Goal: Task Accomplishment & Management: Manage account settings

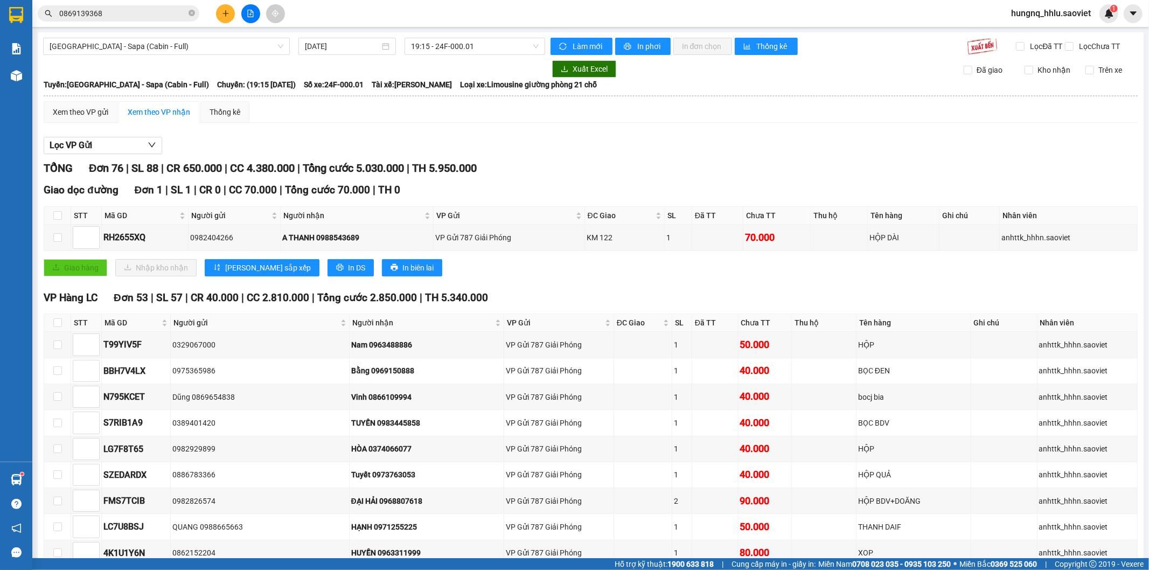
scroll to position [2044, 0]
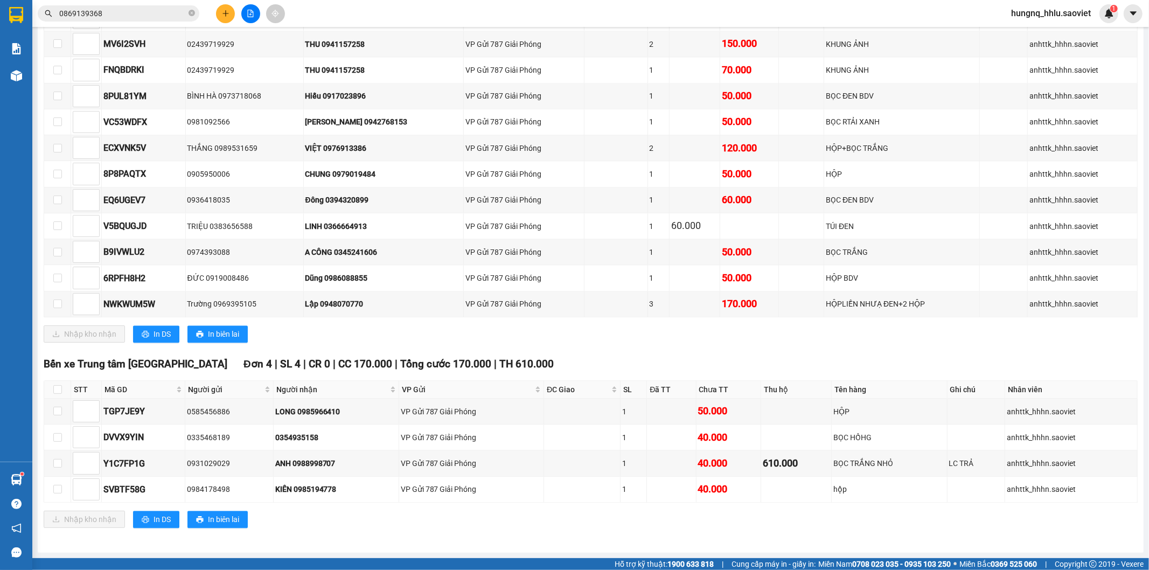
click at [1070, 13] on span "hungnq_hhlu.saoviet" at bounding box center [1050, 12] width 97 height 13
click at [1047, 31] on span "Đăng xuất" at bounding box center [1055, 33] width 75 height 12
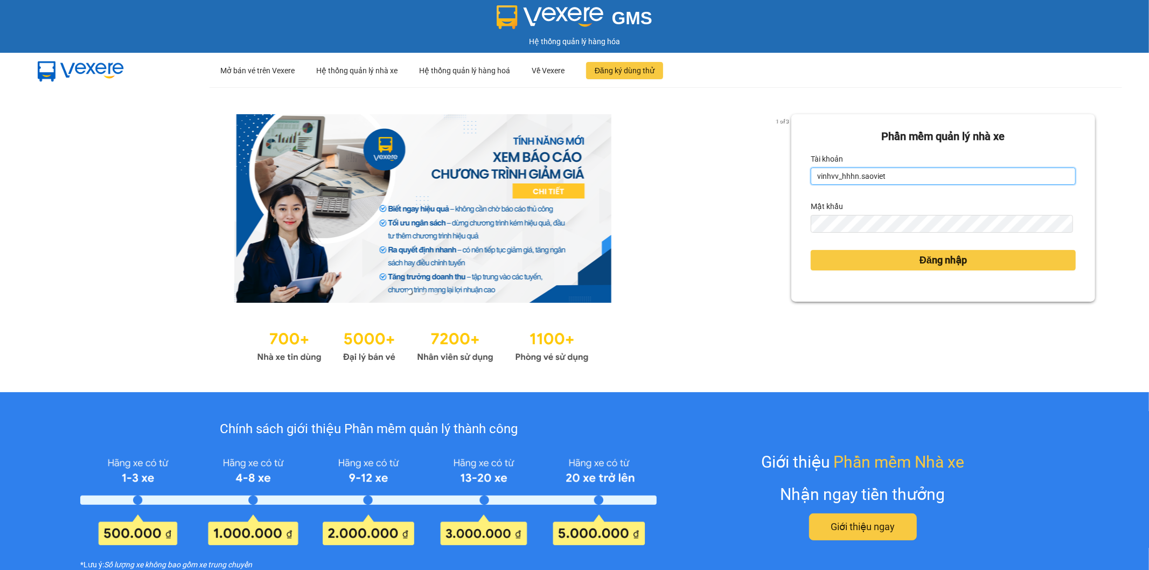
click at [900, 174] on input "vinhvv_hhhn.saoviet" at bounding box center [943, 175] width 265 height 17
click at [903, 173] on input "vinhvv_hhhn.saoviet" at bounding box center [943, 175] width 265 height 17
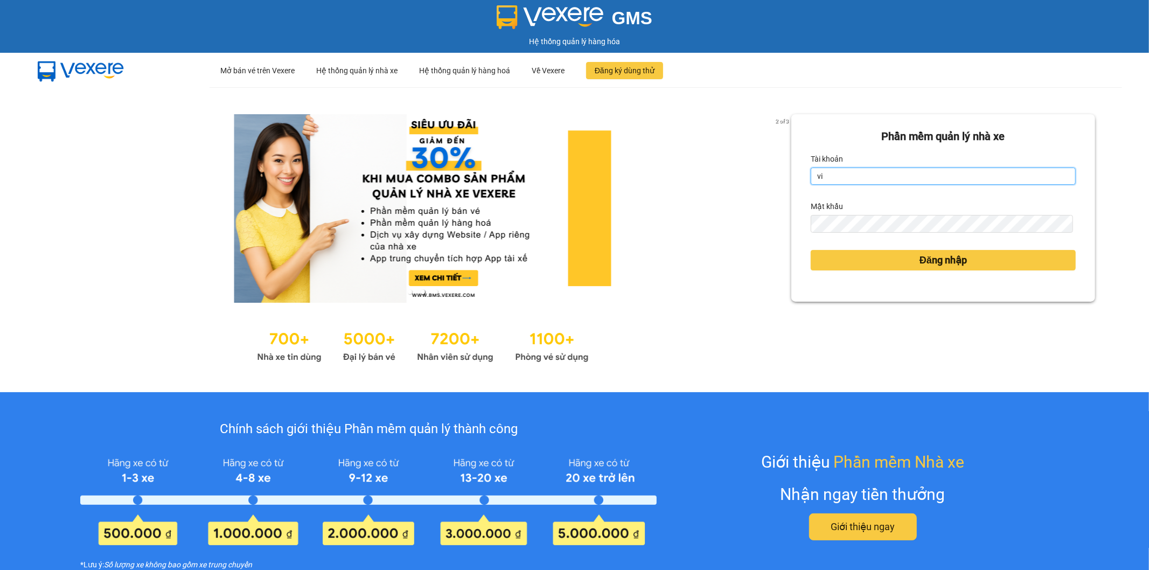
type input "v"
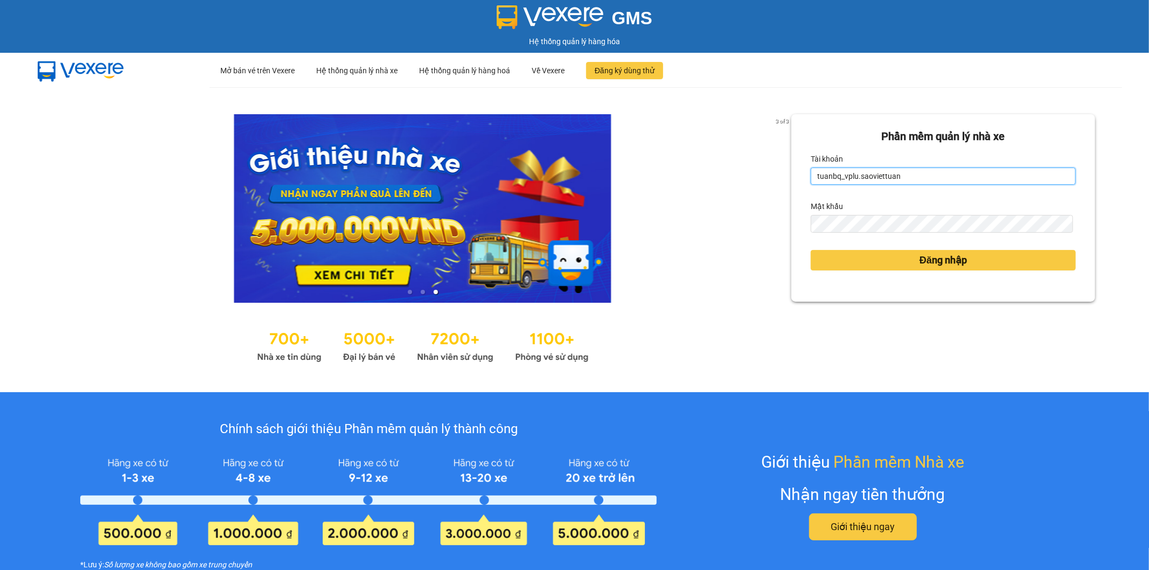
click at [918, 179] on input "tuanbq_vplu.saoviettuan" at bounding box center [943, 175] width 265 height 17
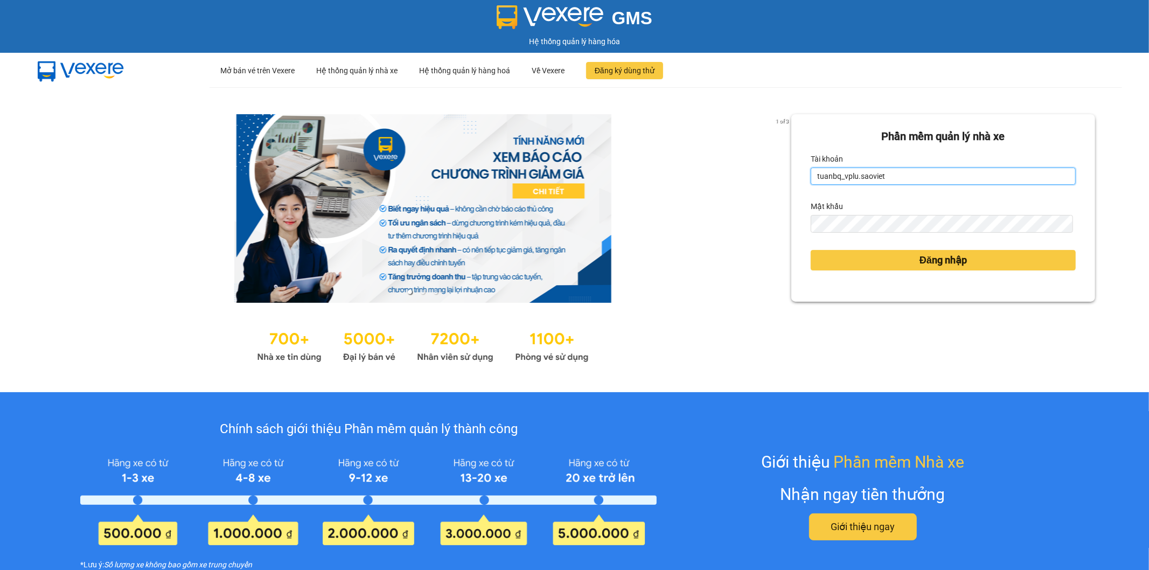
type input "tuanbq_vplu.saoviet"
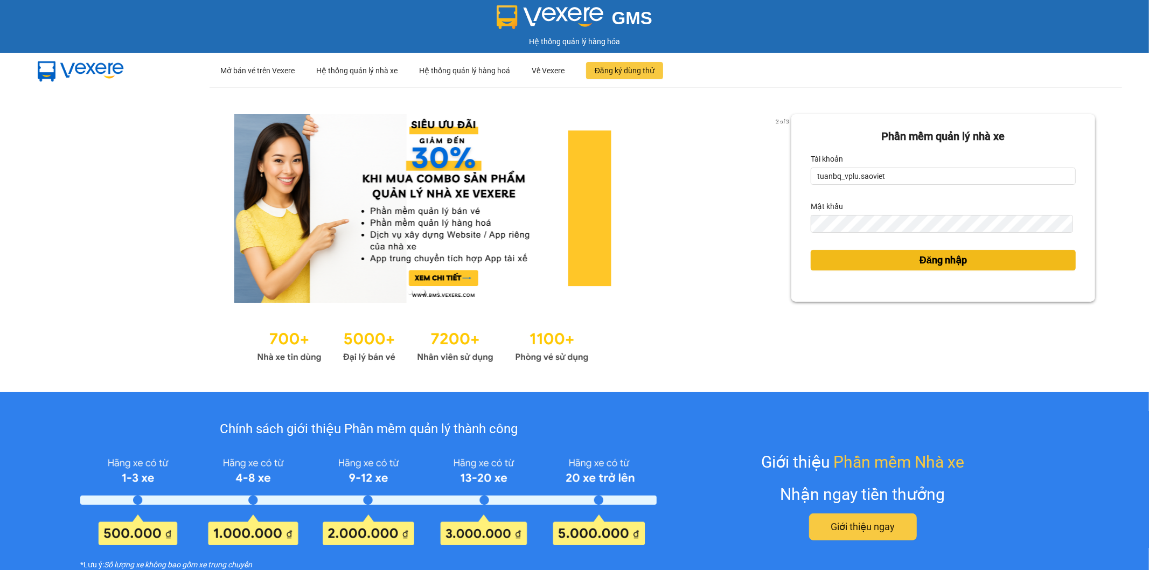
drag, startPoint x: 826, startPoint y: 262, endPoint x: 828, endPoint y: 254, distance: 8.4
click at [826, 262] on button "Đăng nhập" at bounding box center [943, 260] width 265 height 20
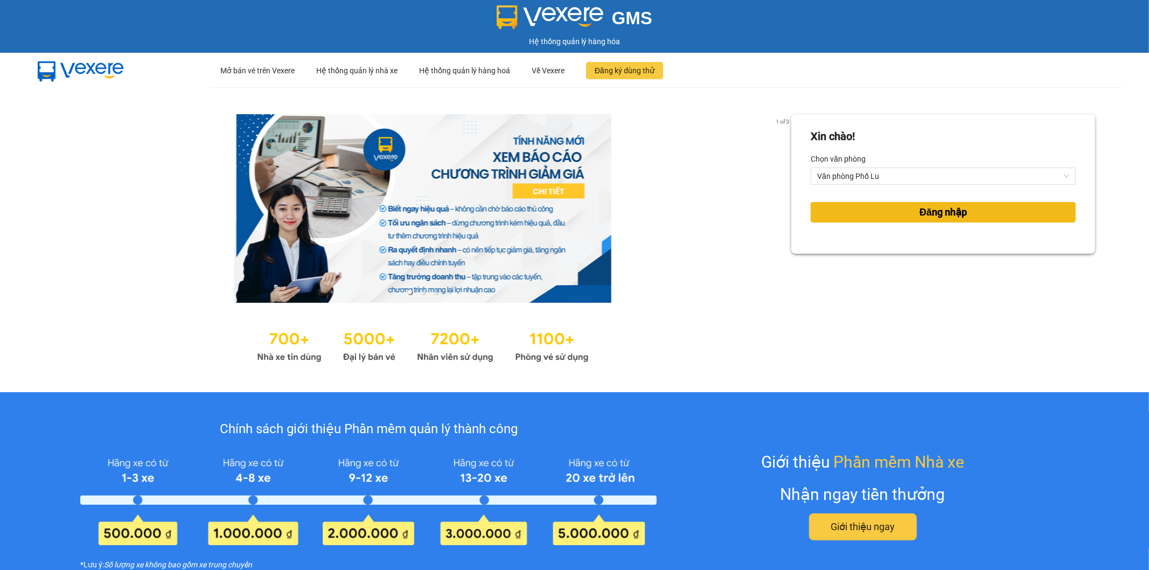
click at [903, 211] on button "Đăng nhập" at bounding box center [943, 212] width 265 height 20
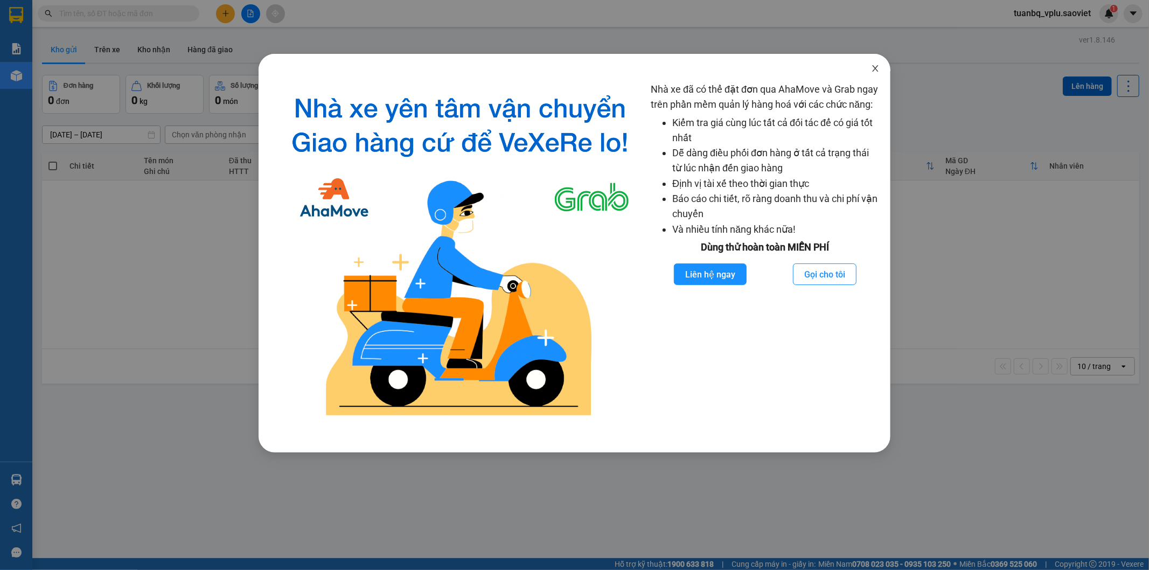
click at [880, 71] on span "Close" at bounding box center [875, 69] width 30 height 30
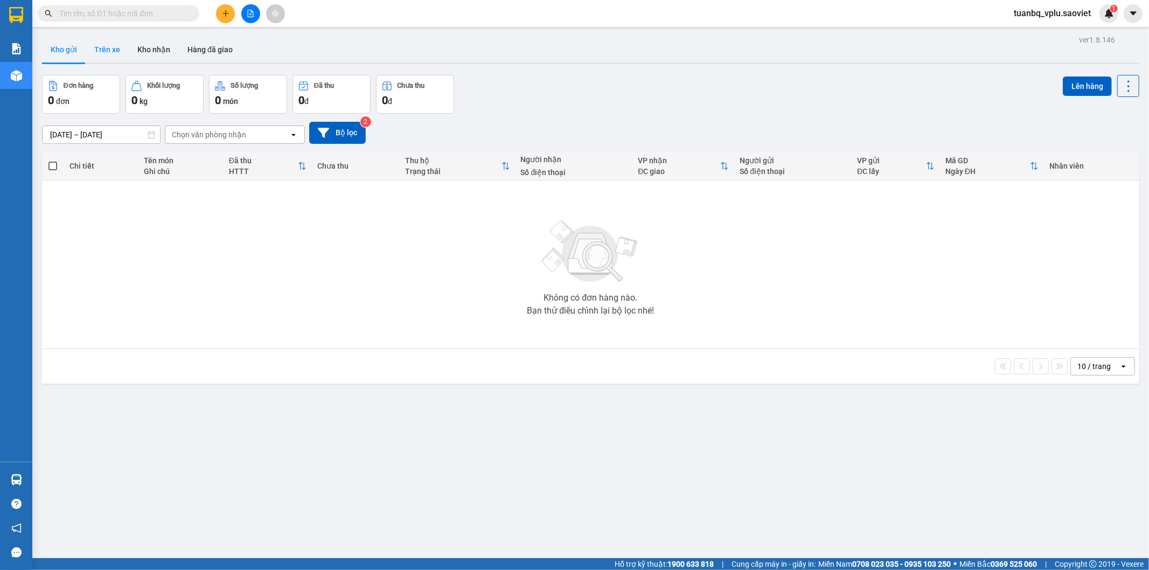
click at [102, 51] on button "Trên xe" at bounding box center [107, 50] width 43 height 26
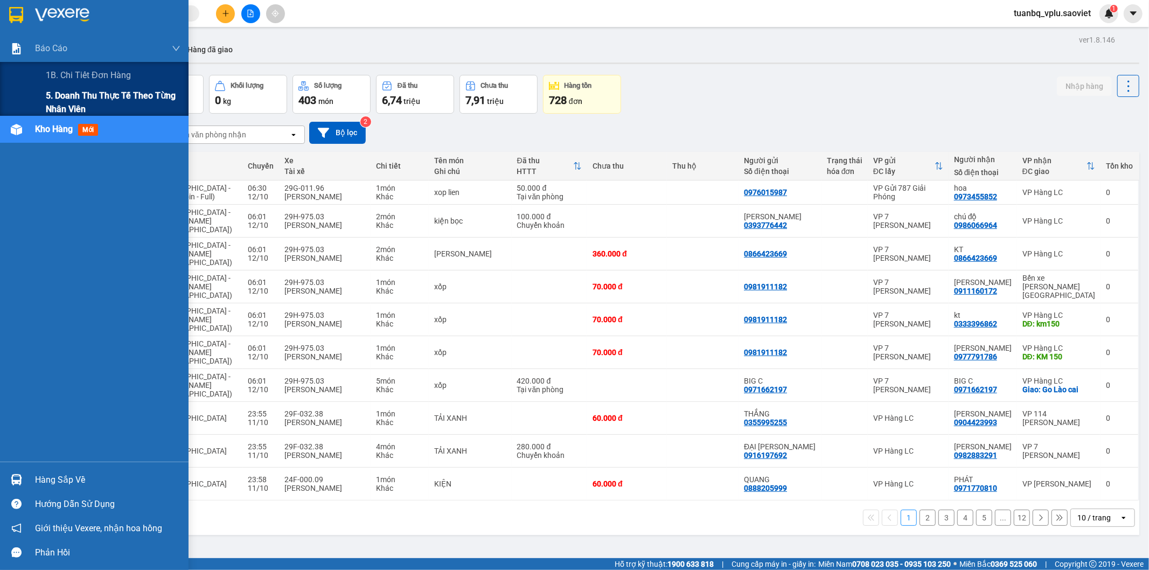
click at [90, 96] on span "5. Doanh thu thực tế theo từng nhân viên" at bounding box center [113, 102] width 135 height 27
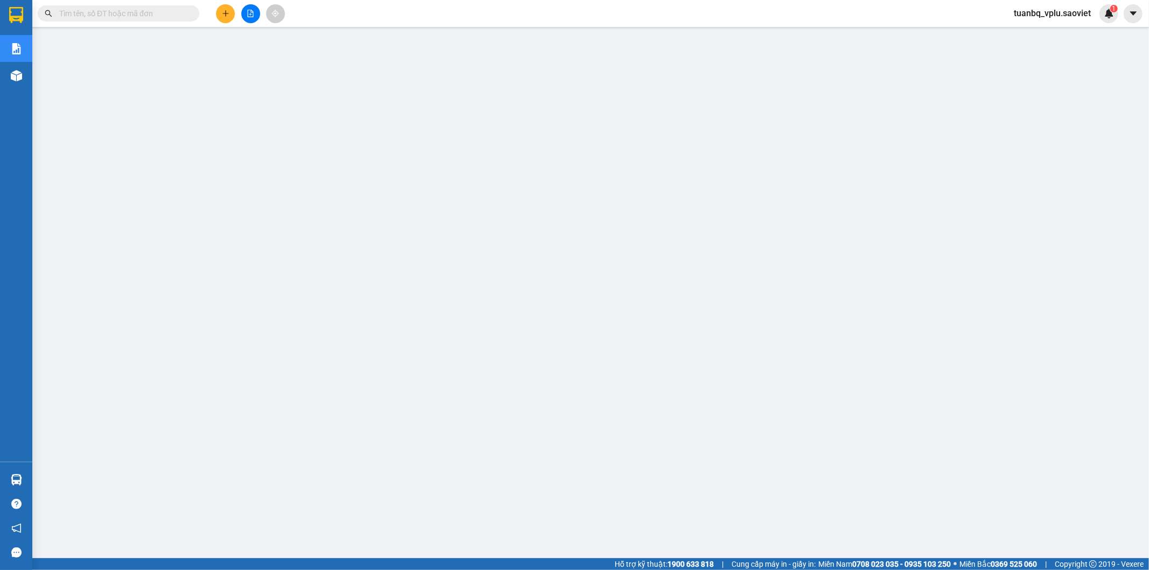
click at [1080, 13] on span "tuanbq_vplu.saoviet" at bounding box center [1052, 12] width 94 height 13
click at [1076, 12] on span "tuanbq_vplu.saoviet" at bounding box center [1052, 12] width 94 height 13
click at [1064, 13] on span "tuanbq_vplu.saoviet" at bounding box center [1052, 12] width 94 height 13
click at [1047, 32] on span "Đăng xuất" at bounding box center [1057, 33] width 72 height 12
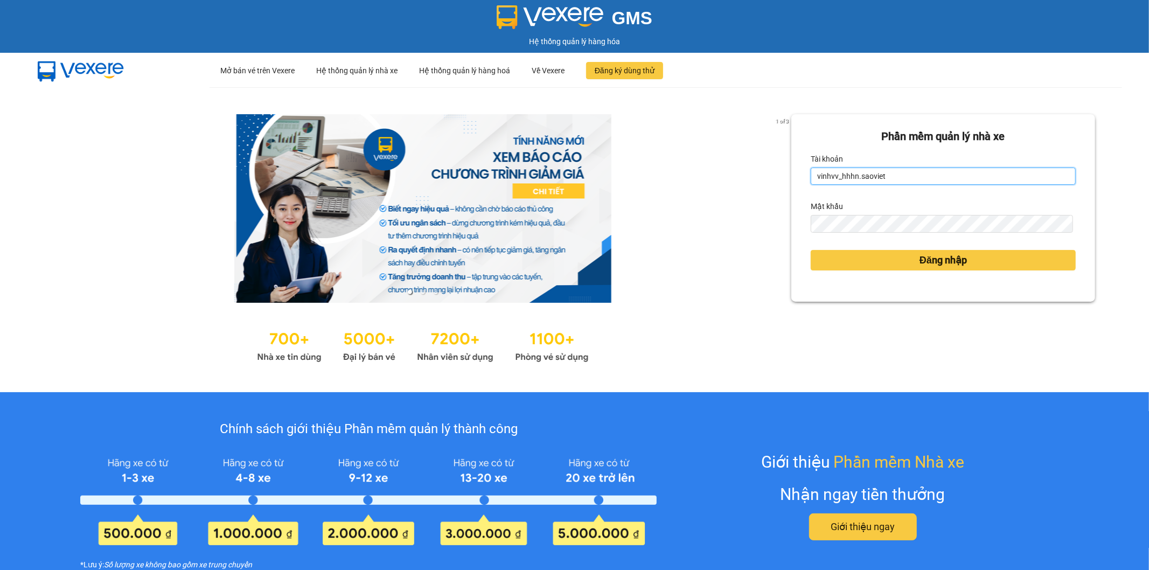
drag, startPoint x: 788, startPoint y: 179, endPoint x: 546, endPoint y: 167, distance: 243.2
click at [546, 167] on div "1 of 3 Phần mềm quản lý nhà xe Tài khoản vinhvv_hhhn.saoviet Mật khẩu Đăng nhập" at bounding box center [574, 239] width 1149 height 305
drag, startPoint x: 897, startPoint y: 181, endPoint x: 404, endPoint y: 201, distance: 493.2
click at [530, 193] on div "1 of 3 Phần mềm quản lý nhà xe Tài khoản vinhvv_hhhn.saoviet Mật khẩu Đăng nhập" at bounding box center [574, 239] width 1149 height 305
drag, startPoint x: 889, startPoint y: 176, endPoint x: 439, endPoint y: 196, distance: 449.6
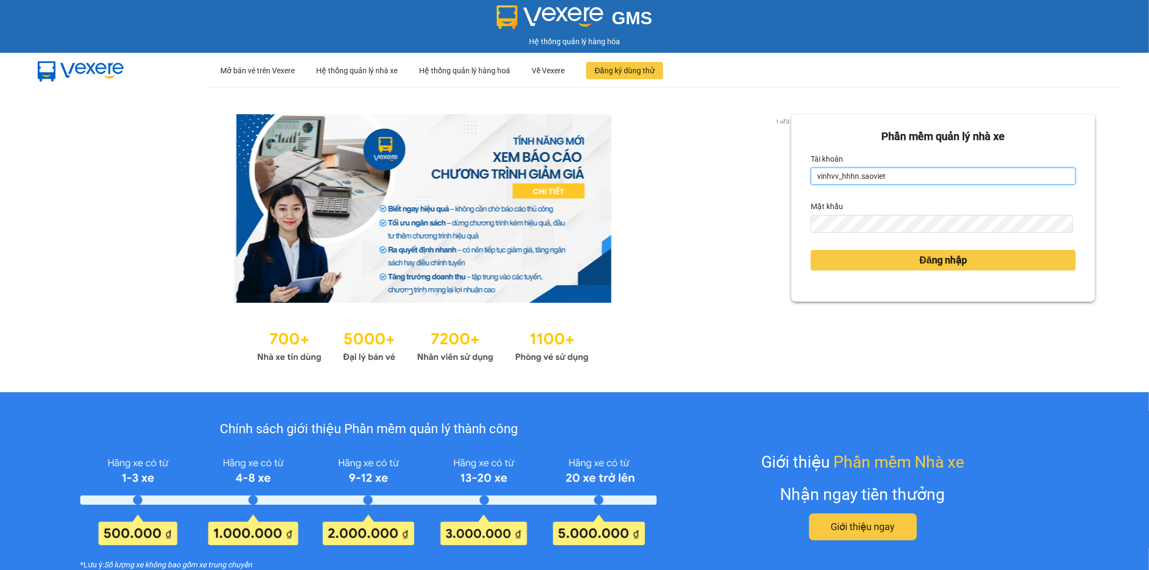
click at [664, 177] on div "1 of 3 Phần mềm quản lý nhà xe Tài khoản vinhvv_hhhn.saoviet Mật khẩu Đăng nhập" at bounding box center [574, 239] width 1149 height 305
type input "v"
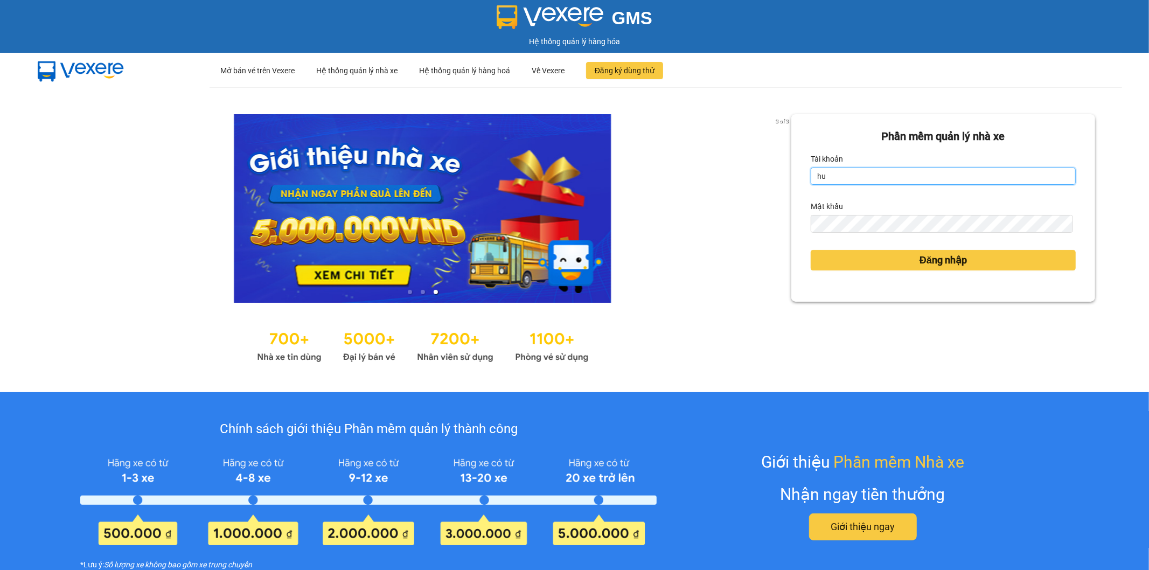
type input "h"
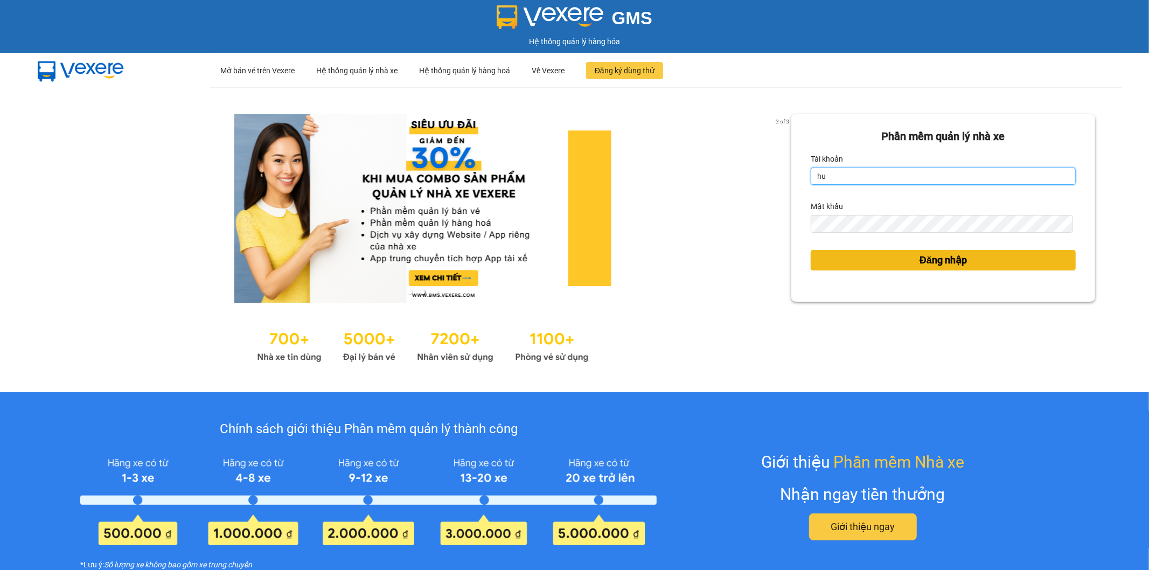
type input "h"
click at [897, 178] on input "Tài khoản" at bounding box center [943, 175] width 265 height 17
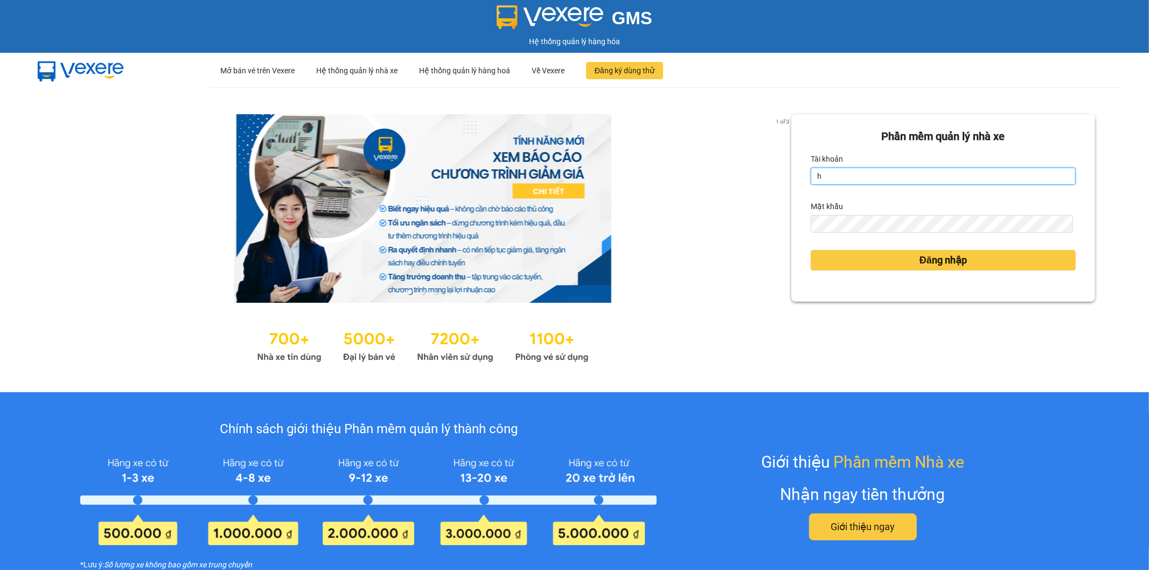
type input "hungnq_hhlu.saoviet"
click at [724, 221] on div "1 of 3 Phần mềm quản lý nhà xe Tài khoản hungnq_hhlu.saoviet Mật khẩu Đăng nhập" at bounding box center [574, 239] width 1149 height 305
click at [799, 218] on div "Phần mềm quản lý nhà xe Tài khoản hungnq_hhlu.saoviet Mật khẩu Đăng nhập" at bounding box center [943, 207] width 304 height 187
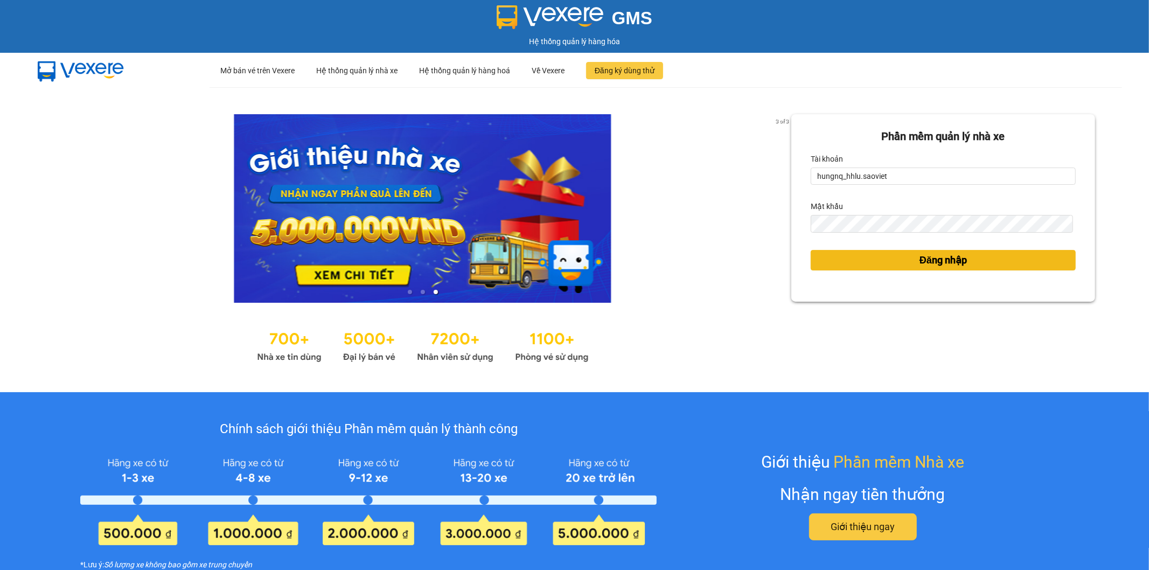
click at [815, 267] on button "Đăng nhập" at bounding box center [943, 260] width 265 height 20
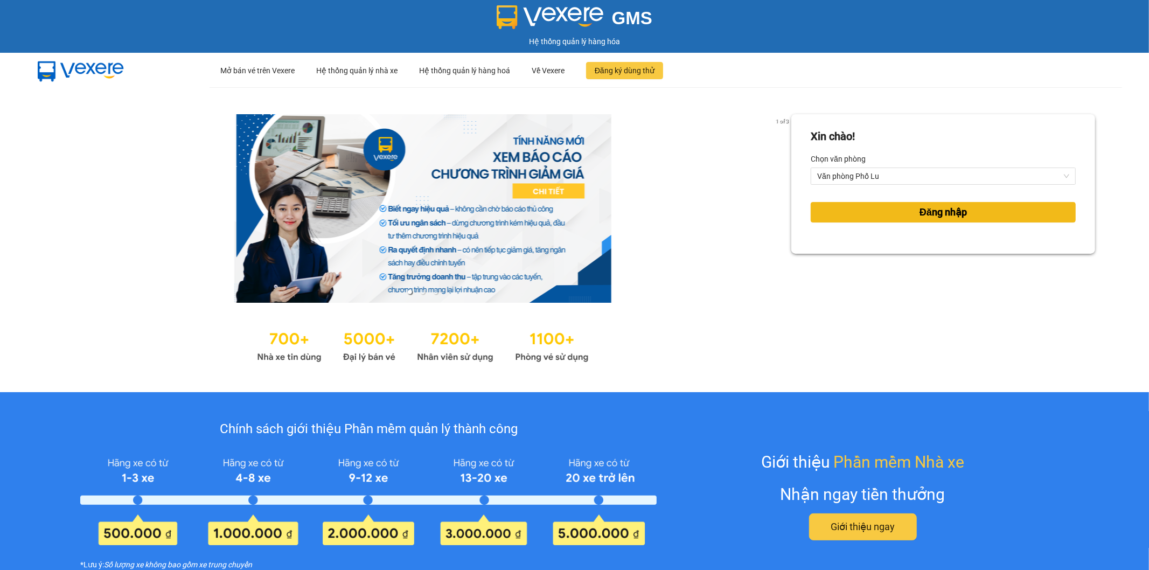
click at [816, 218] on button "Đăng nhập" at bounding box center [943, 212] width 265 height 20
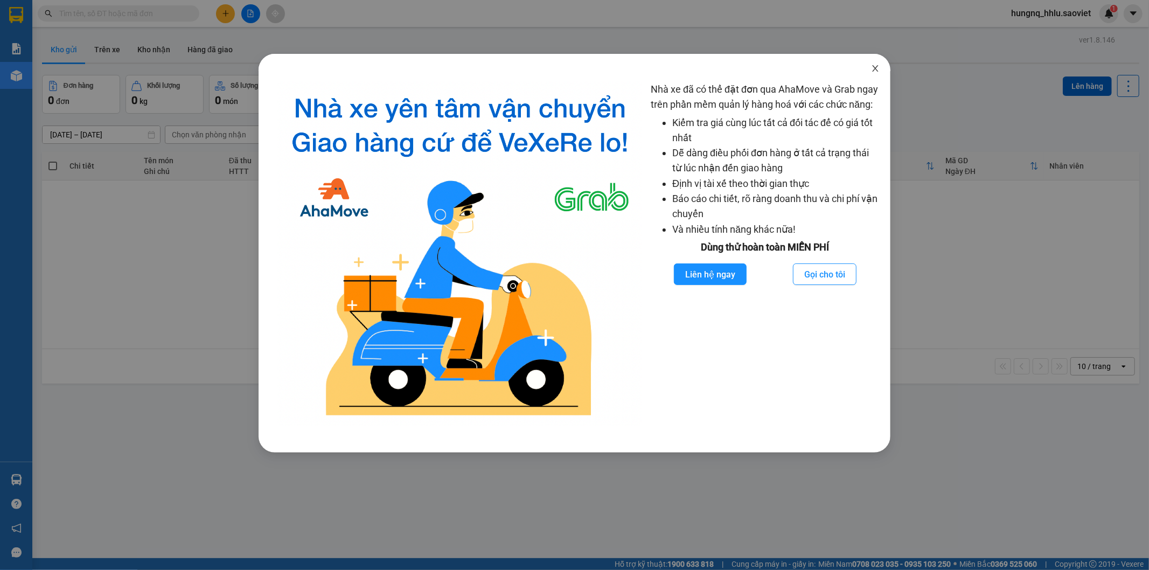
click at [883, 71] on span "Close" at bounding box center [875, 69] width 30 height 30
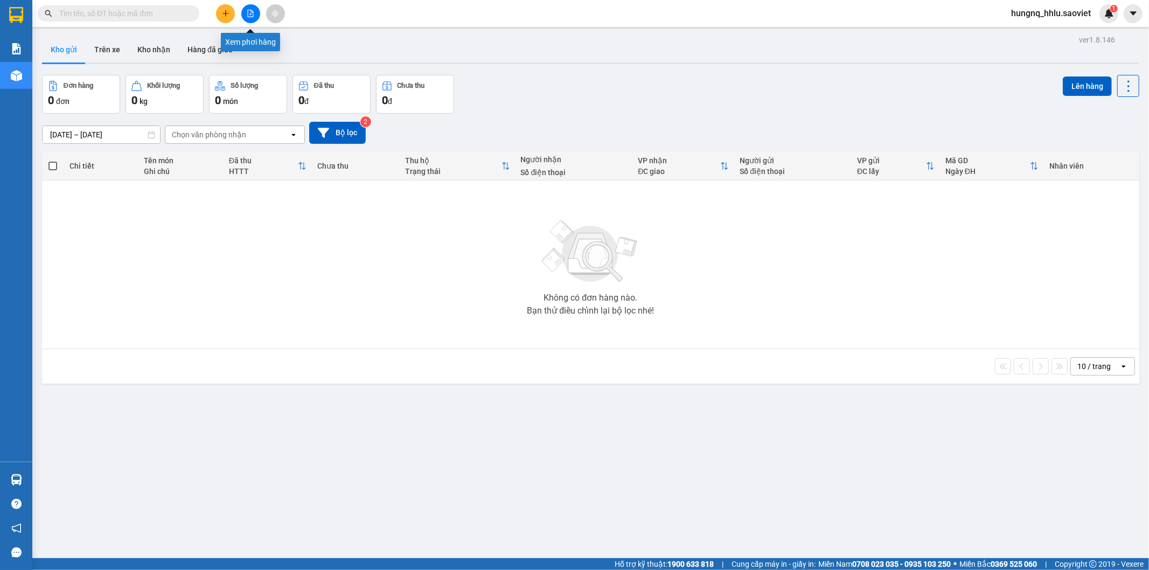
click at [254, 19] on button at bounding box center [250, 13] width 19 height 19
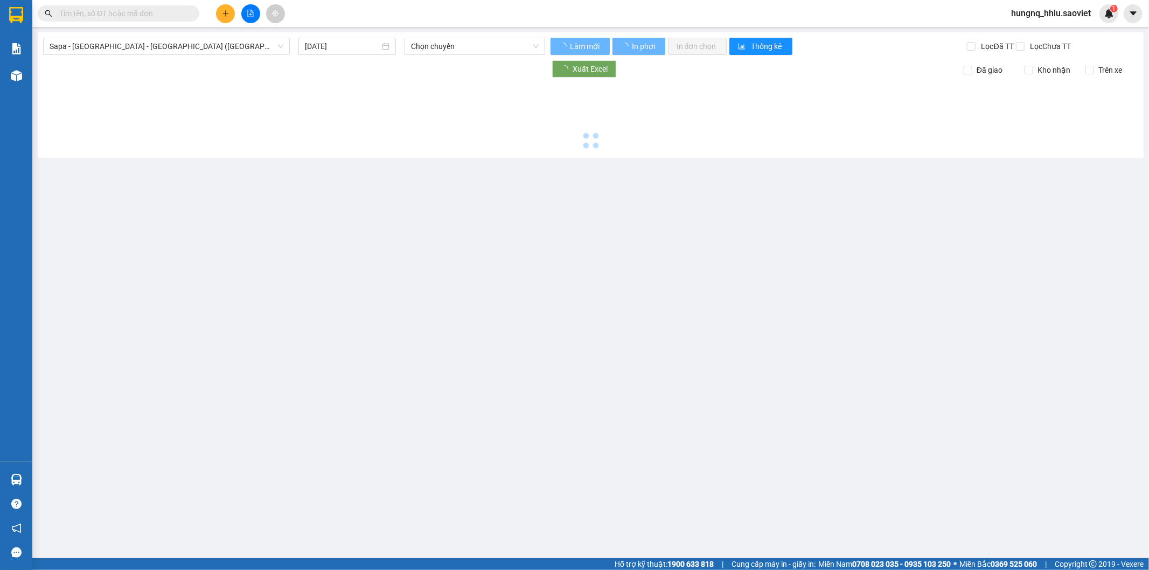
type input "[DATE]"
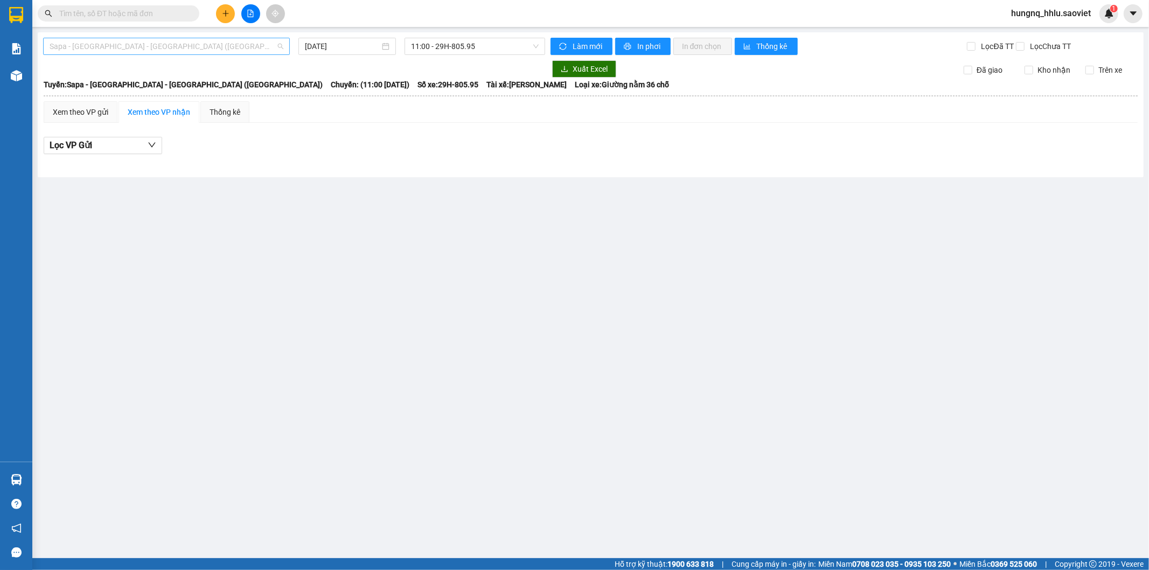
click at [52, 51] on span "Sapa - [GEOGRAPHIC_DATA] - [GEOGRAPHIC_DATA] ([GEOGRAPHIC_DATA])" at bounding box center [167, 46] width 234 height 16
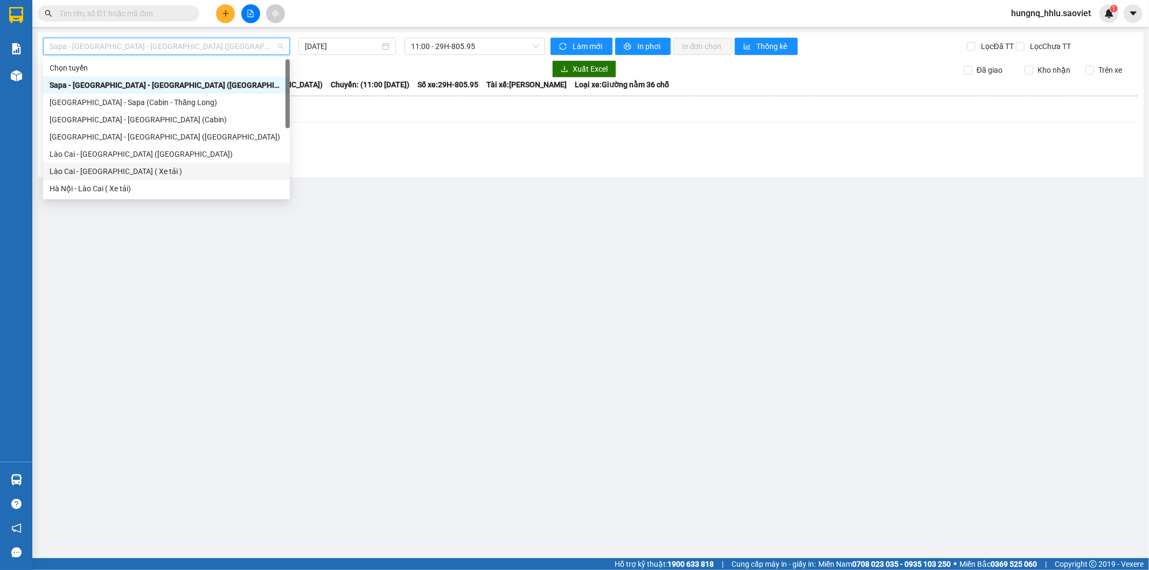
click at [427, 310] on main "Sapa - Lào Cai - Hà Nội (Giường) 12/10/2025 11:00 - 29H-805.95 Làm mới In phơi …" at bounding box center [574, 279] width 1149 height 558
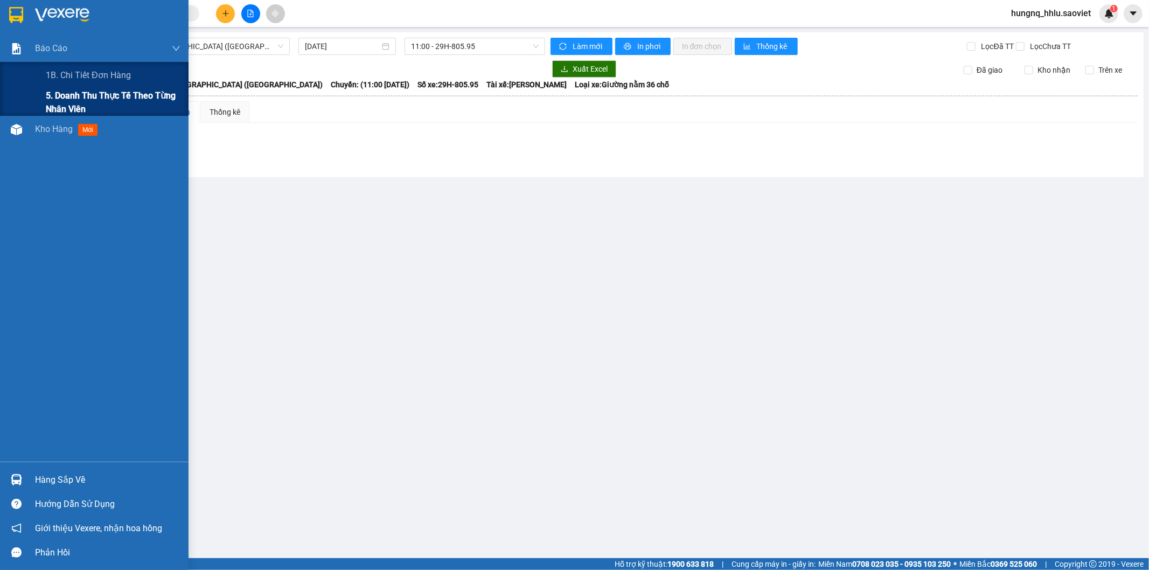
click at [55, 108] on span "5. Doanh thu thực tế theo từng nhân viên" at bounding box center [113, 102] width 135 height 27
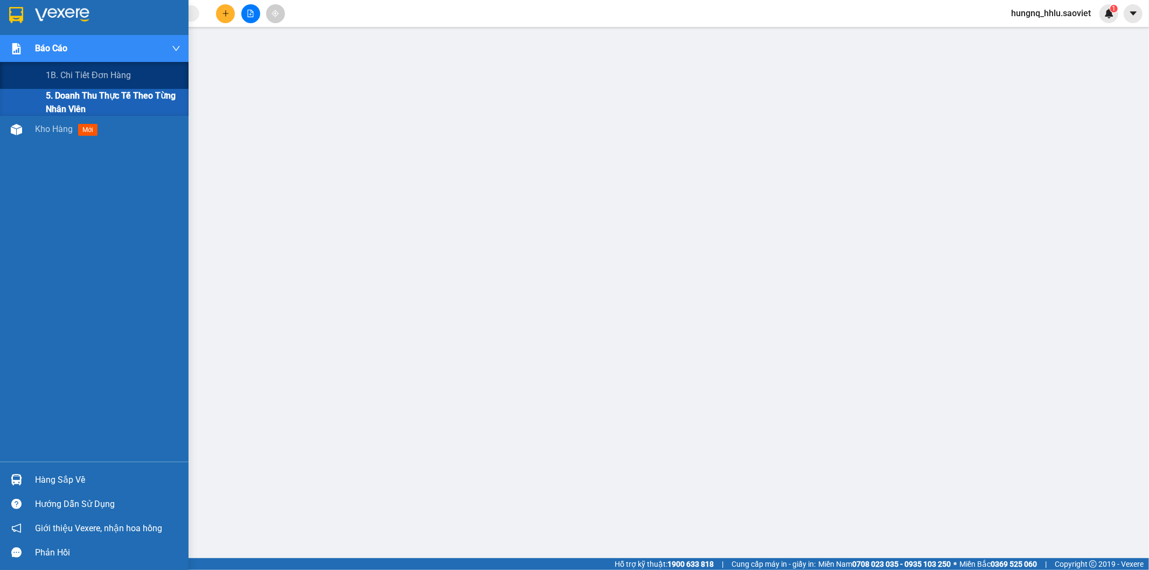
click at [62, 109] on span "5. Doanh thu thực tế theo từng nhân viên" at bounding box center [113, 102] width 135 height 27
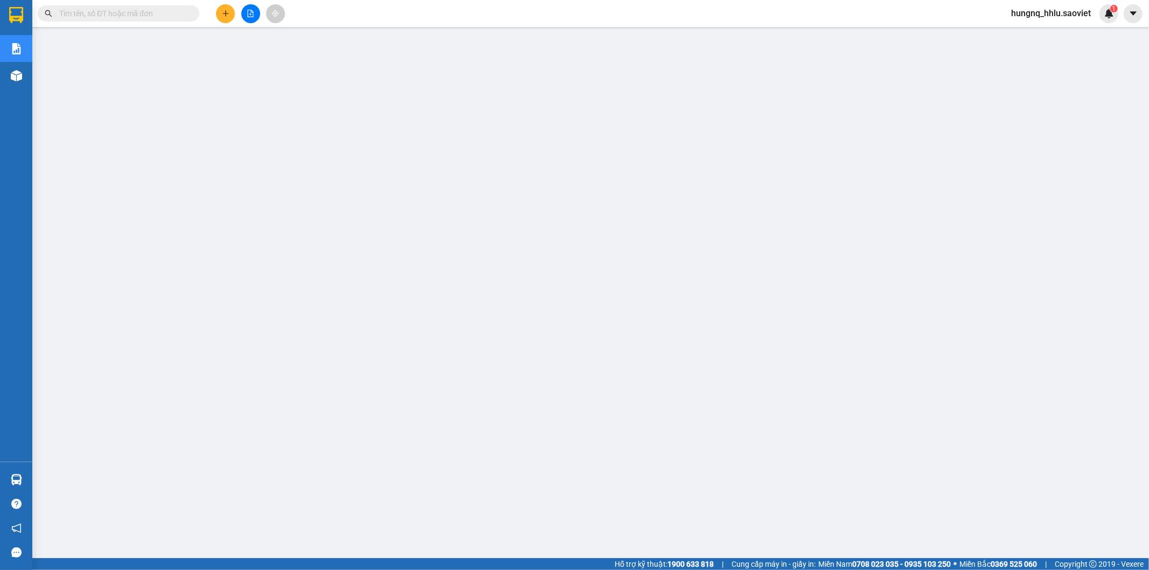
click at [1083, 19] on span "hungnq_hhlu.saoviet" at bounding box center [1050, 12] width 97 height 13
click at [1053, 35] on span "Đăng xuất" at bounding box center [1055, 33] width 75 height 12
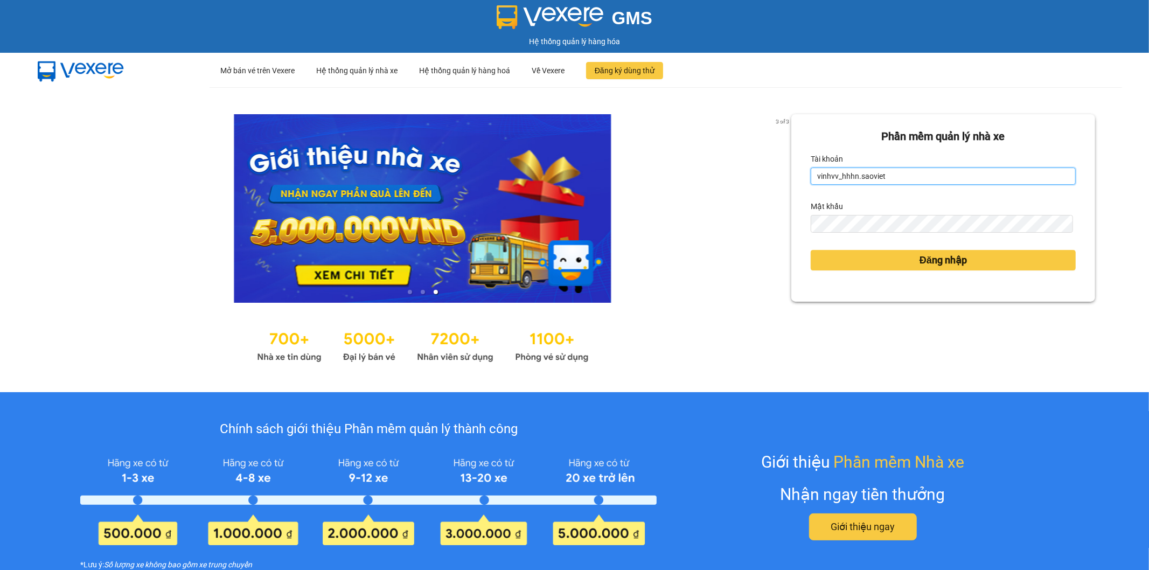
click at [912, 178] on input "vinhvv_hhhn.saoviet" at bounding box center [943, 175] width 265 height 17
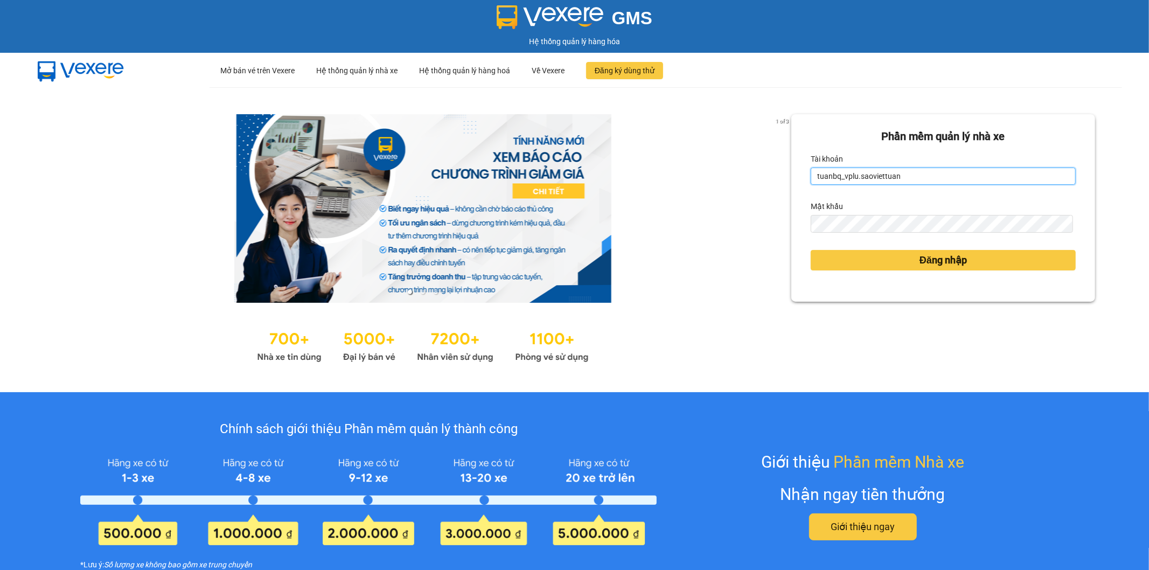
click at [912, 181] on input "tuanbq_vplu.saoviettuan" at bounding box center [943, 175] width 265 height 17
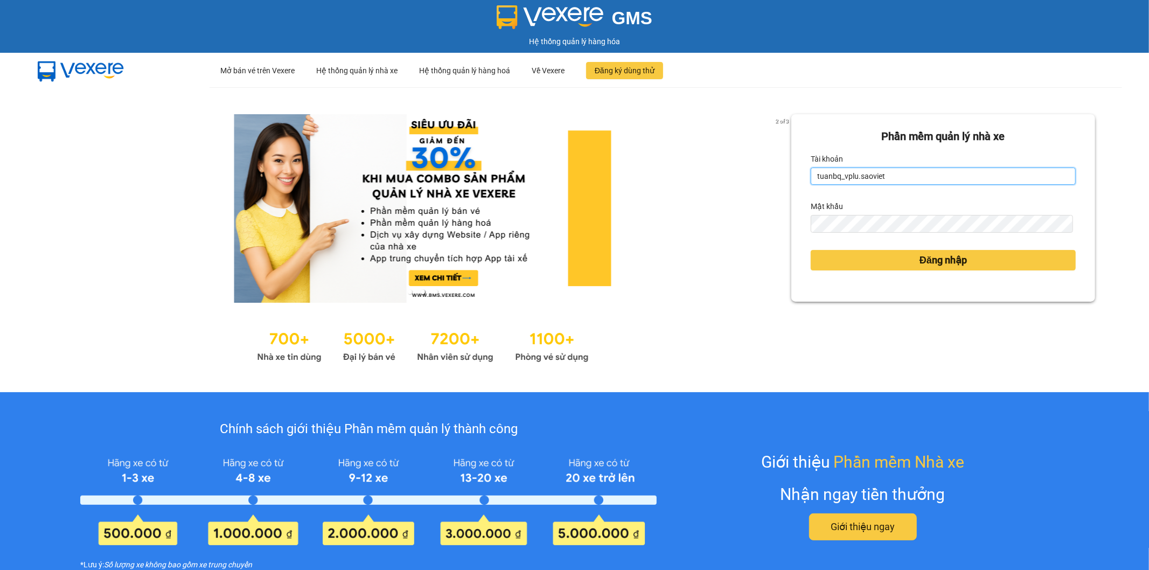
type input "tuanbq_vplu.saoviet"
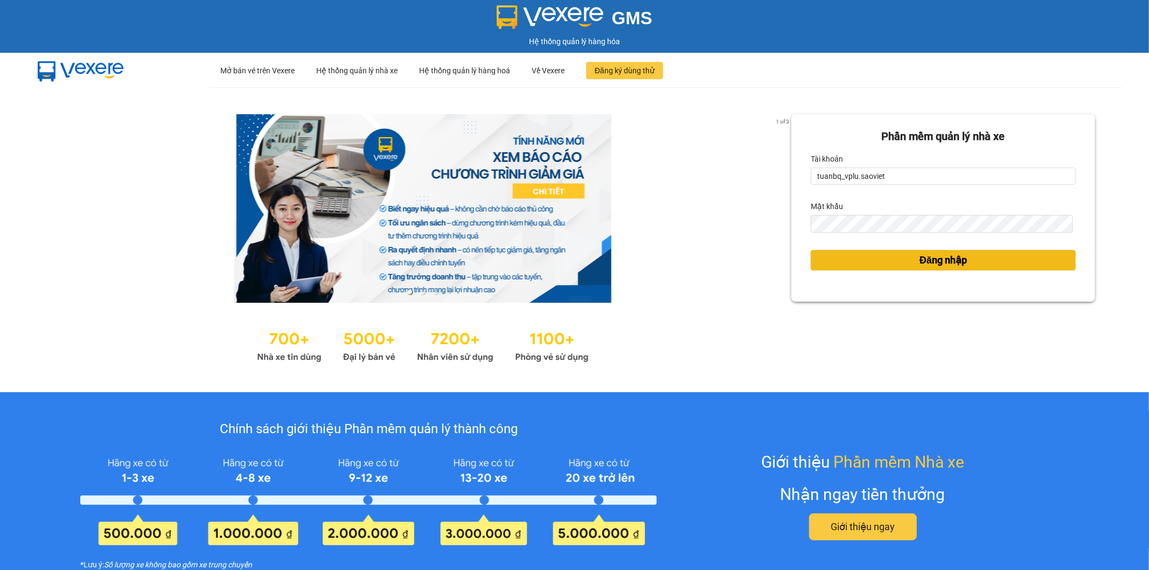
drag, startPoint x: 843, startPoint y: 261, endPoint x: 843, endPoint y: 250, distance: 10.2
click at [843, 261] on button "Đăng nhập" at bounding box center [943, 260] width 265 height 20
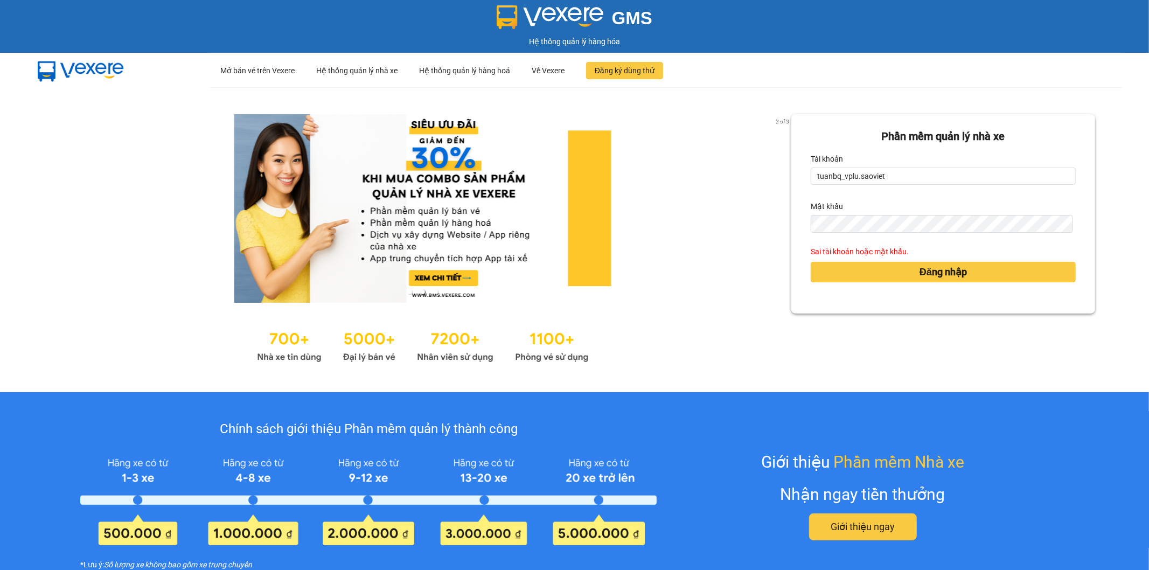
click at [865, 213] on div "Mật khẩu" at bounding box center [943, 206] width 265 height 17
click at [842, 274] on button "Đăng nhập" at bounding box center [943, 272] width 265 height 20
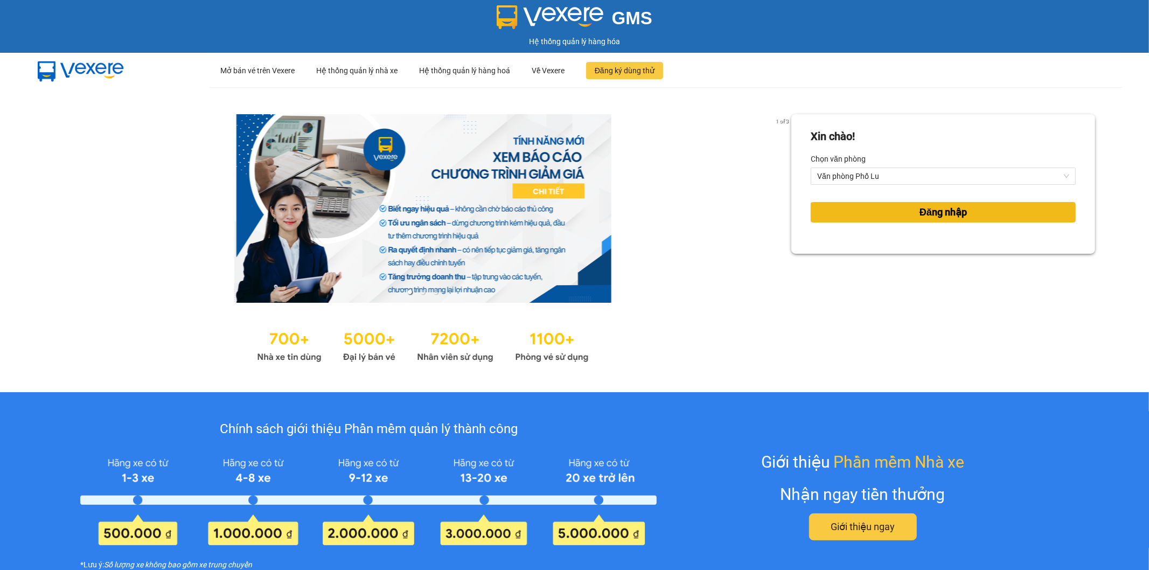
click at [919, 206] on span "Đăng nhập" at bounding box center [942, 212] width 47 height 15
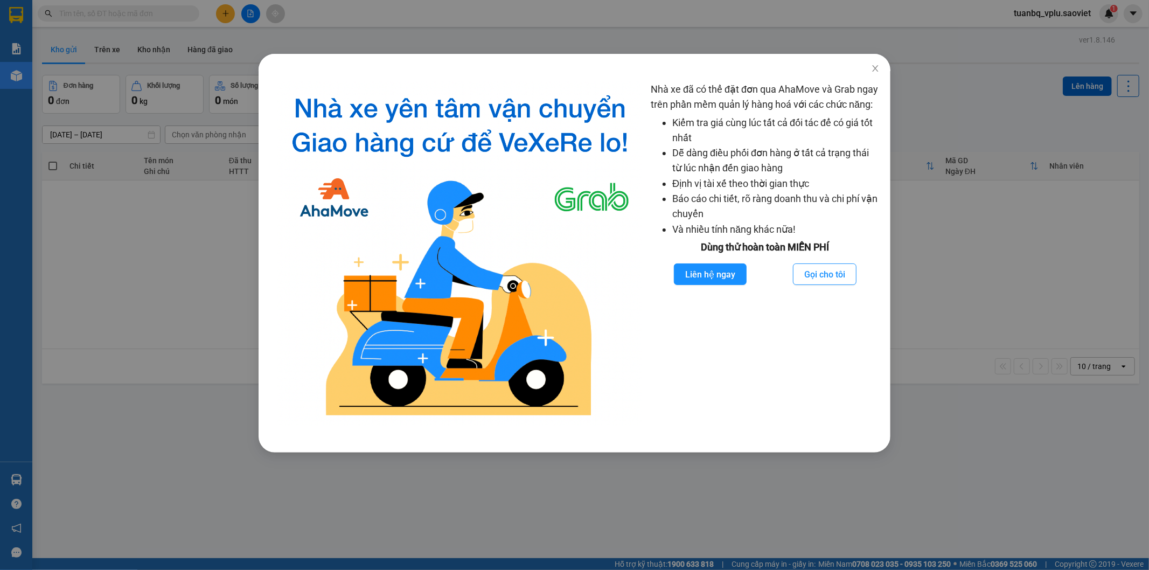
click at [918, 222] on div "Nhà xe đã có thể đặt đơn qua AhaMove và Grab ngay trên phần mềm quản lý hàng ho…" at bounding box center [574, 285] width 1149 height 570
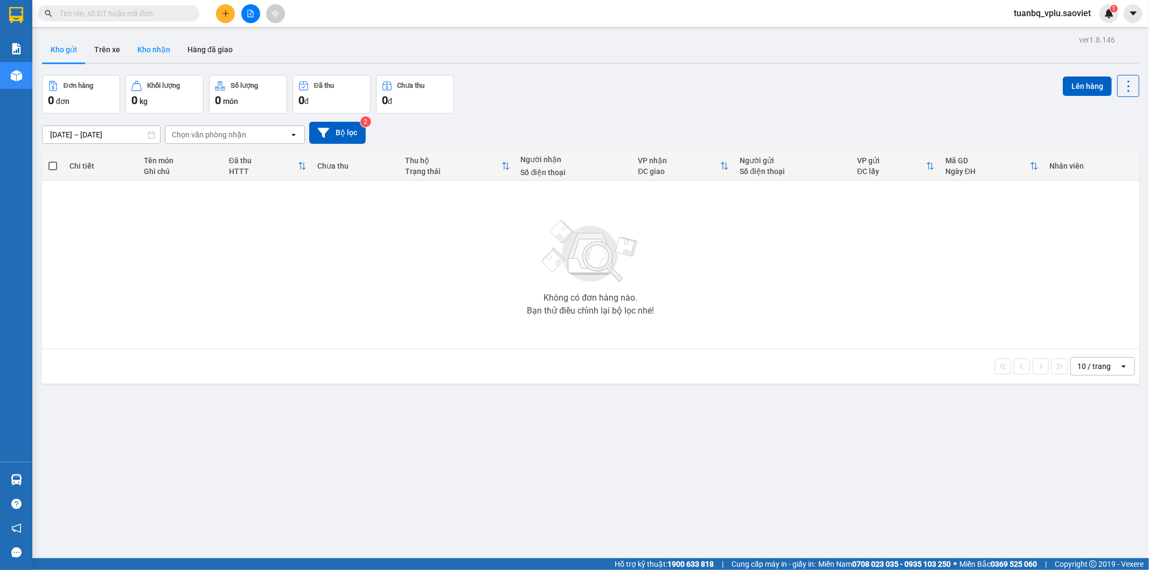
click at [157, 54] on button "Kho nhận" at bounding box center [154, 50] width 50 height 26
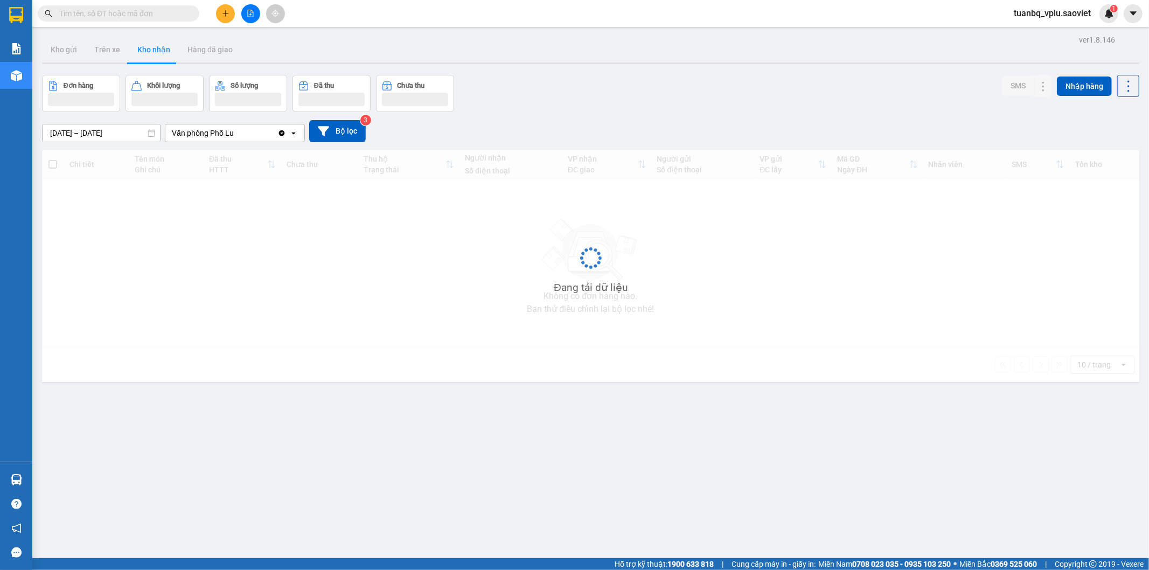
click at [76, 134] on input "[DATE] – [DATE]" at bounding box center [101, 132] width 117 height 17
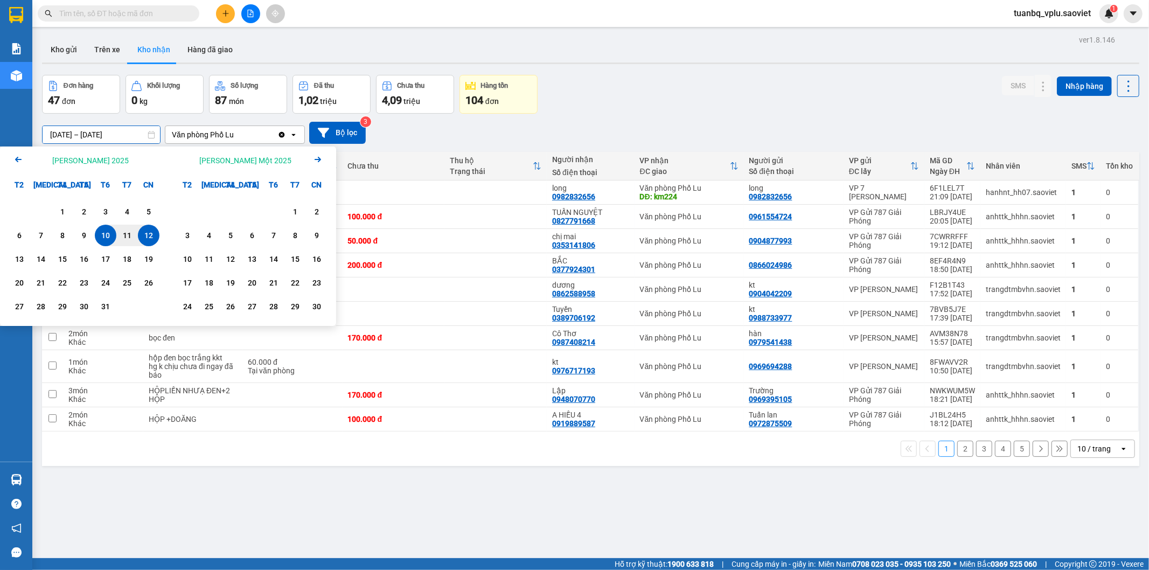
click at [20, 157] on icon "Arrow Left" at bounding box center [18, 159] width 13 height 13
click at [75, 284] on div "25" at bounding box center [84, 283] width 22 height 22
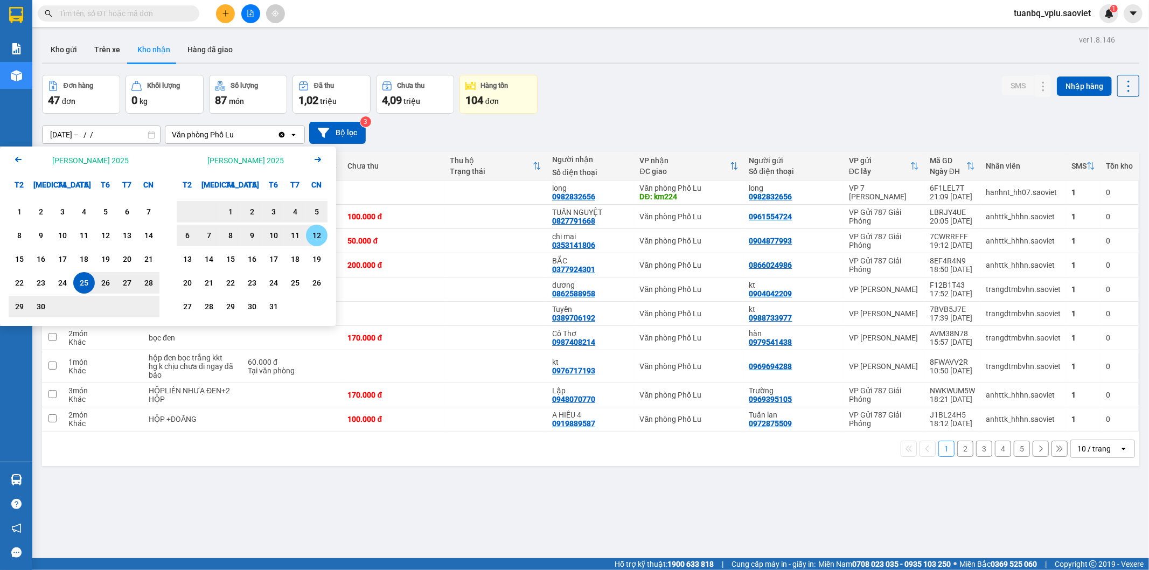
drag, startPoint x: 313, startPoint y: 233, endPoint x: 308, endPoint y: 234, distance: 6.1
click at [314, 233] on div "12" at bounding box center [316, 235] width 15 height 13
type input "[DATE] – [DATE]"
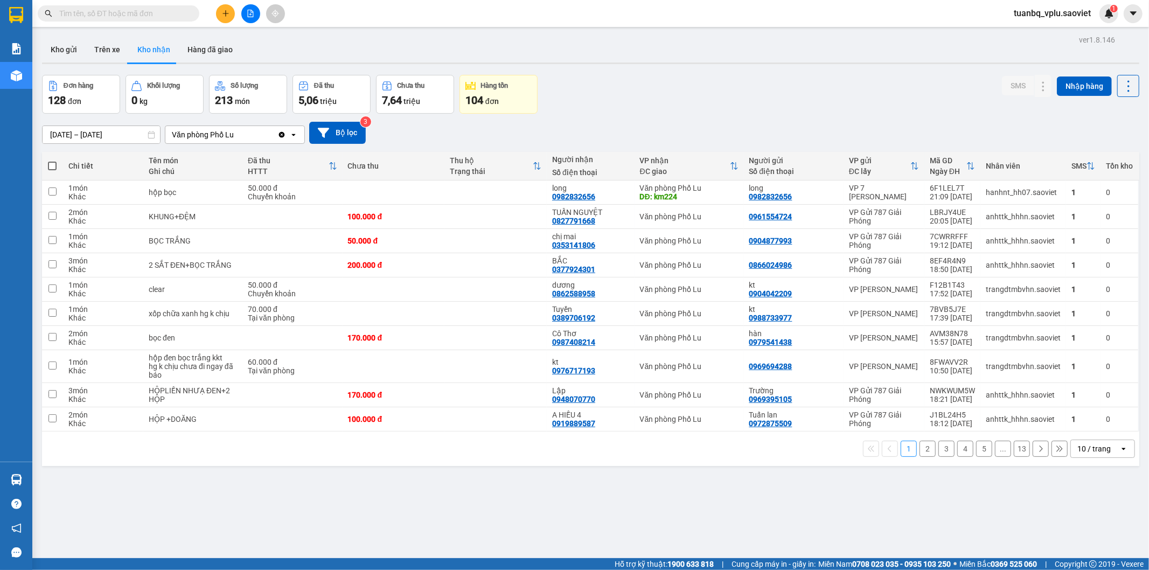
click at [1089, 449] on div "10 / trang" at bounding box center [1093, 448] width 33 height 11
click at [1090, 426] on span "100 / trang" at bounding box center [1089, 426] width 39 height 11
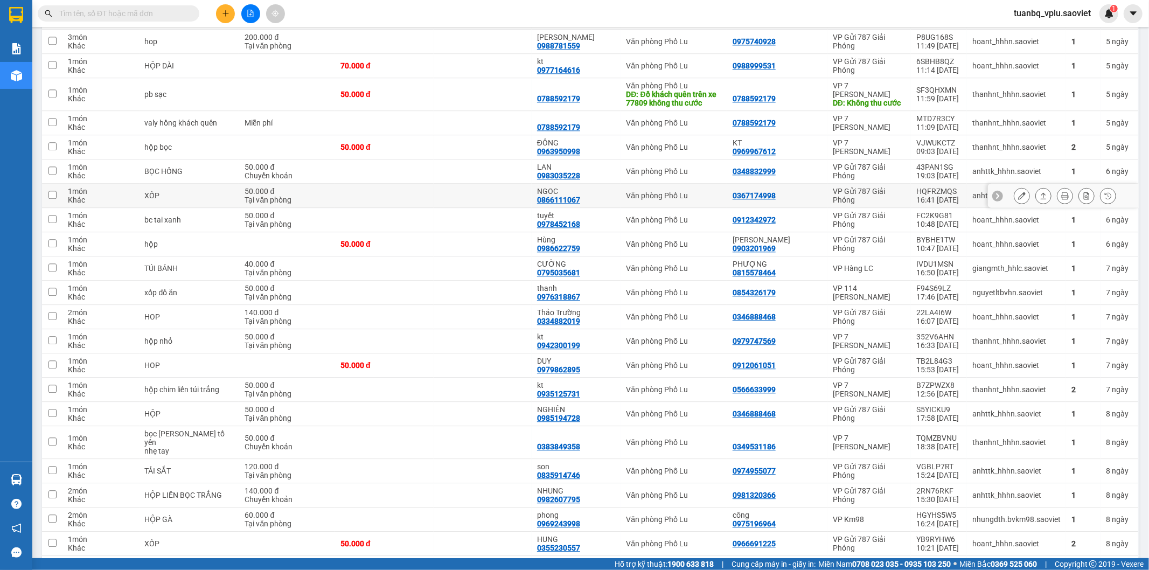
scroll to position [2216, 0]
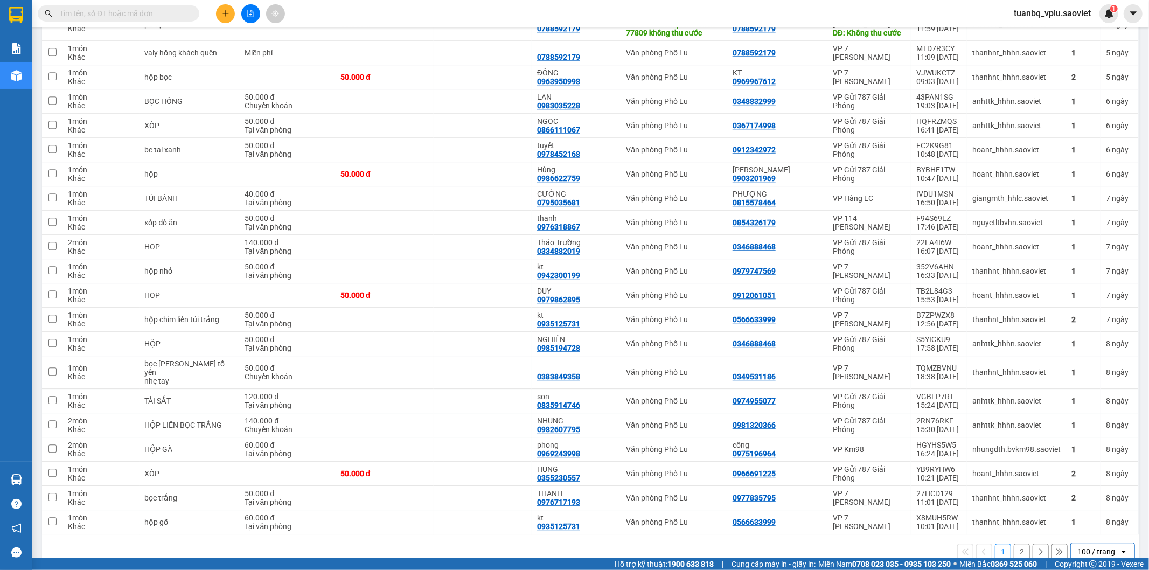
click at [1015, 543] on button "2" at bounding box center [1022, 551] width 16 height 16
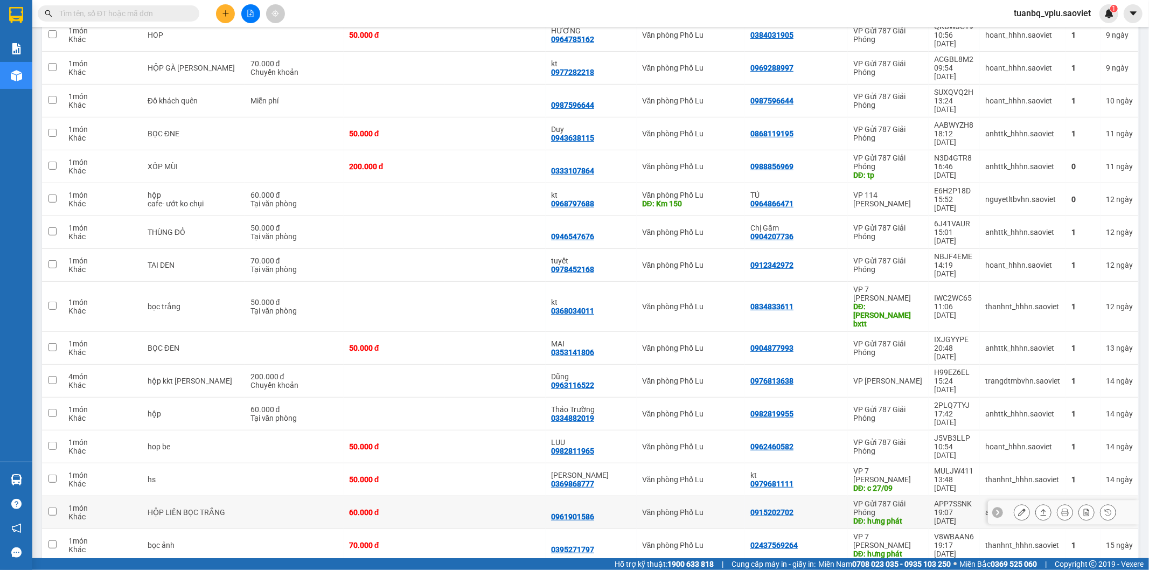
scroll to position [416, 0]
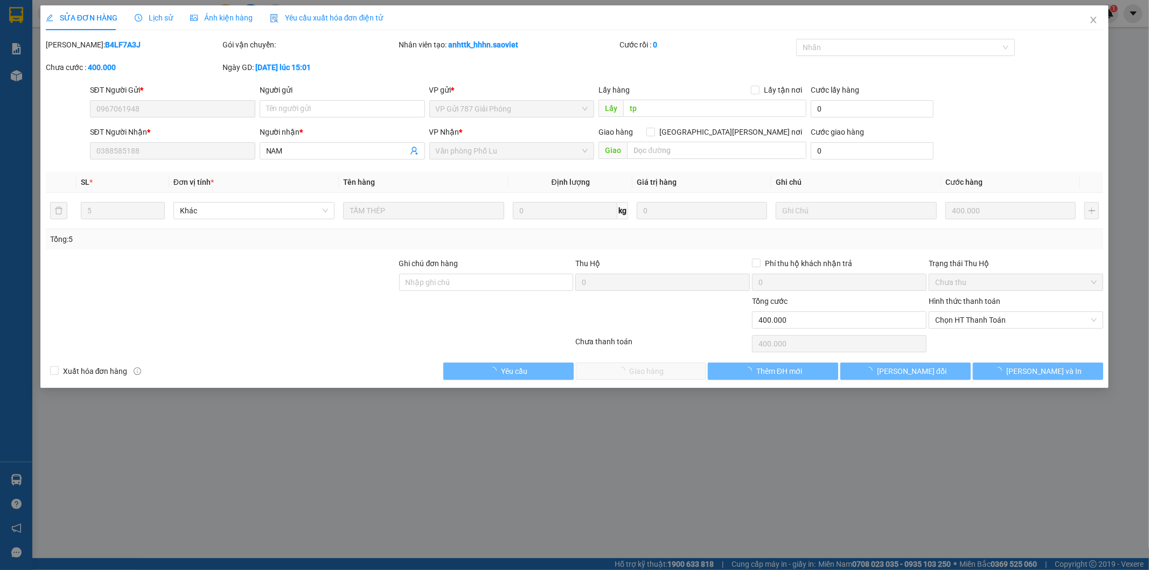
type input "0967061948"
type input "tp"
type input "0388585188"
type input "NAM"
type input "0"
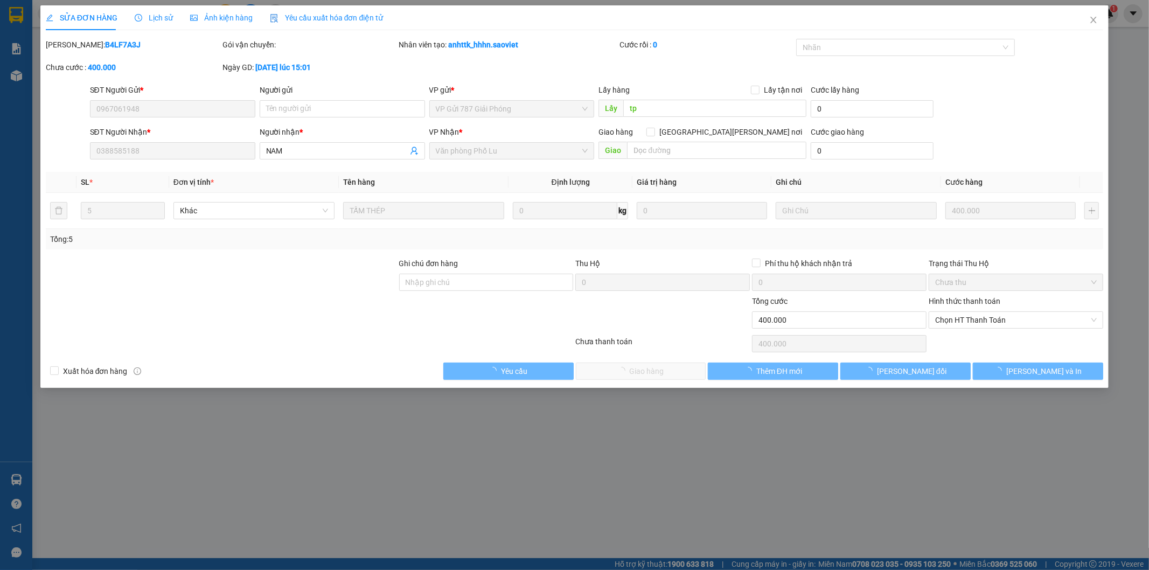
type input "400.000"
click at [1003, 319] on span "Chọn HT Thanh Toán" at bounding box center [1016, 320] width 162 height 16
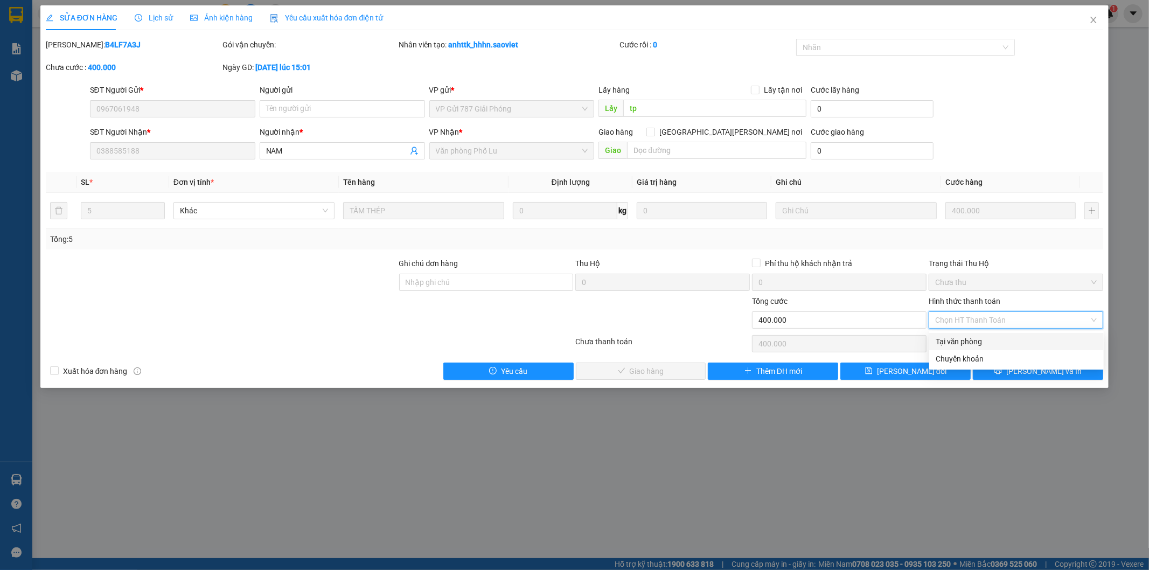
click at [992, 341] on div "Tại văn phòng" at bounding box center [1017, 342] width 162 height 12
type input "0"
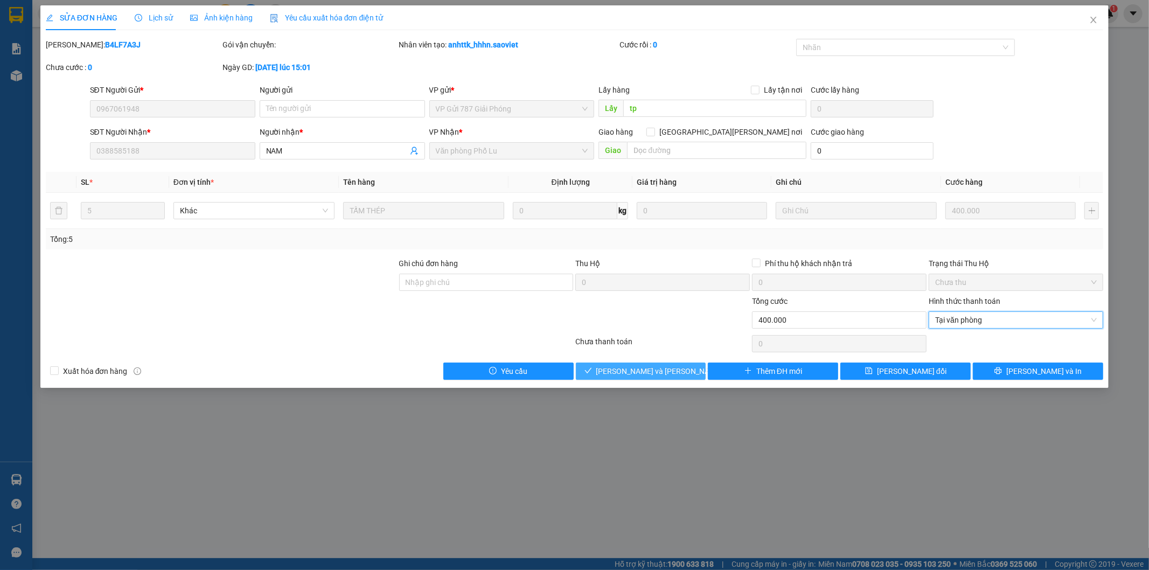
click at [674, 372] on span "[PERSON_NAME] và Giao hàng" at bounding box center [668, 371] width 145 height 12
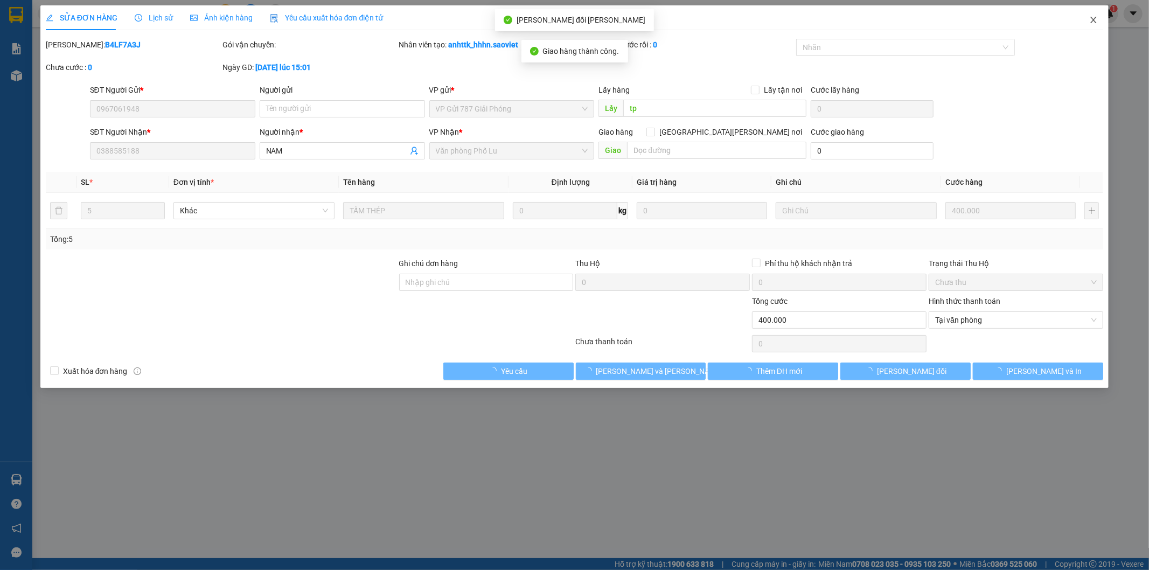
click at [1090, 22] on icon "close" at bounding box center [1093, 20] width 9 height 9
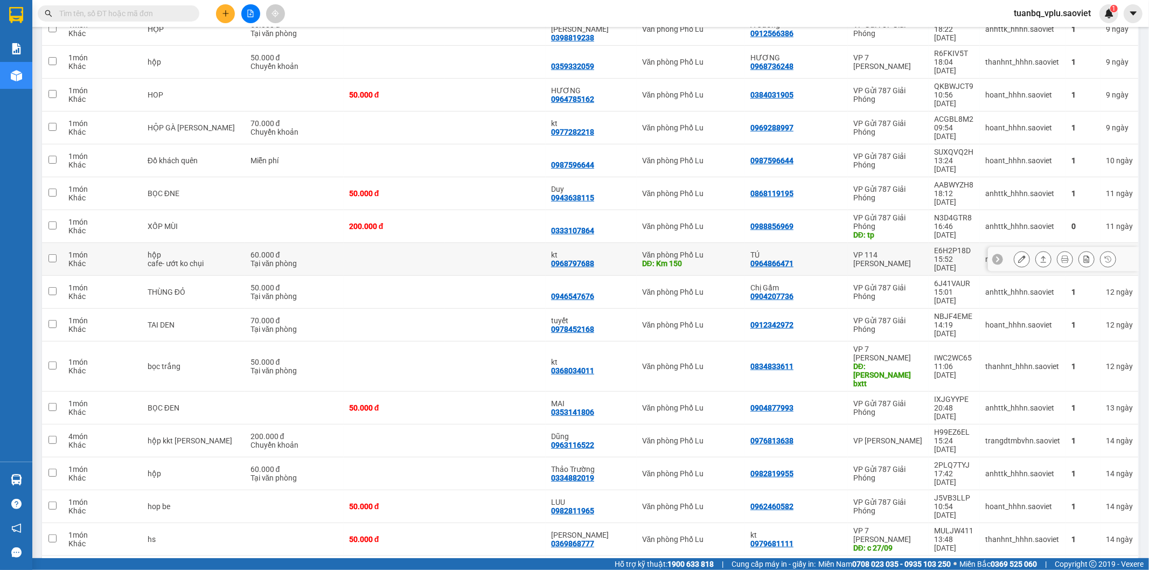
scroll to position [383, 0]
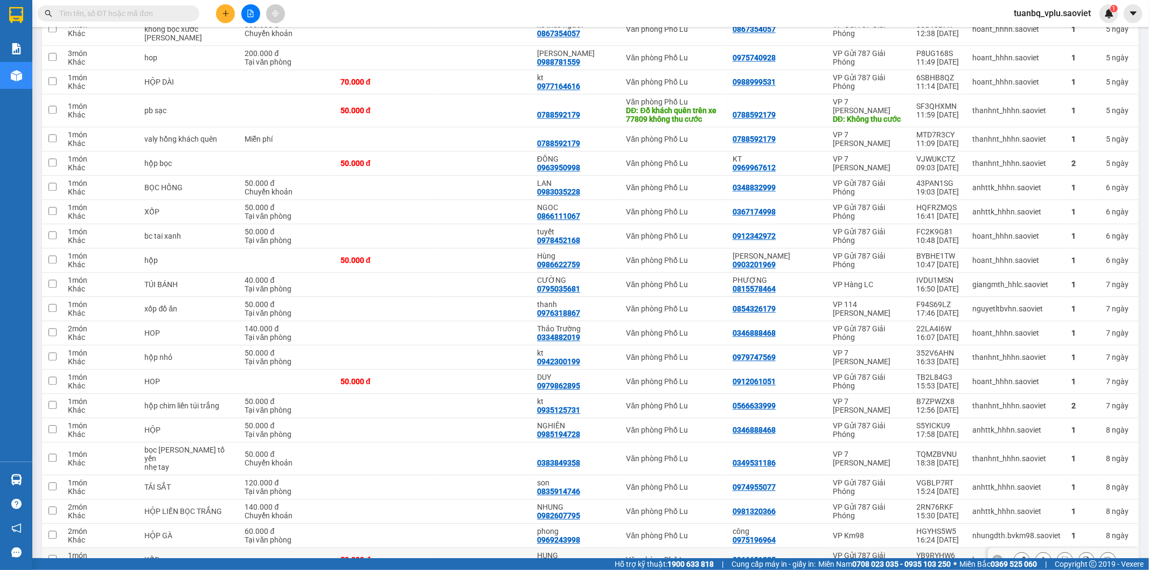
scroll to position [2216, 0]
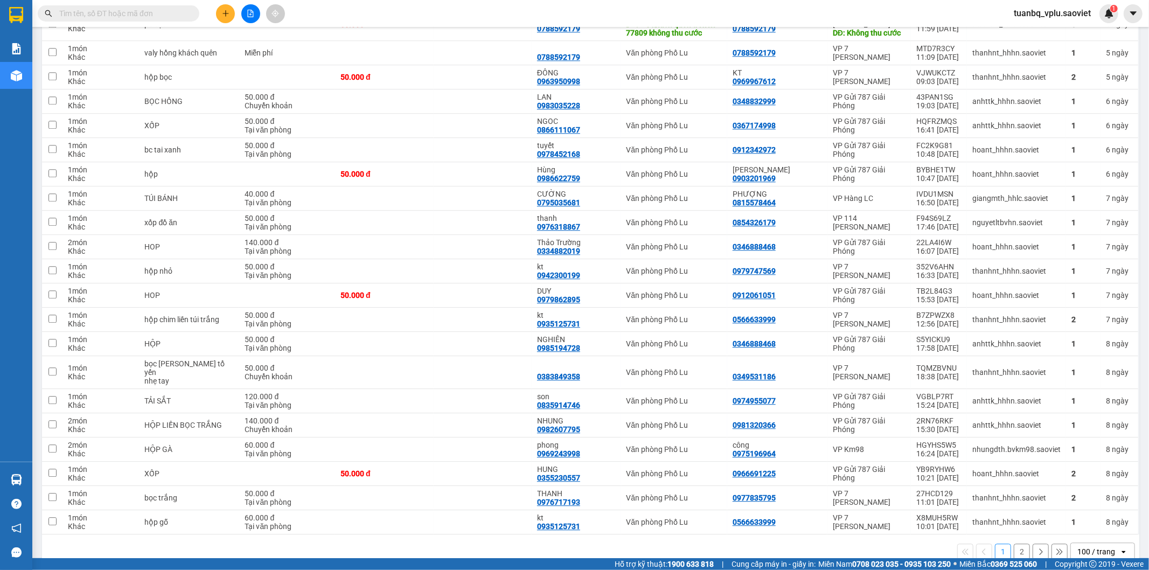
click at [1014, 543] on button "2" at bounding box center [1022, 551] width 16 height 16
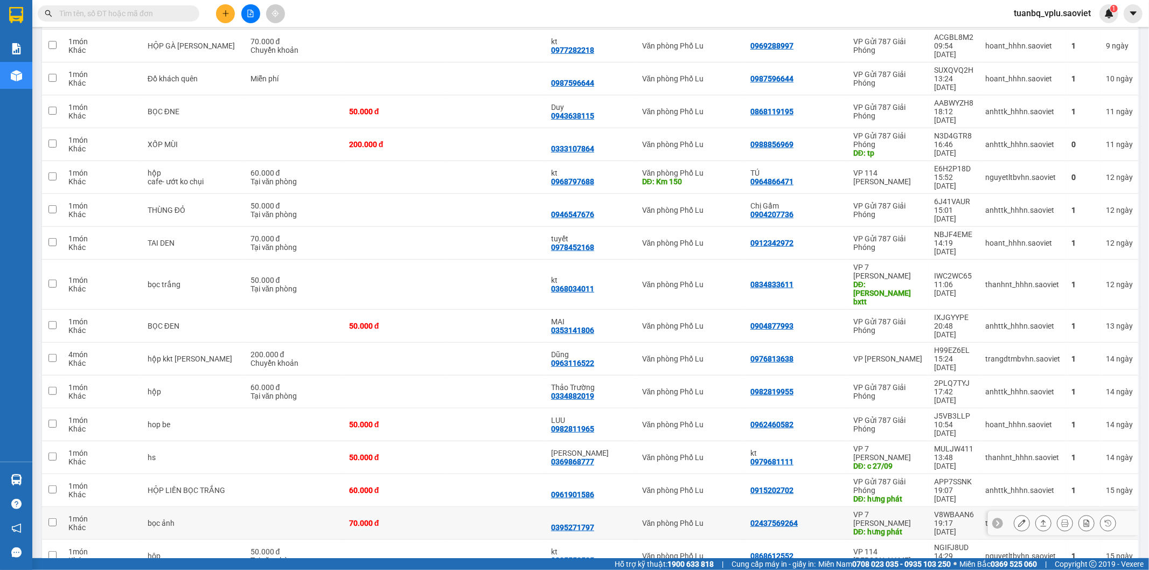
scroll to position [383, 0]
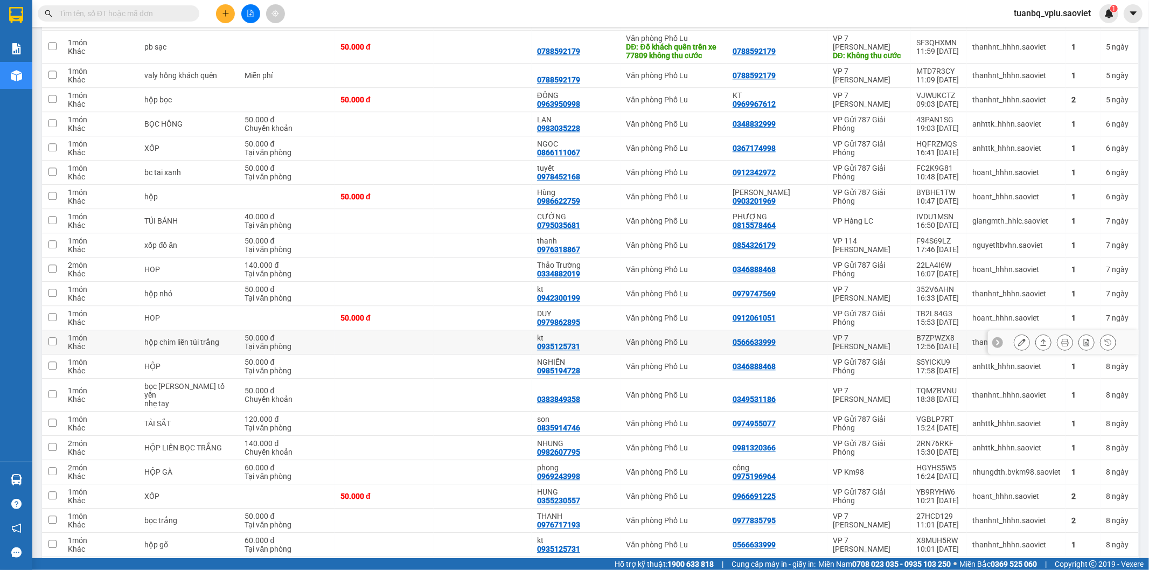
scroll to position [2216, 0]
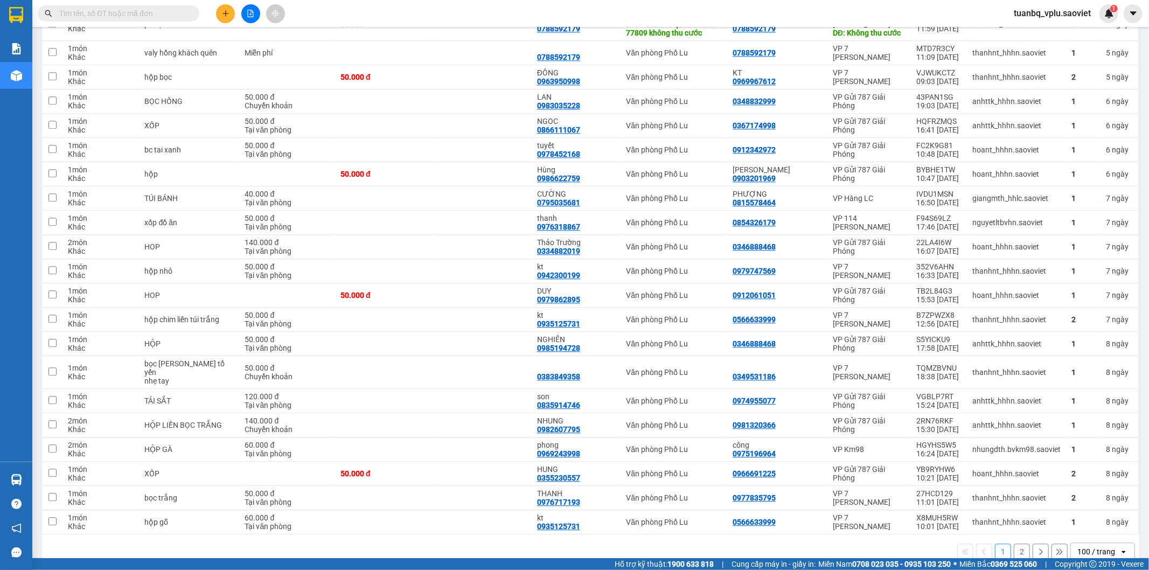
click at [1015, 543] on button "2" at bounding box center [1022, 551] width 16 height 16
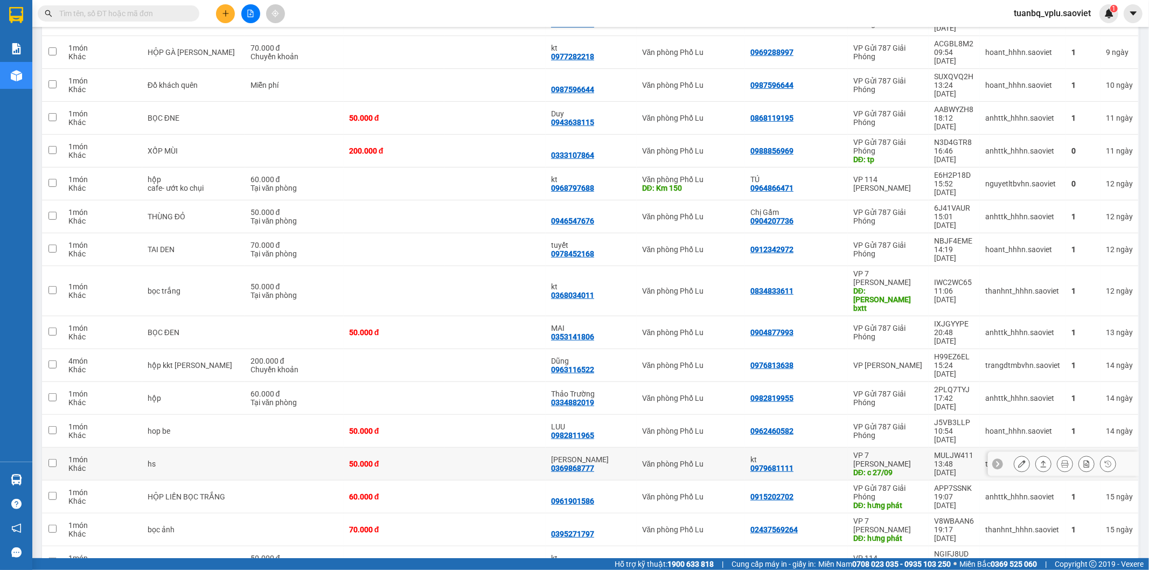
scroll to position [383, 0]
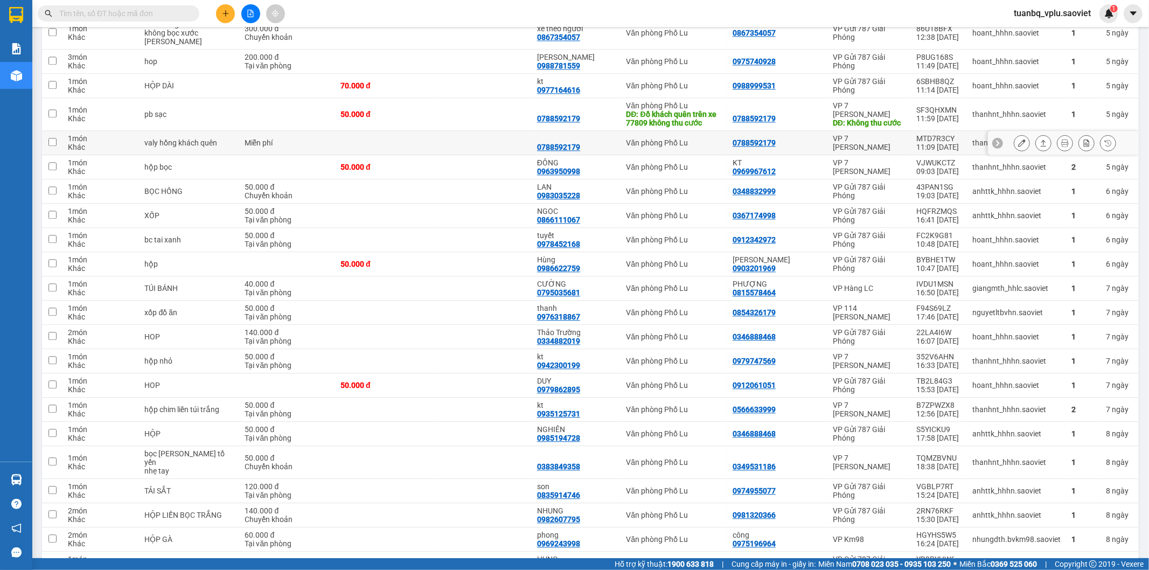
scroll to position [2216, 0]
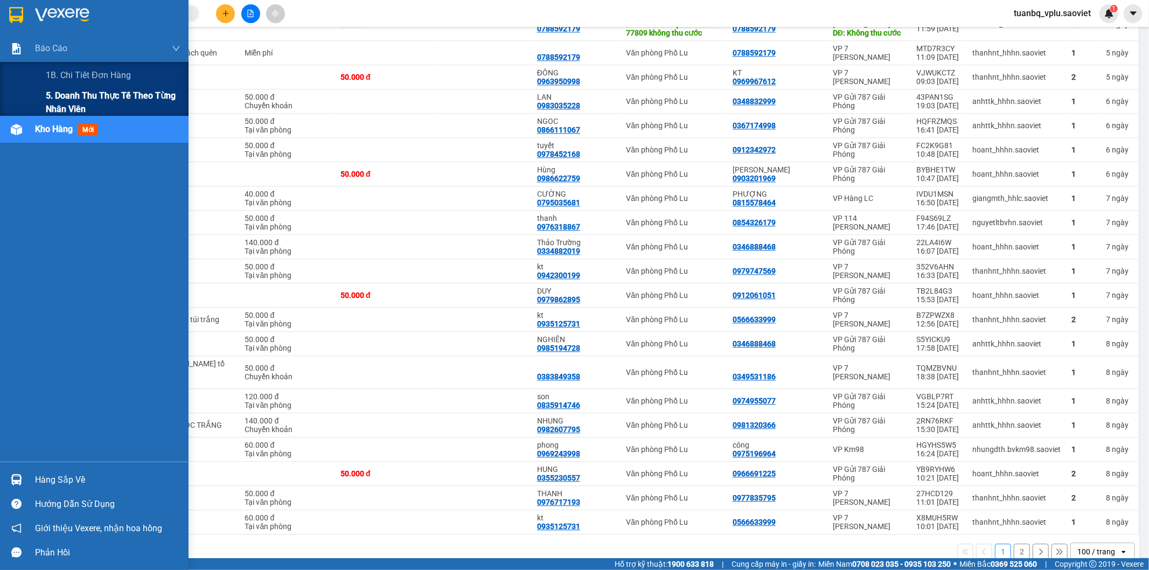
click at [116, 99] on span "5. Doanh thu thực tế theo từng nhân viên" at bounding box center [113, 102] width 135 height 27
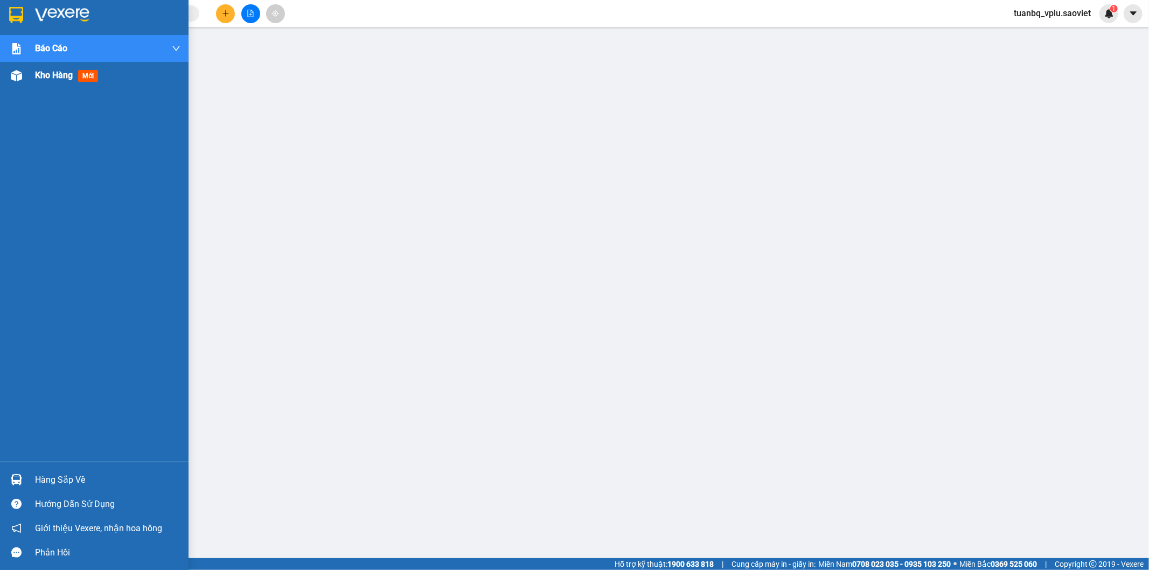
click at [52, 73] on span "Kho hàng" at bounding box center [54, 75] width 38 height 10
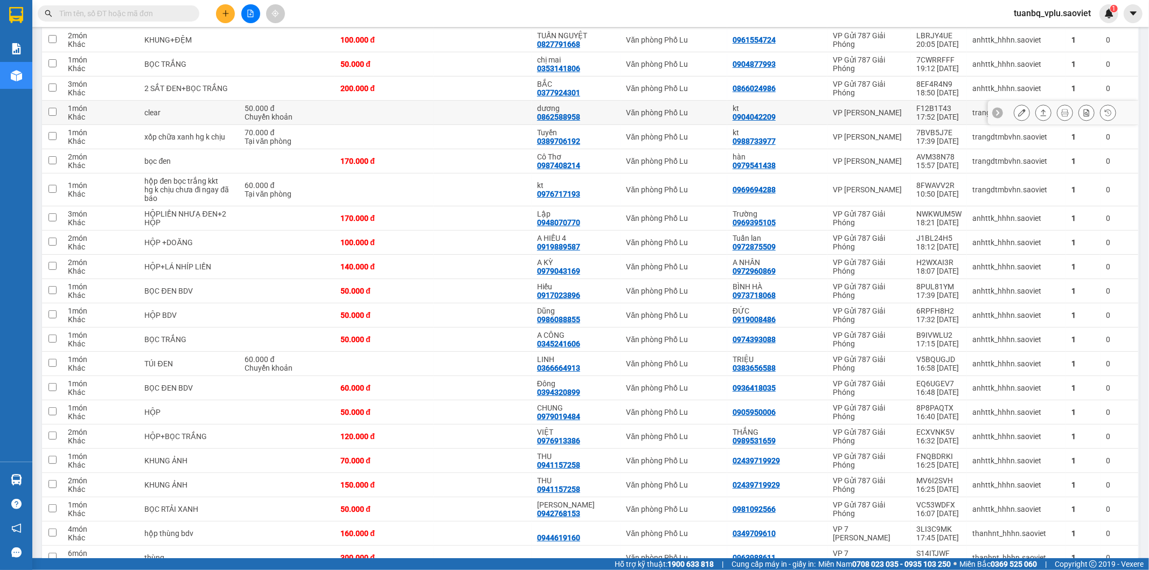
scroll to position [299, 0]
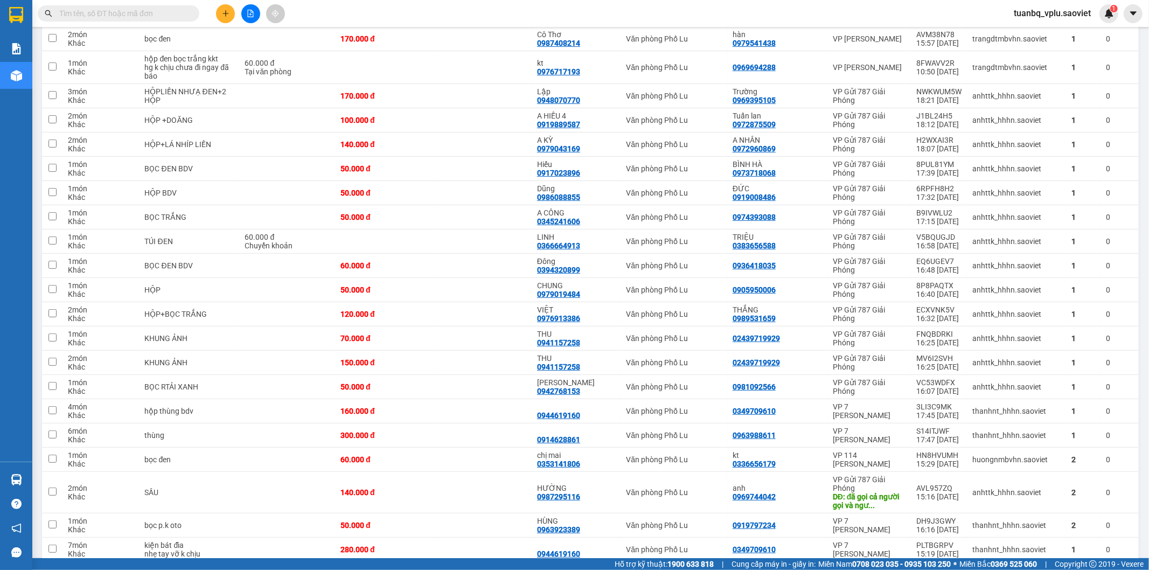
click at [84, 14] on input "text" at bounding box center [122, 14] width 127 height 12
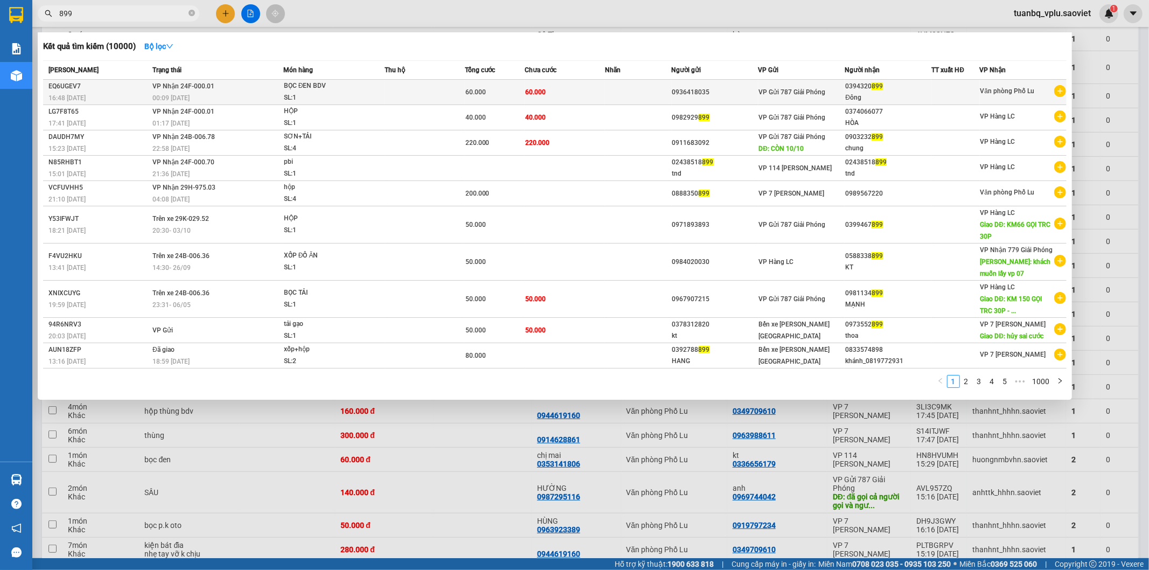
type input "899"
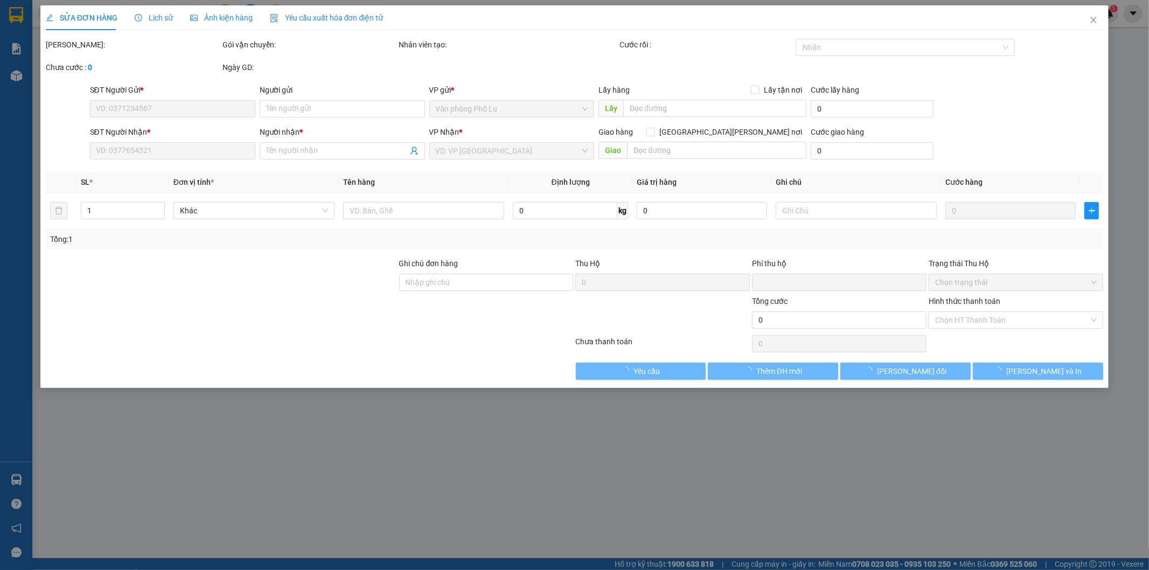
type input "0936418035"
type input "0394320899"
type input "Đông"
type input "0"
type input "60.000"
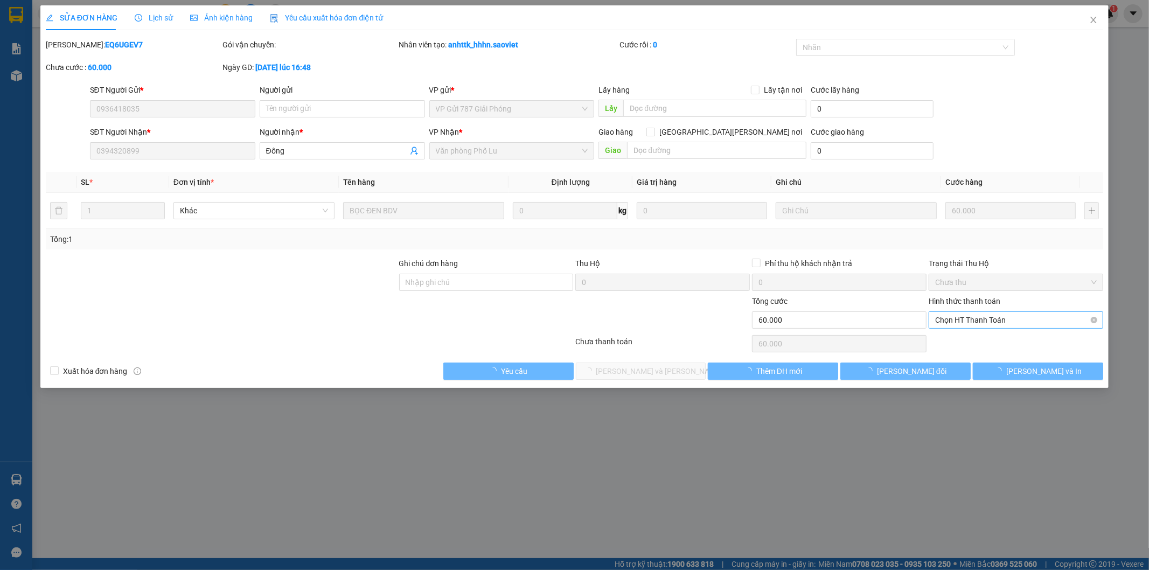
click at [984, 322] on span "Chọn HT Thanh Toán" at bounding box center [1016, 320] width 162 height 16
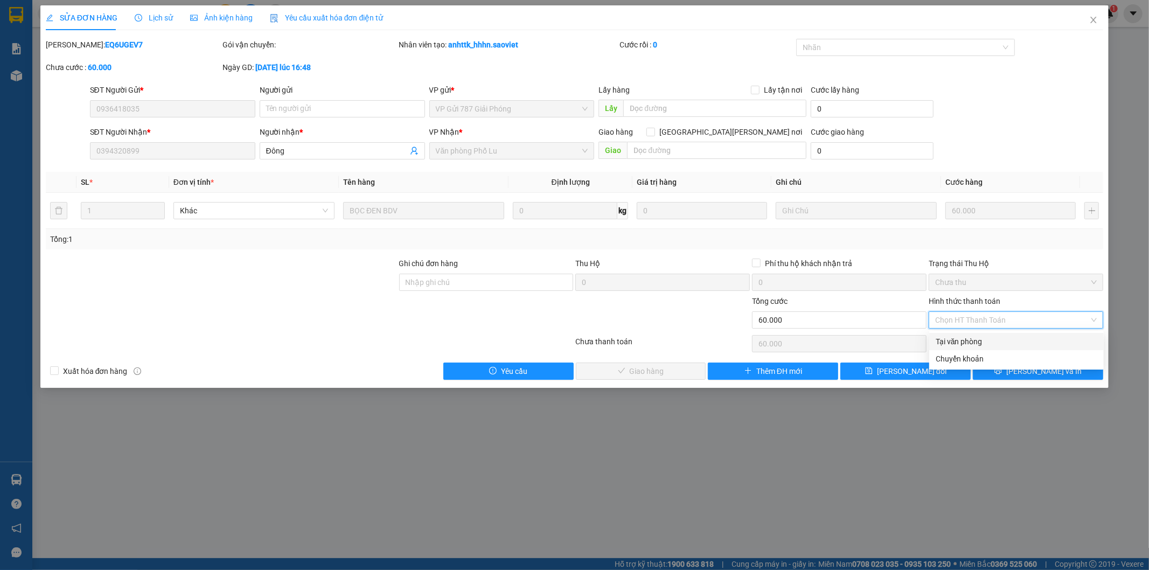
click at [973, 337] on div "Tại văn phòng" at bounding box center [1017, 342] width 162 height 12
type input "0"
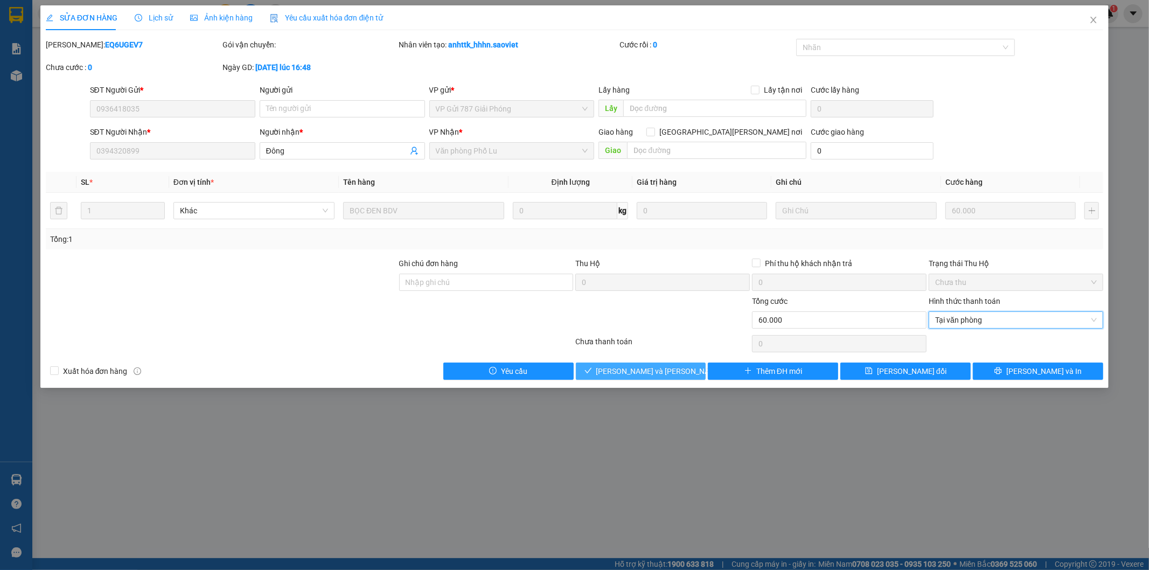
click at [670, 368] on span "[PERSON_NAME] và Giao hàng" at bounding box center [668, 371] width 145 height 12
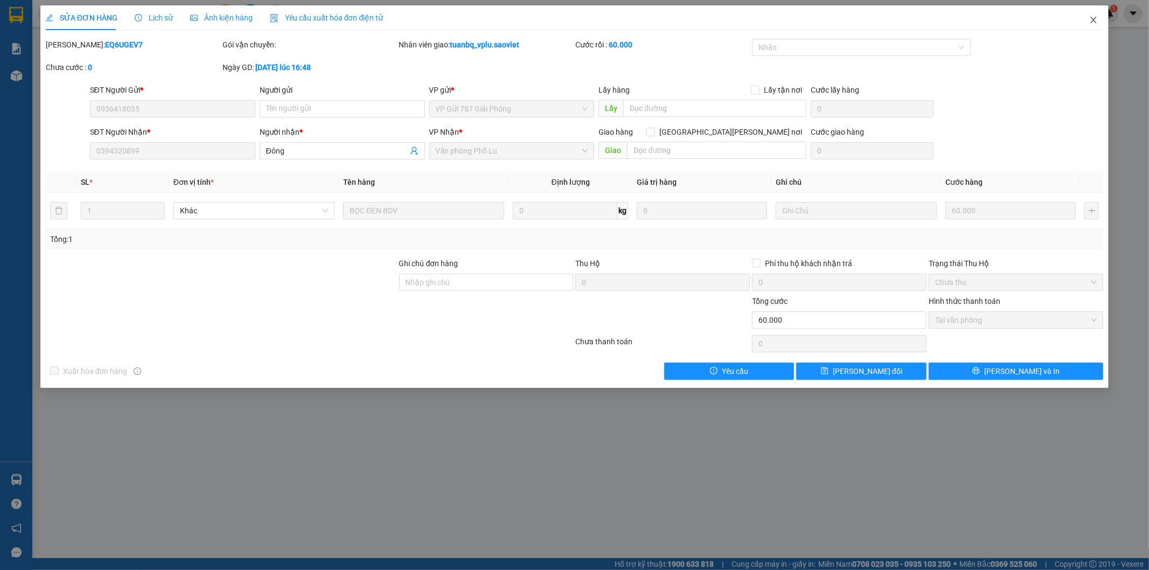
click at [1095, 19] on icon "close" at bounding box center [1093, 20] width 9 height 9
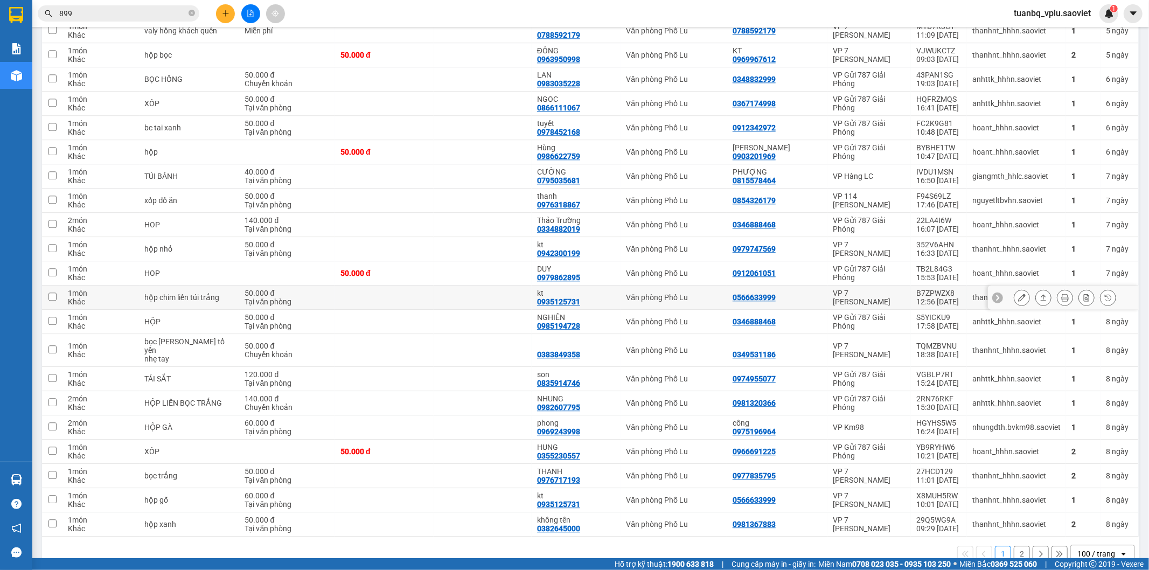
scroll to position [2216, 0]
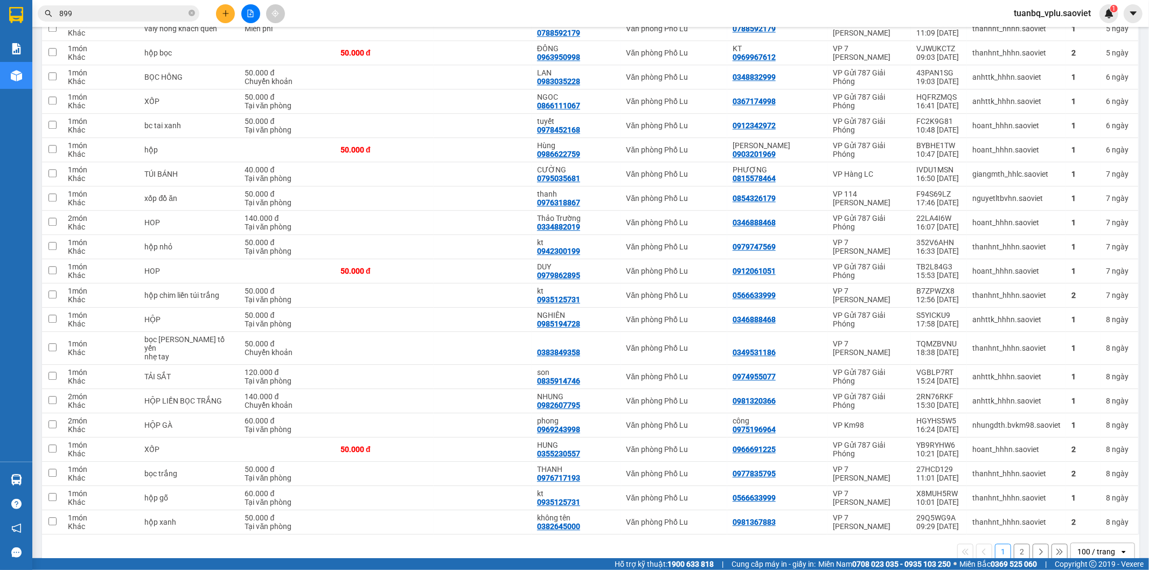
click at [1015, 543] on button "2" at bounding box center [1022, 551] width 16 height 16
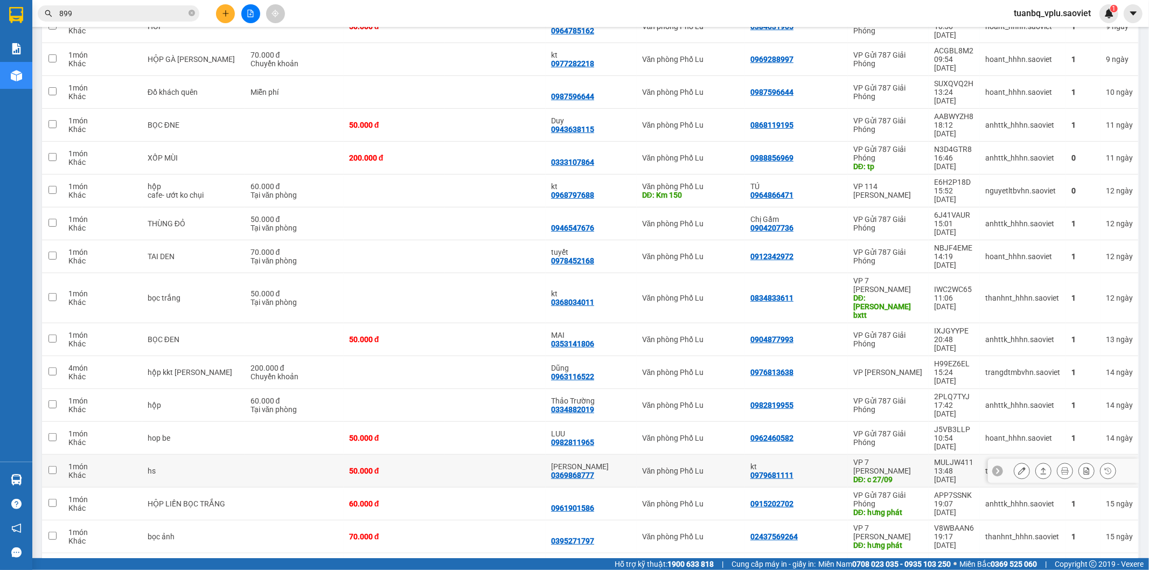
scroll to position [358, 0]
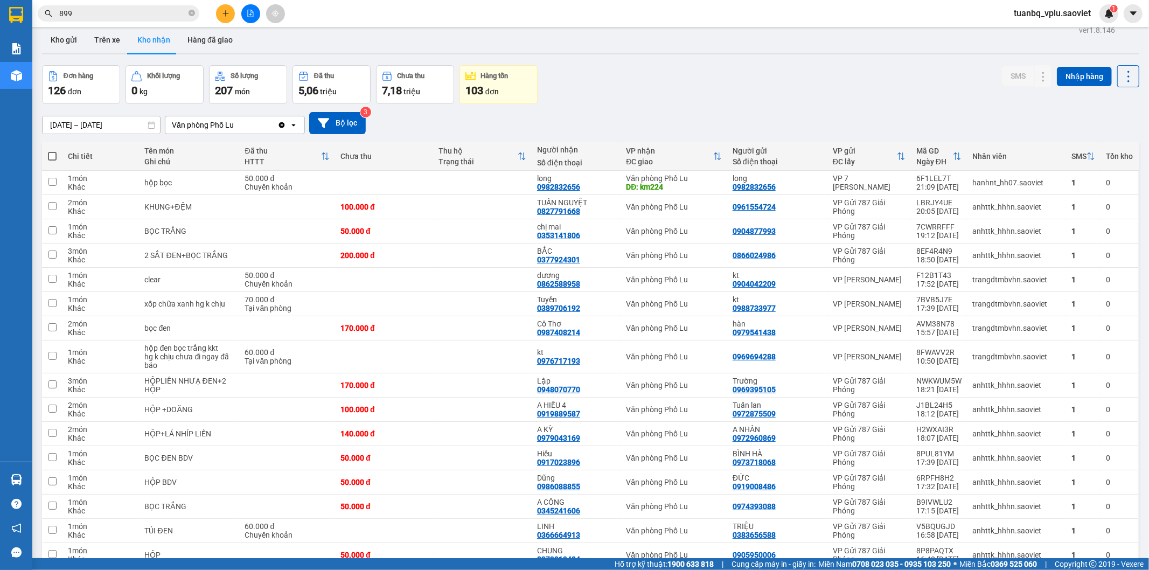
scroll to position [0, 0]
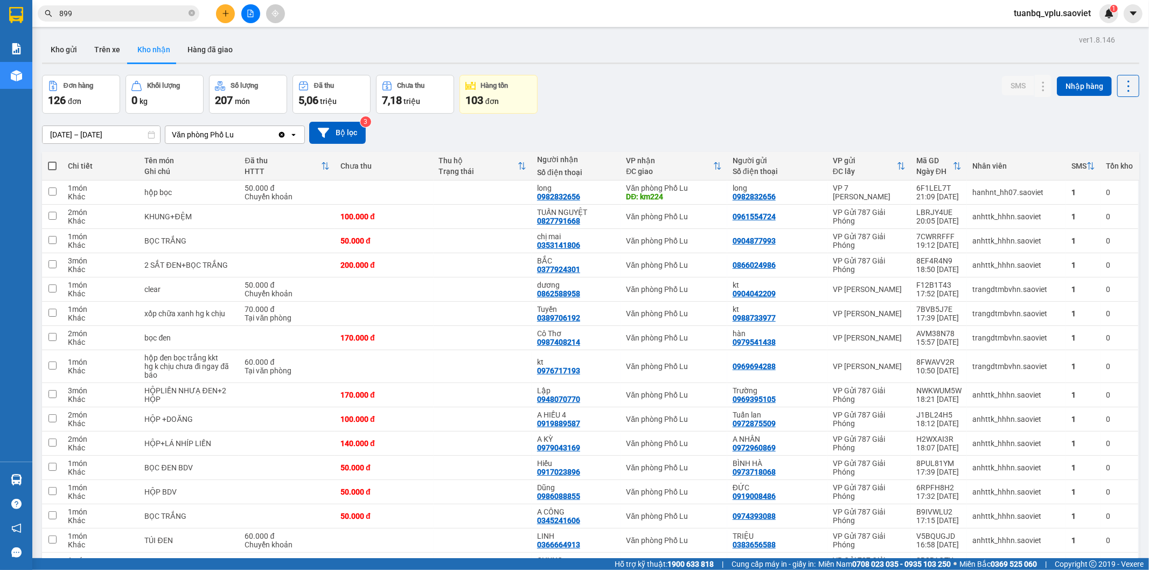
click at [231, 16] on button at bounding box center [225, 13] width 19 height 19
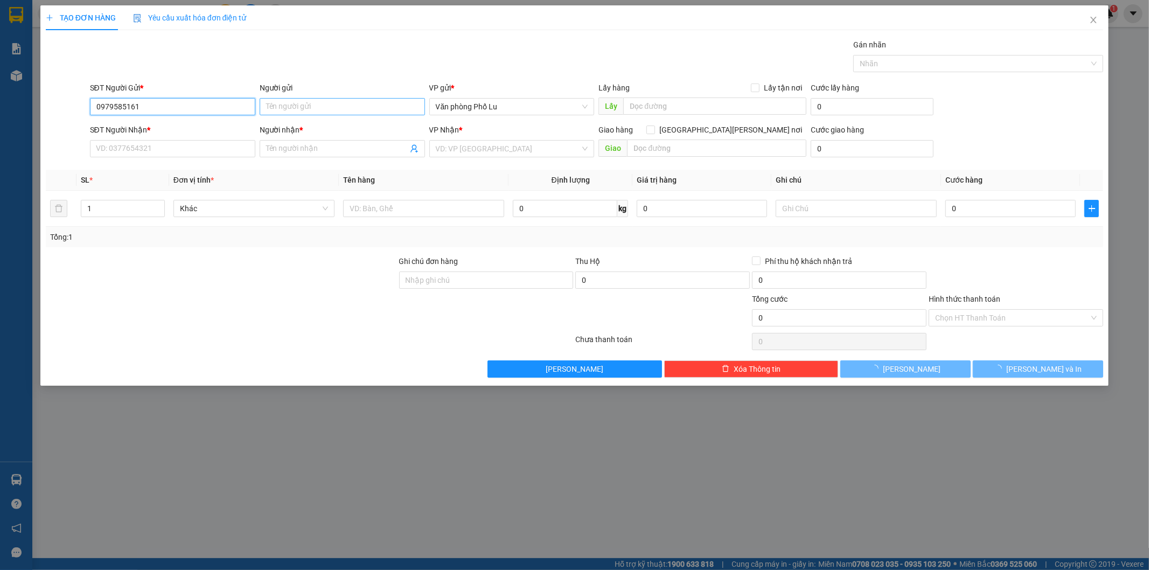
type input "0979585161"
click at [337, 111] on input "Người gửi" at bounding box center [342, 106] width 165 height 17
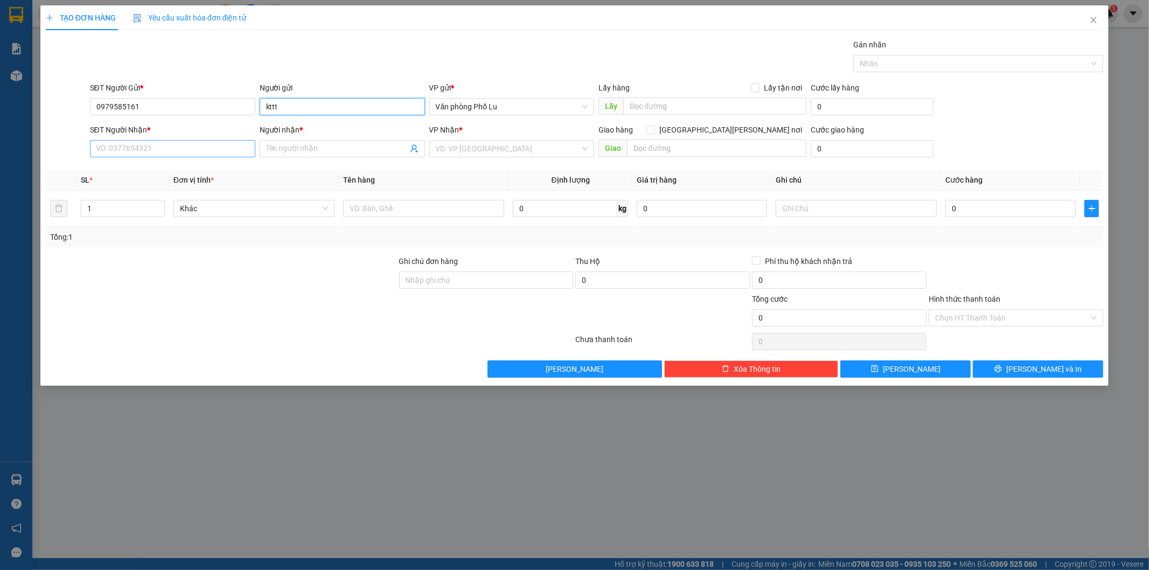
type input "kttt"
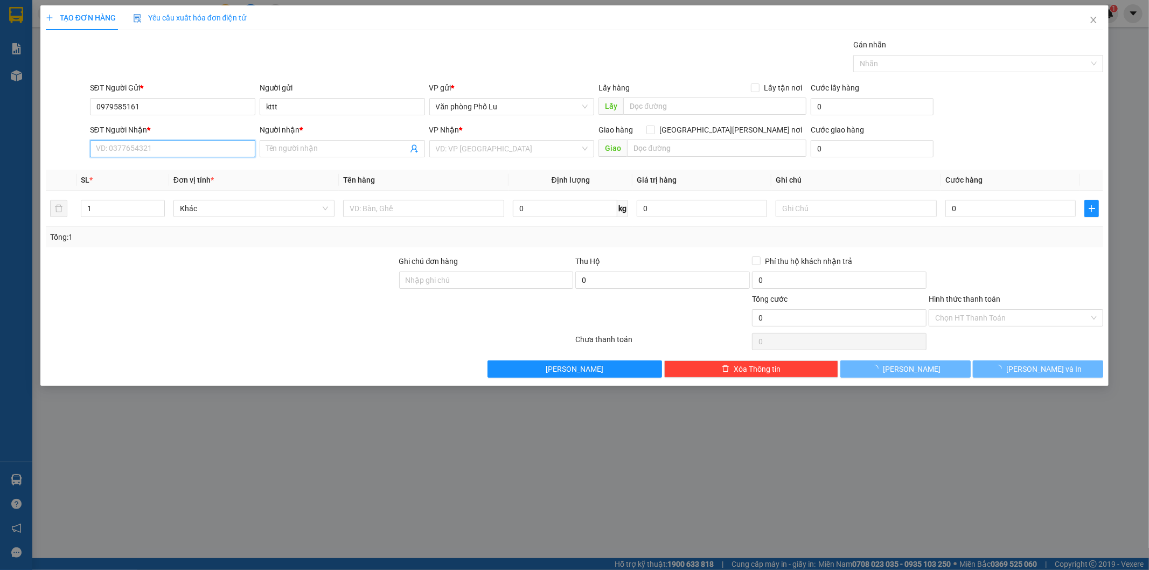
click at [133, 153] on input "SĐT Người Nhận *" at bounding box center [172, 148] width 165 height 17
type input "0976280814"
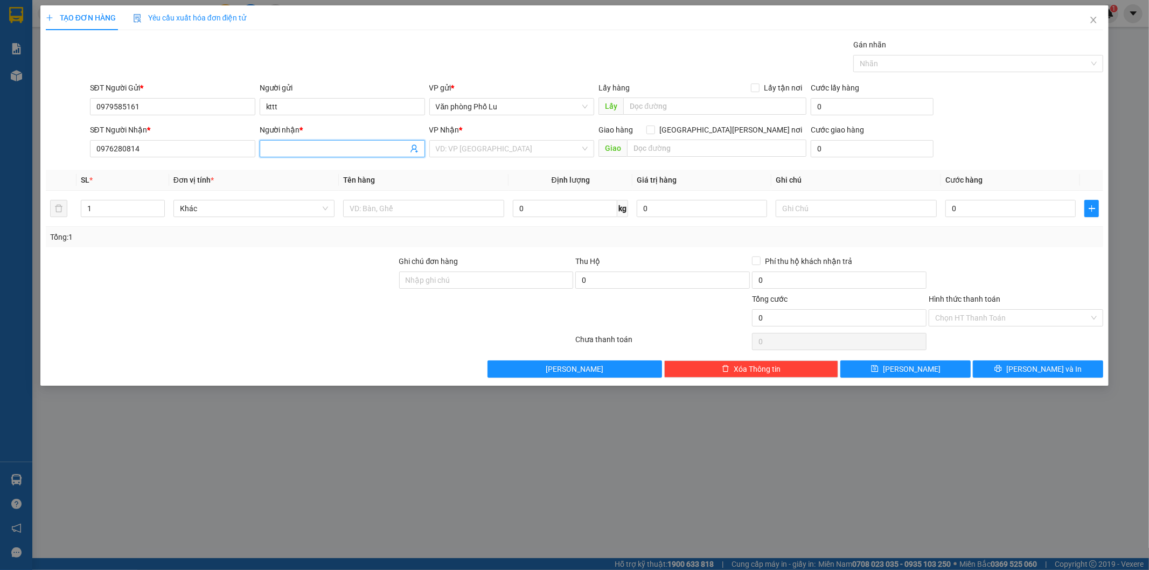
click at [292, 154] on input "Người nhận *" at bounding box center [337, 149] width 142 height 12
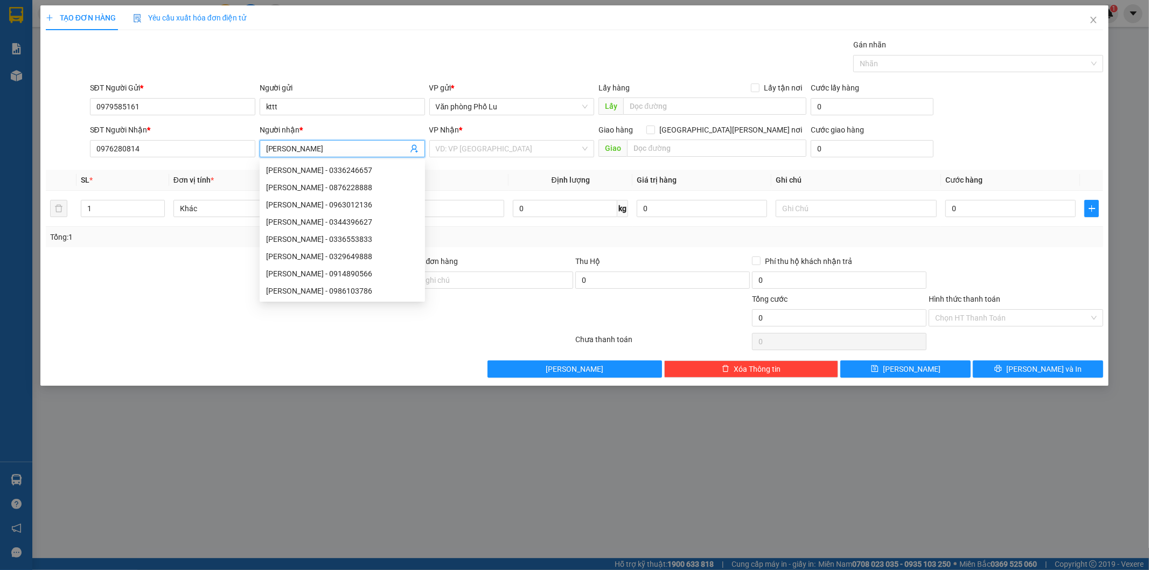
type input "anh toàn"
click at [473, 36] on div "TẠO ĐƠN HÀNG Yêu cầu xuất hóa đơn điện tử Transit Pickup Surcharge Ids Transit …" at bounding box center [575, 191] width 1058 height 372
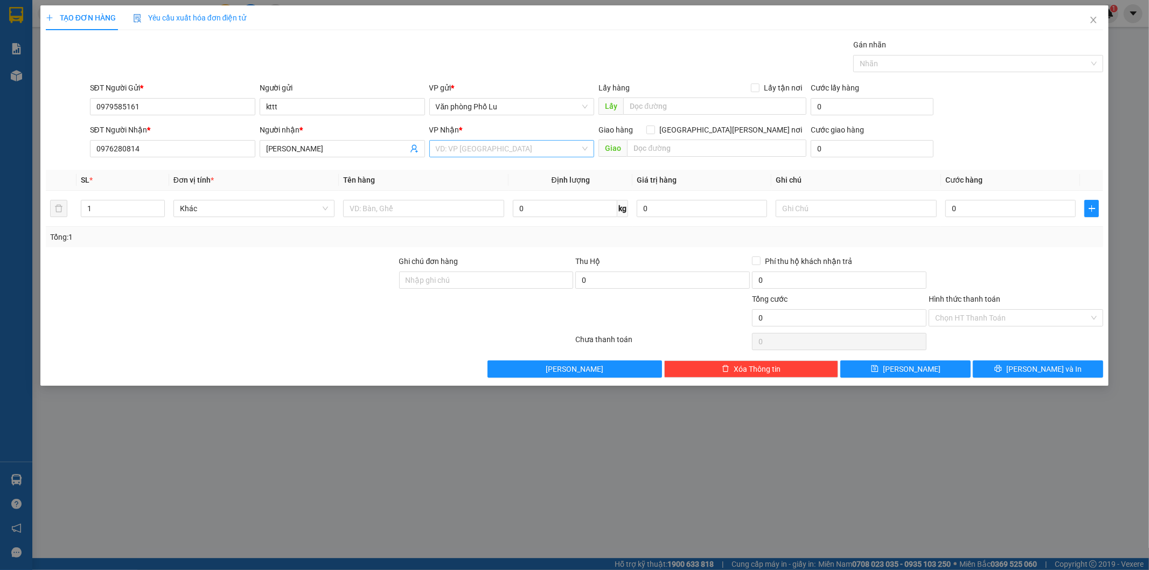
click at [519, 153] on input "search" at bounding box center [508, 149] width 145 height 16
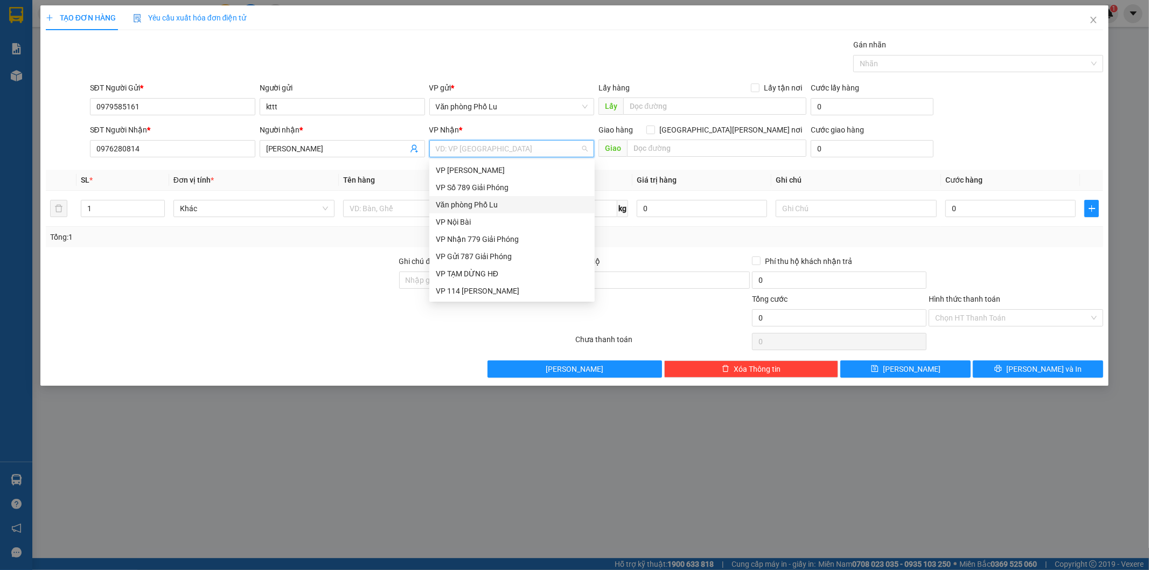
scroll to position [60, 0]
click at [520, 179] on div "VP Nhận 779 Giải Phóng" at bounding box center [512, 179] width 152 height 12
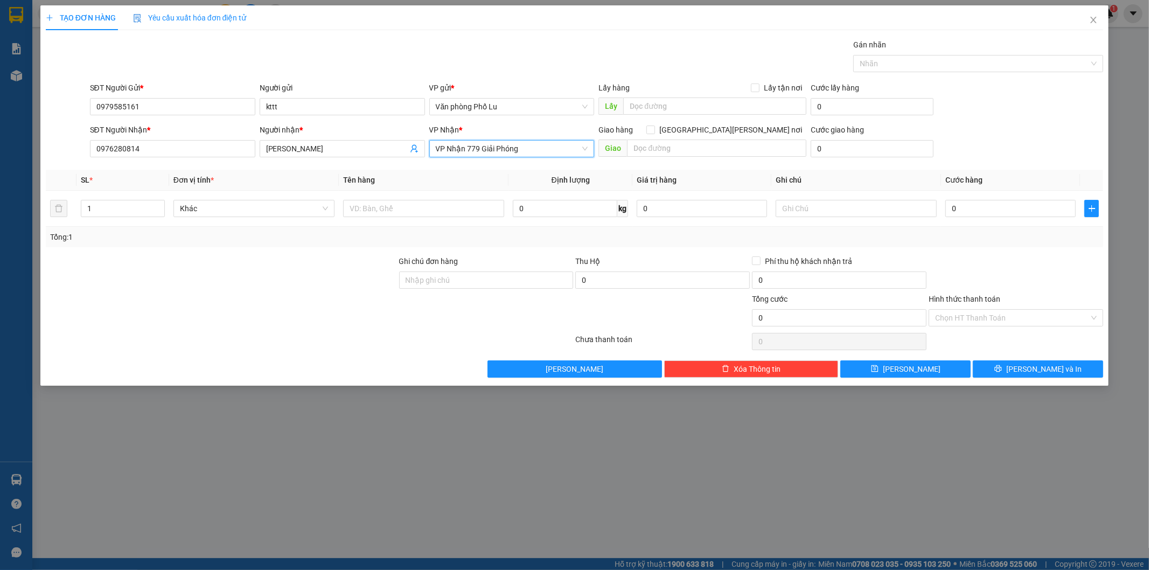
click at [582, 149] on span "VP Nhận 779 Giải Phóng" at bounding box center [512, 149] width 152 height 16
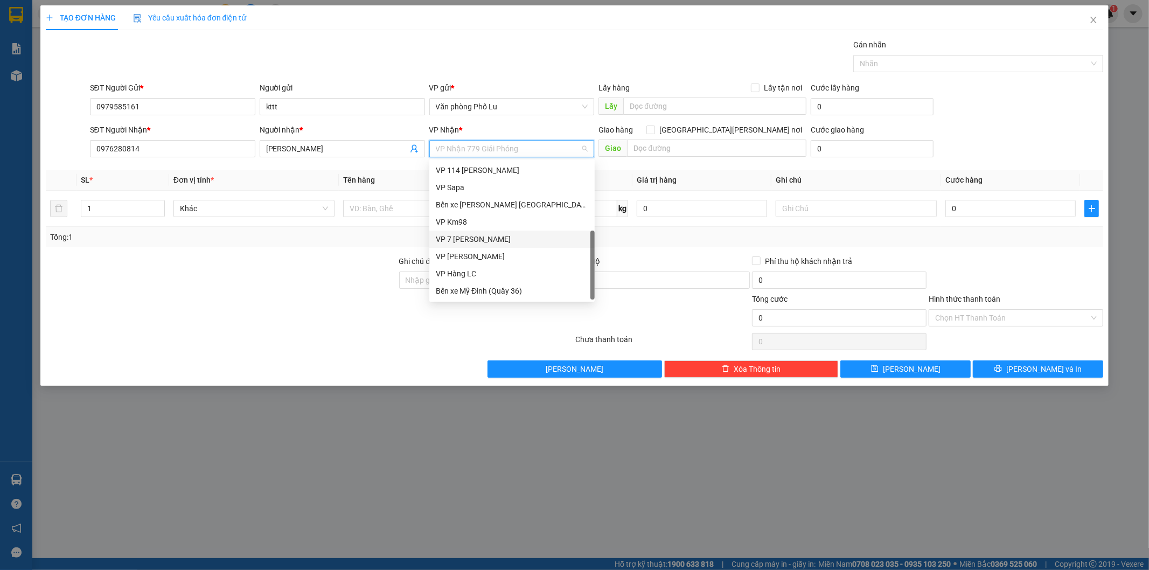
click at [474, 233] on div "VP 7 [PERSON_NAME]" at bounding box center [512, 239] width 152 height 12
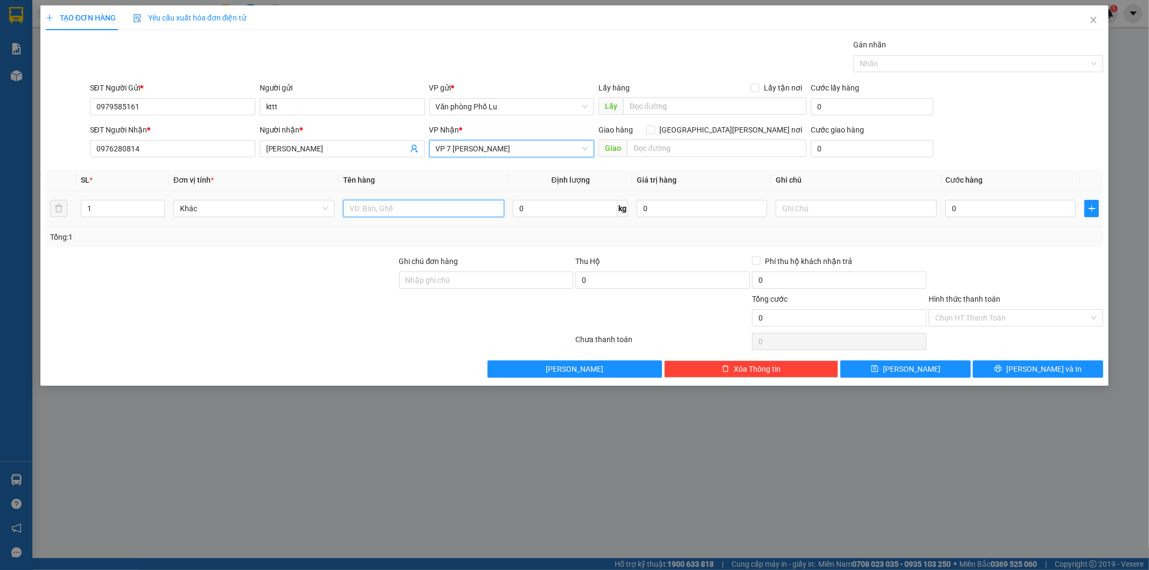
click at [376, 211] on input "text" at bounding box center [423, 208] width 161 height 17
type input "hộp"
click at [962, 203] on input "0" at bounding box center [1010, 208] width 130 height 17
paste input "5"
type input "50"
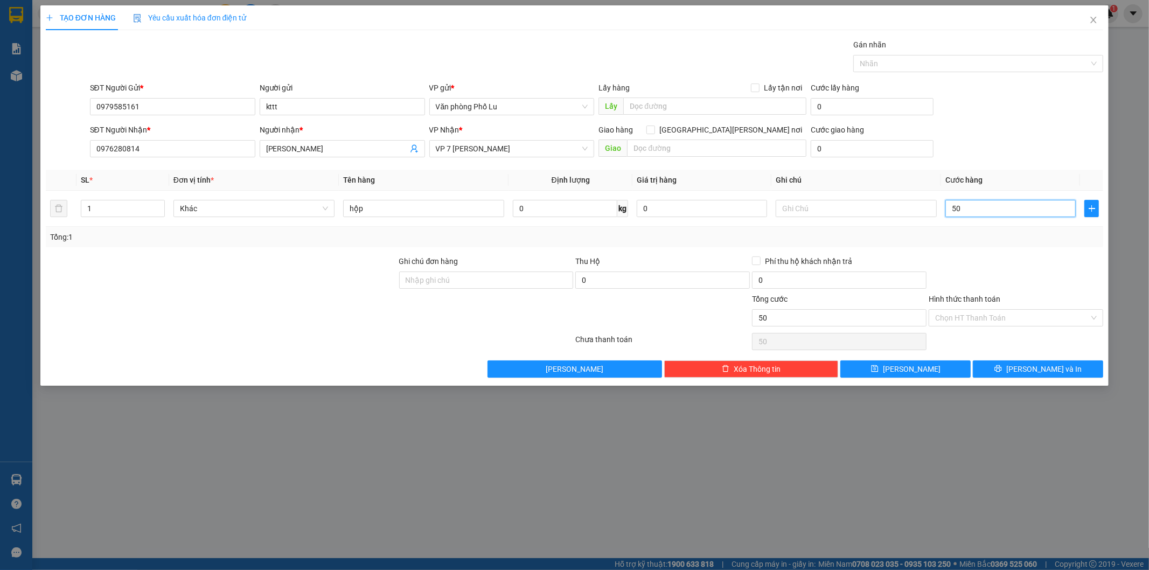
type input "50"
type input "50.000"
click at [992, 252] on div "Transit Pickup Surcharge Ids Transit Deliver Surcharge Ids Transit Deliver Surc…" at bounding box center [575, 208] width 1058 height 339
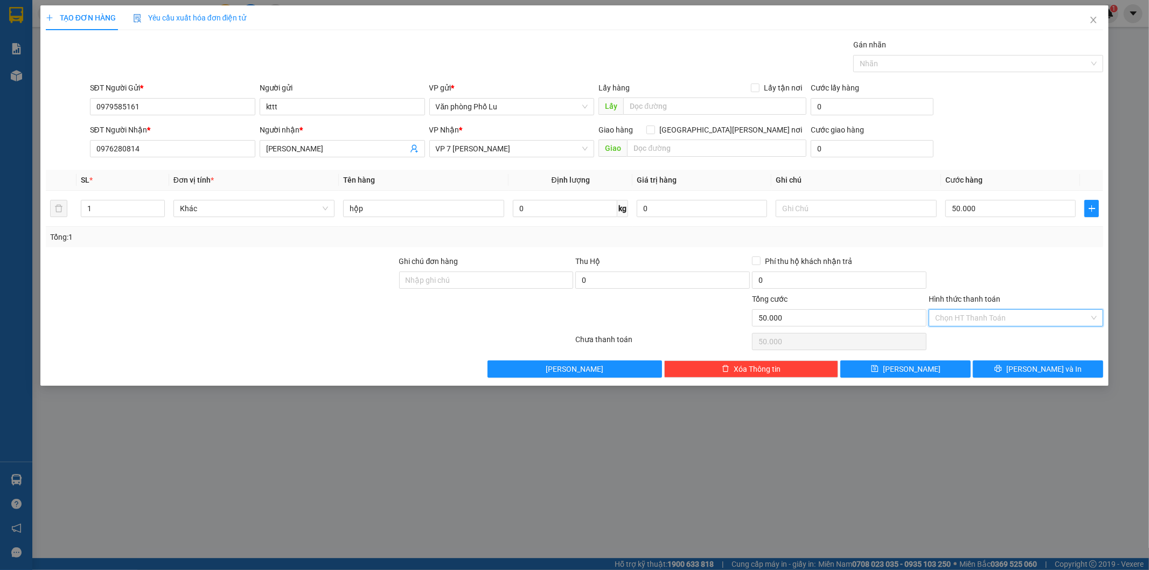
click at [999, 319] on input "Hình thức thanh toán" at bounding box center [1012, 318] width 154 height 16
click at [976, 337] on div "Tại văn phòng" at bounding box center [1017, 339] width 162 height 12
type input "0"
click at [995, 238] on div "Tổng: 1" at bounding box center [574, 237] width 1049 height 12
click at [1032, 367] on span "[PERSON_NAME] và In" at bounding box center [1043, 369] width 75 height 12
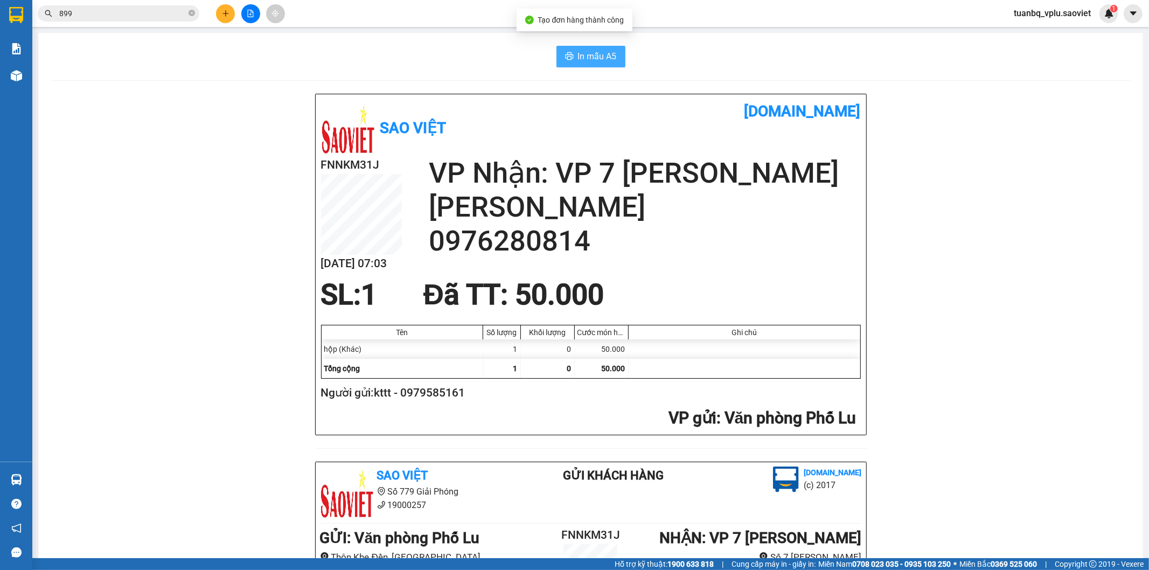
click at [602, 57] on span "In mẫu A5" at bounding box center [597, 56] width 39 height 13
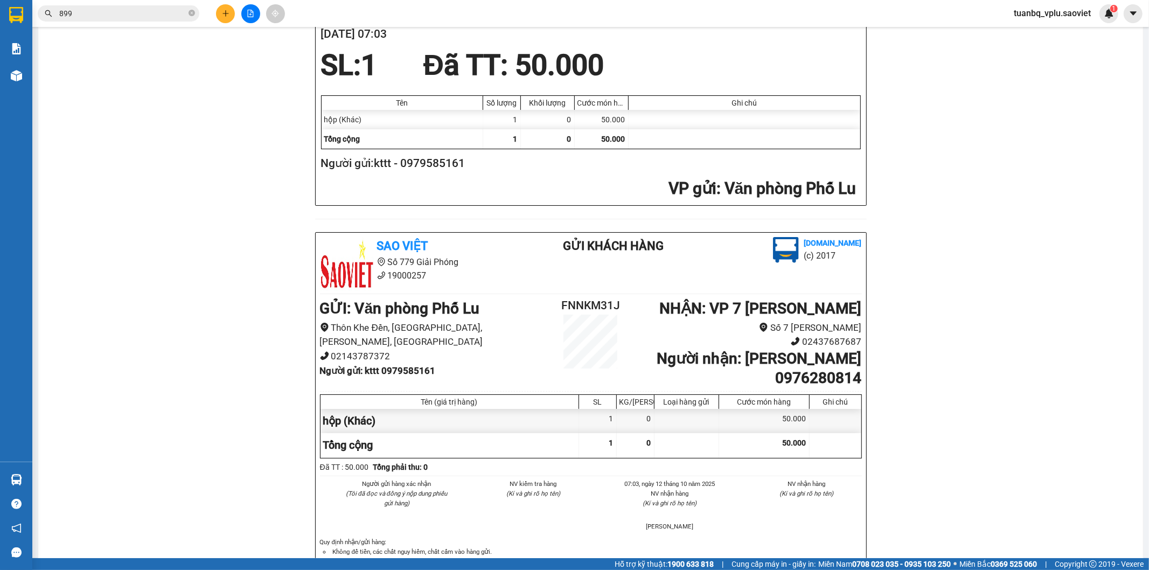
scroll to position [299, 0]
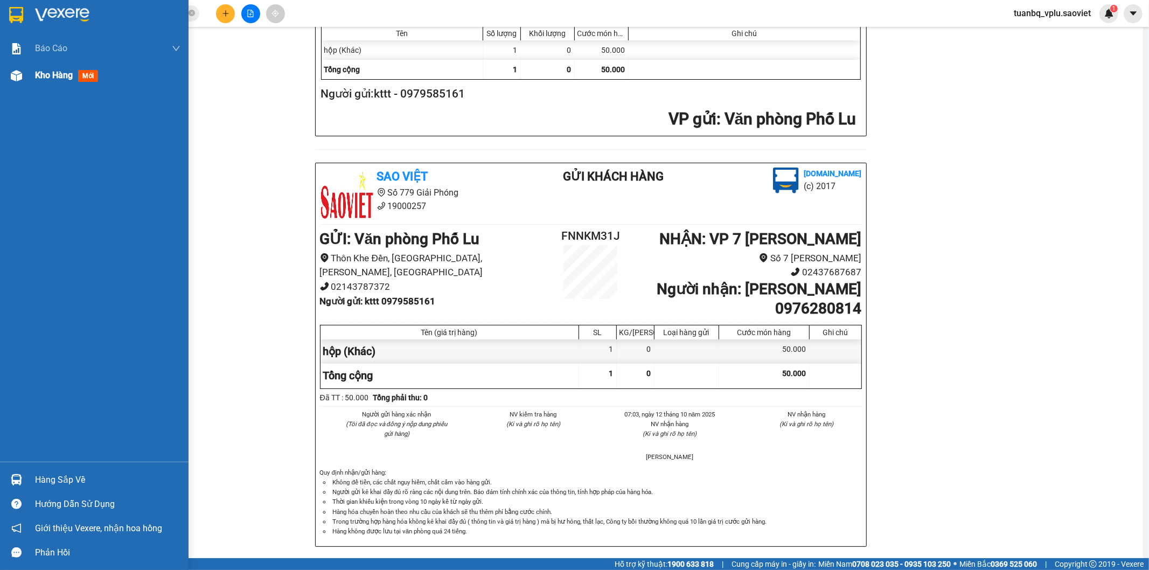
click at [65, 80] on span "Kho hàng" at bounding box center [54, 75] width 38 height 10
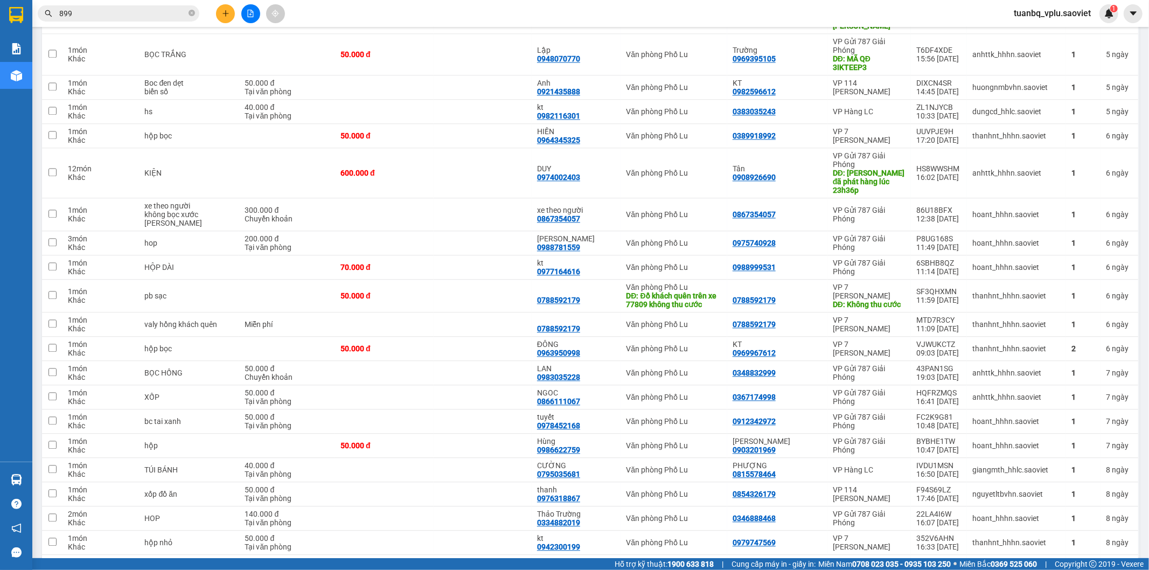
scroll to position [2216, 0]
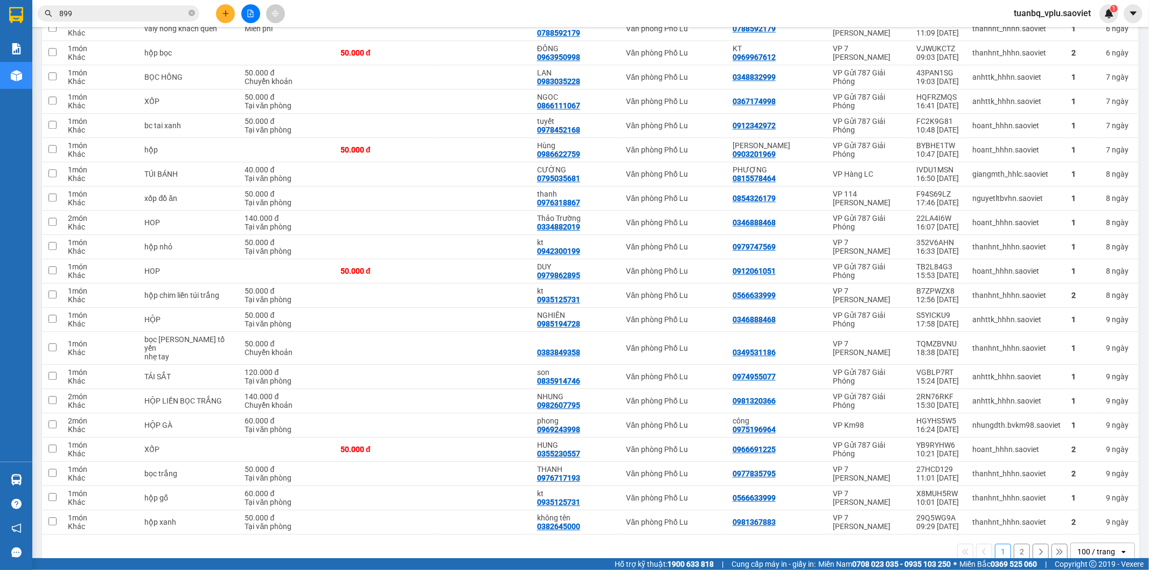
click at [1077, 546] on div "100 / trang" at bounding box center [1096, 551] width 38 height 11
click at [1084, 432] on span "10 / trang" at bounding box center [1087, 430] width 34 height 11
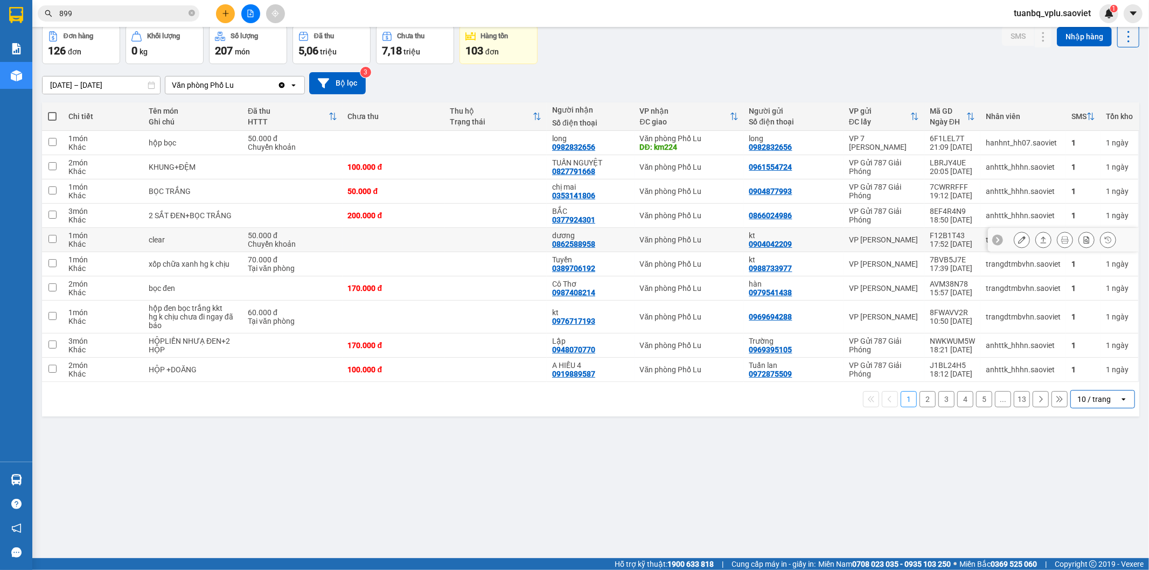
scroll to position [0, 0]
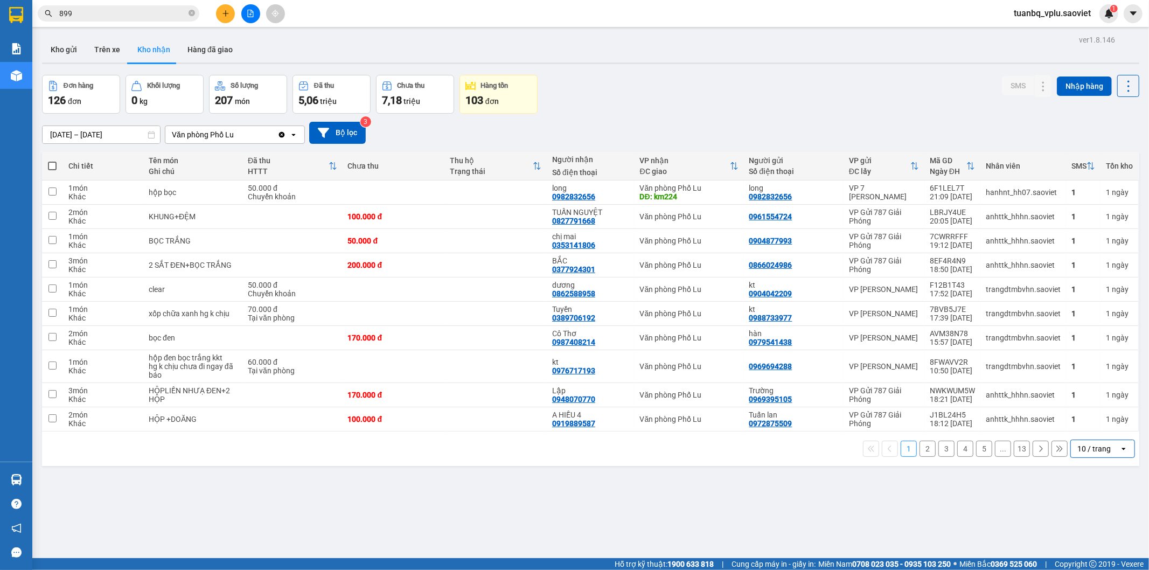
click at [72, 62] on div at bounding box center [590, 63] width 1097 height 2
click at [67, 50] on button "Kho gửi" at bounding box center [64, 50] width 44 height 26
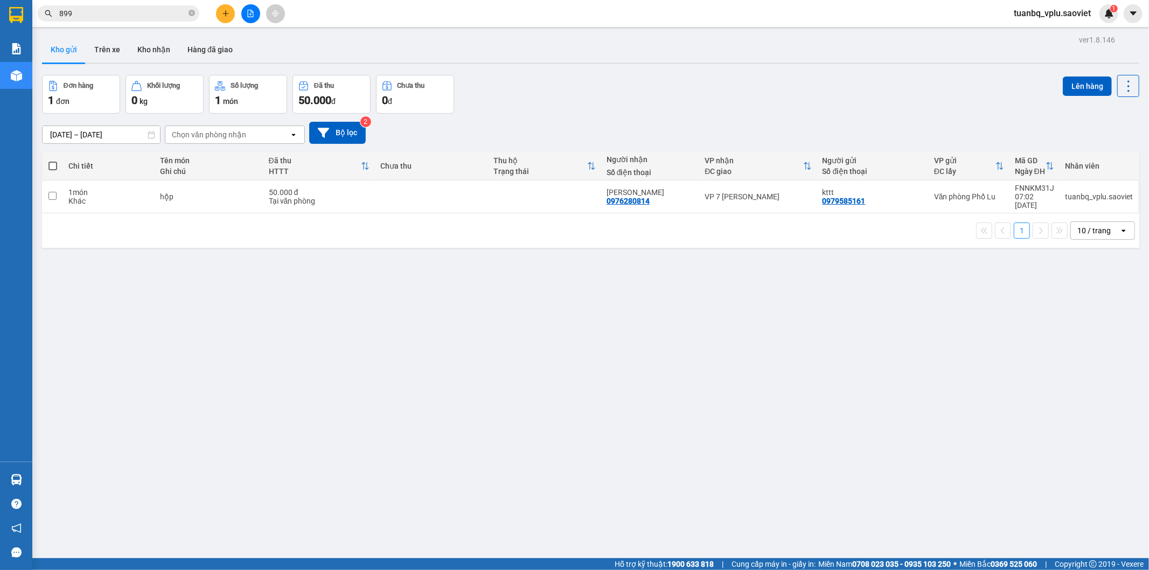
click at [359, 190] on div "50.000 đ" at bounding box center [319, 192] width 101 height 9
checkbox input "true"
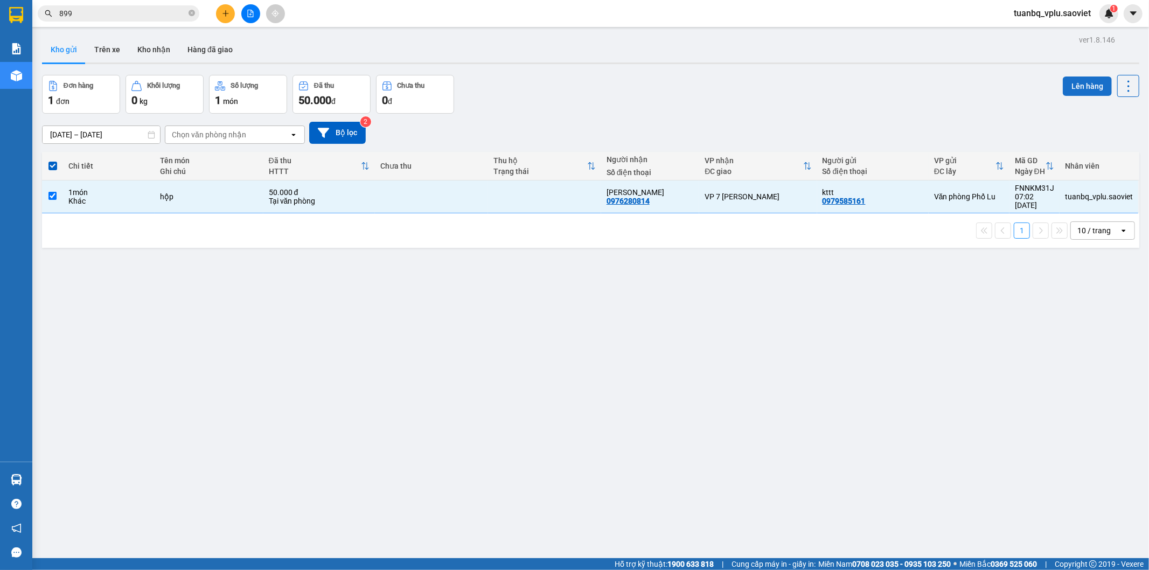
click at [1074, 87] on button "Lên hàng" at bounding box center [1087, 85] width 49 height 19
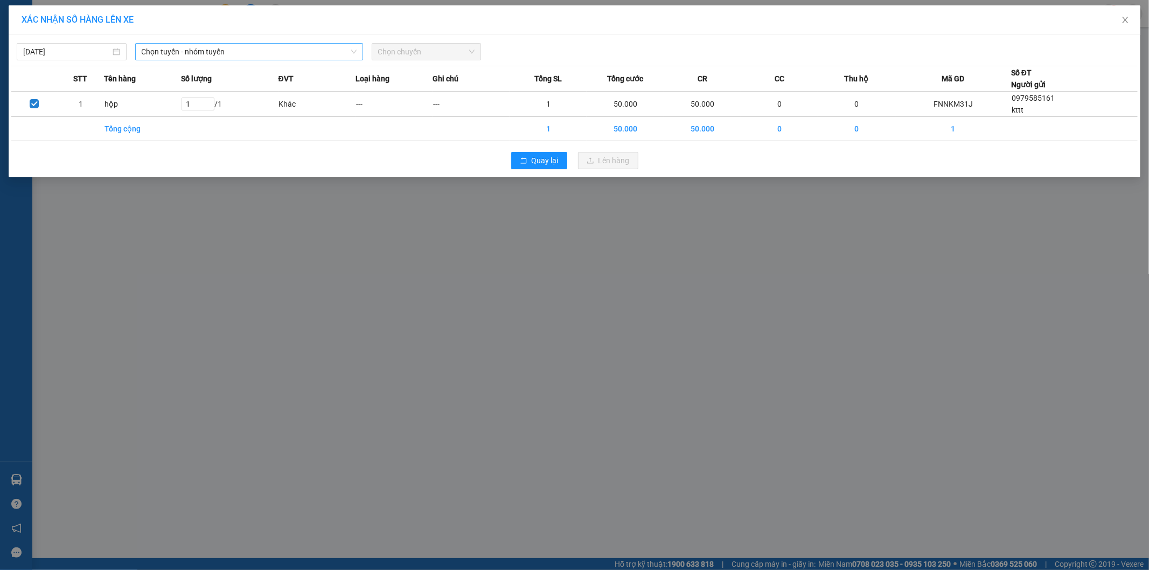
click at [274, 47] on span "Chọn tuyến - nhóm tuyến" at bounding box center [249, 52] width 215 height 16
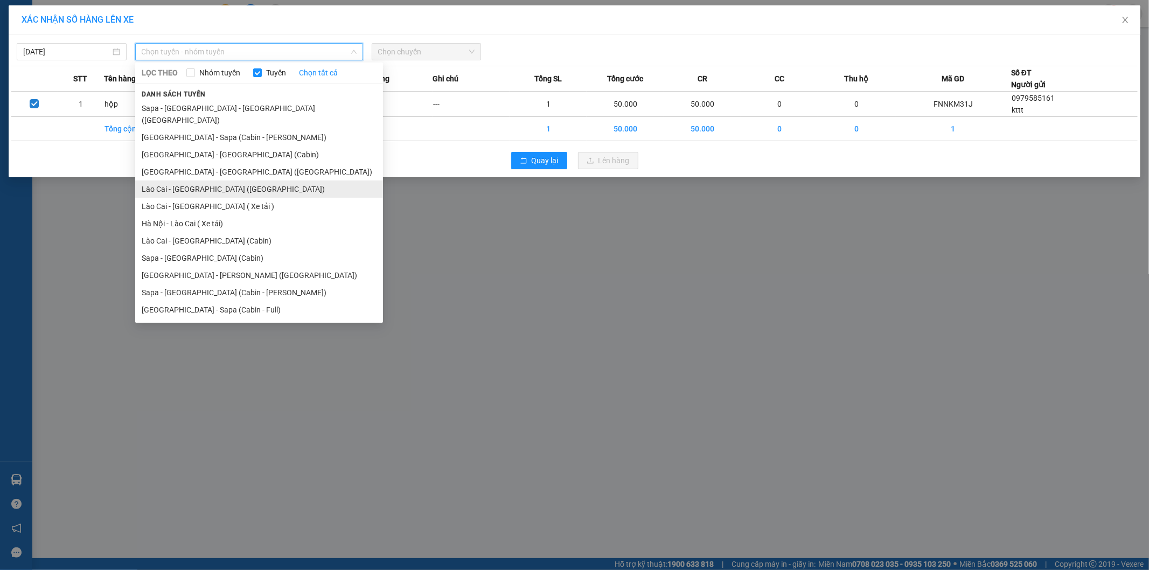
click at [218, 180] on li "Lào Cai - [GEOGRAPHIC_DATA] ([GEOGRAPHIC_DATA])" at bounding box center [259, 188] width 248 height 17
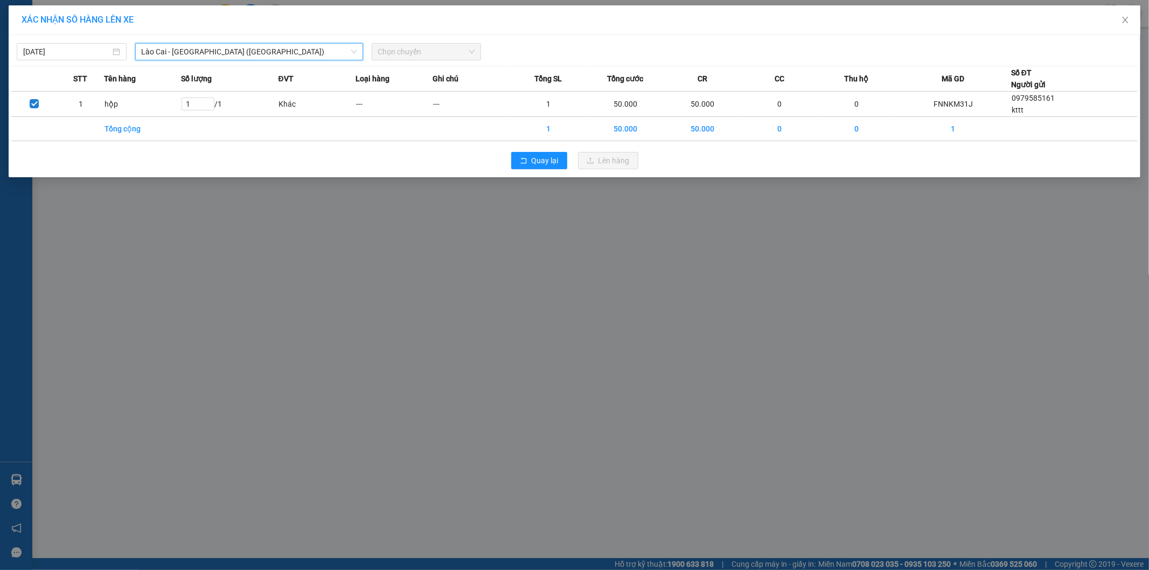
click at [448, 55] on span "Chọn chuyến" at bounding box center [426, 52] width 97 height 16
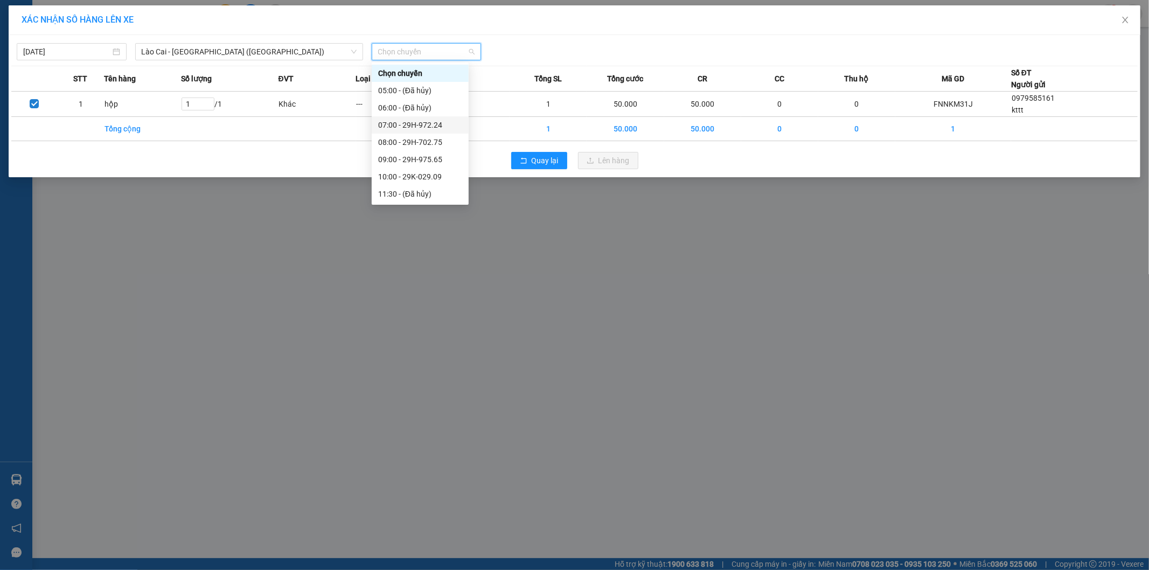
click at [432, 123] on div "07:00 - 29H-972.24" at bounding box center [420, 125] width 84 height 12
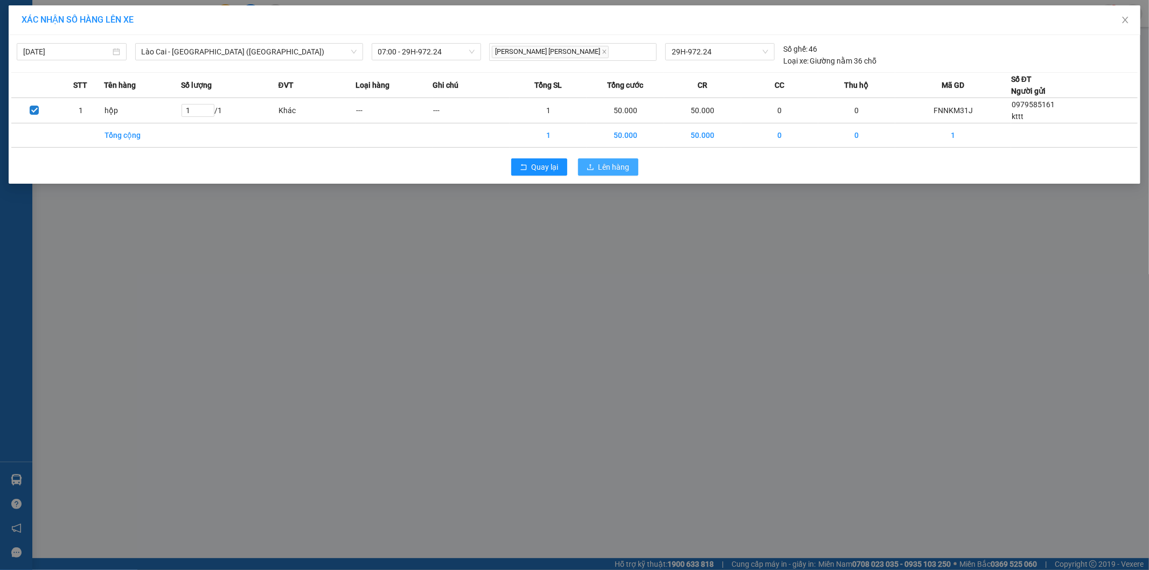
click at [620, 165] on span "Lên hàng" at bounding box center [613, 167] width 31 height 12
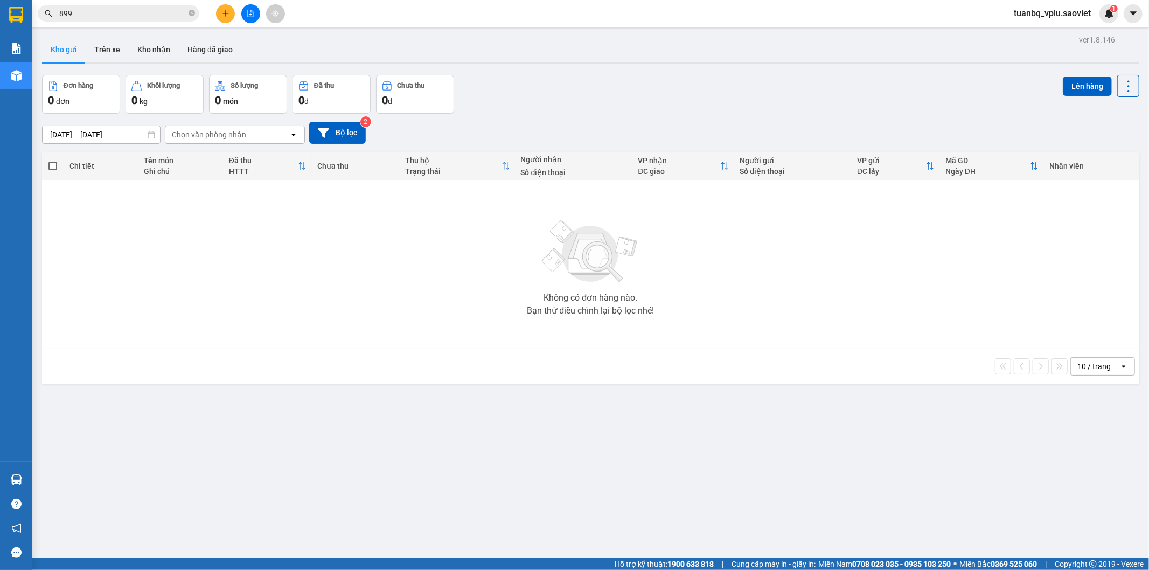
click at [104, 13] on input "899" at bounding box center [122, 14] width 127 height 12
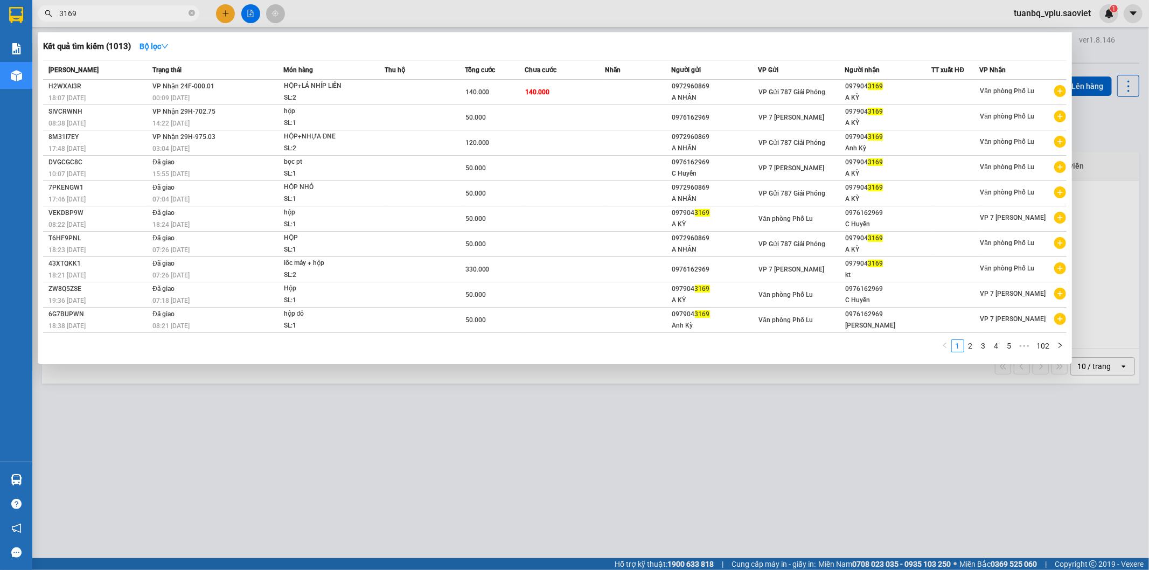
type input "3169"
click at [636, 488] on div at bounding box center [574, 285] width 1149 height 570
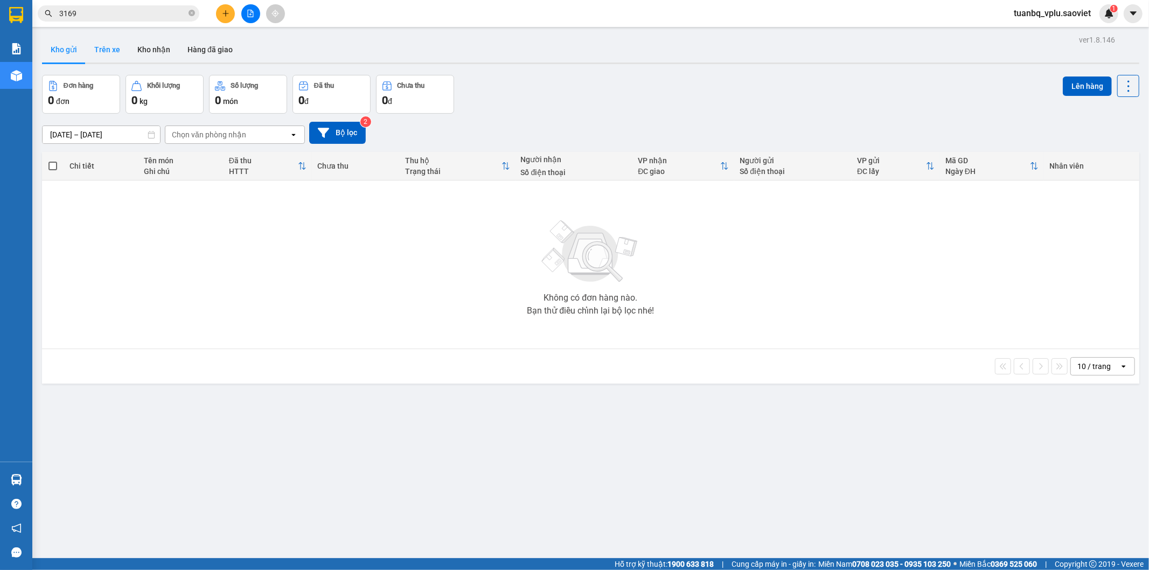
click at [97, 51] on button "Trên xe" at bounding box center [107, 50] width 43 height 26
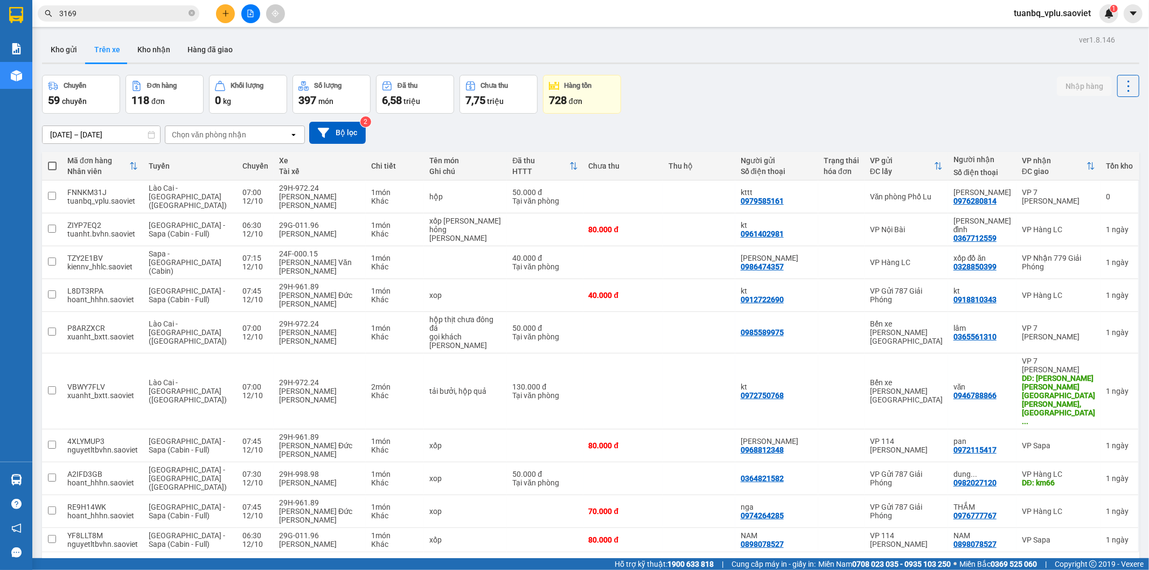
click at [230, 135] on div "Chọn văn phòng nhận" at bounding box center [209, 134] width 74 height 11
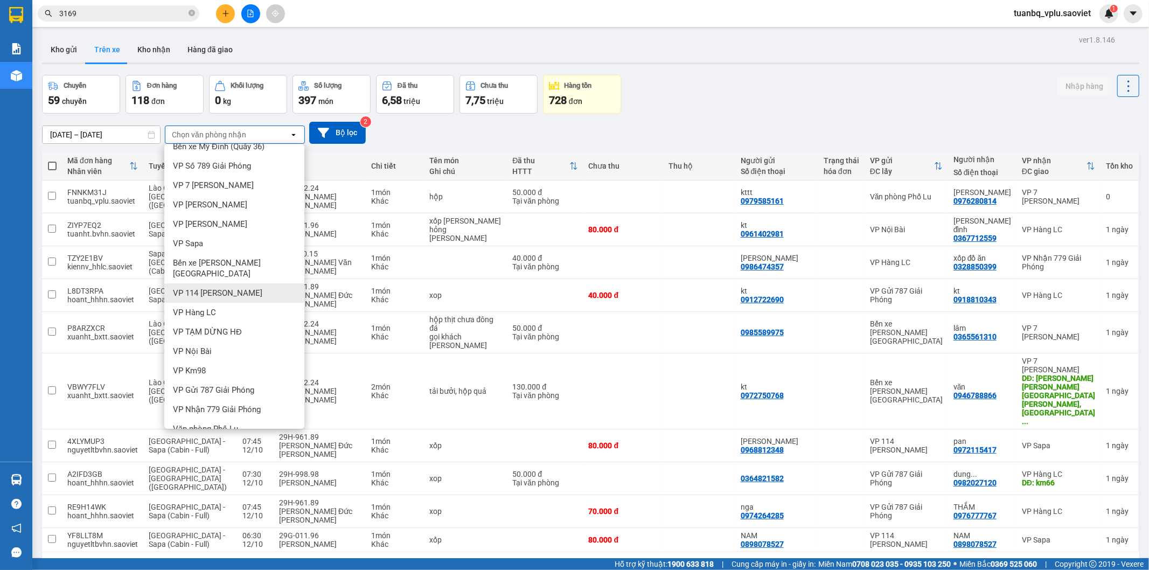
scroll to position [13, 0]
click at [242, 417] on div "Văn phòng Phố Lu" at bounding box center [234, 426] width 140 height 19
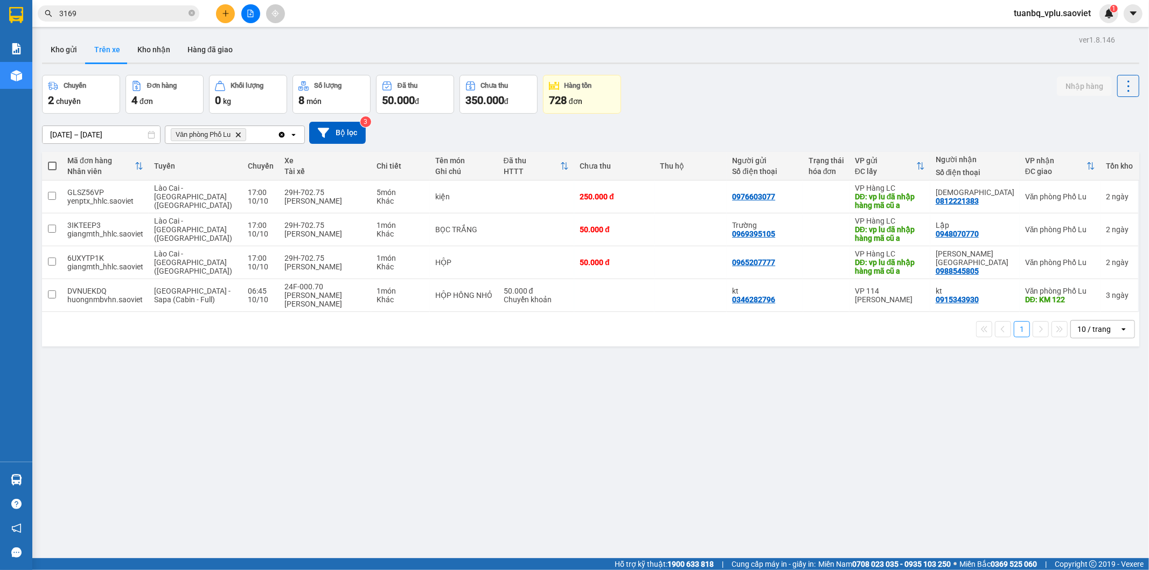
click at [66, 132] on input "[DATE] – [DATE]" at bounding box center [101, 134] width 117 height 17
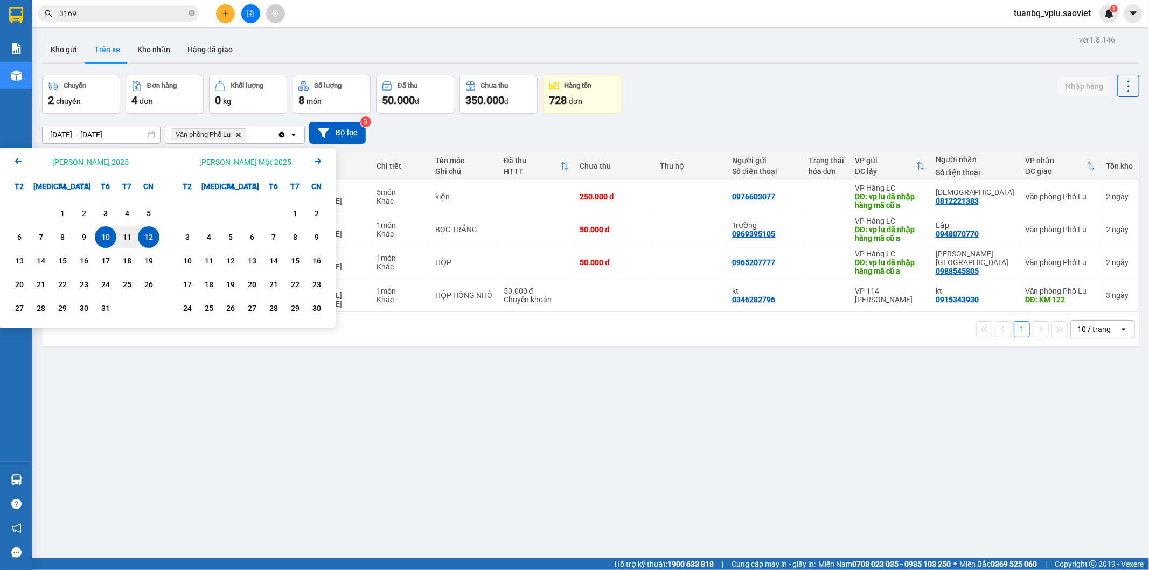
click at [148, 237] on div "12" at bounding box center [148, 237] width 15 height 13
type input "[DATE] – [DATE]"
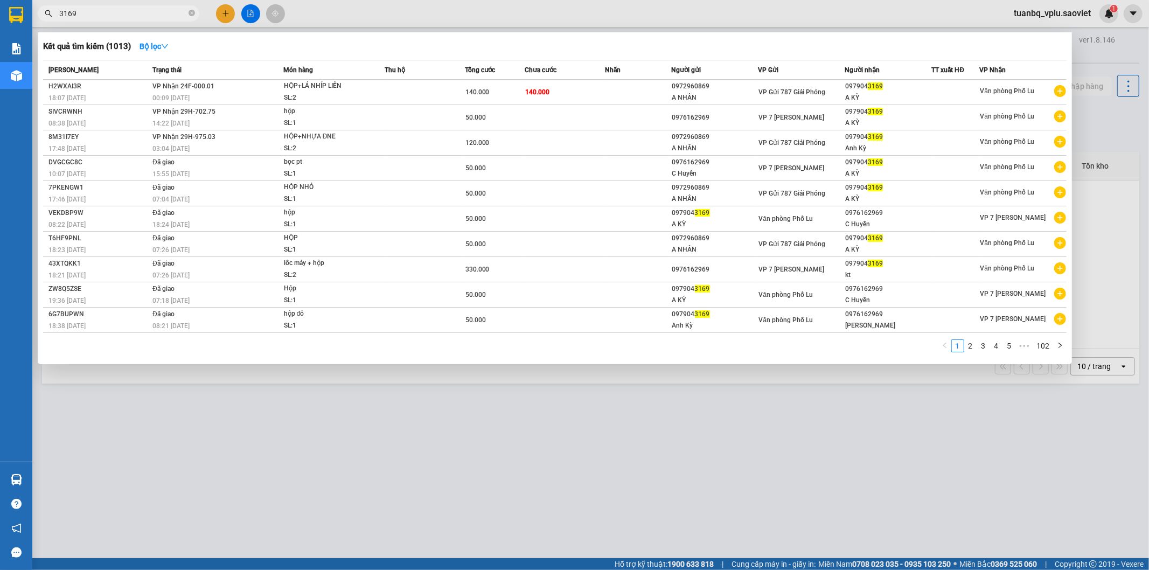
click at [110, 14] on input "3169" at bounding box center [122, 14] width 127 height 12
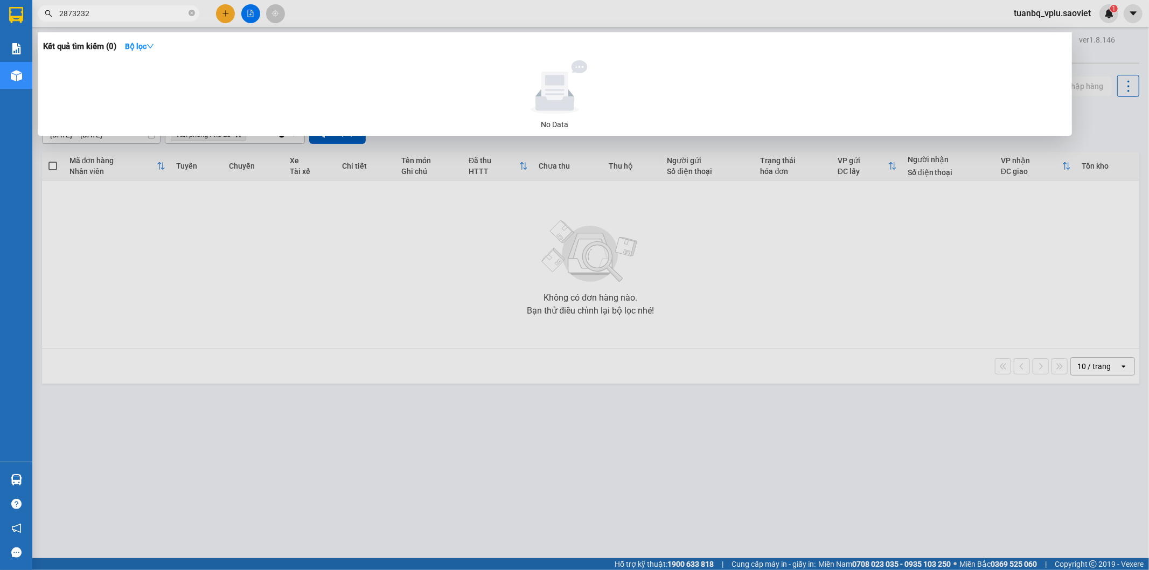
click at [128, 6] on span "2873232" at bounding box center [119, 13] width 162 height 16
click at [113, 12] on input "2873232" at bounding box center [122, 14] width 127 height 12
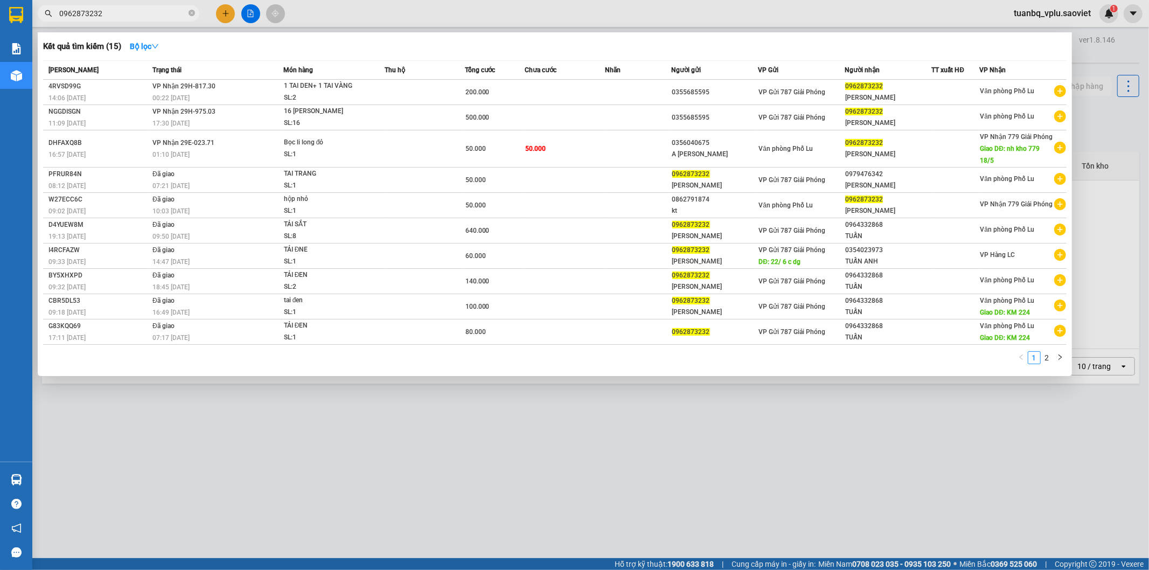
click at [74, 16] on input "0962873232" at bounding box center [122, 14] width 127 height 12
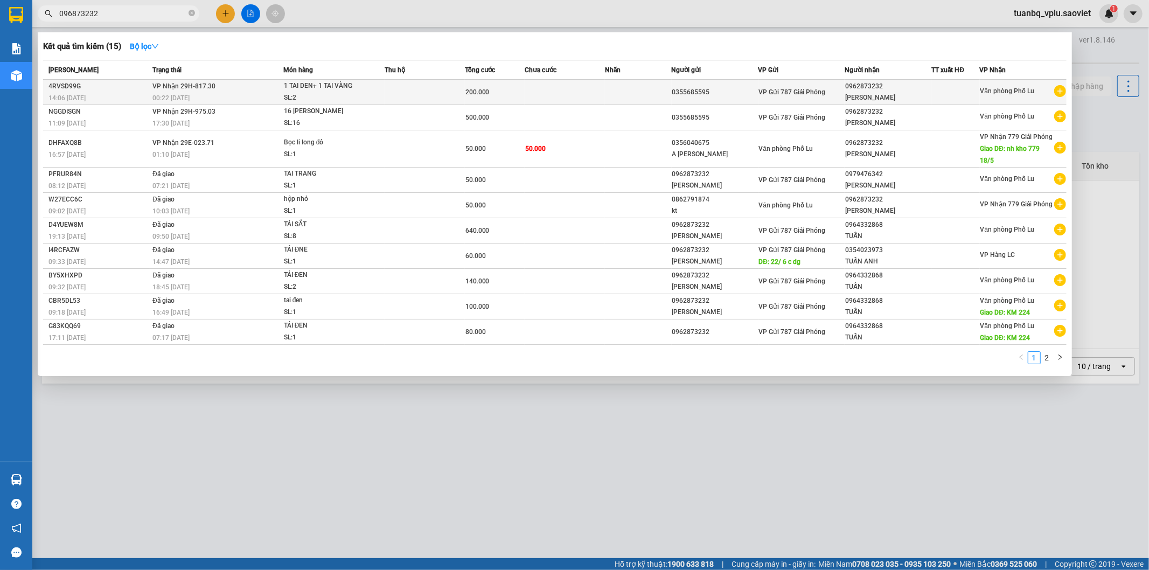
type input "096873232"
click at [344, 93] on div "SL: 2" at bounding box center [324, 98] width 81 height 12
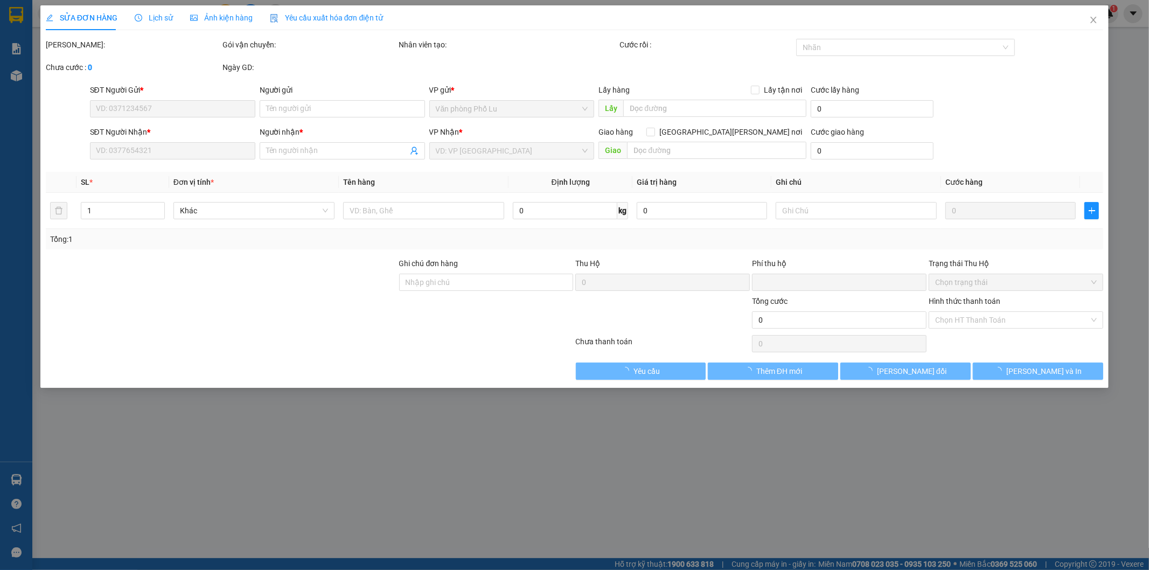
type input "0355685595"
type input "0962873232"
type input "Chú Khương"
type input "0"
type input "200.000"
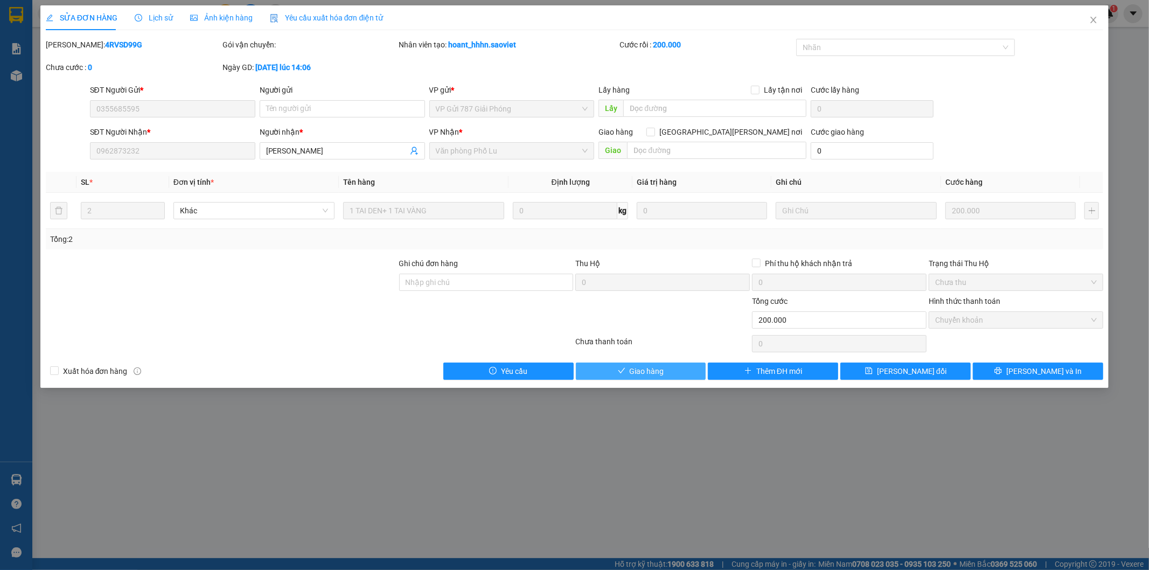
click at [659, 374] on span "Giao hàng" at bounding box center [647, 371] width 34 height 12
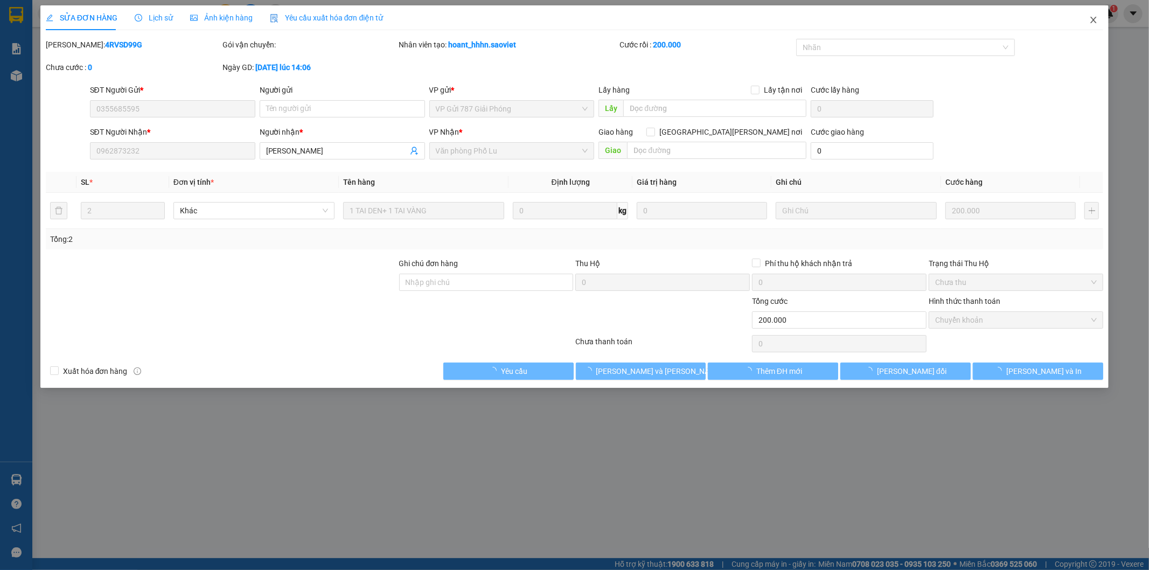
click at [1095, 25] on span "Close" at bounding box center [1093, 20] width 30 height 30
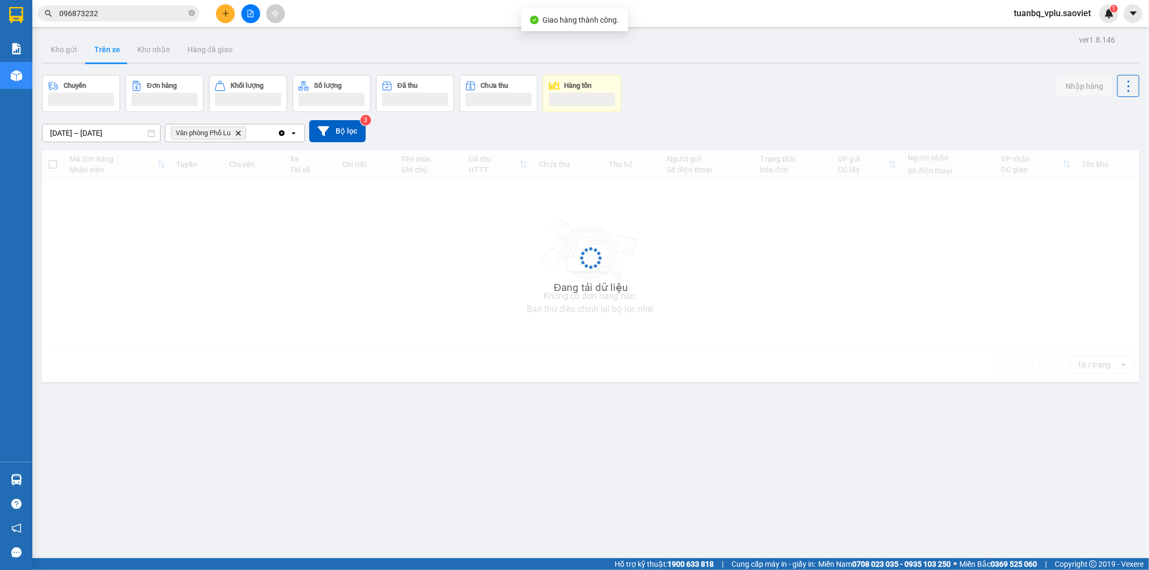
click at [143, 13] on input "096873232" at bounding box center [122, 14] width 127 height 12
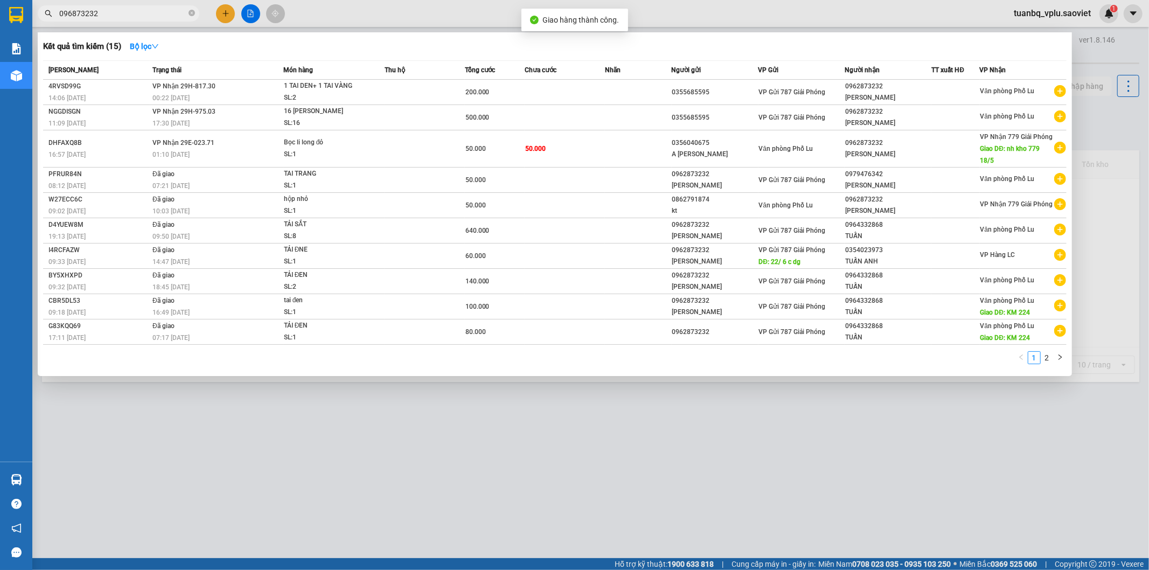
click at [143, 13] on input "096873232" at bounding box center [122, 14] width 127 height 12
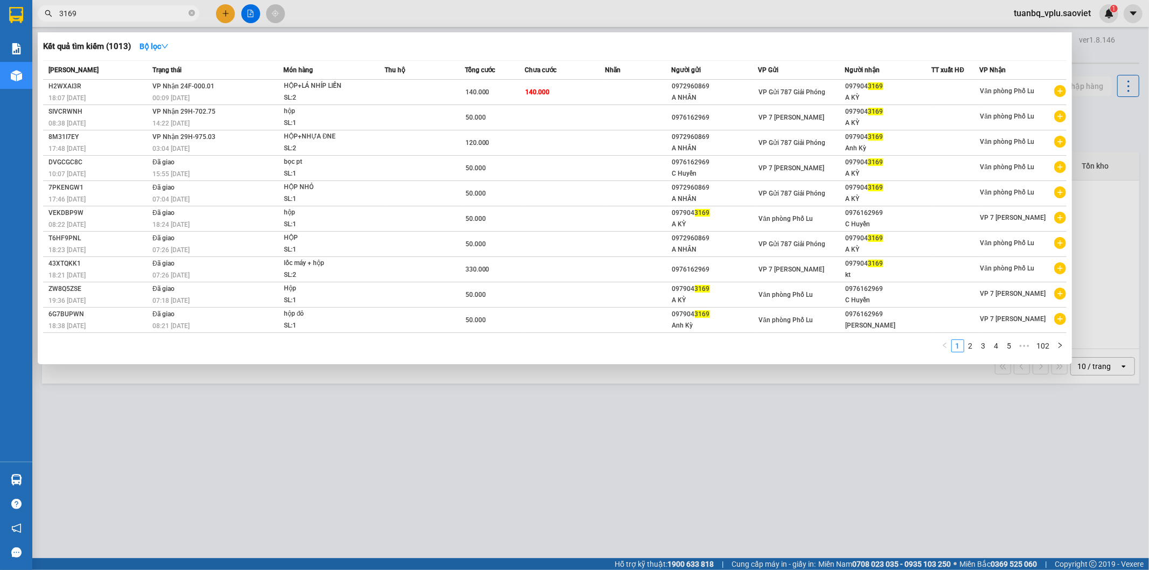
type input "3169"
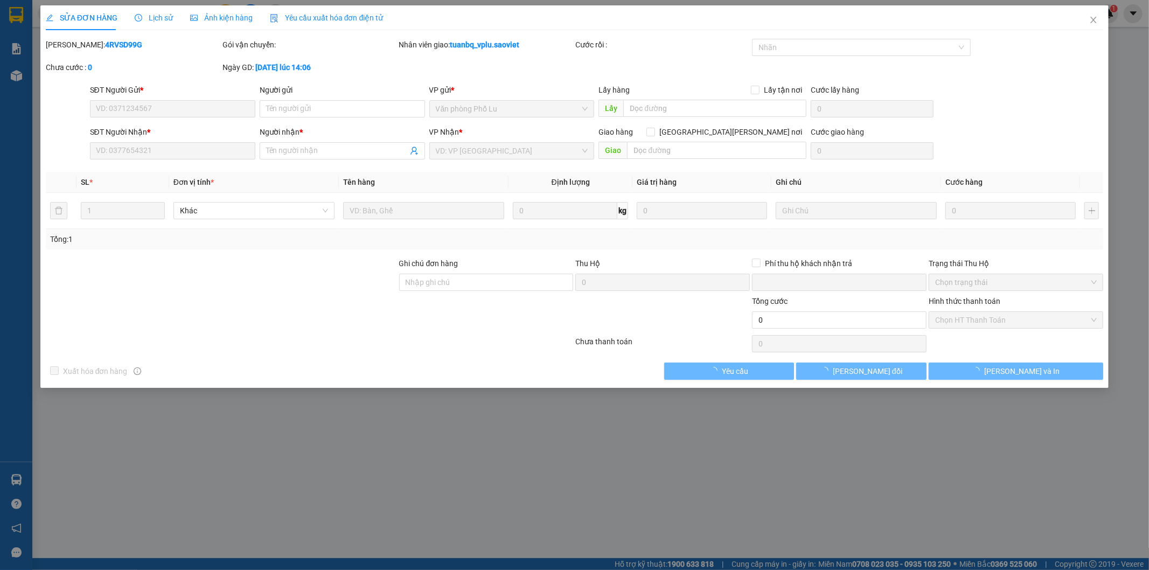
type input "0972960869"
type input "A NHÂN"
type input "0979043169"
type input "A KỲ"
type input "0"
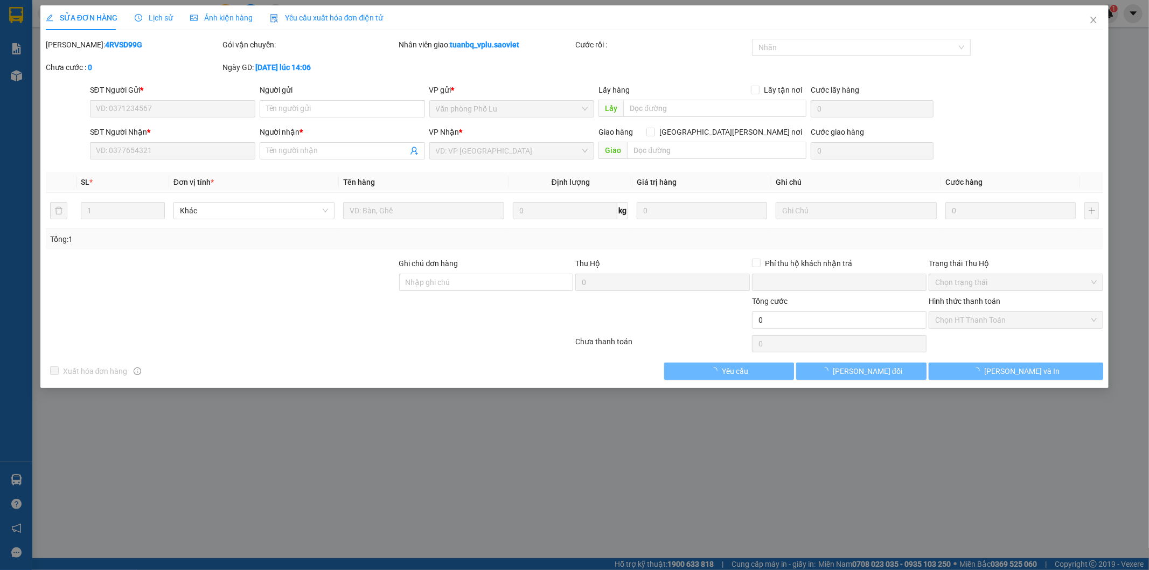
type input "140.000"
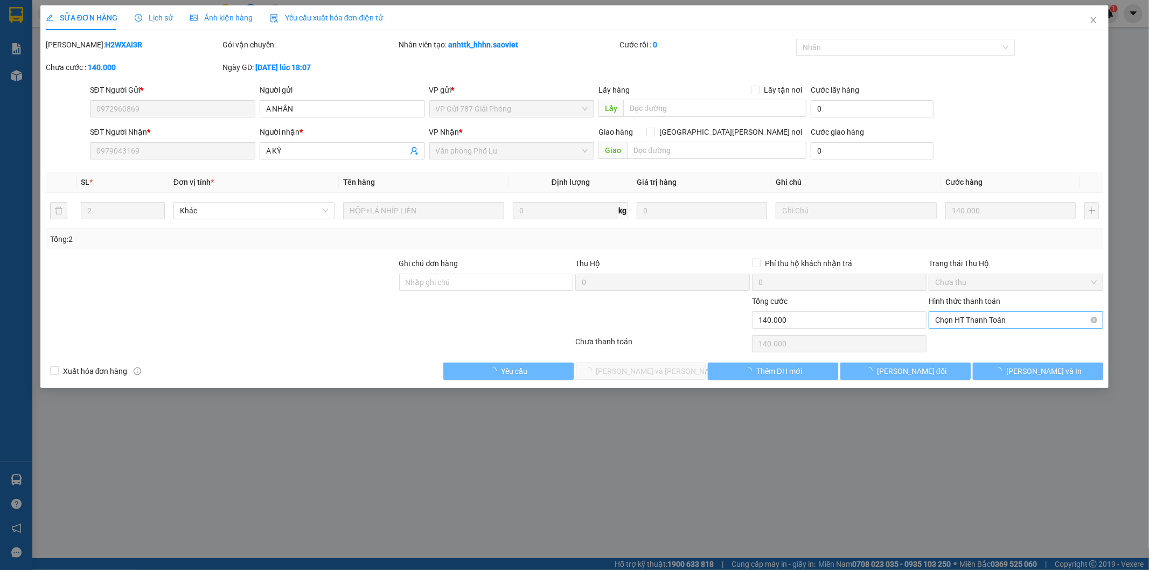
click at [981, 323] on span "Chọn HT Thanh Toán" at bounding box center [1016, 320] width 162 height 16
click at [968, 345] on div "Tại văn phòng" at bounding box center [1017, 342] width 162 height 12
type input "0"
click at [679, 372] on button "[PERSON_NAME] và Giao hàng" at bounding box center [641, 370] width 130 height 17
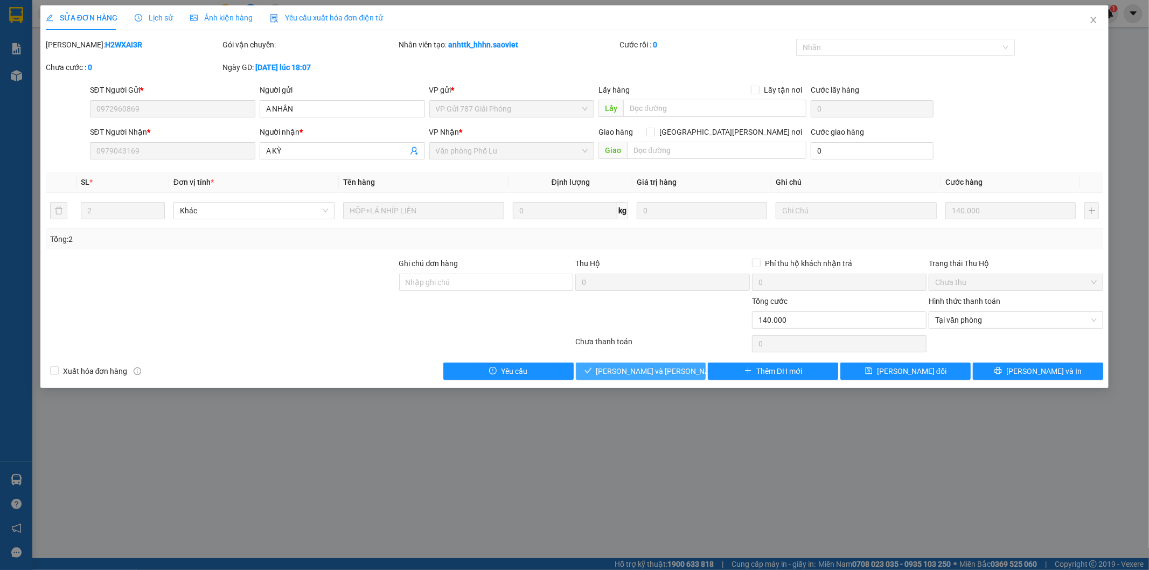
click at [665, 369] on span "[PERSON_NAME] và Giao hàng" at bounding box center [668, 371] width 145 height 12
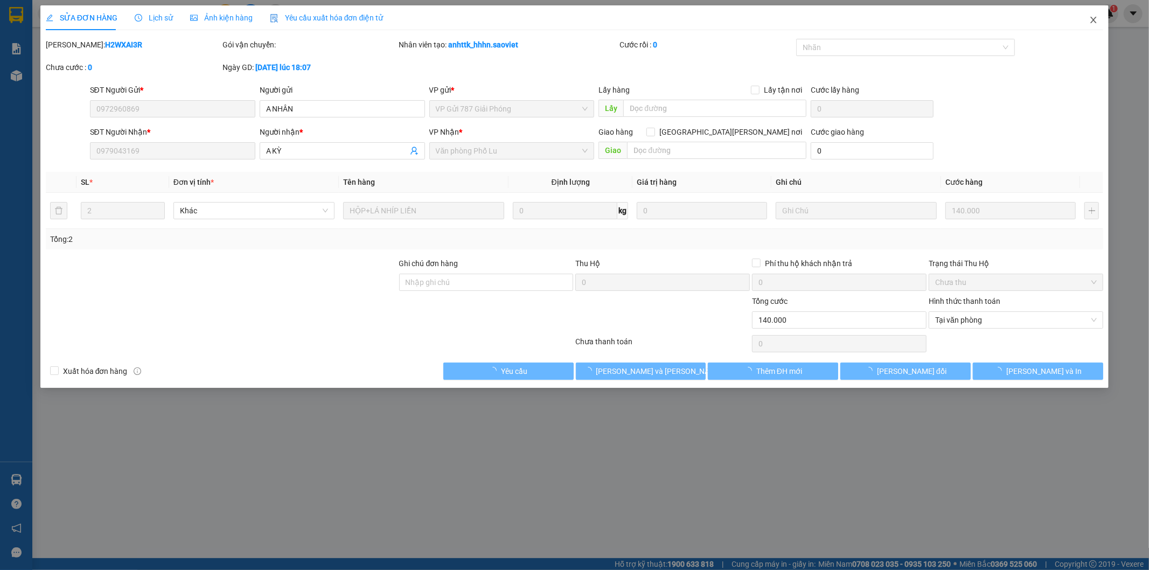
click at [1092, 19] on icon "close" at bounding box center [1094, 20] width 6 height 6
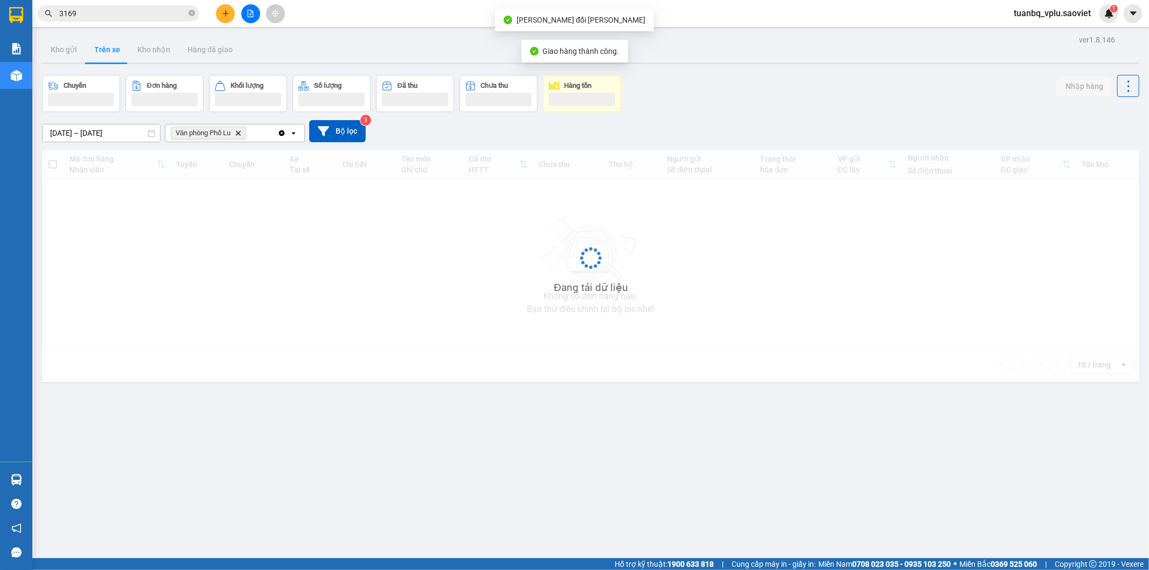
click at [136, 13] on input "3169" at bounding box center [122, 14] width 127 height 12
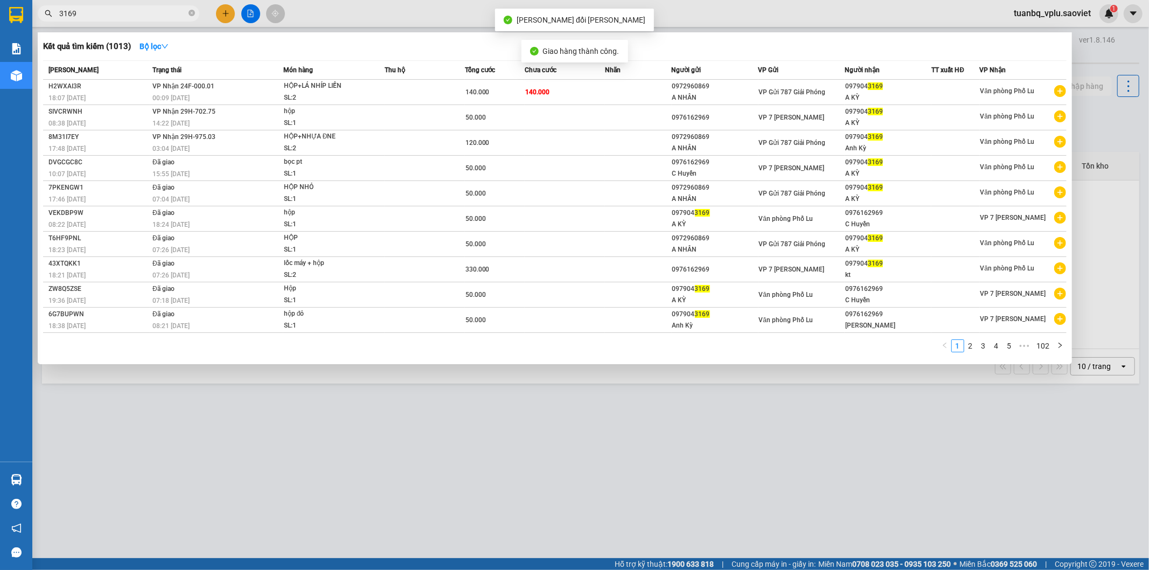
click at [136, 13] on input "3169" at bounding box center [122, 14] width 127 height 12
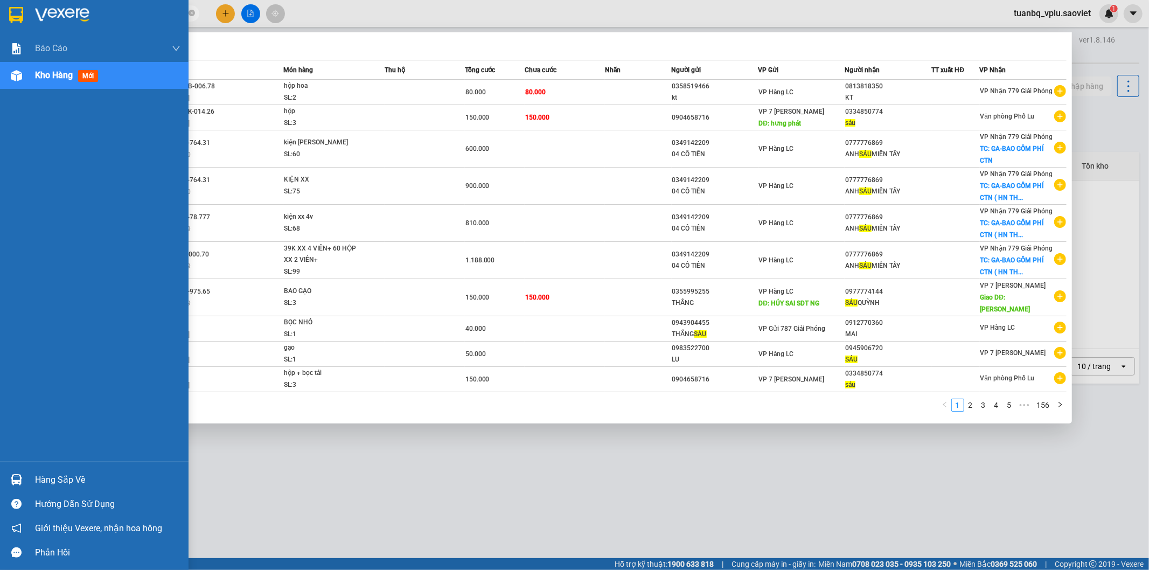
type input "sau"
click at [54, 82] on div "Kho hàng mới" at bounding box center [107, 75] width 145 height 27
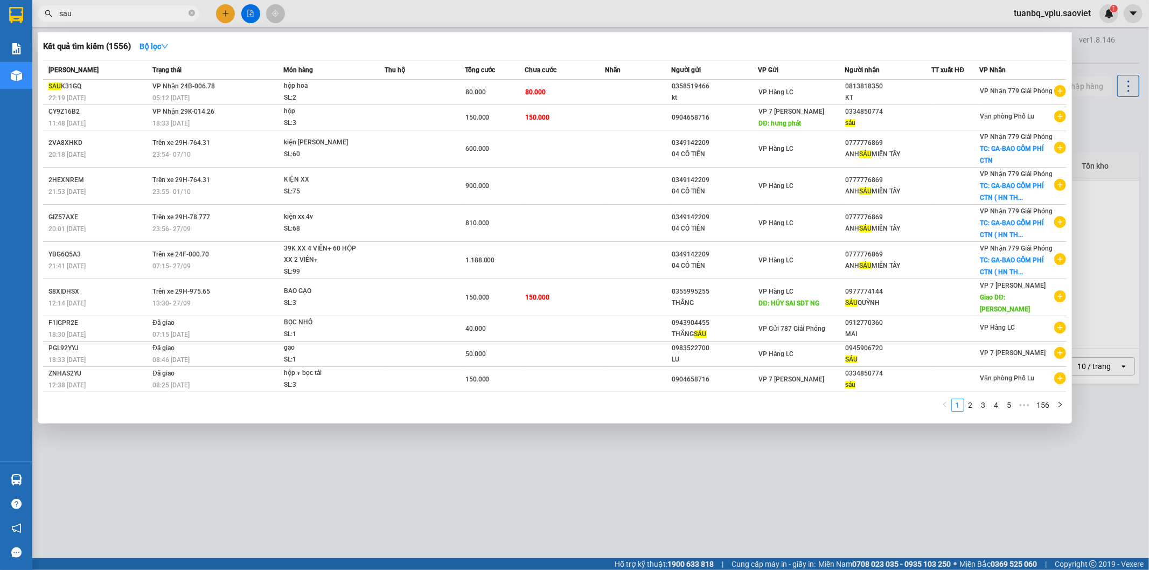
click at [692, 458] on div at bounding box center [574, 285] width 1149 height 570
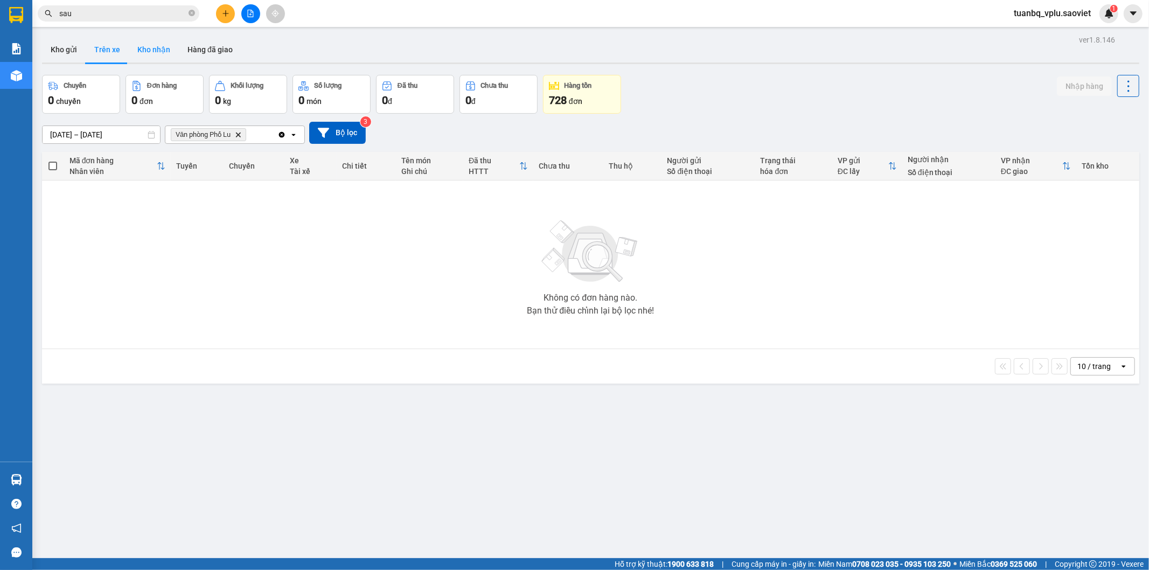
click at [164, 52] on button "Kho nhận" at bounding box center [154, 50] width 50 height 26
type input "[DATE] – [DATE]"
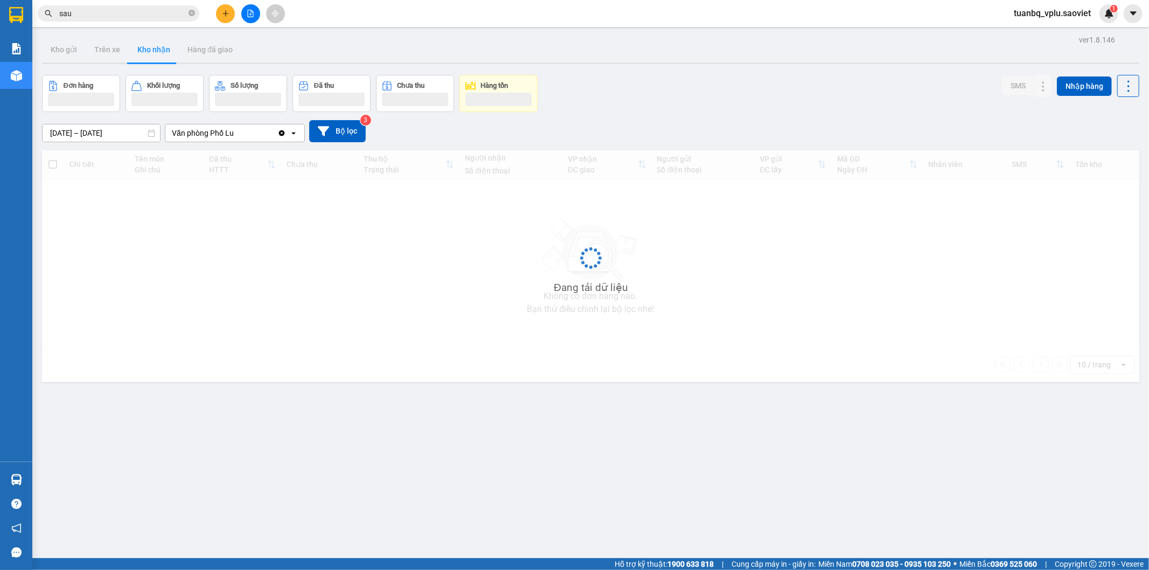
click at [115, 10] on input "sau" at bounding box center [122, 14] width 127 height 12
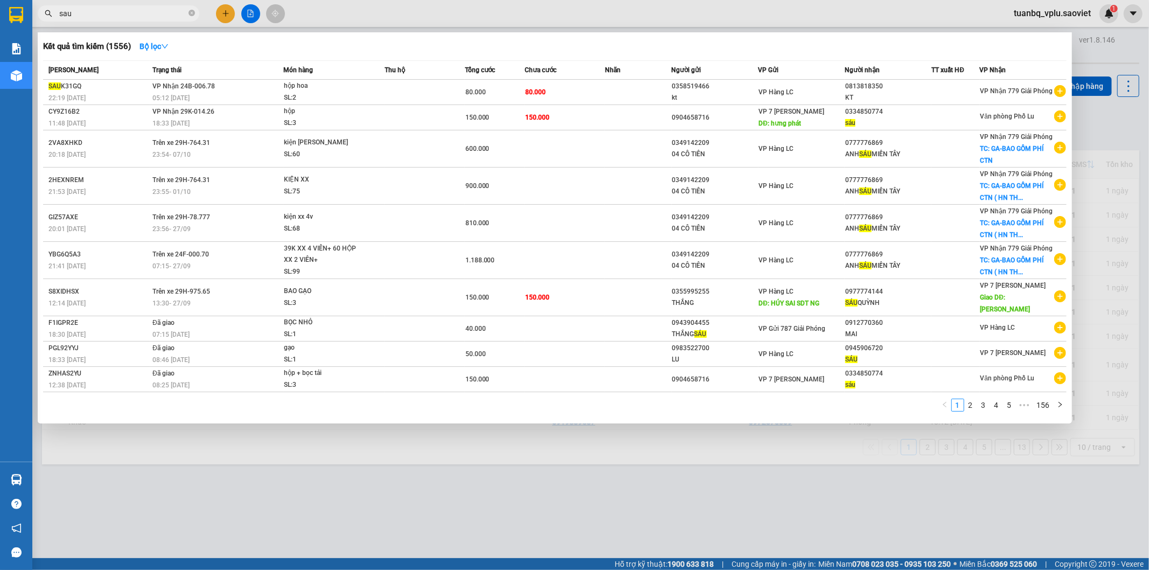
click at [115, 10] on input "sau" at bounding box center [122, 14] width 127 height 12
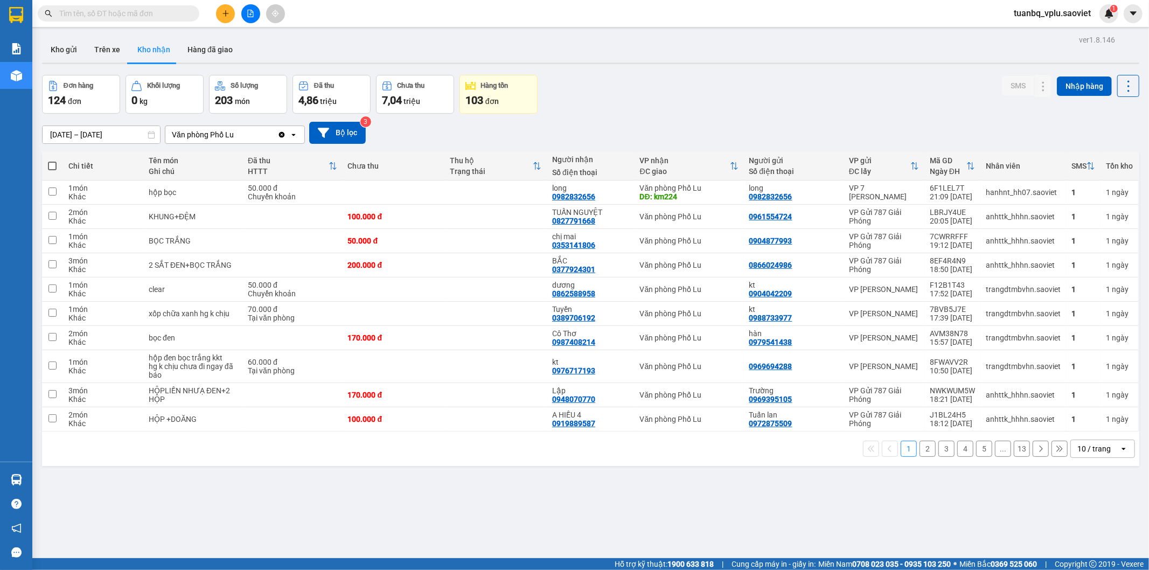
click at [919, 449] on button "2" at bounding box center [927, 449] width 16 height 16
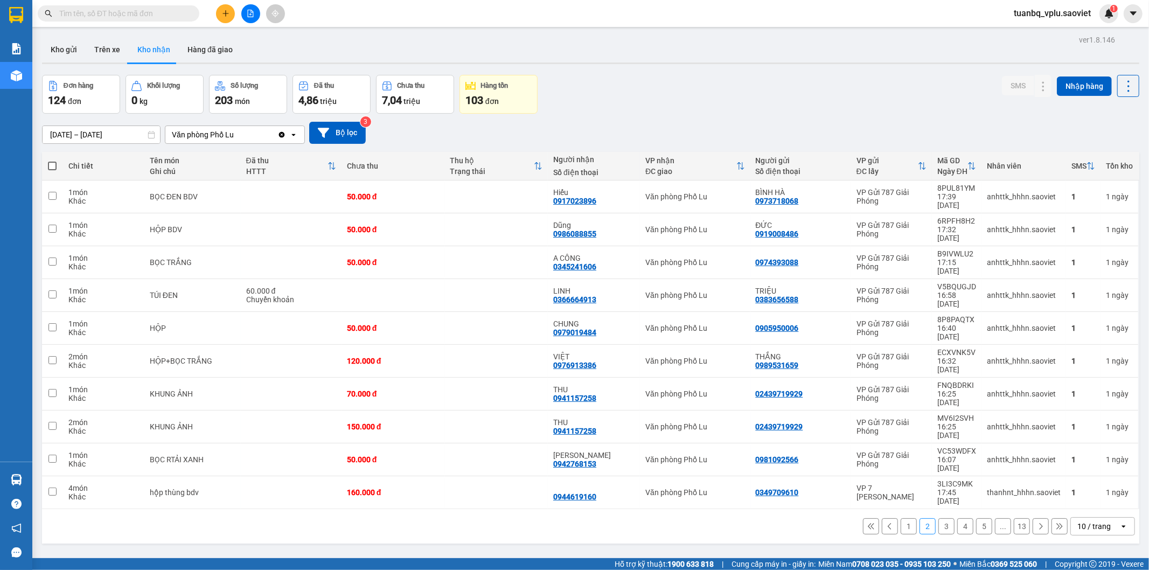
click at [938, 518] on button "3" at bounding box center [946, 526] width 16 height 16
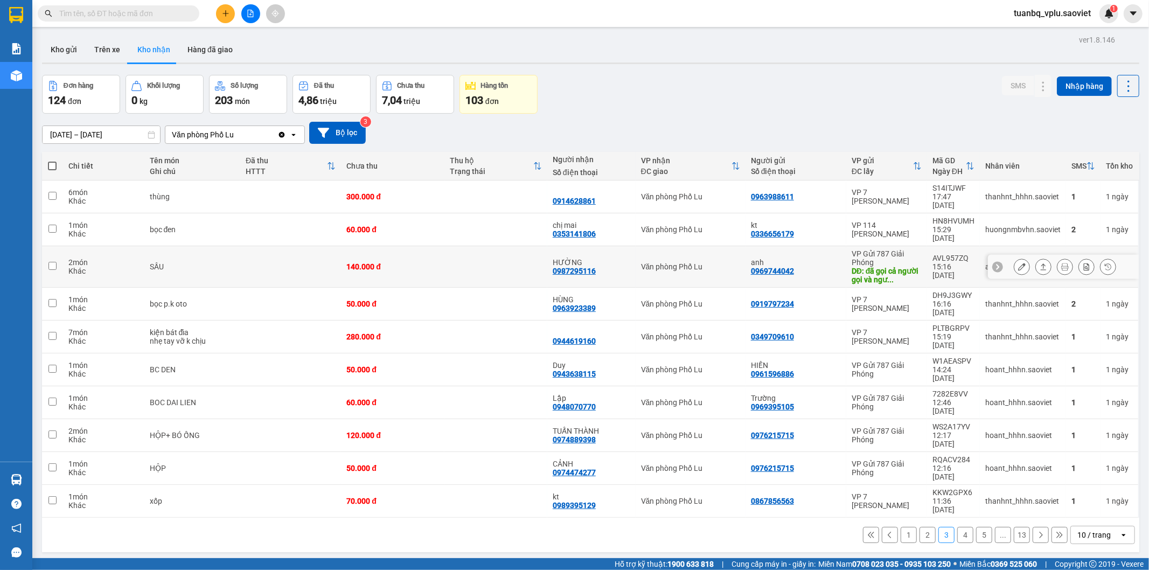
click at [1014, 257] on button at bounding box center [1021, 266] width 15 height 19
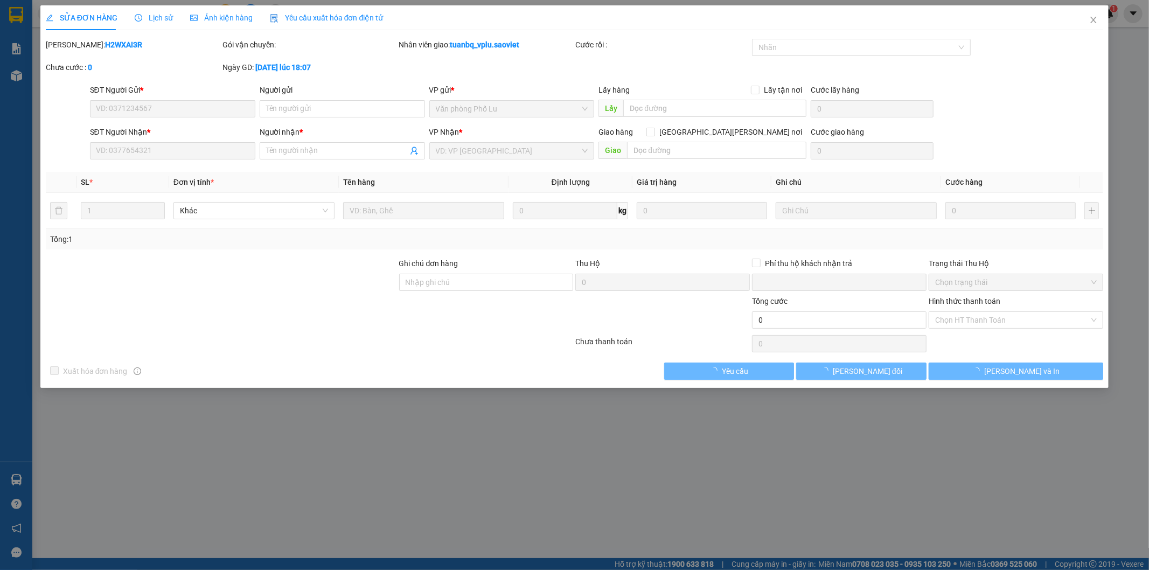
type input "0969744042"
type input "anh"
type input "đã gọi cả người gọi và người nhận nhưng không ai nhấc máy cả"
type input "0987295116"
type input "HƯỜNG"
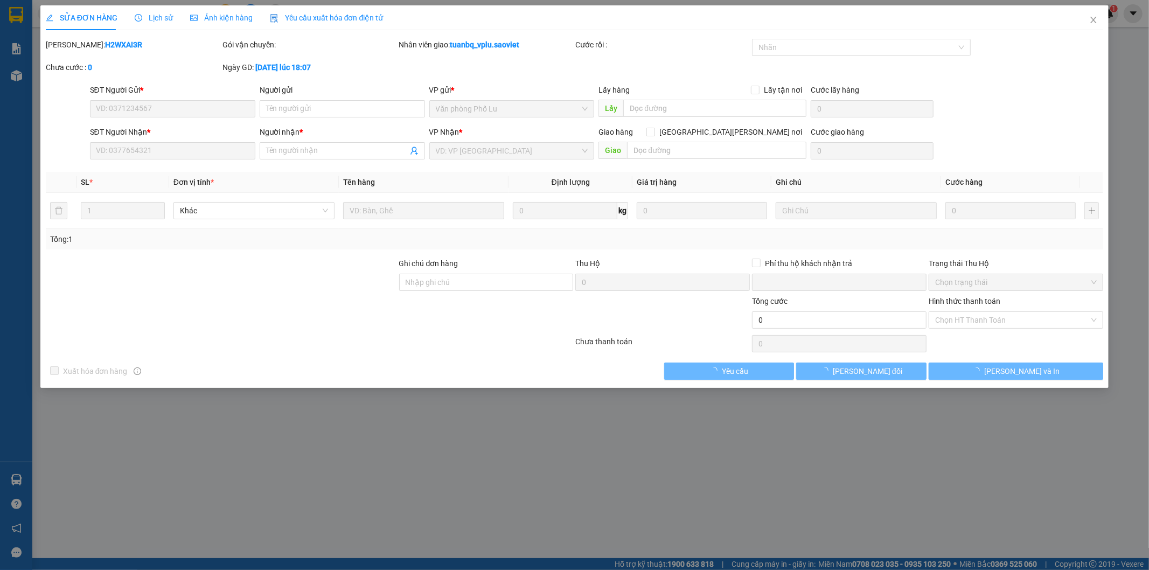
type input "0"
type input "140.000"
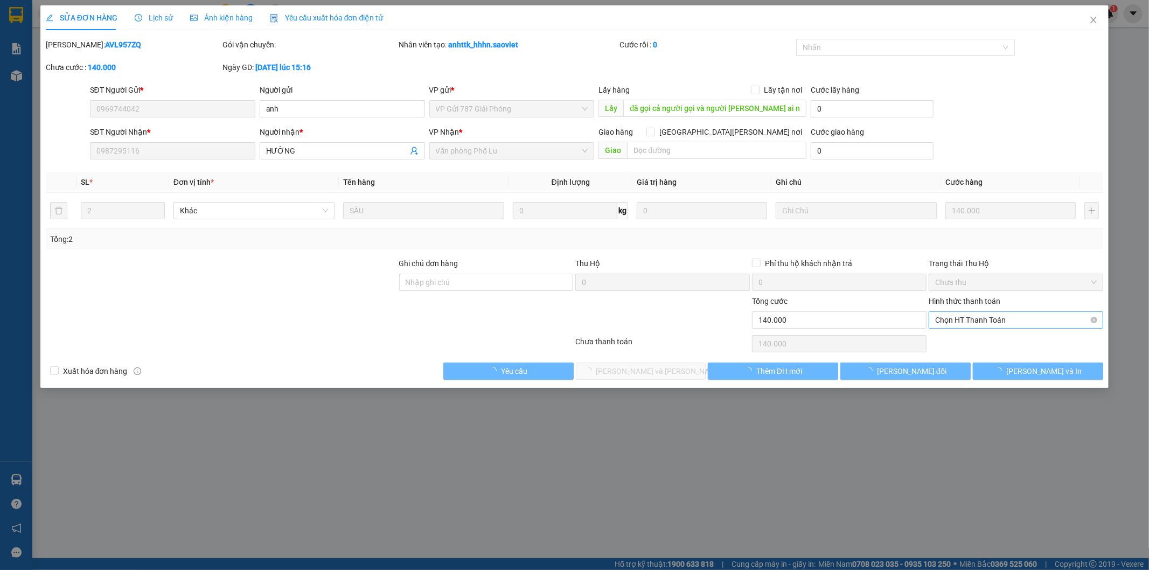
click at [973, 322] on span "Chọn HT Thanh Toán" at bounding box center [1016, 320] width 162 height 16
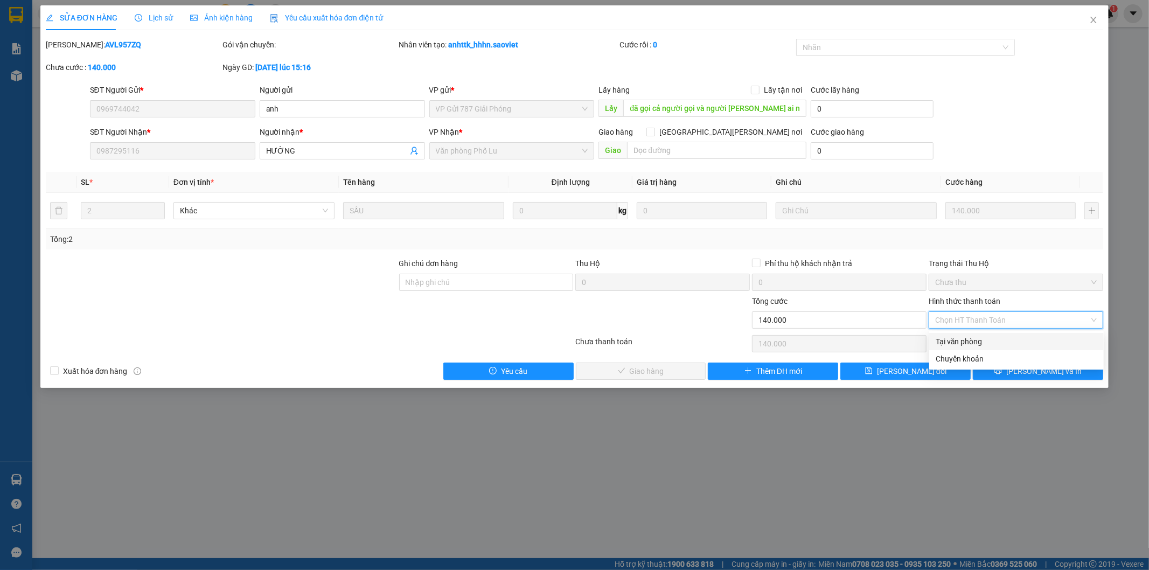
click at [957, 338] on div "Tại văn phòng" at bounding box center [1017, 342] width 162 height 12
type input "0"
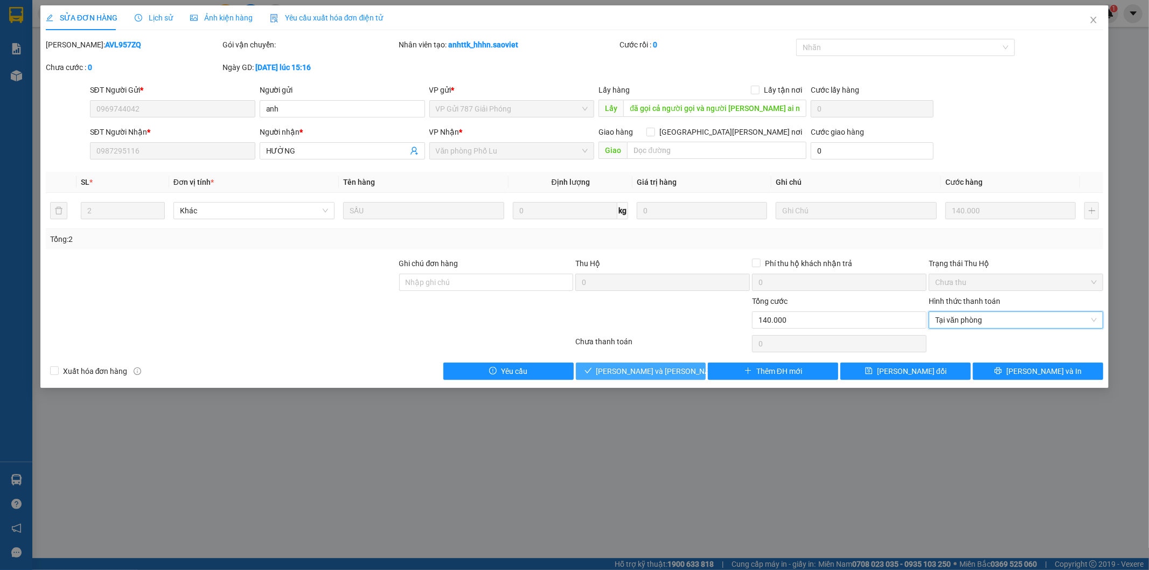
click at [628, 369] on span "[PERSON_NAME] và Giao hàng" at bounding box center [668, 371] width 145 height 12
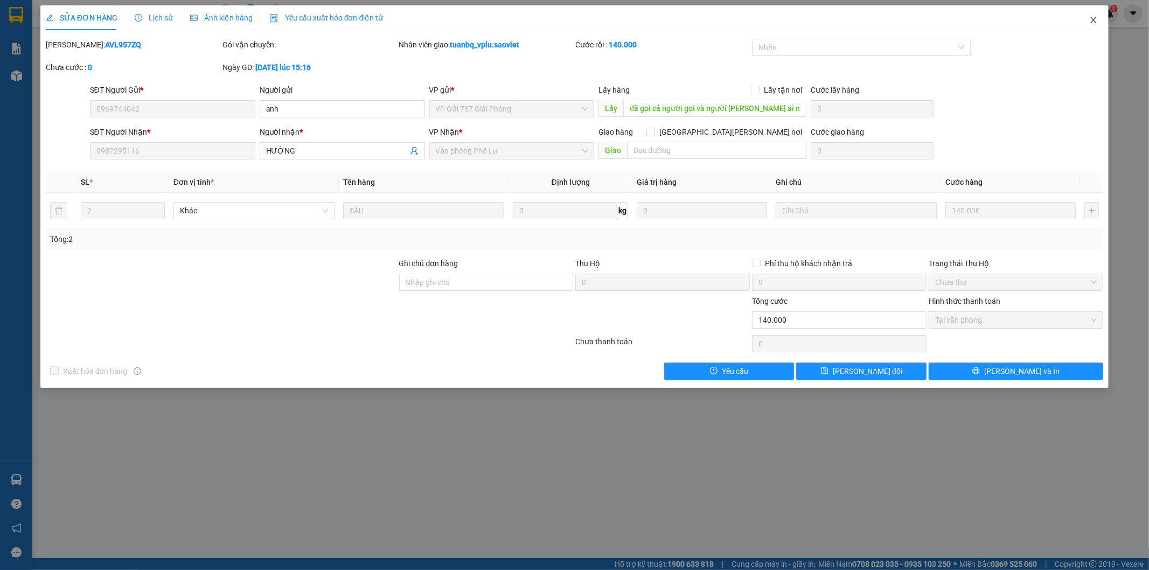
click at [1095, 25] on span "Close" at bounding box center [1093, 20] width 30 height 30
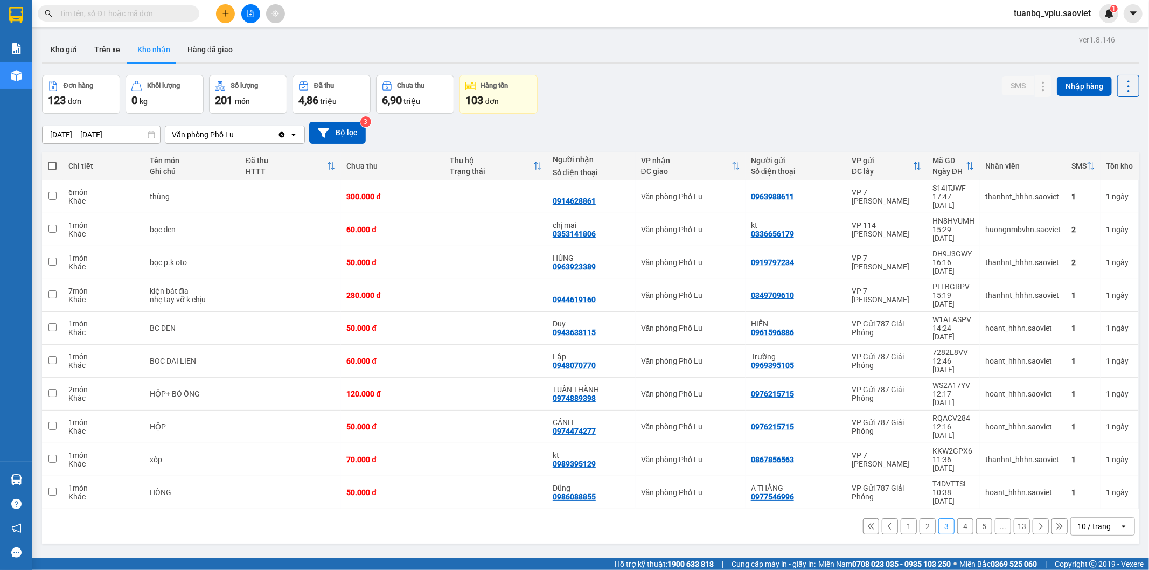
click at [228, 14] on icon "plus" at bounding box center [226, 14] width 8 height 8
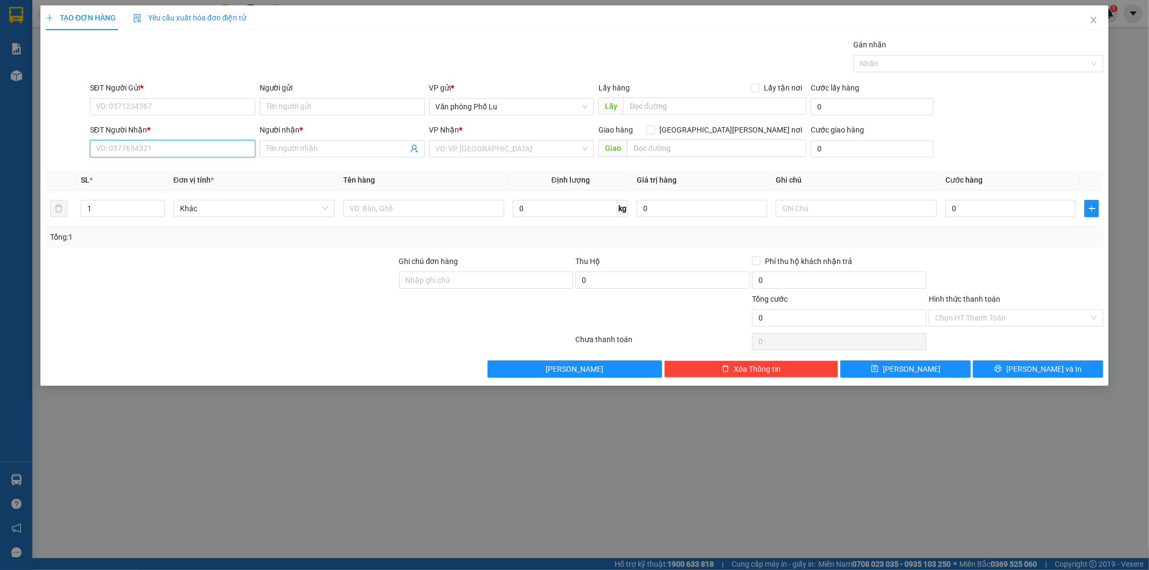
click at [142, 153] on input "SĐT Người Nhận *" at bounding box center [172, 148] width 165 height 17
type input "0911923791"
click at [149, 99] on input "SĐT Người Gửi *" at bounding box center [172, 106] width 165 height 17
type input "0983754436"
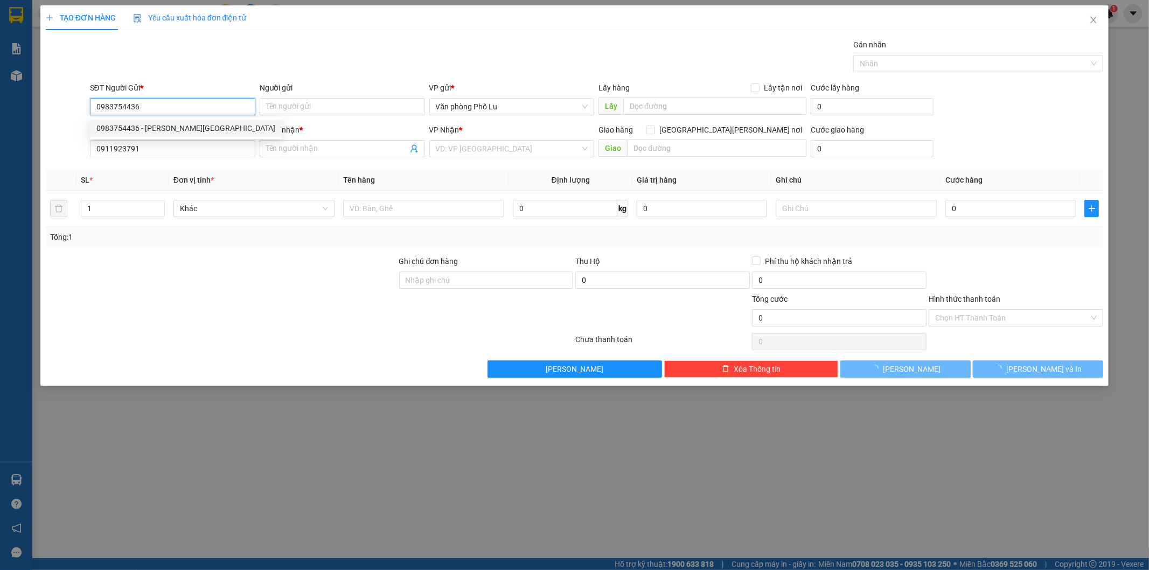
click at [178, 120] on div "0983754436 - anh sơn" at bounding box center [186, 128] width 192 height 17
type input "anh sơn"
type input "0983754436"
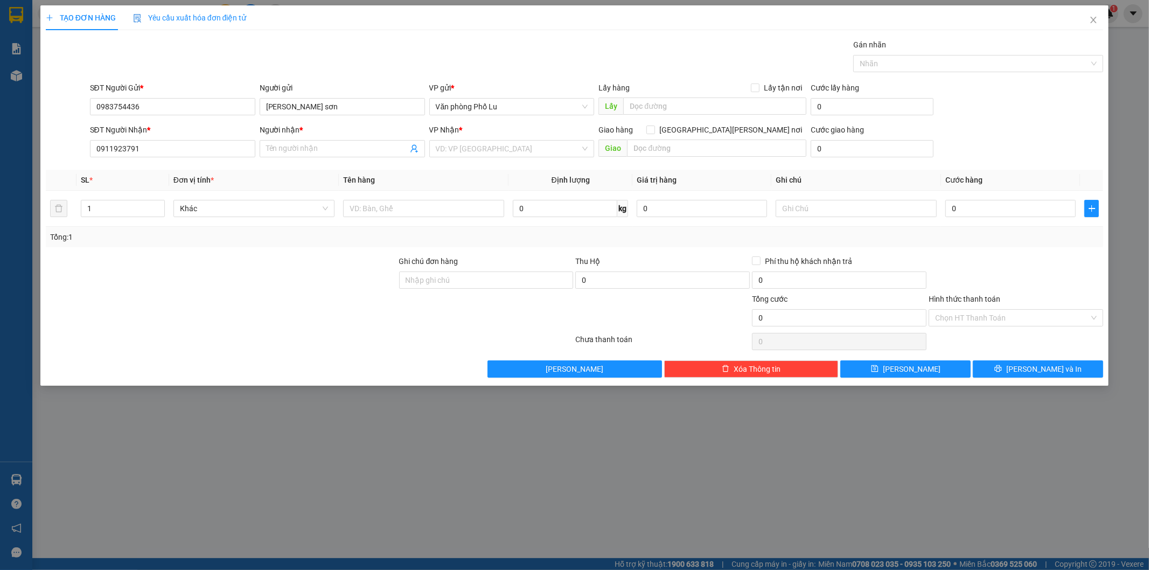
click at [264, 48] on div "Gán nhãn Nhãn" at bounding box center [597, 58] width 1018 height 38
click at [321, 148] on input "Người nhận *" at bounding box center [337, 149] width 142 height 12
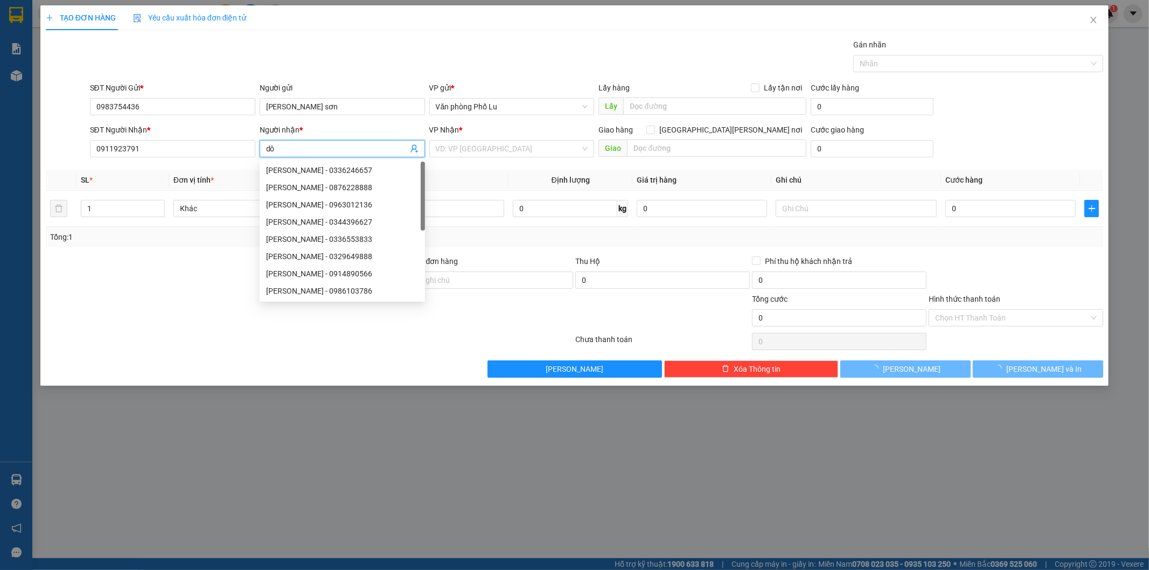
type input "d"
type input "duy"
click at [381, 68] on div "Gán nhãn Nhãn" at bounding box center [597, 58] width 1018 height 38
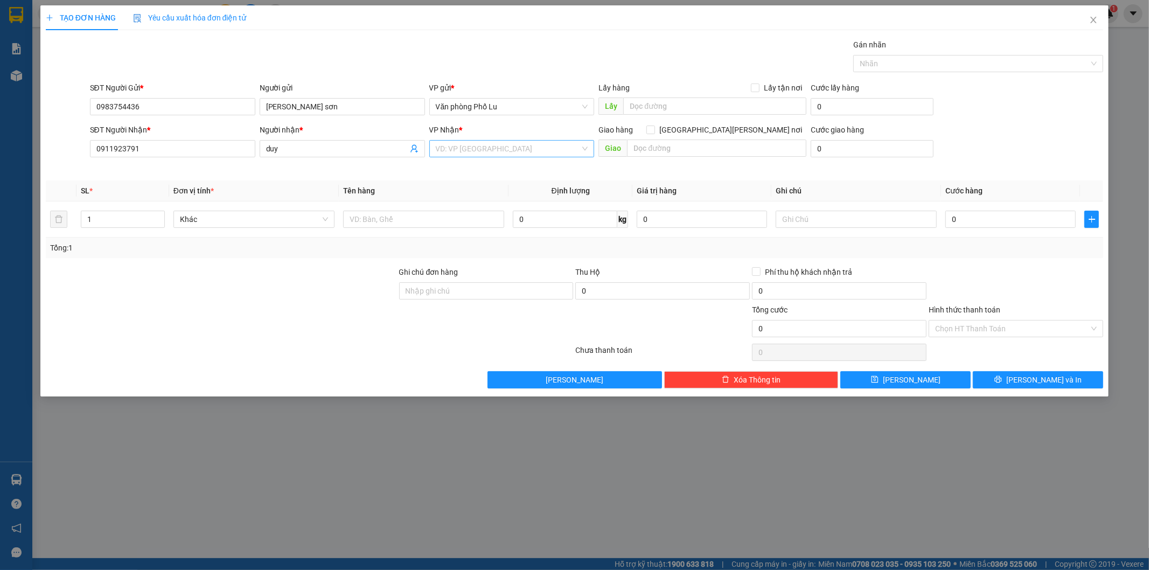
click at [501, 144] on input "search" at bounding box center [508, 149] width 145 height 16
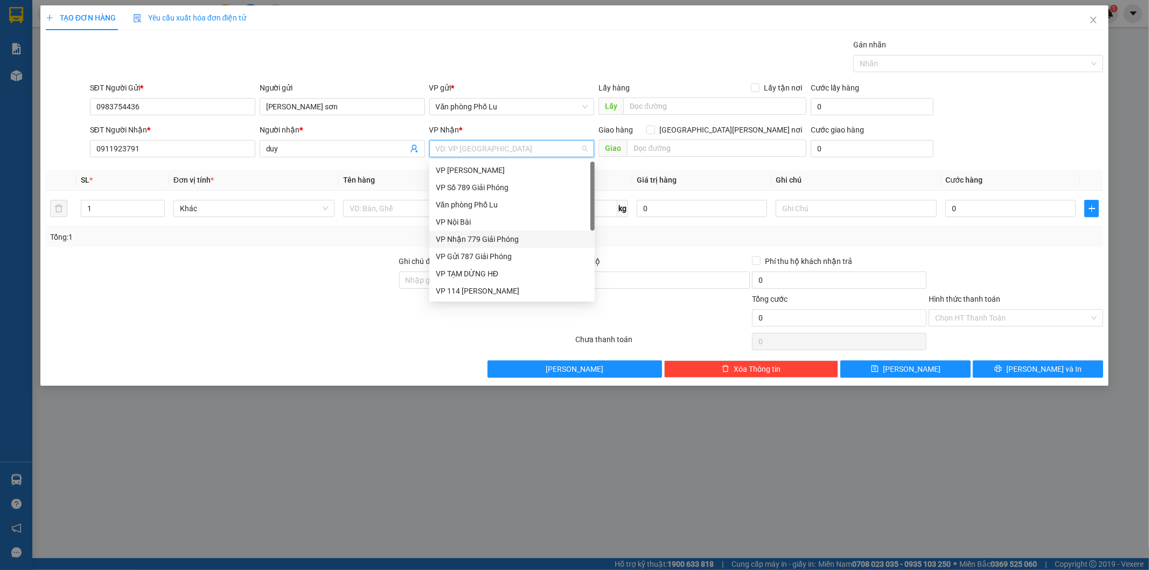
click at [504, 231] on div "VP Nhận 779 Giải Phóng" at bounding box center [511, 239] width 165 height 17
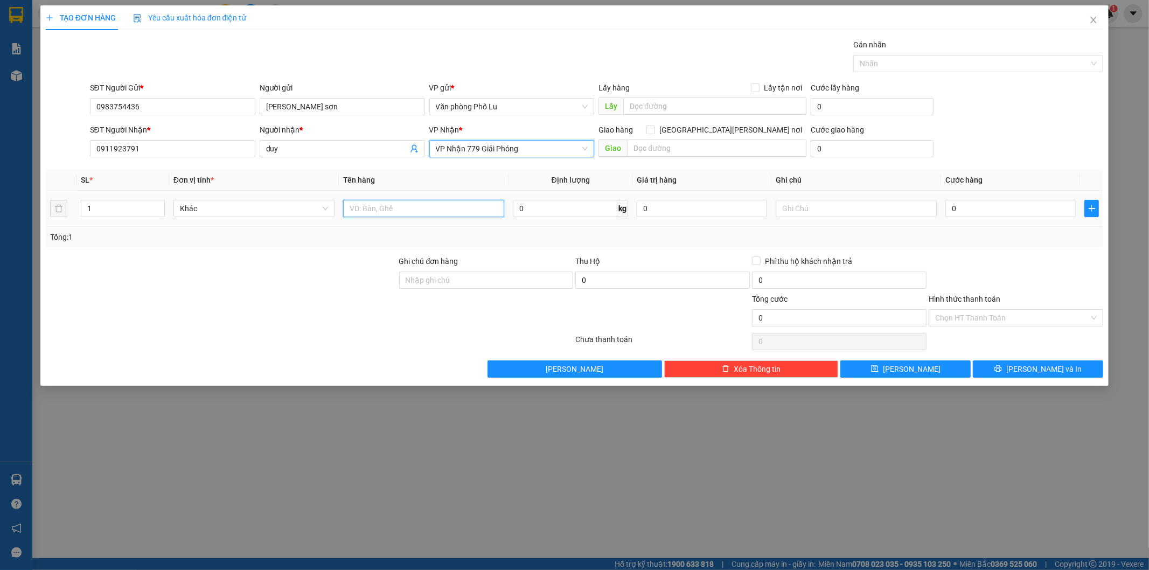
click at [399, 211] on input "text" at bounding box center [423, 208] width 161 height 17
type input "hộp"
click at [1003, 210] on input "0" at bounding box center [1010, 208] width 130 height 17
paste input "6"
type input "60"
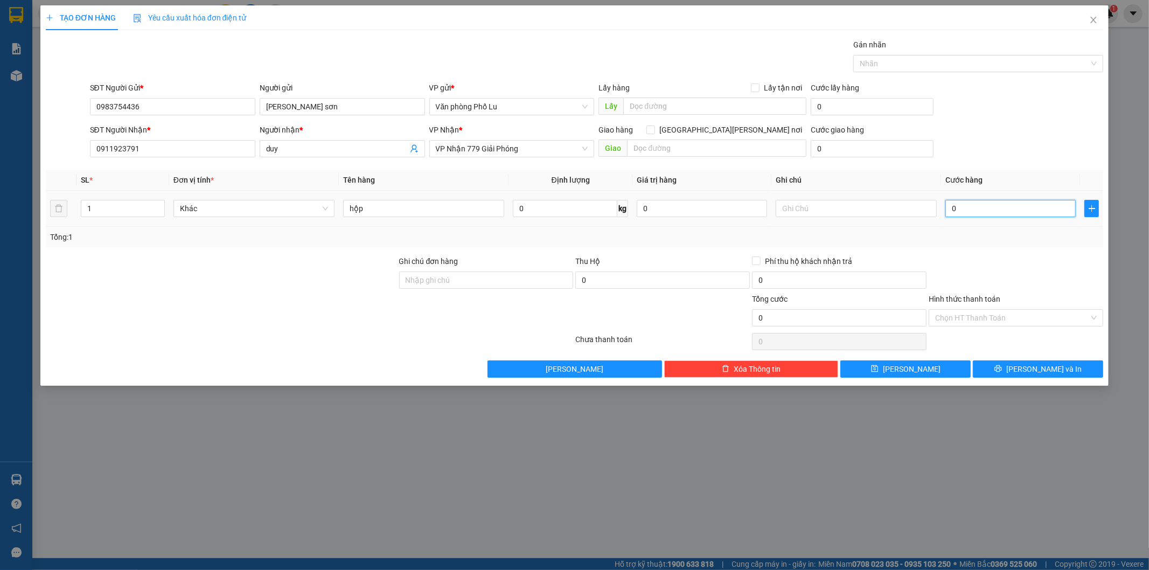
type input "60"
type input "60.000"
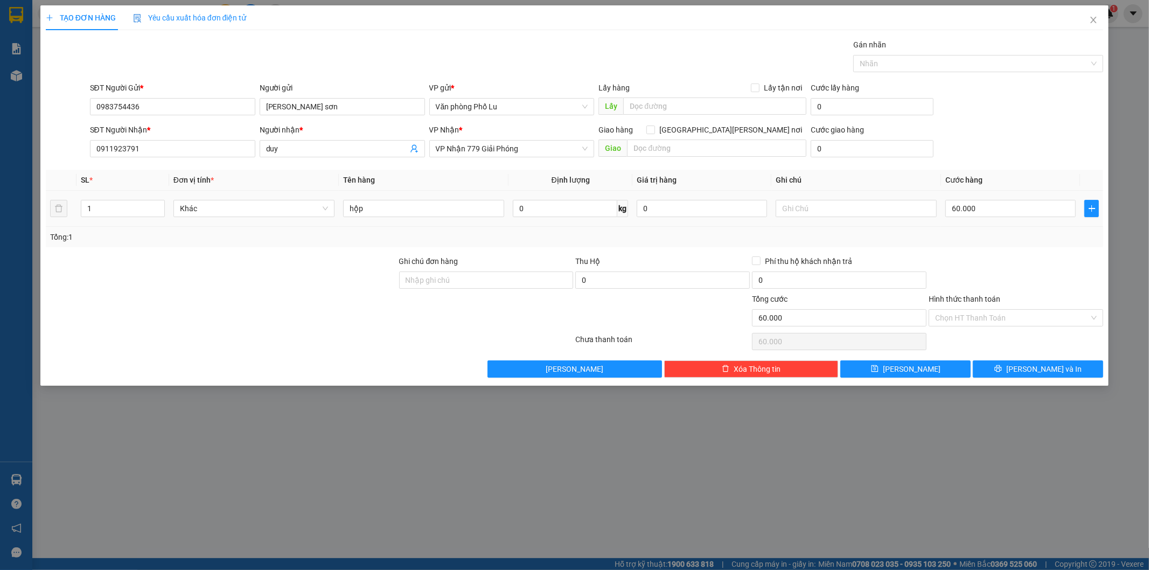
click at [987, 248] on div "Transit Pickup Surcharge Ids Transit Deliver Surcharge Ids Transit Deliver Surc…" at bounding box center [575, 208] width 1058 height 339
click at [1042, 361] on button "[PERSON_NAME] và In" at bounding box center [1038, 368] width 130 height 17
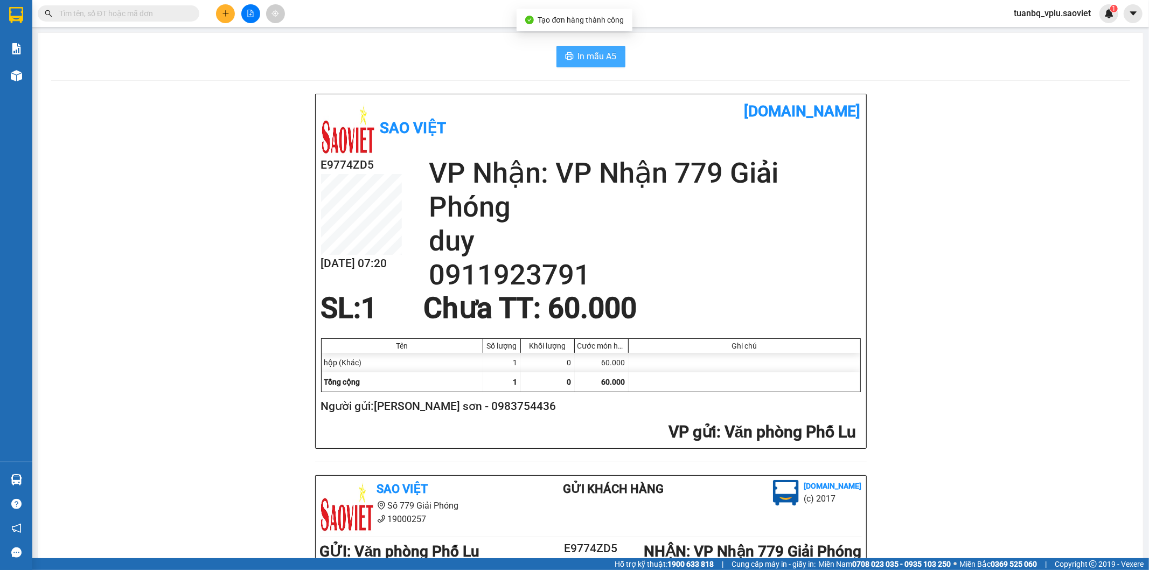
click at [577, 46] on button "In mẫu A5" at bounding box center [590, 57] width 69 height 22
click at [78, 17] on input "text" at bounding box center [122, 14] width 127 height 12
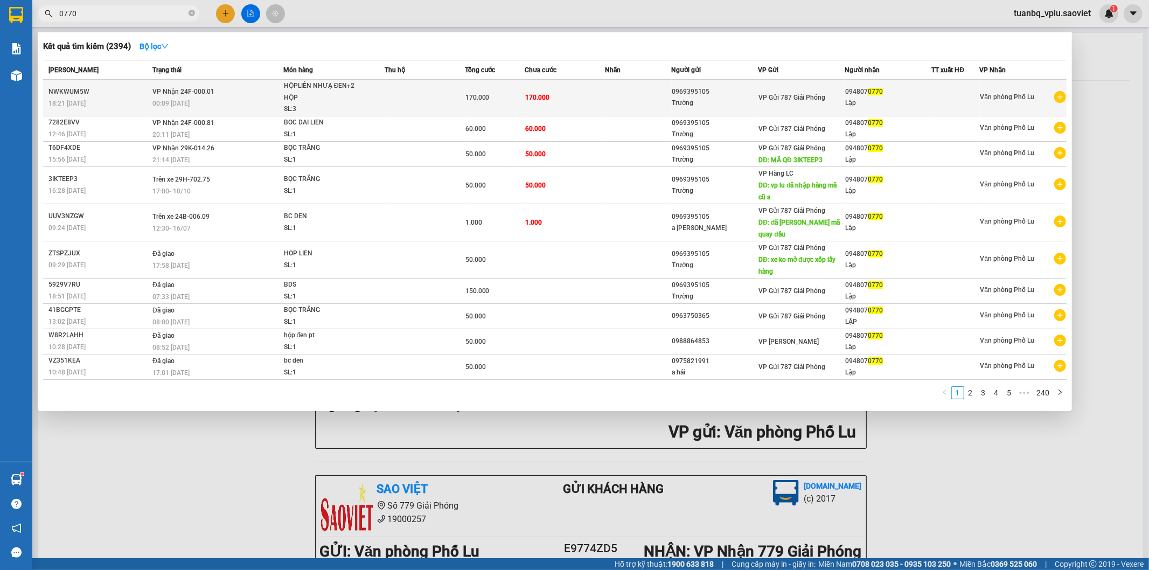
type input "0770"
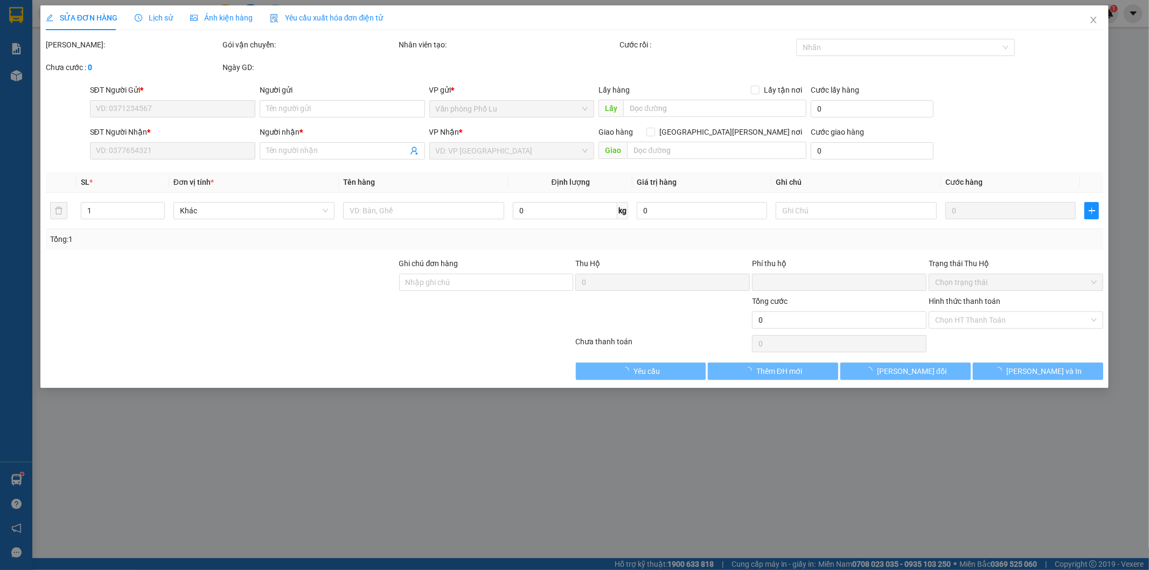
type input "0969395105"
type input "Trường"
type input "0948070770"
type input "Lập"
type input "0"
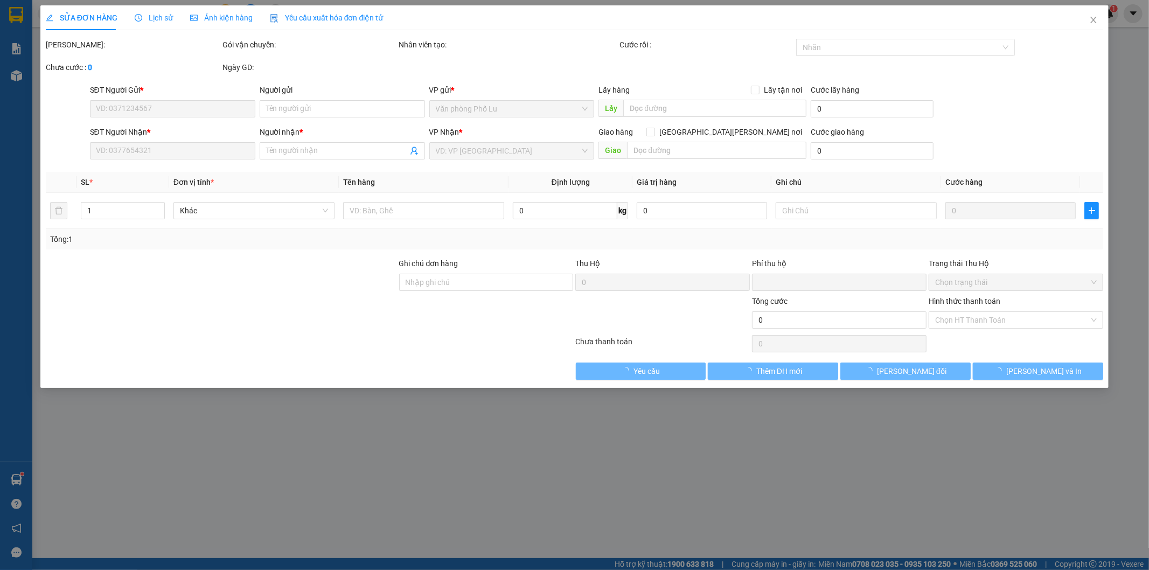
type input "170.000"
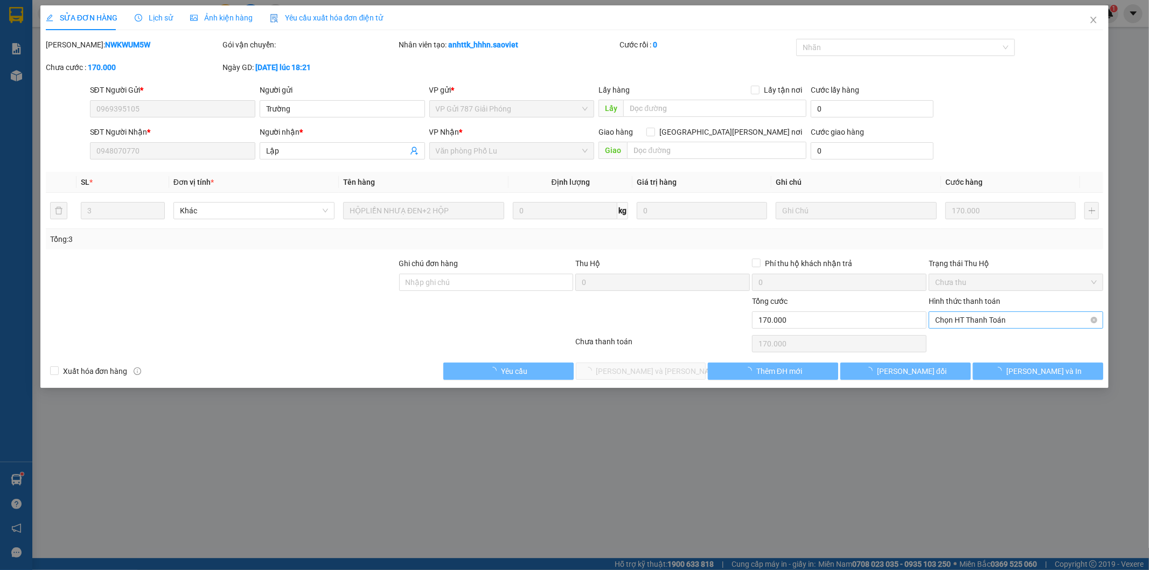
click at [989, 319] on span "Chọn HT Thanh Toán" at bounding box center [1016, 320] width 162 height 16
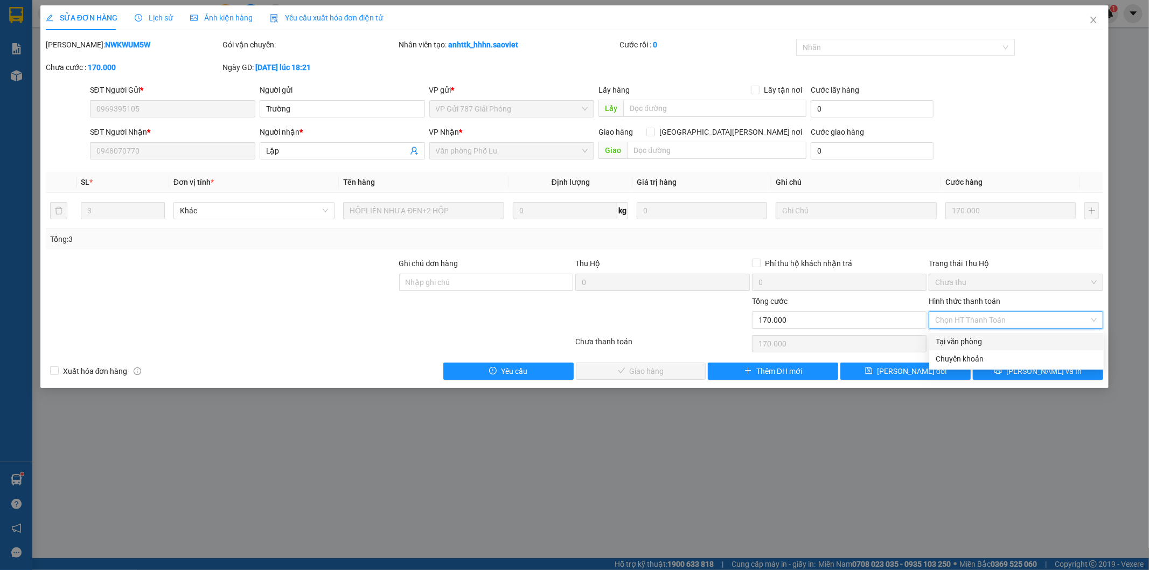
click at [966, 338] on div "Tại văn phòng" at bounding box center [1017, 342] width 162 height 12
type input "0"
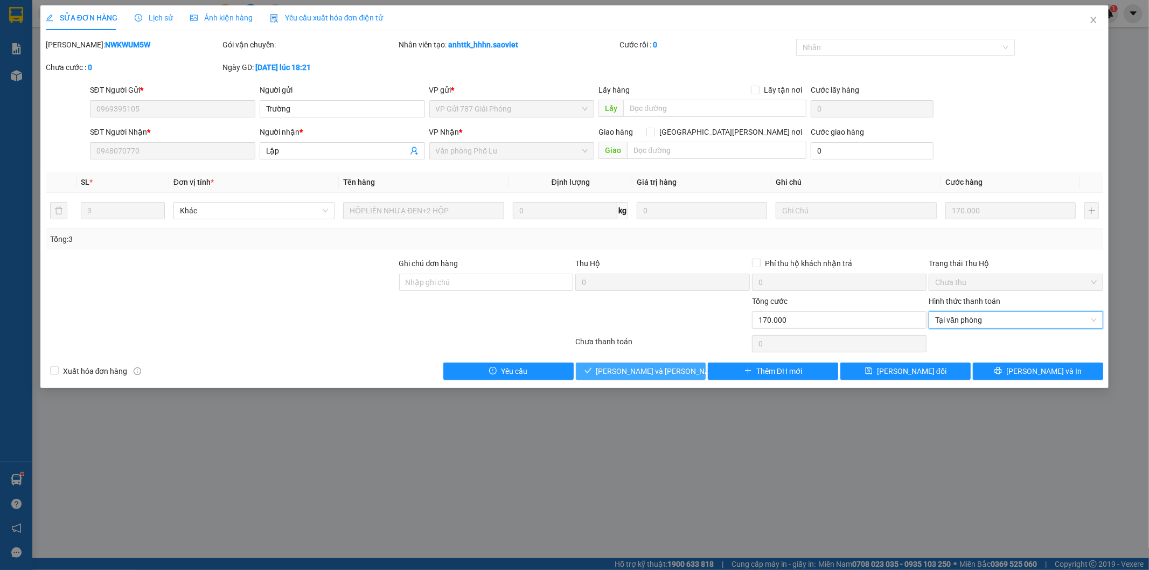
click at [659, 368] on span "[PERSON_NAME] và Giao hàng" at bounding box center [668, 371] width 145 height 12
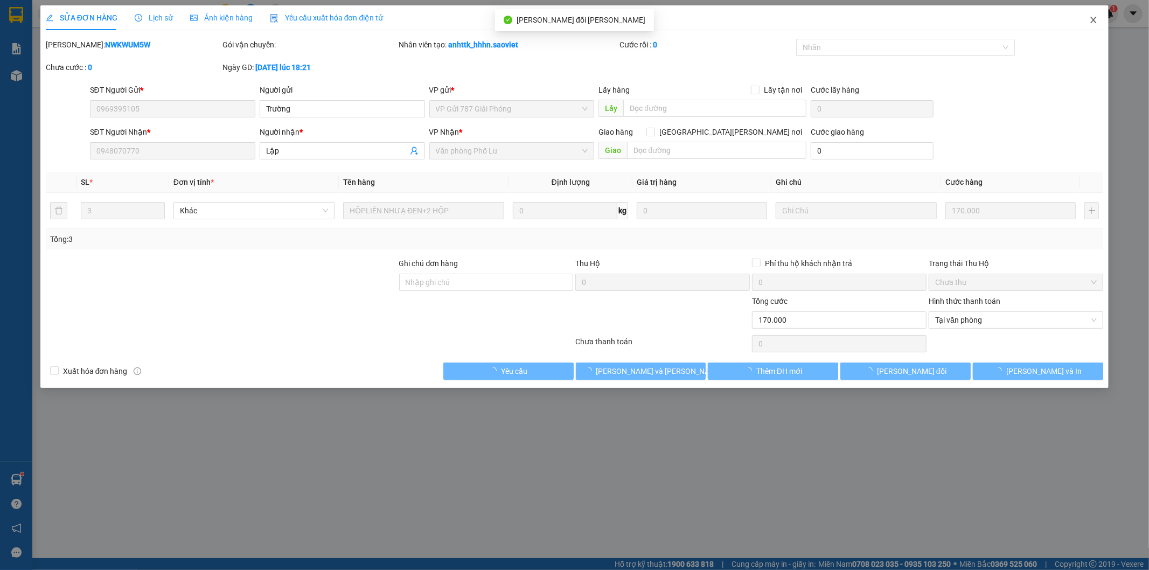
click at [1093, 19] on icon "close" at bounding box center [1094, 20] width 6 height 6
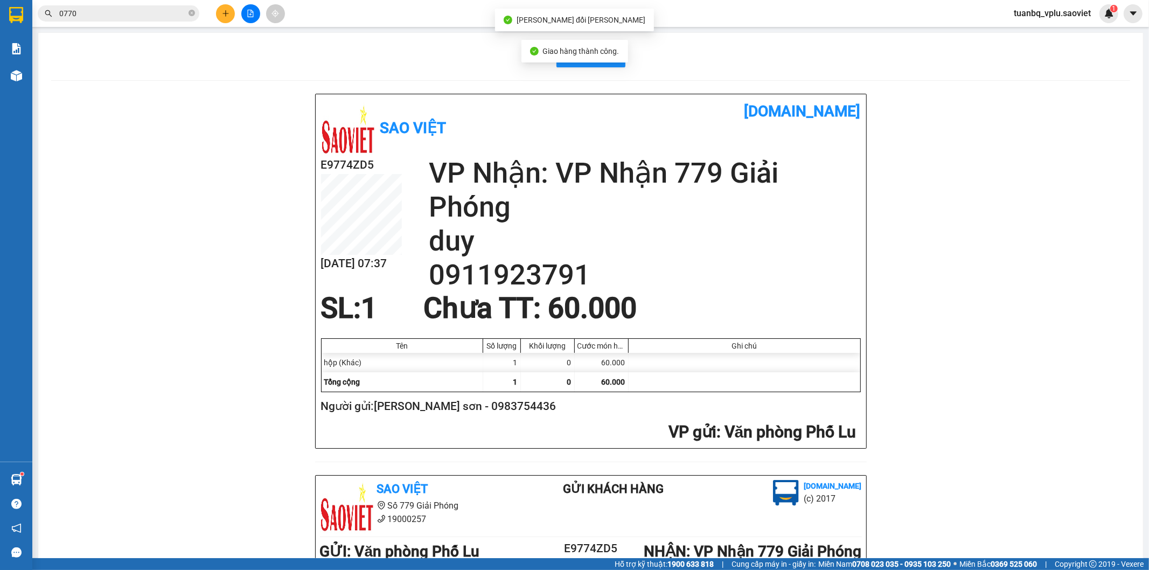
click at [137, 14] on input "0770" at bounding box center [122, 14] width 127 height 12
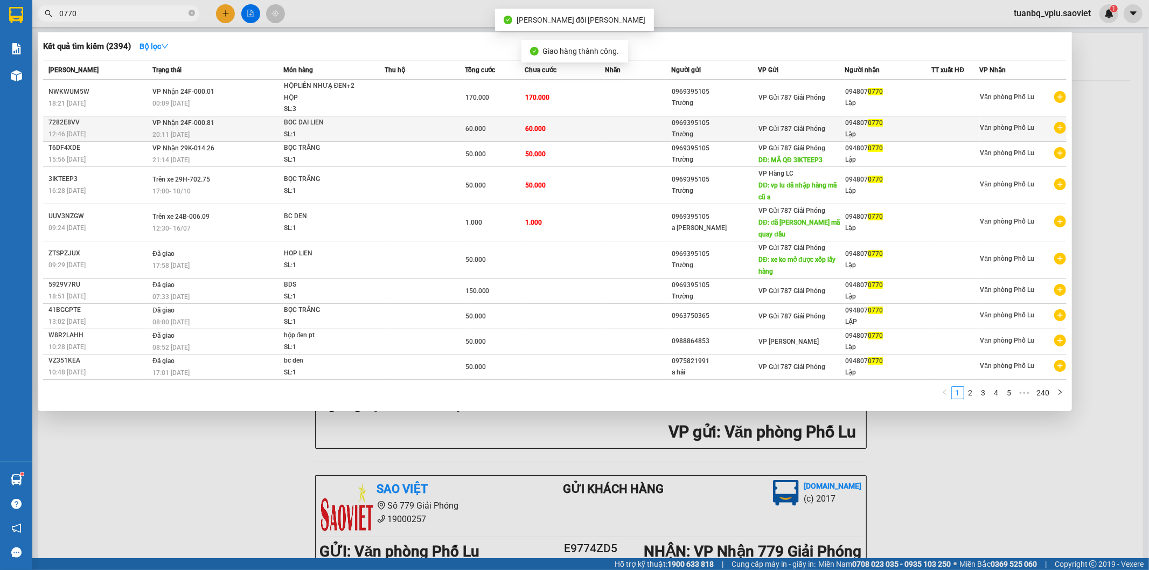
click at [480, 126] on span "60.000" at bounding box center [475, 129] width 20 height 8
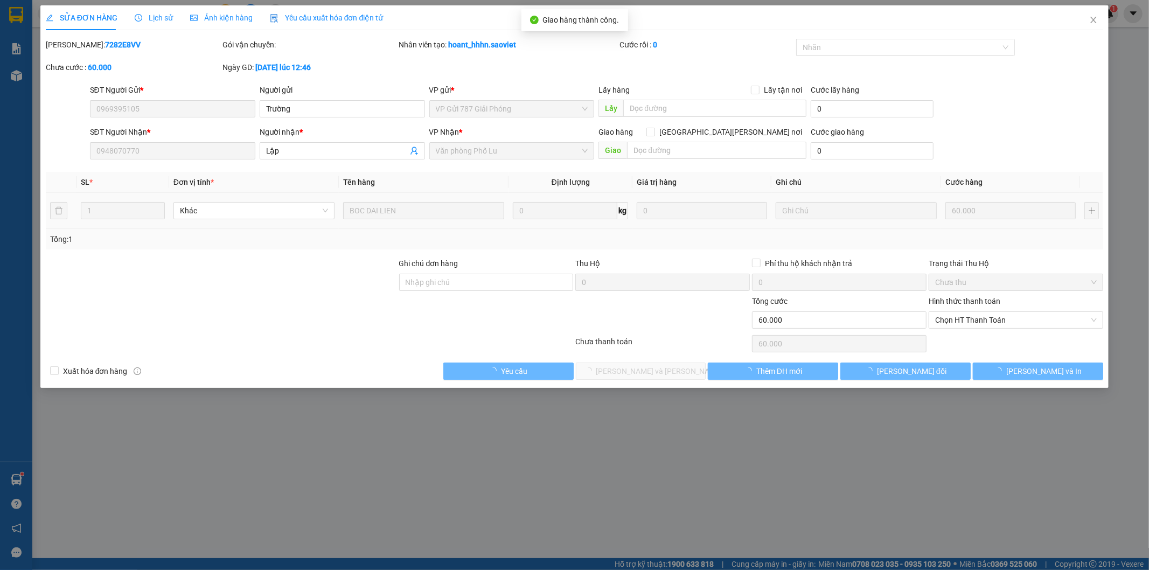
type input "0969395105"
type input "Trường"
type input "0948070770"
type input "Lập"
type input "0"
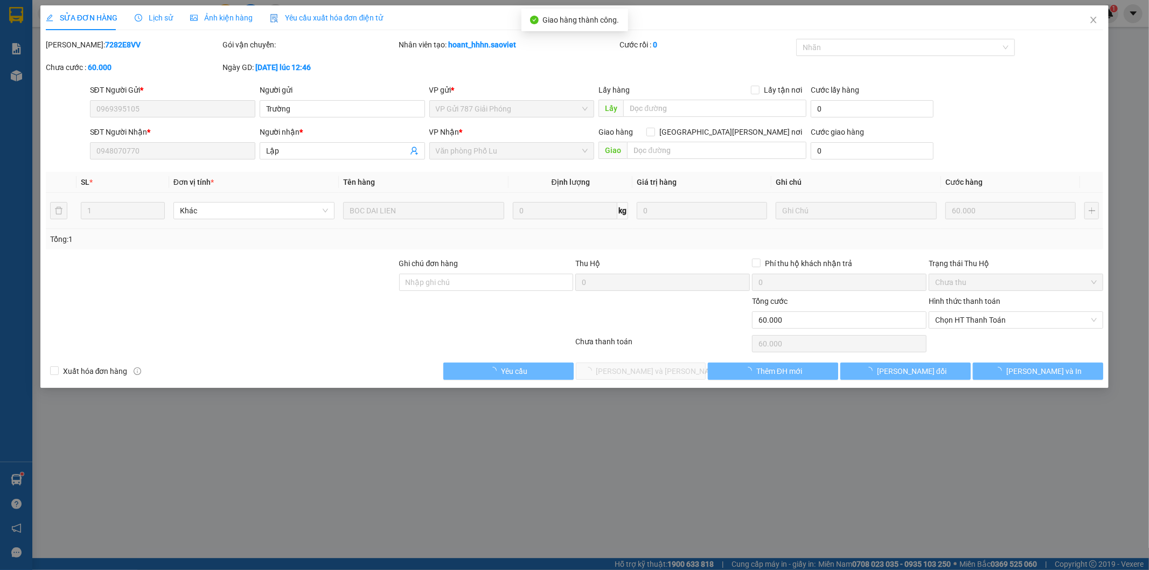
type input "60.000"
click at [985, 324] on span "Chọn HT Thanh Toán" at bounding box center [1016, 320] width 162 height 16
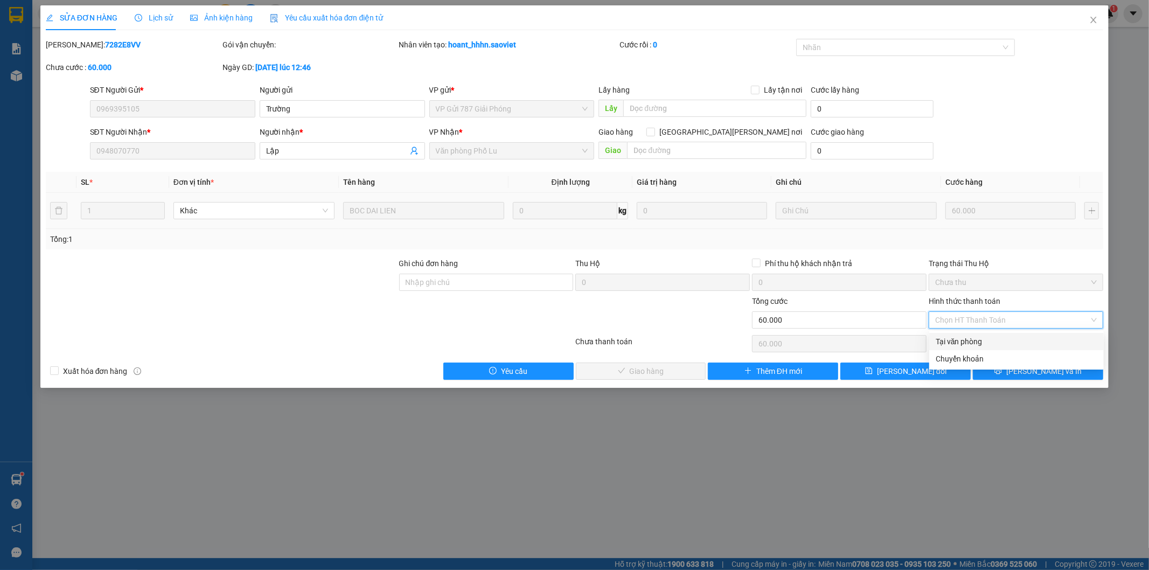
click at [965, 341] on div "Tại văn phòng" at bounding box center [1017, 342] width 162 height 12
type input "0"
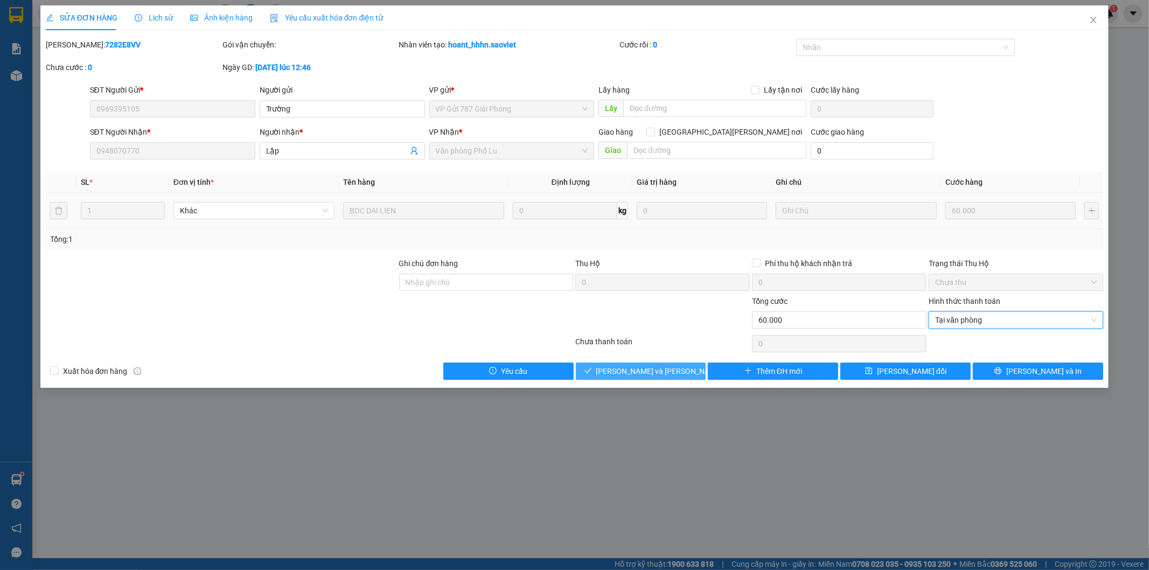
click at [668, 367] on span "[PERSON_NAME] và Giao hàng" at bounding box center [668, 371] width 145 height 12
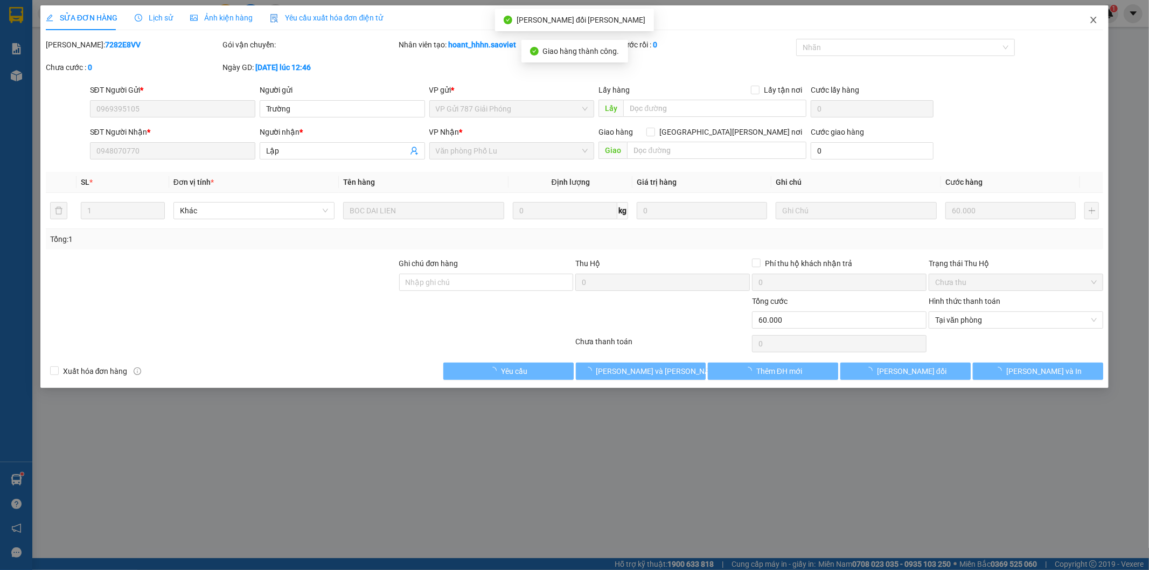
click at [1095, 23] on icon "close" at bounding box center [1094, 20] width 6 height 6
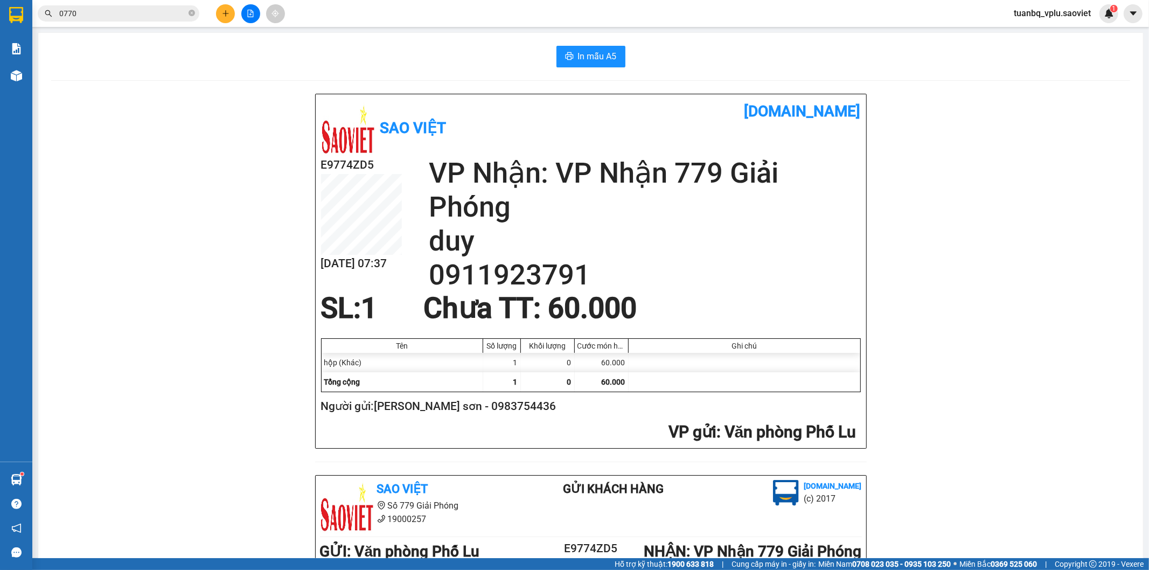
click at [158, 13] on input "0770" at bounding box center [122, 14] width 127 height 12
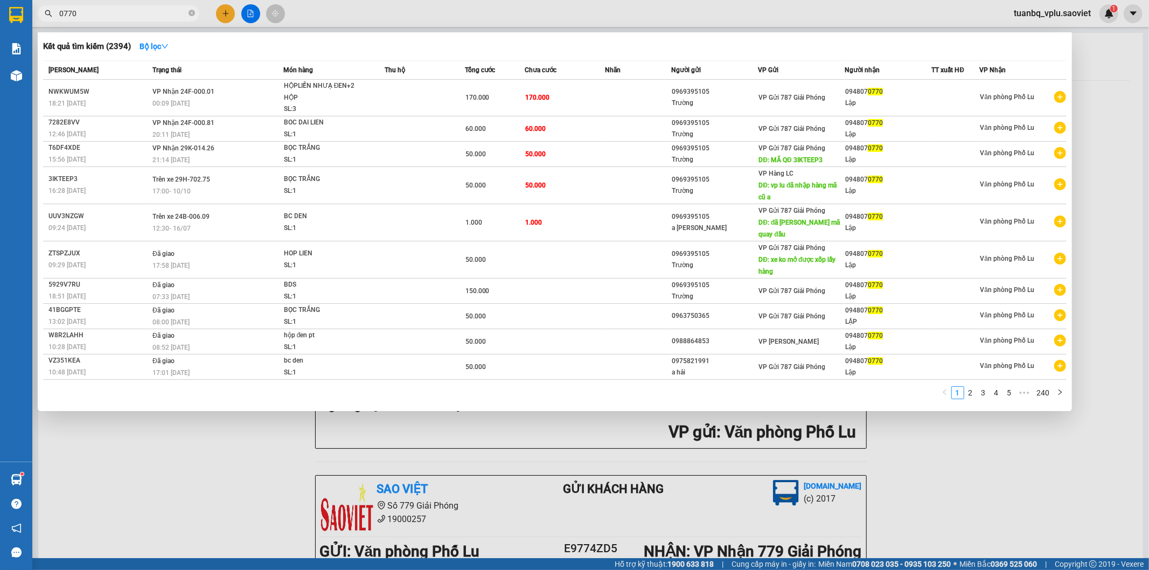
click at [157, 13] on input "0770" at bounding box center [122, 14] width 127 height 12
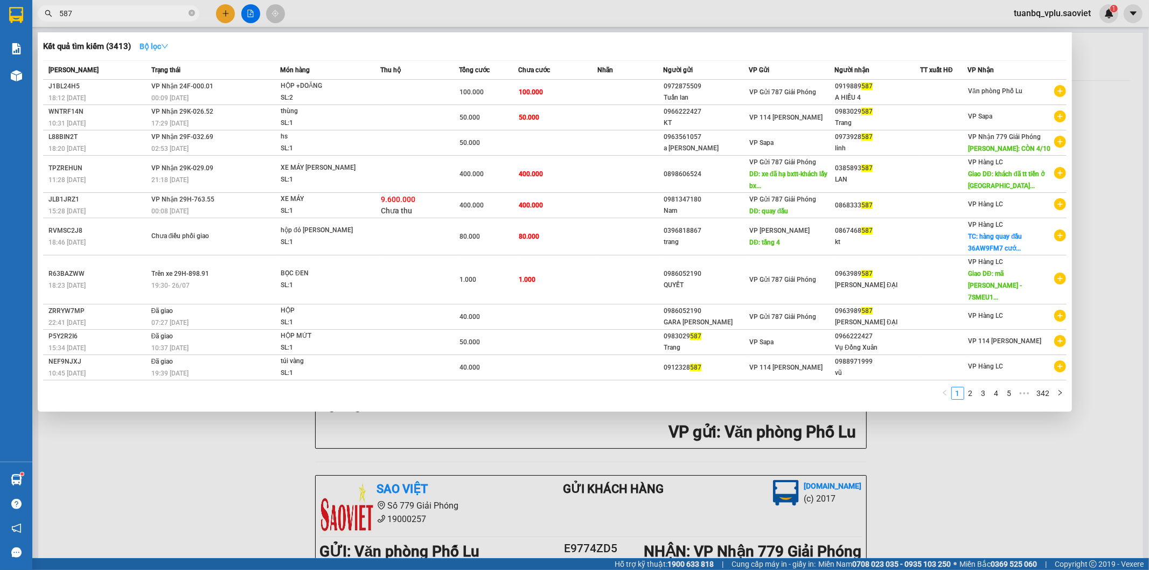
type input "587"
click at [164, 46] on icon "down" at bounding box center [165, 47] width 8 height 8
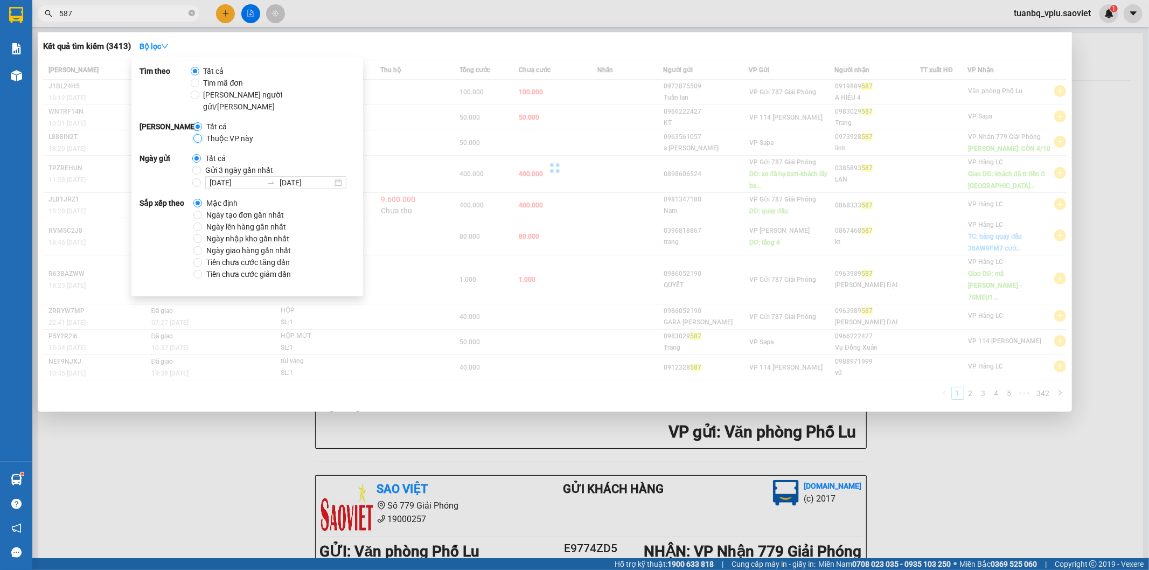
click at [200, 134] on input "Thuộc VP này" at bounding box center [197, 138] width 9 height 9
radio input "true"
radio input "false"
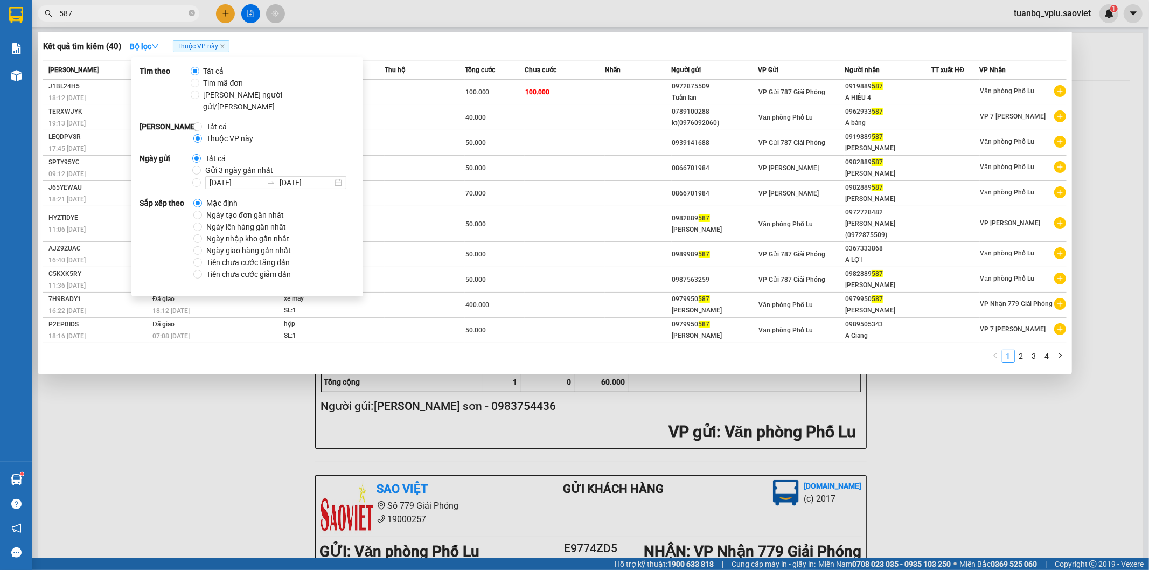
click at [485, 35] on div "Kết quả tìm kiếm ( 40 ) Bộ lọc Thuộc VP này Mã ĐH Trạng thái Món hàng Thu hộ Tổ…" at bounding box center [555, 203] width 1034 height 342
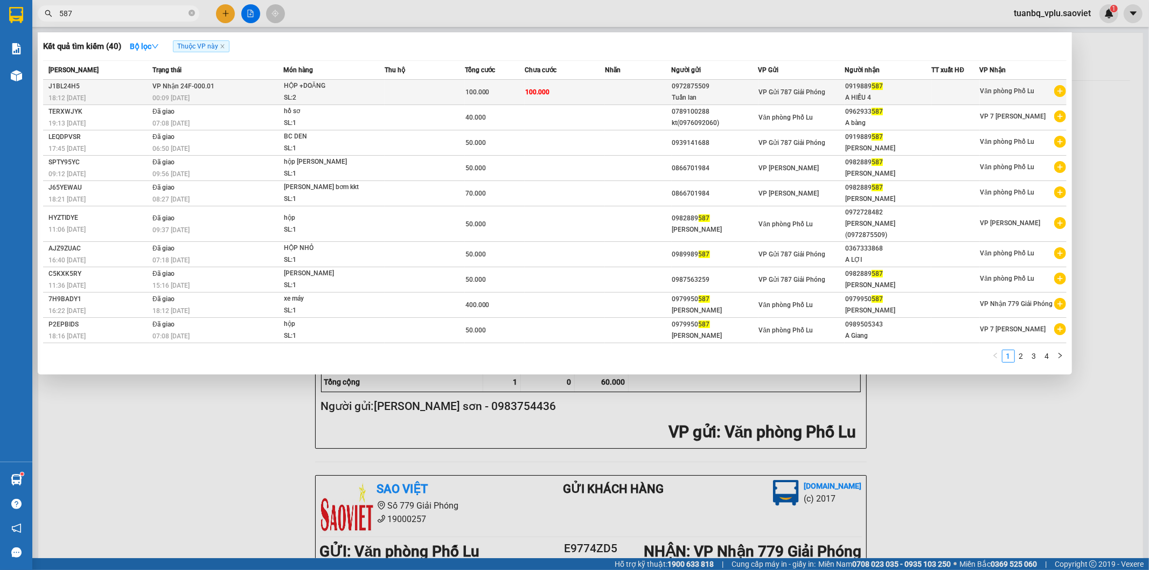
click at [440, 83] on td at bounding box center [425, 92] width 80 height 25
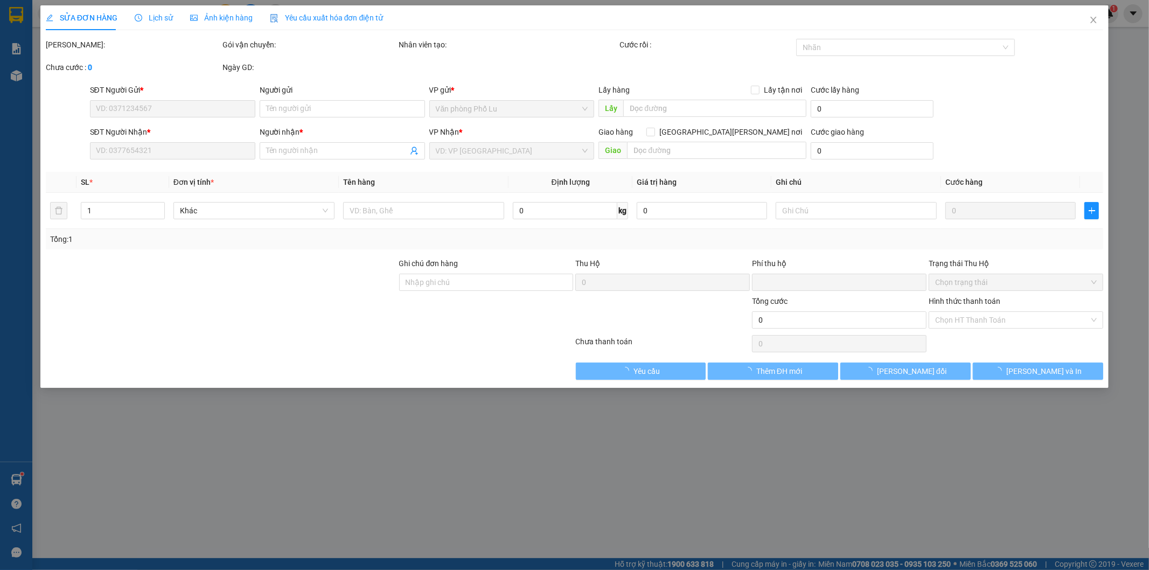
type input "0972875509"
type input "Tuấn lan"
type input "0919889587"
type input "A HIẾU 4"
type input "0"
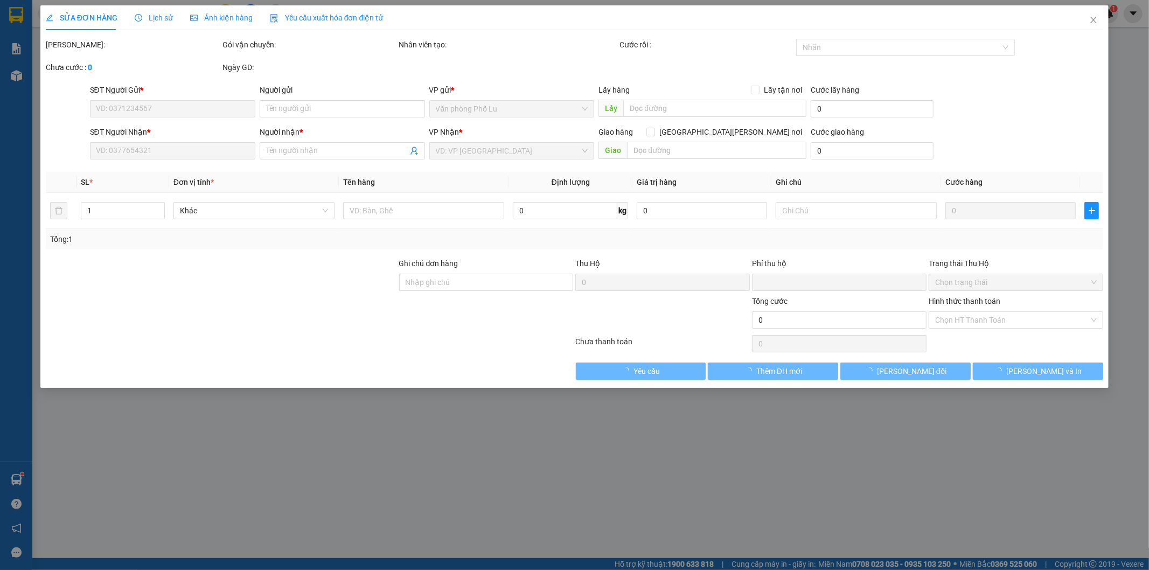
type input "100.000"
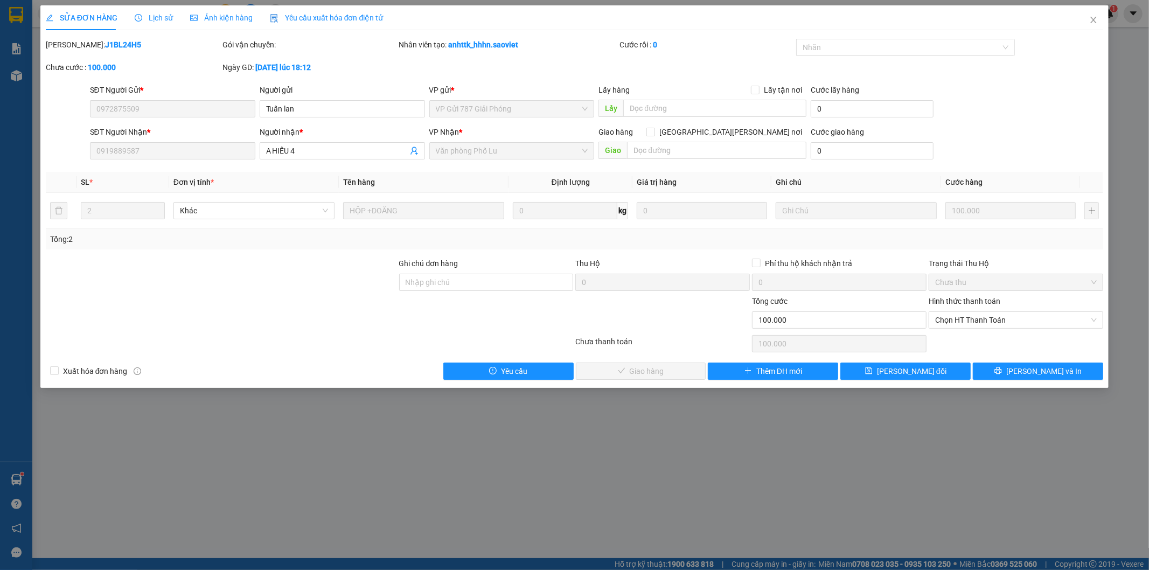
drag, startPoint x: 340, startPoint y: 61, endPoint x: 389, endPoint y: 458, distance: 400.0
click at [389, 458] on div "SỬA ĐƠN HÀNG Lịch sử Ảnh kiện hàng Yêu cầu xuất hóa đơn điện tử Total Paid Fee …" at bounding box center [574, 285] width 1149 height 570
click at [970, 322] on span "Chọn HT Thanh Toán" at bounding box center [1016, 320] width 162 height 16
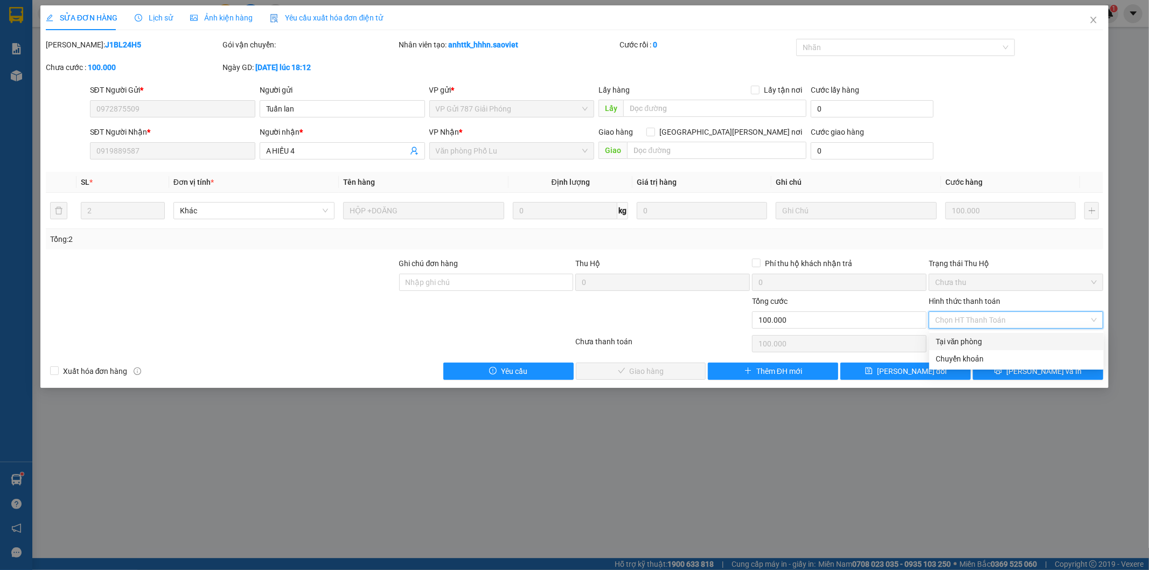
click at [961, 339] on div "Tại văn phòng" at bounding box center [1016, 341] width 174 height 17
type input "0"
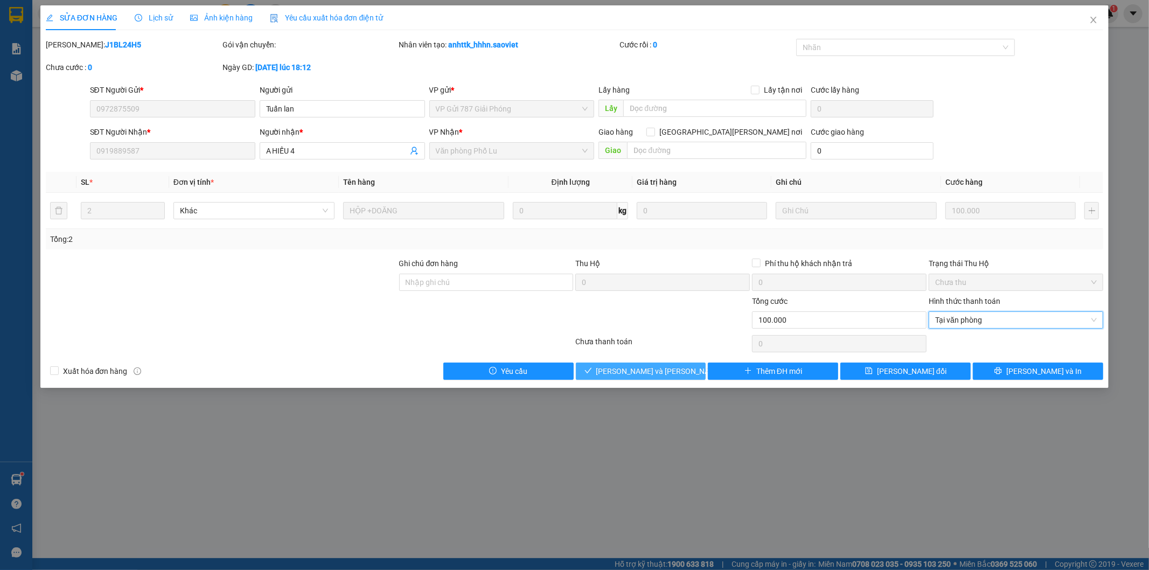
click at [641, 372] on span "[PERSON_NAME] và Giao hàng" at bounding box center [668, 371] width 145 height 12
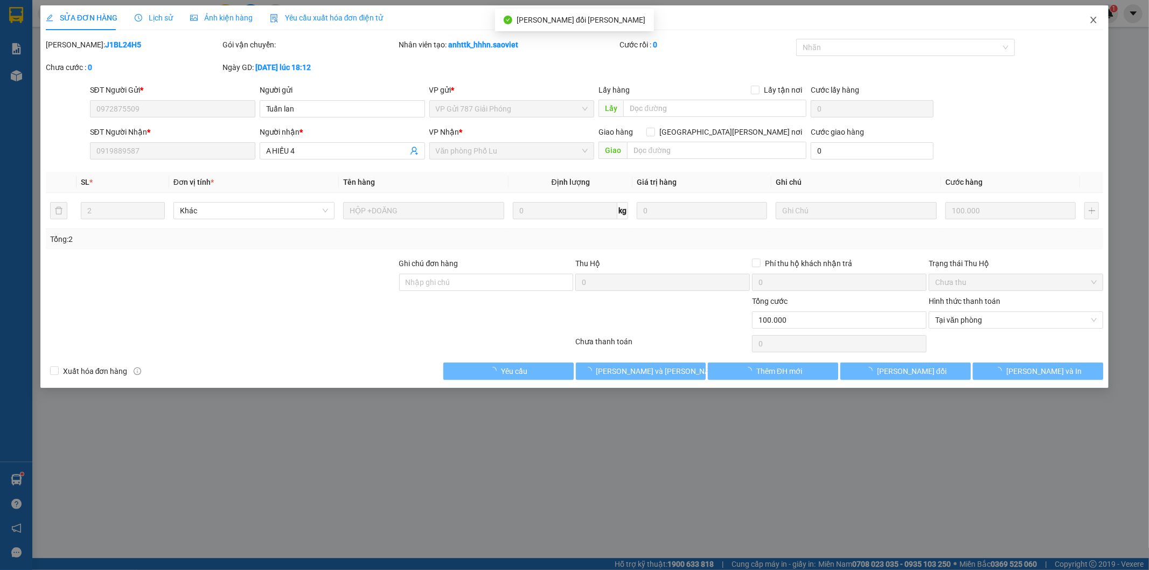
click at [1093, 19] on icon "close" at bounding box center [1093, 20] width 9 height 9
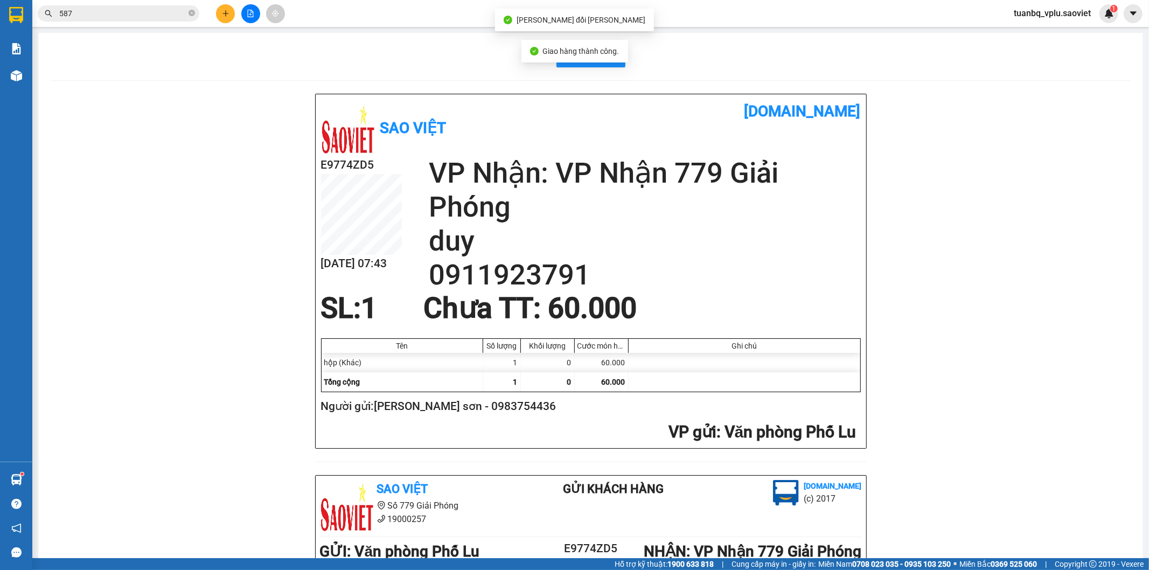
click at [99, 10] on input "587" at bounding box center [122, 14] width 127 height 12
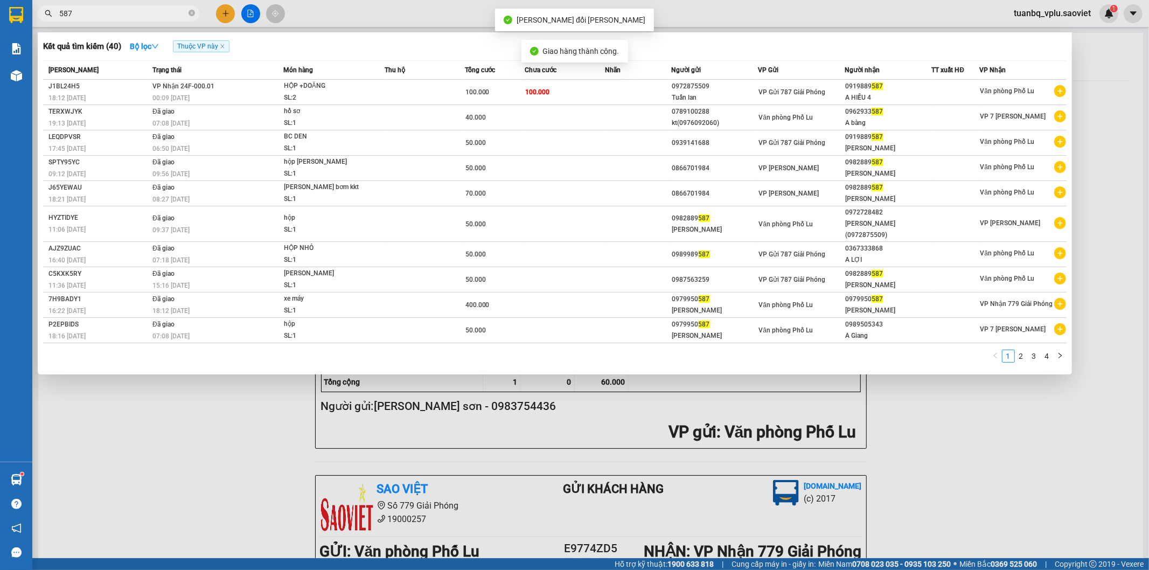
click at [97, 11] on input "587" at bounding box center [122, 14] width 127 height 12
click at [94, 13] on input "587" at bounding box center [122, 14] width 127 height 12
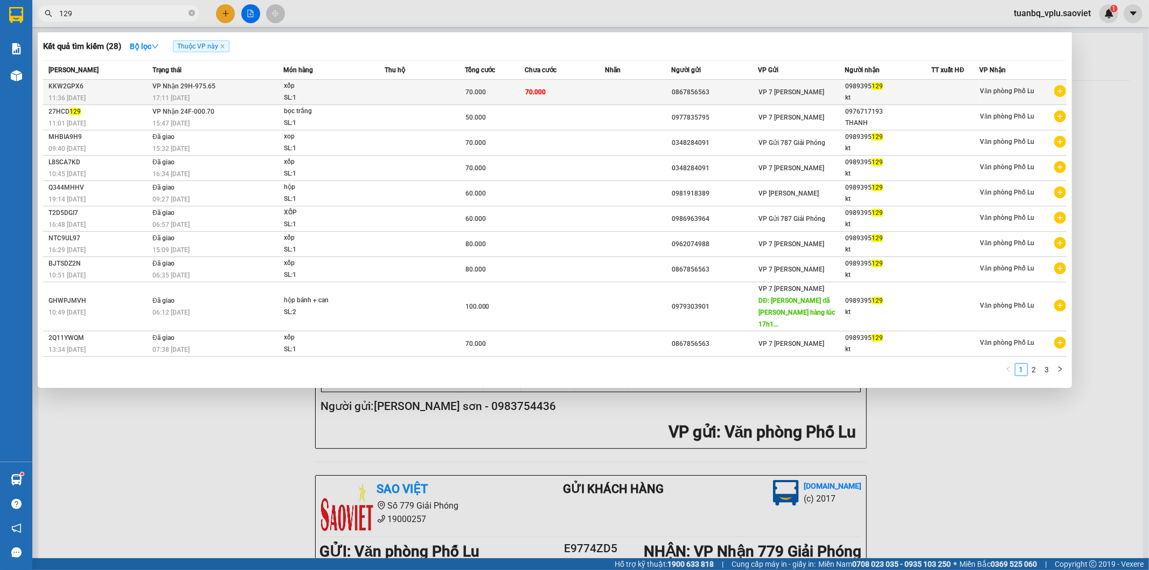
type input "129"
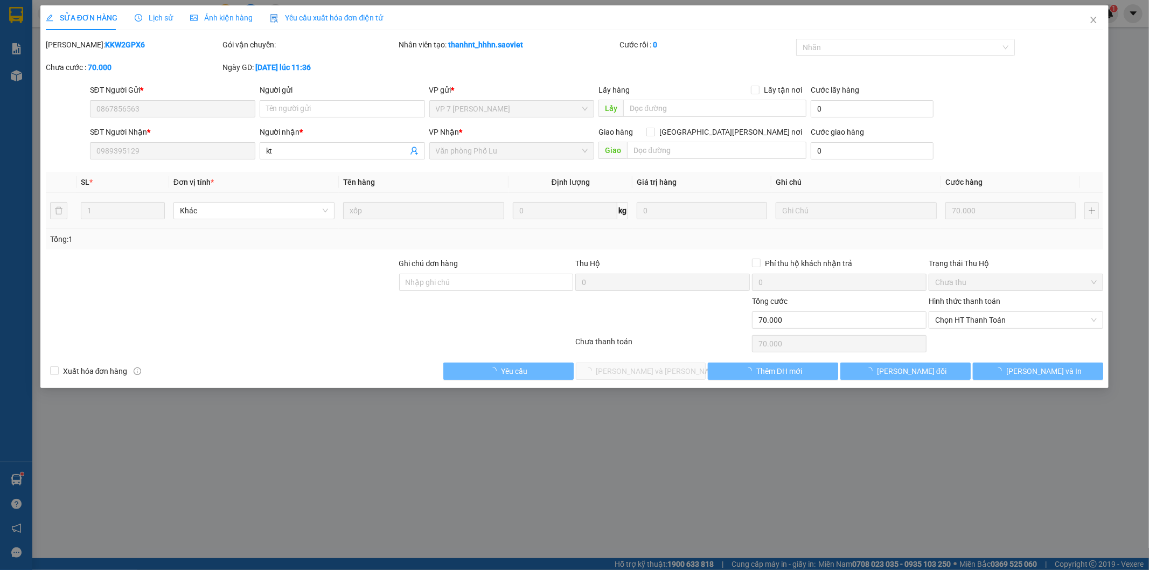
type input "0867856563"
type input "0989395129"
type input "kt"
type input "0"
type input "70.000"
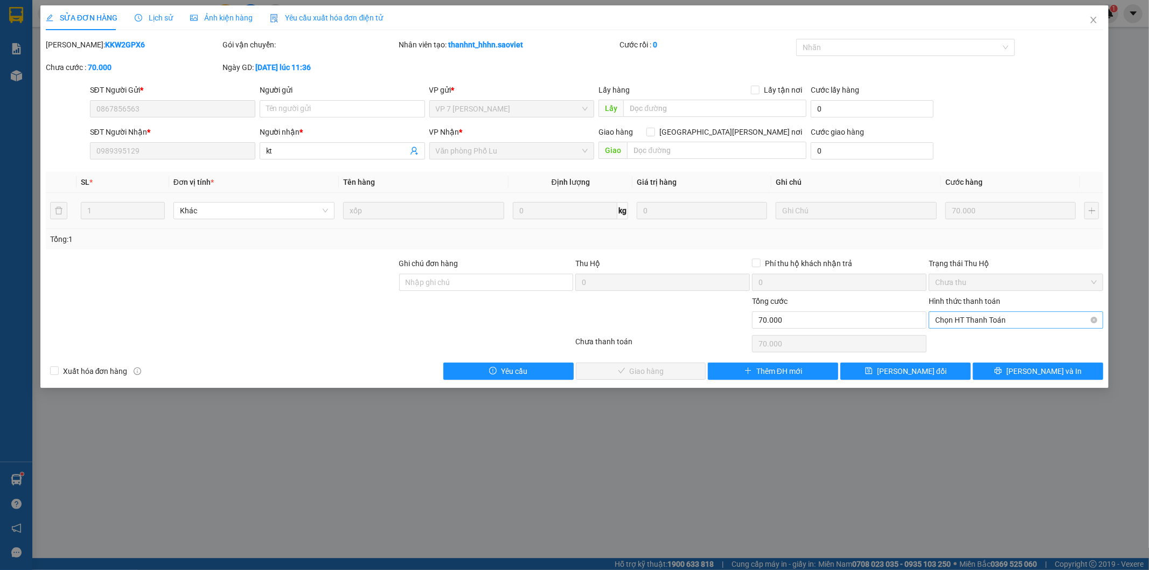
click at [954, 314] on span "Chọn HT Thanh Toán" at bounding box center [1016, 320] width 162 height 16
click at [960, 338] on div "Tại văn phòng" at bounding box center [1017, 342] width 162 height 12
type input "0"
click at [668, 367] on span "[PERSON_NAME] và Giao hàng" at bounding box center [668, 371] width 145 height 12
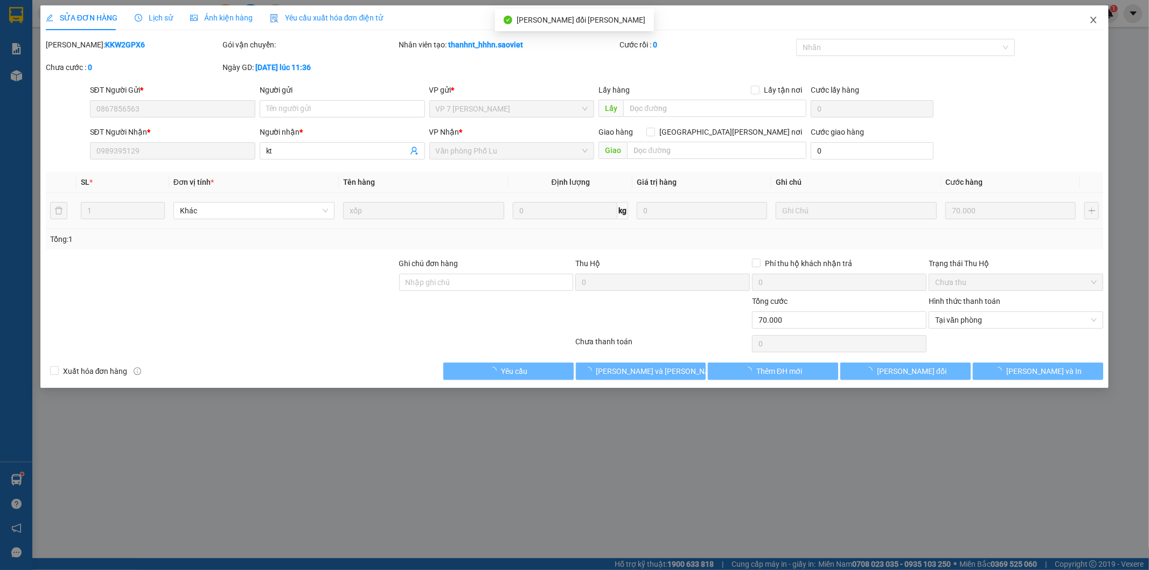
click at [1099, 20] on span "Close" at bounding box center [1093, 20] width 30 height 30
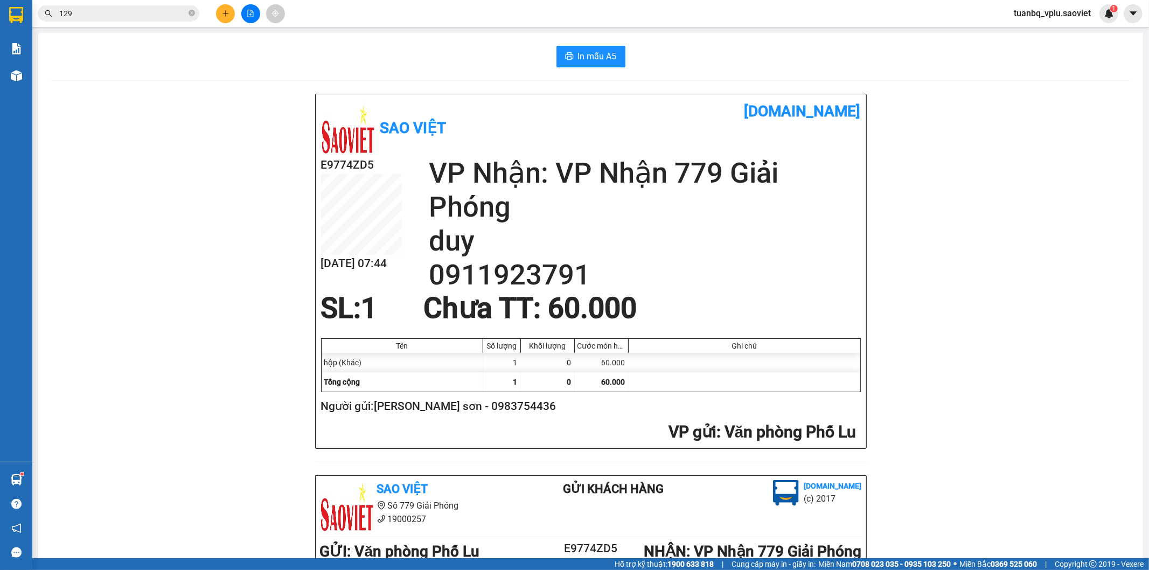
click at [125, 9] on input "129" at bounding box center [122, 14] width 127 height 12
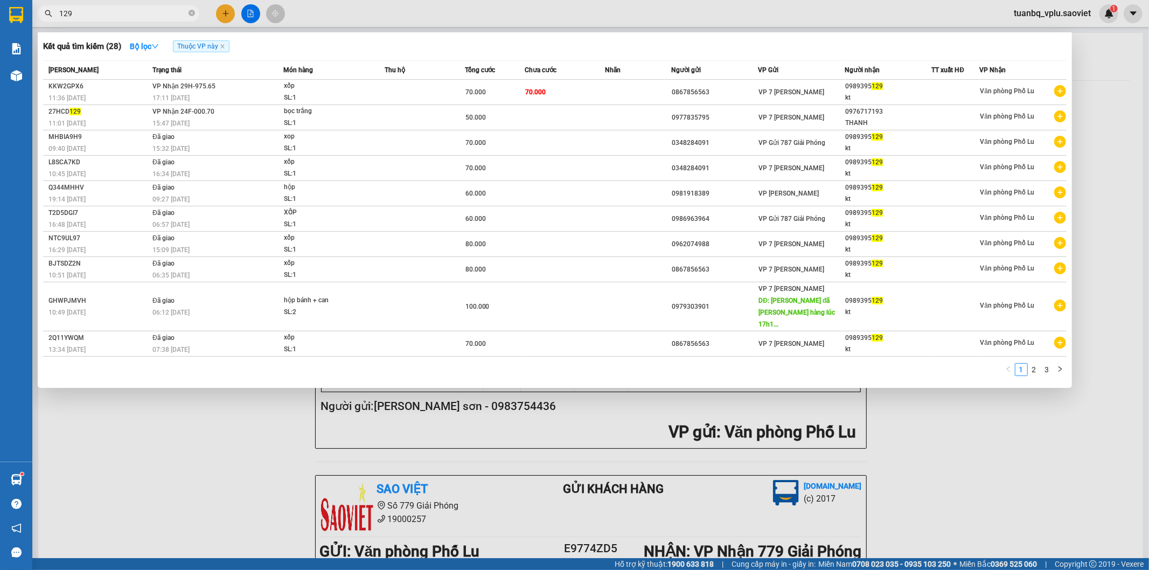
click at [119, 12] on input "129" at bounding box center [122, 14] width 127 height 12
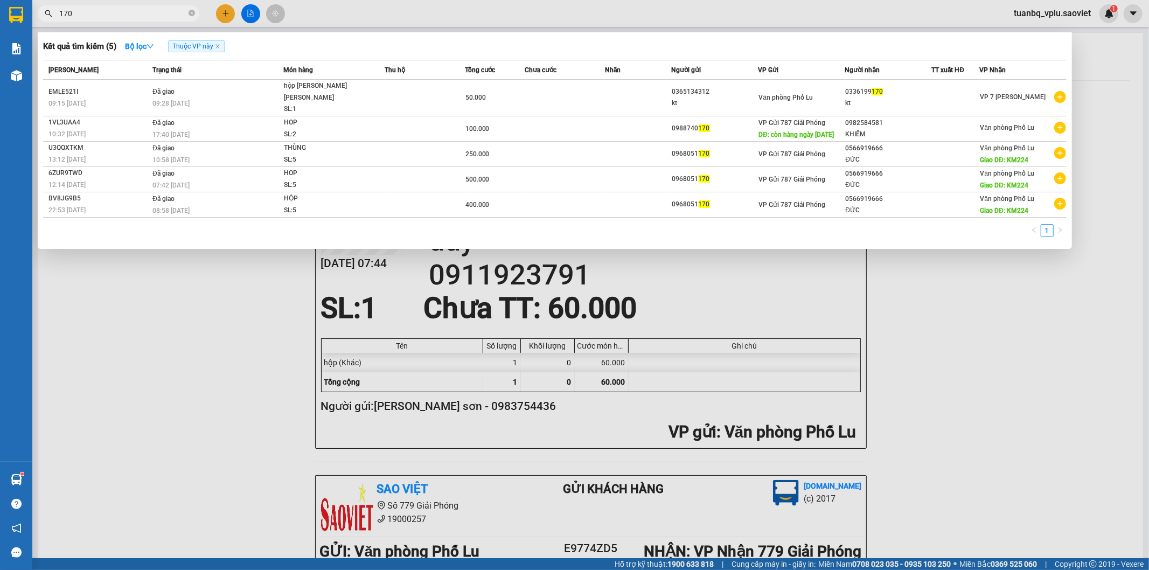
click at [153, 13] on input "170" at bounding box center [122, 14] width 127 height 12
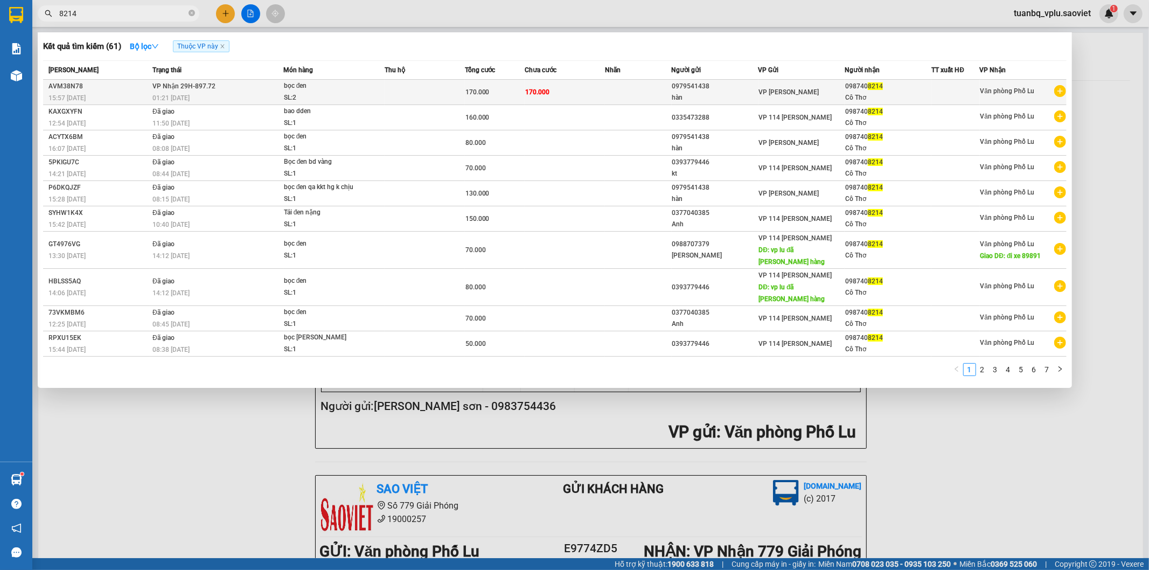
type input "8214"
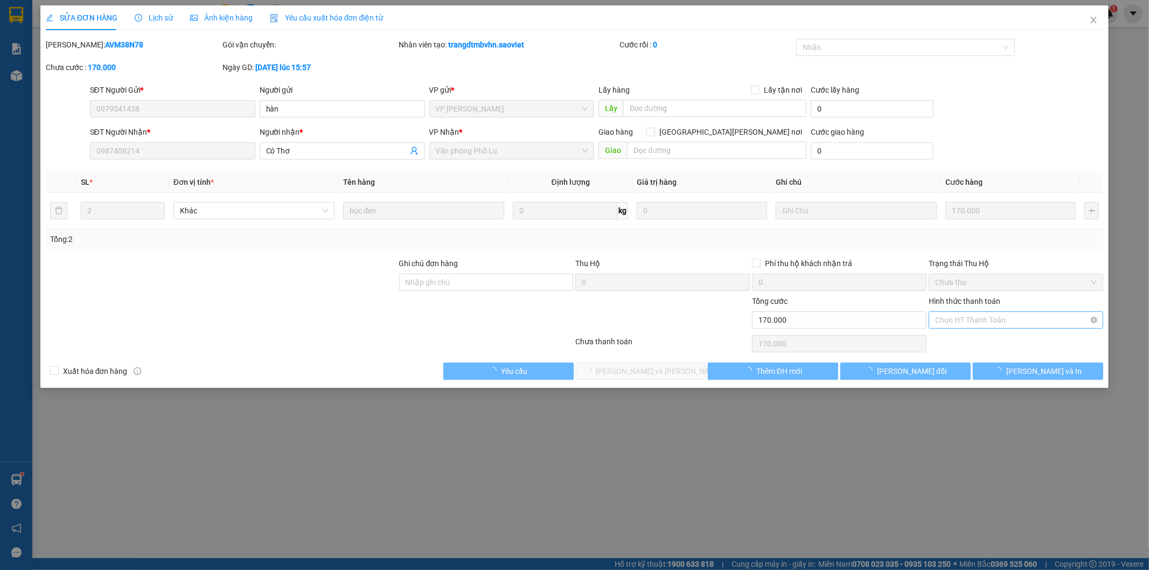
type input "0979541438"
type input "hàn"
type input "0987408214"
type input "Cô Thơ"
type input "0"
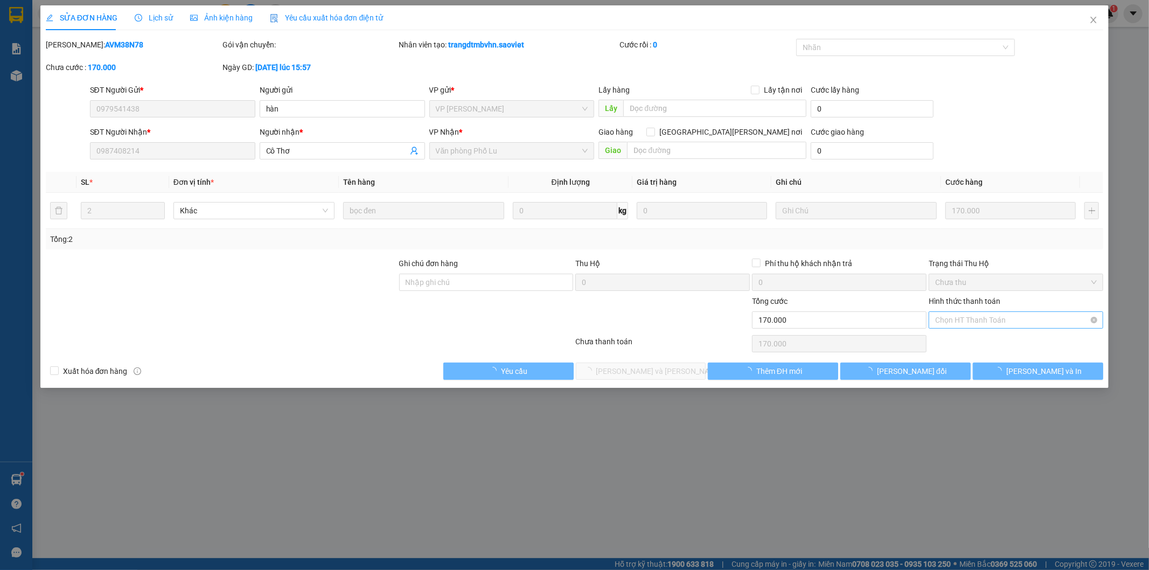
type input "170.000"
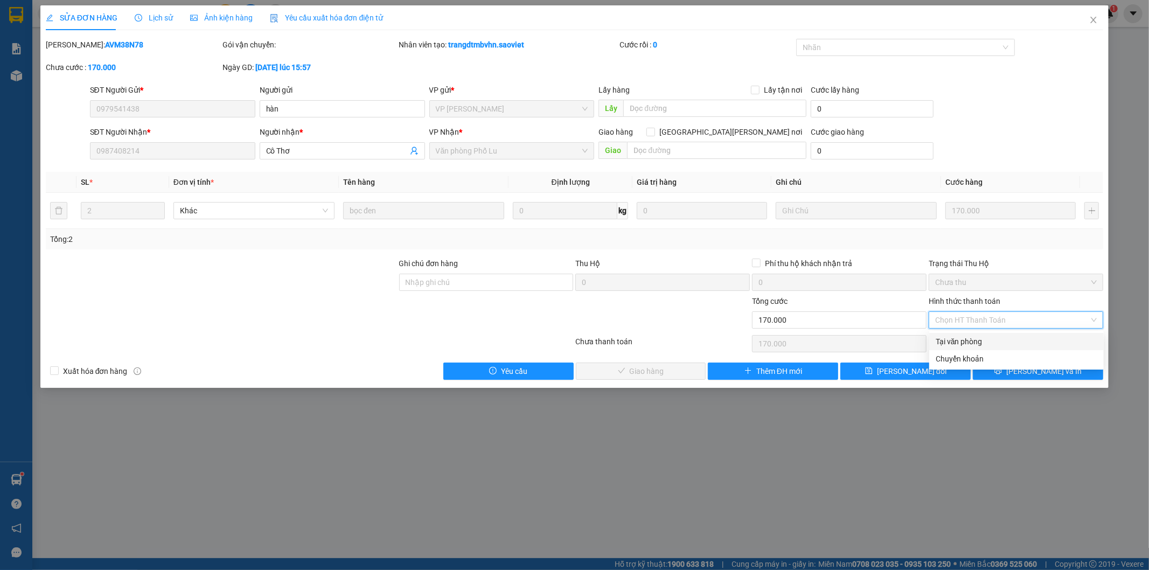
click at [965, 340] on div "Tại văn phòng" at bounding box center [1017, 342] width 162 height 12
type input "0"
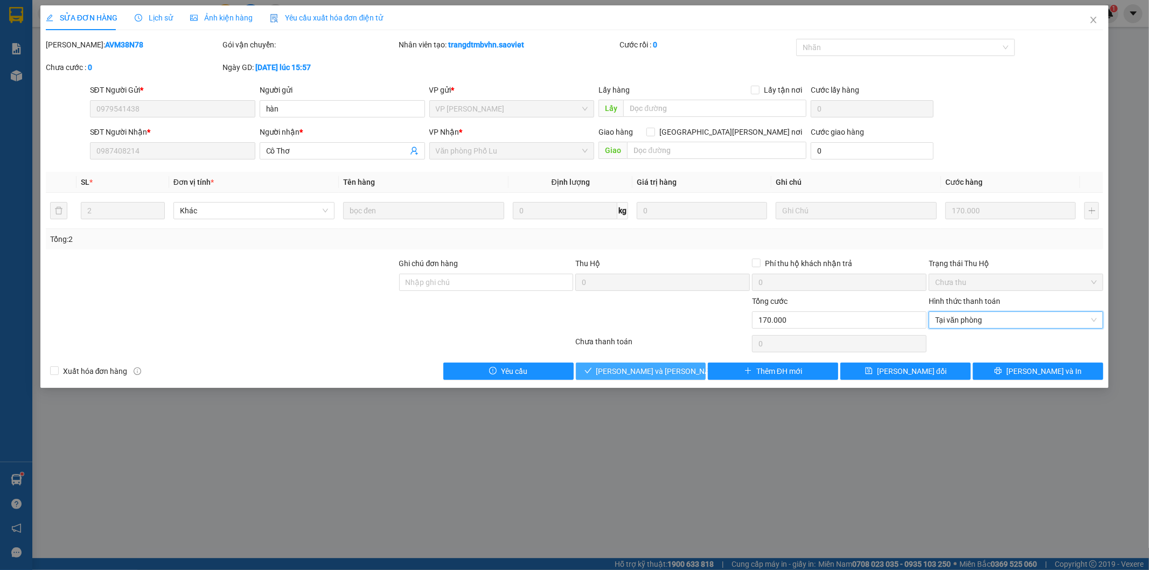
click at [657, 377] on span "[PERSON_NAME] và Giao hàng" at bounding box center [668, 371] width 145 height 12
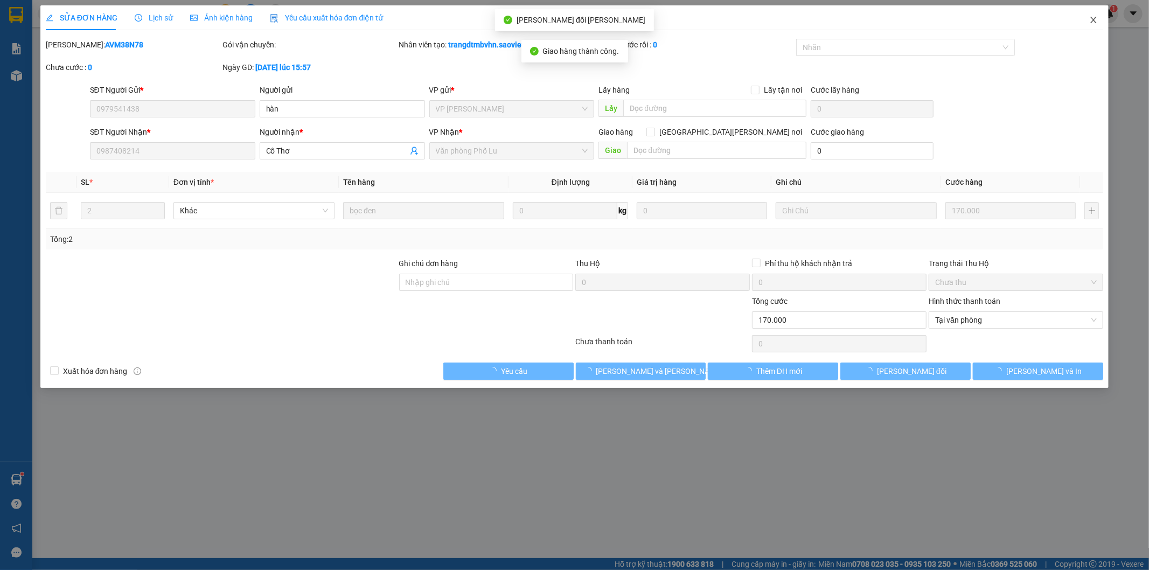
click at [1090, 20] on icon "close" at bounding box center [1093, 20] width 9 height 9
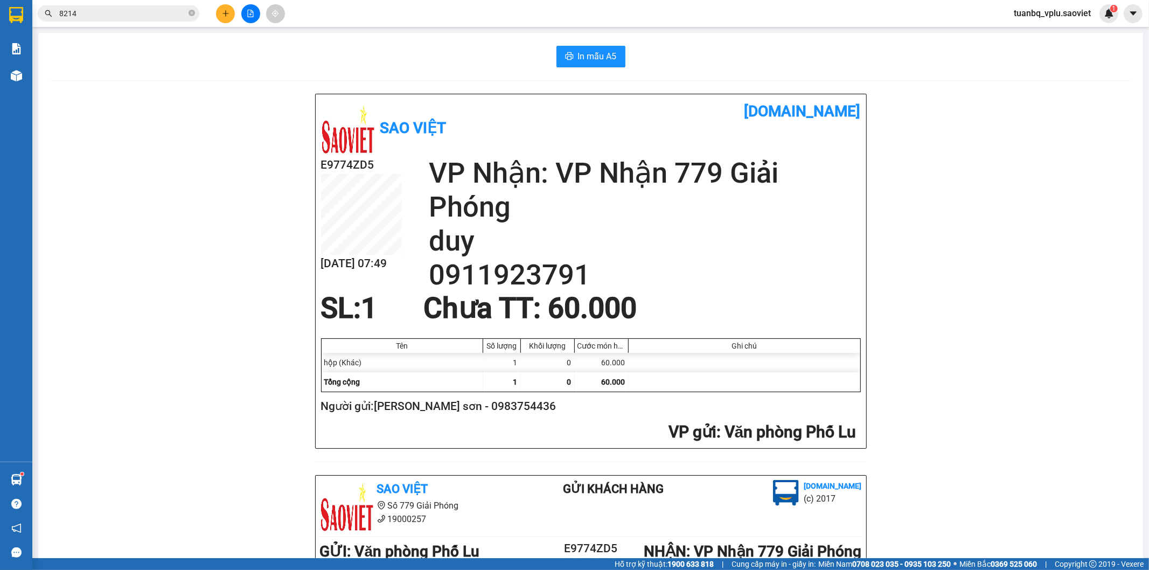
click at [122, 17] on input "8214" at bounding box center [122, 14] width 127 height 12
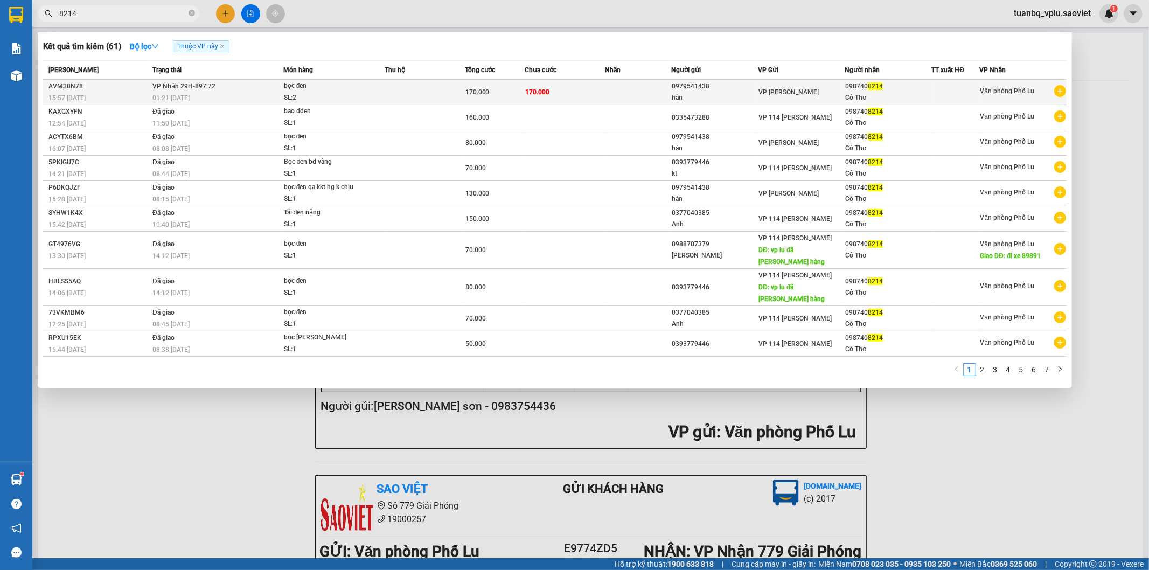
click at [432, 81] on td at bounding box center [425, 92] width 80 height 25
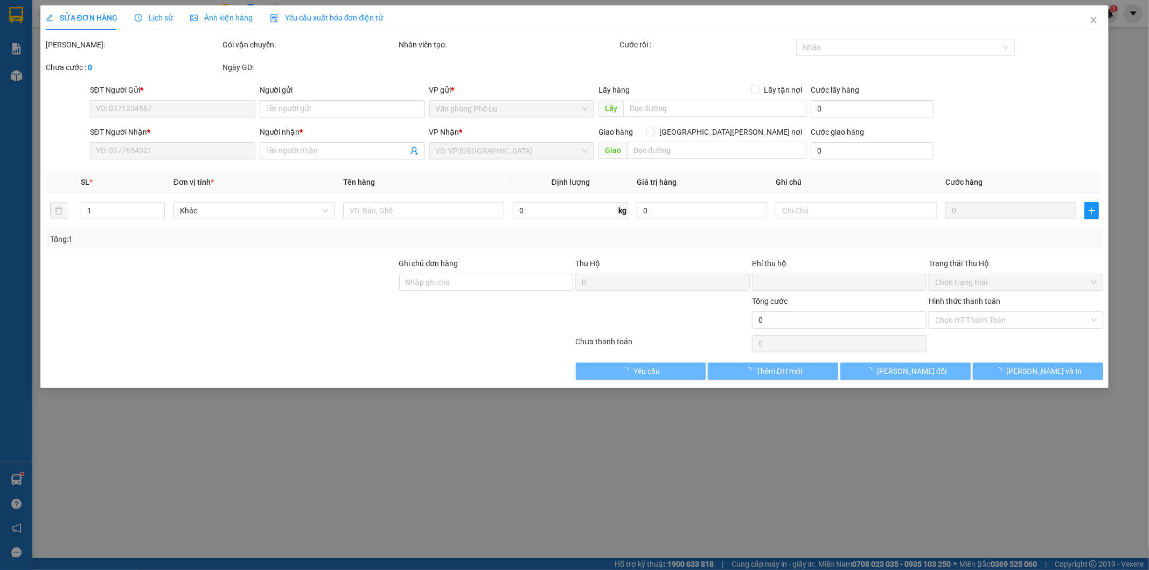
type input "0979541438"
type input "hàn"
type input "0987408214"
type input "Cô Thơ"
type input "0"
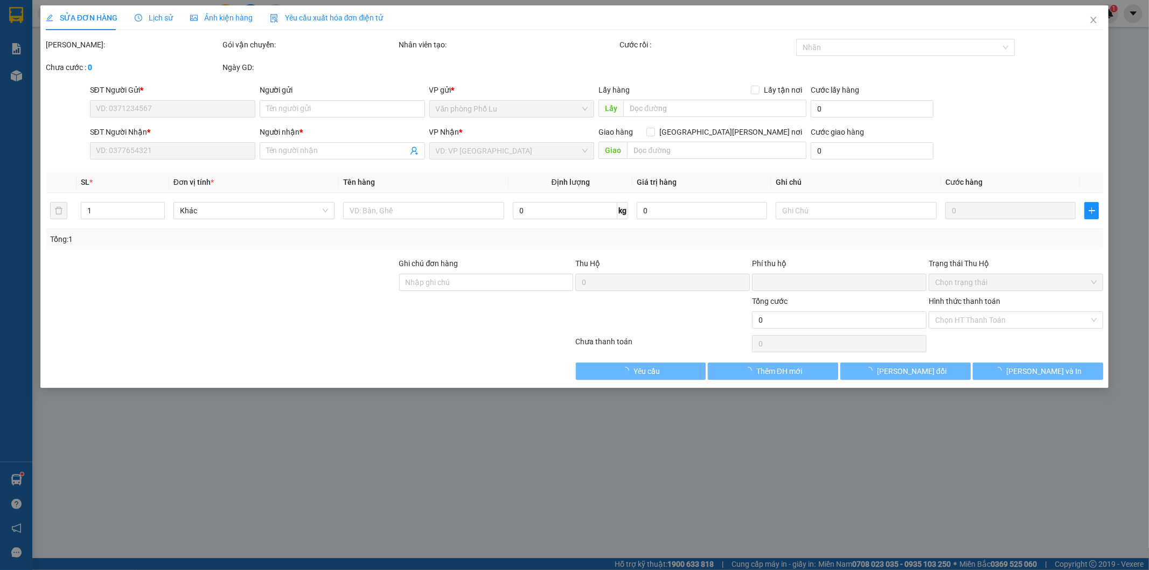
type input "170.000"
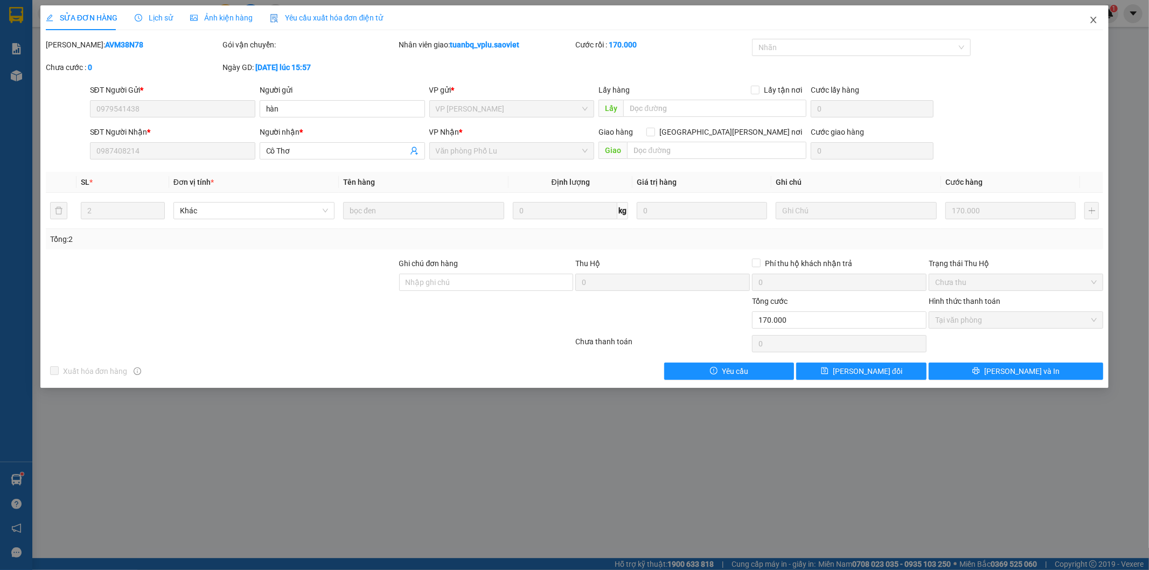
click at [1090, 17] on icon "close" at bounding box center [1093, 20] width 9 height 9
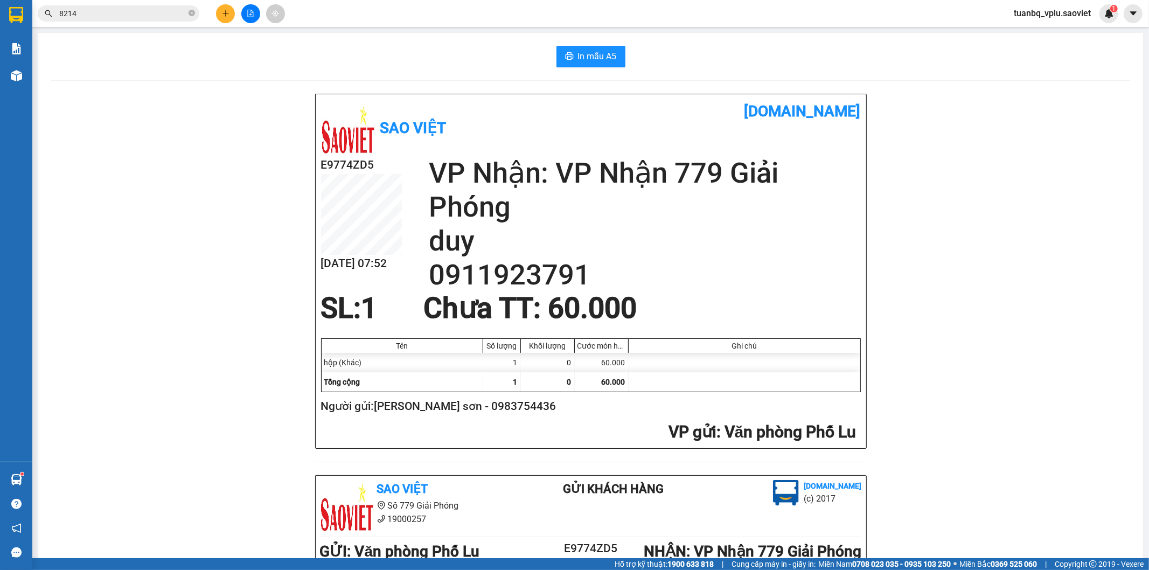
click at [223, 9] on button at bounding box center [225, 13] width 19 height 19
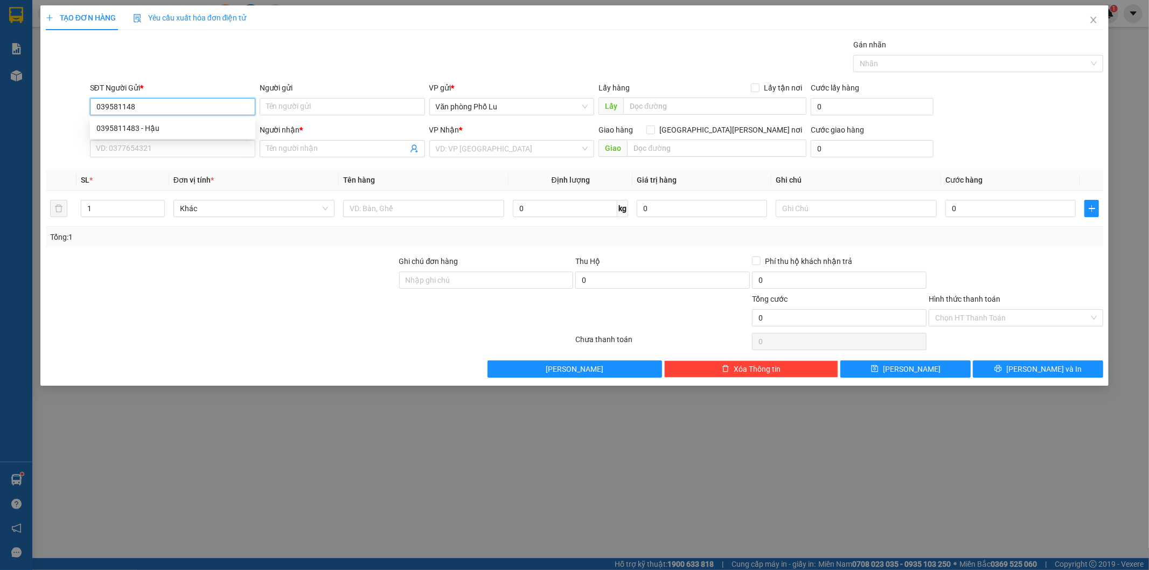
type input "0395811483"
click at [158, 131] on div "0395811483 - Hậu" at bounding box center [172, 128] width 152 height 12
type input "Hậu"
type input "0337022862"
type input "[PERSON_NAME]"
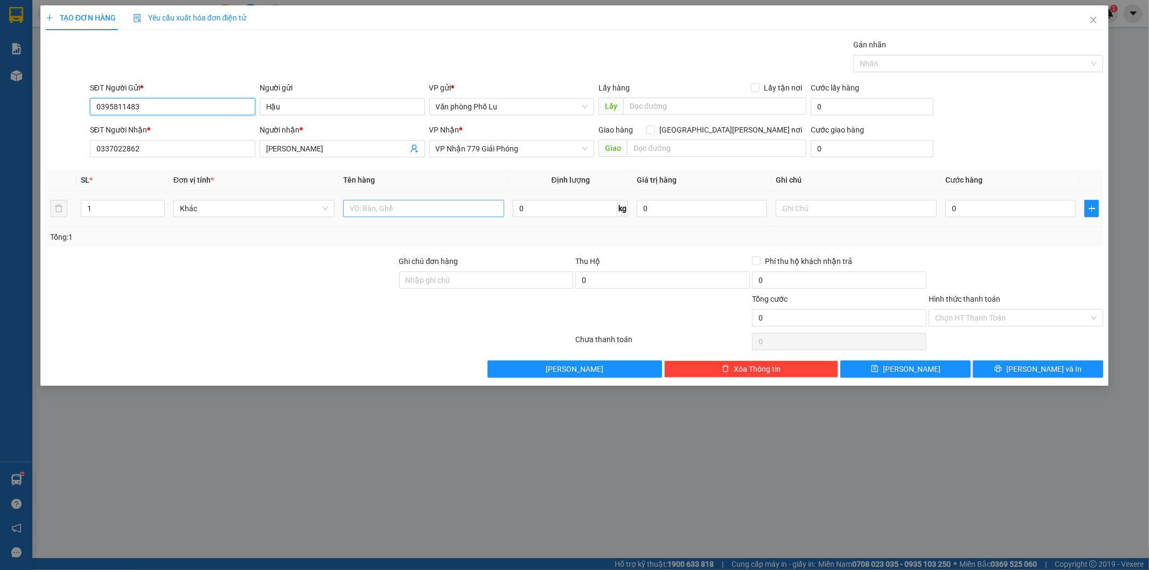
type input "0395811483"
click at [401, 202] on input "text" at bounding box center [423, 208] width 161 height 17
type input "tải"
click at [1004, 213] on input "0" at bounding box center [1010, 208] width 130 height 17
paste input "7"
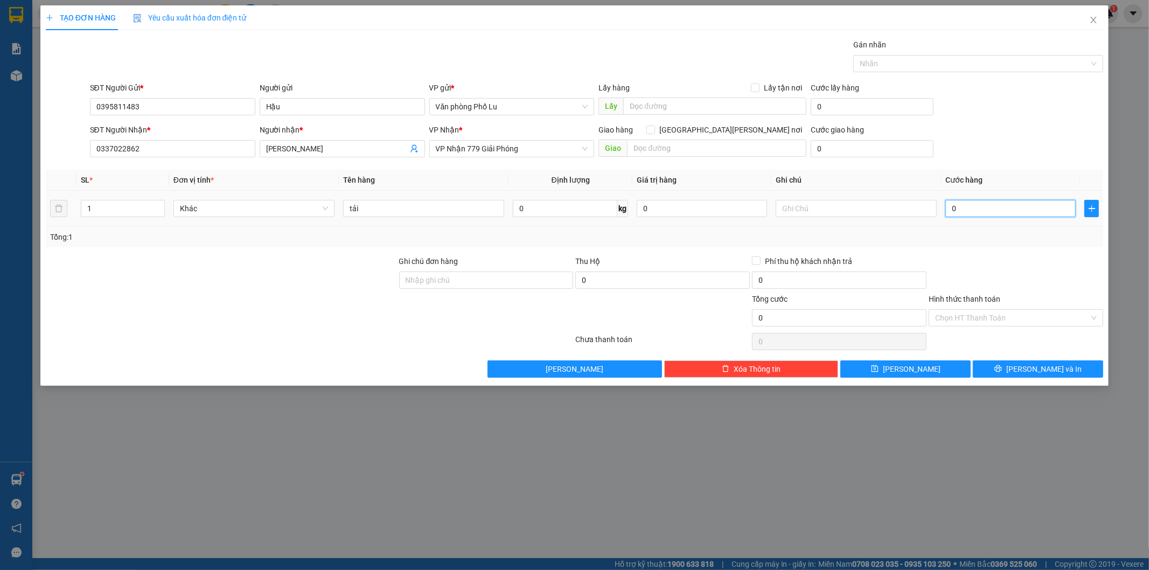
type input "70"
click at [989, 242] on div "Tổng: 1" at bounding box center [574, 237] width 1049 height 12
type input "70.000"
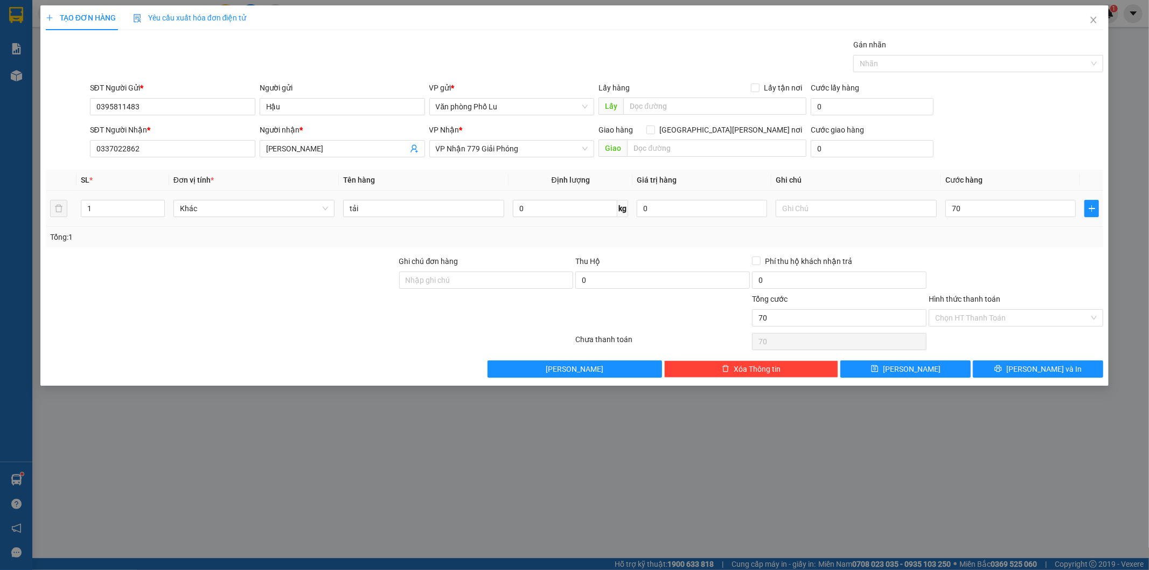
type input "70.000"
click at [1026, 318] on input "Hình thức thanh toán" at bounding box center [1012, 318] width 154 height 16
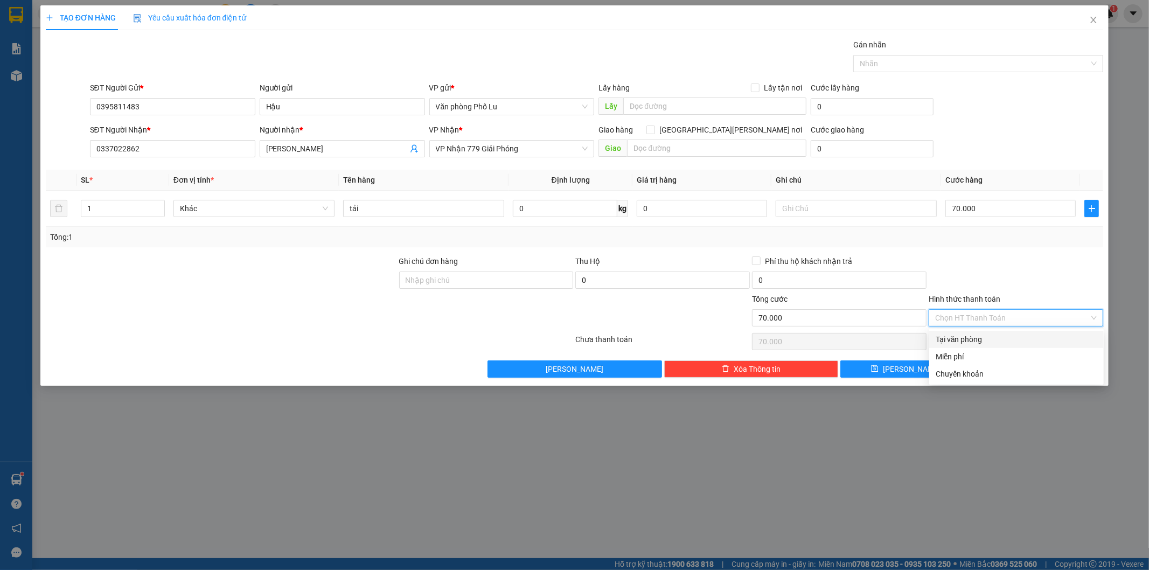
click at [990, 341] on div "Tại văn phòng" at bounding box center [1017, 339] width 162 height 12
type input "0"
click at [1040, 363] on span "[PERSON_NAME] và In" at bounding box center [1043, 369] width 75 height 12
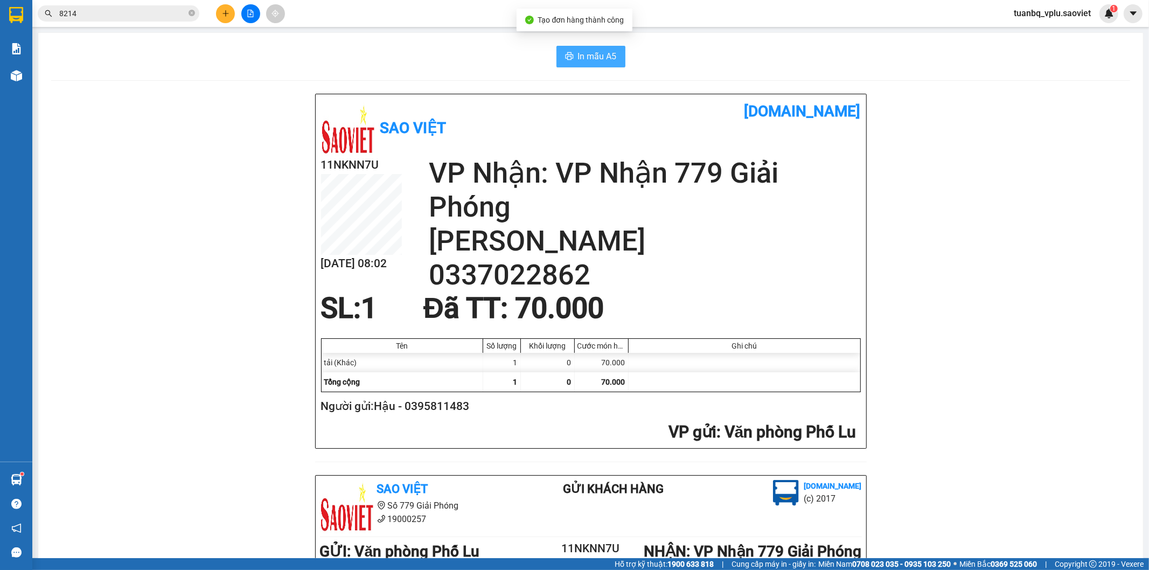
click at [578, 54] on span "In mẫu A5" at bounding box center [597, 56] width 39 height 13
click at [101, 9] on input "8214" at bounding box center [122, 14] width 127 height 12
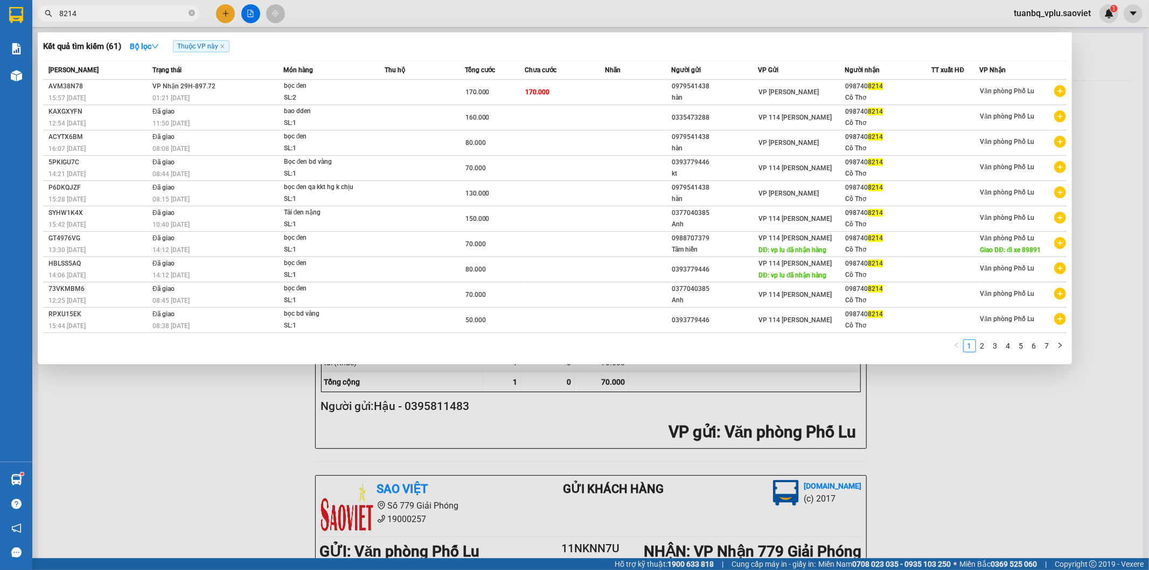
click at [101, 9] on input "8214" at bounding box center [122, 14] width 127 height 12
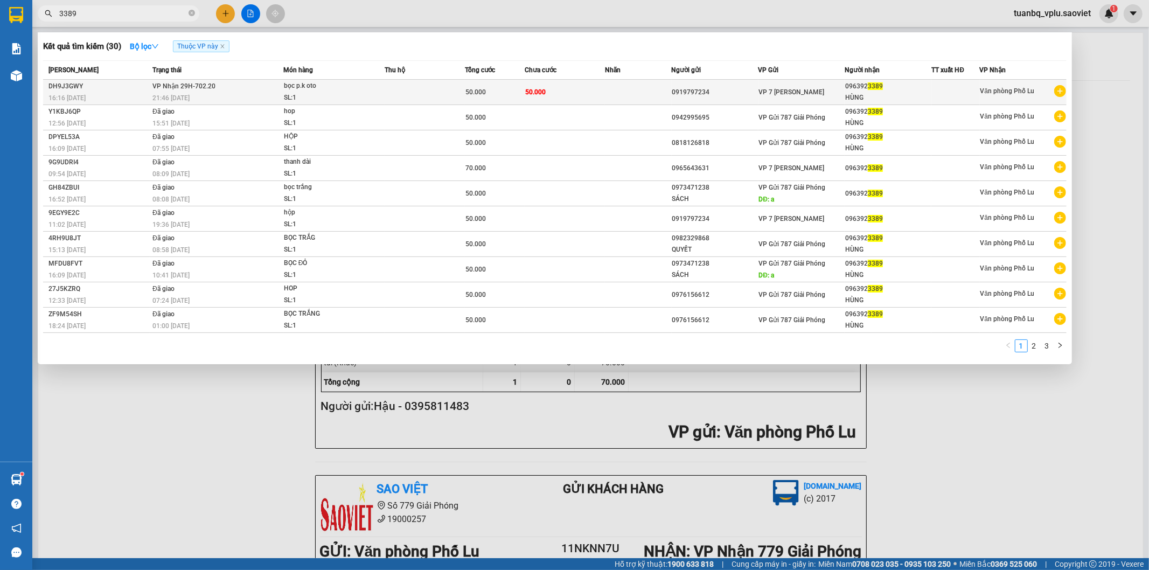
type input "3389"
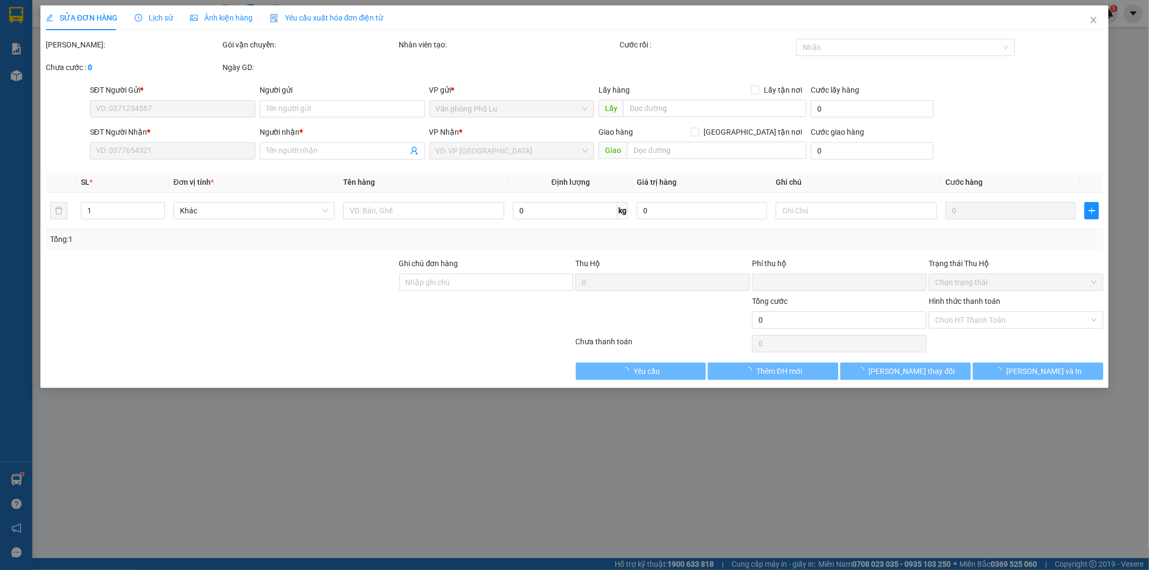
type input "0919797234"
type input "0963923389"
type input "HÙNG"
type input "0"
type input "50.000"
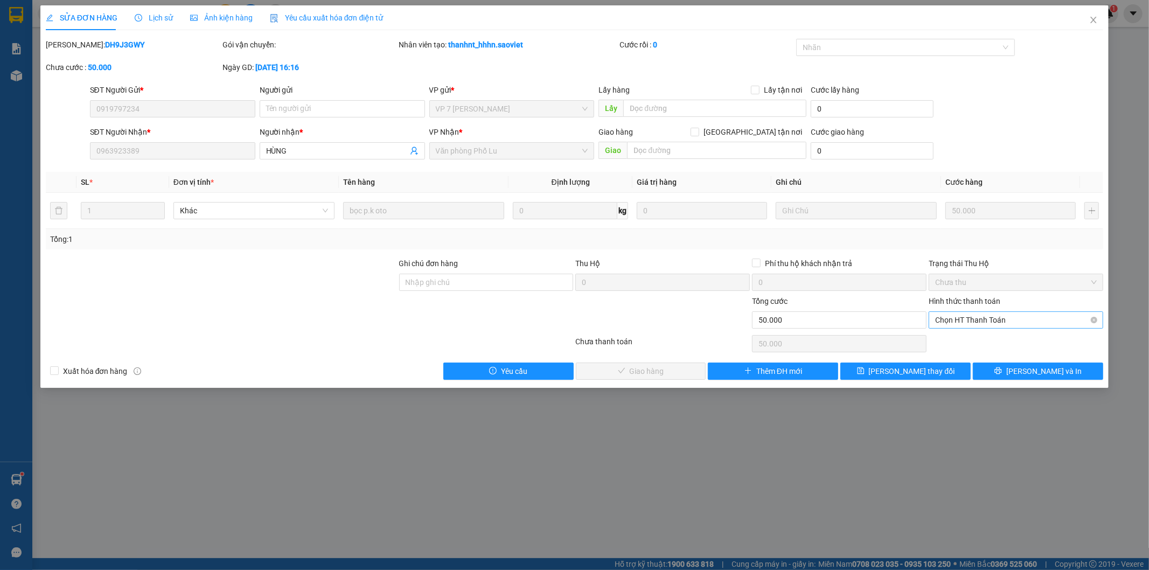
click at [978, 319] on span "Chọn HT Thanh Toán" at bounding box center [1016, 320] width 162 height 16
click at [971, 336] on div "Tại văn phòng" at bounding box center [1017, 342] width 162 height 12
type input "0"
click at [642, 372] on span "[PERSON_NAME] và Giao hàng" at bounding box center [647, 371] width 103 height 12
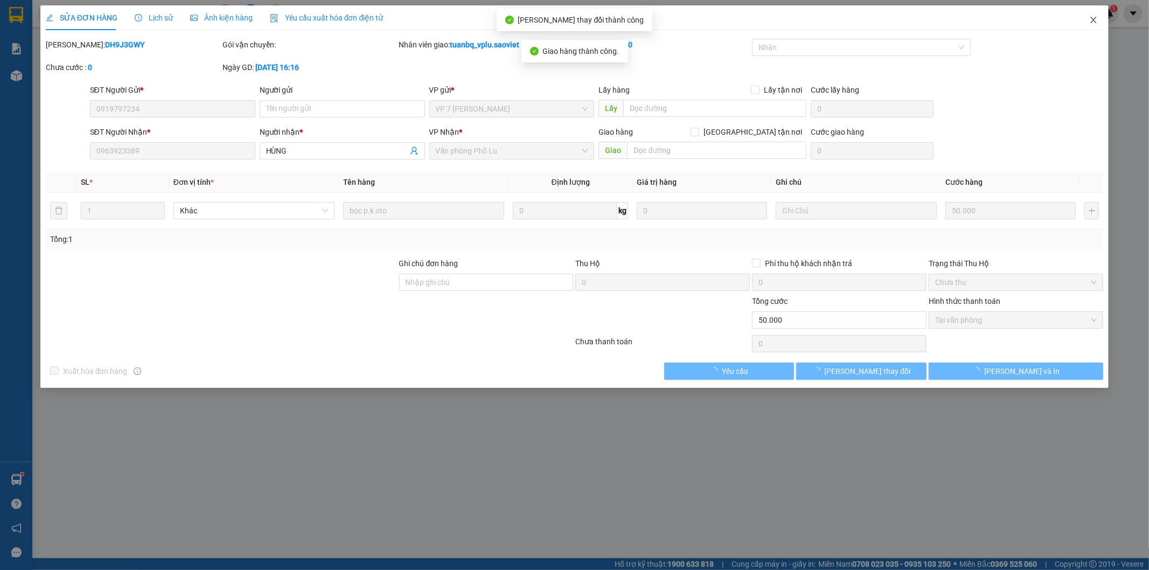
click at [1094, 20] on icon "close" at bounding box center [1094, 20] width 6 height 6
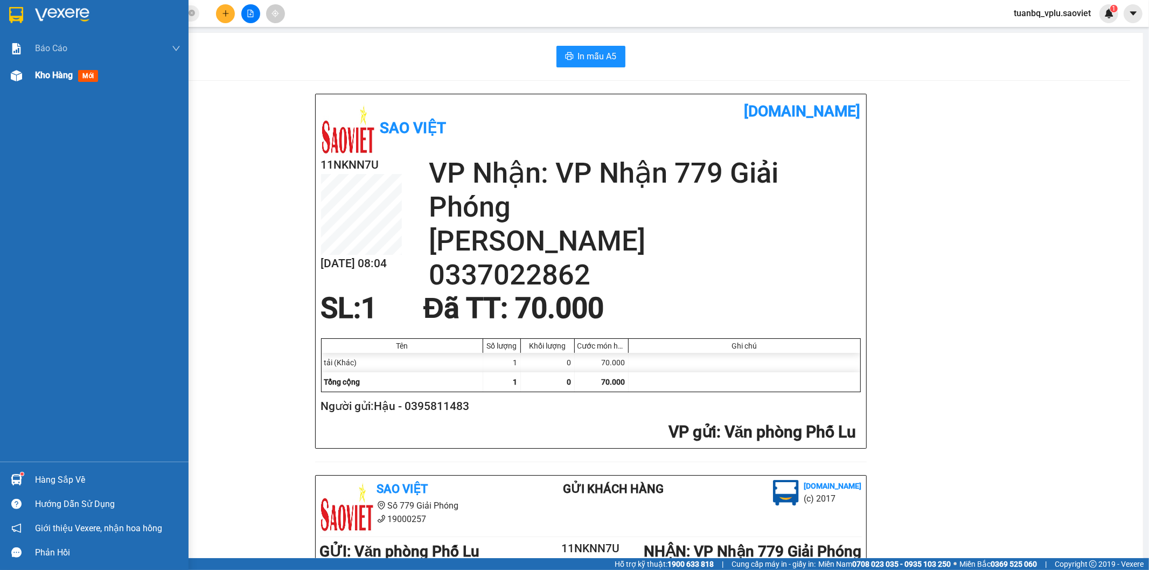
click at [69, 77] on span "Kho hàng" at bounding box center [54, 75] width 38 height 10
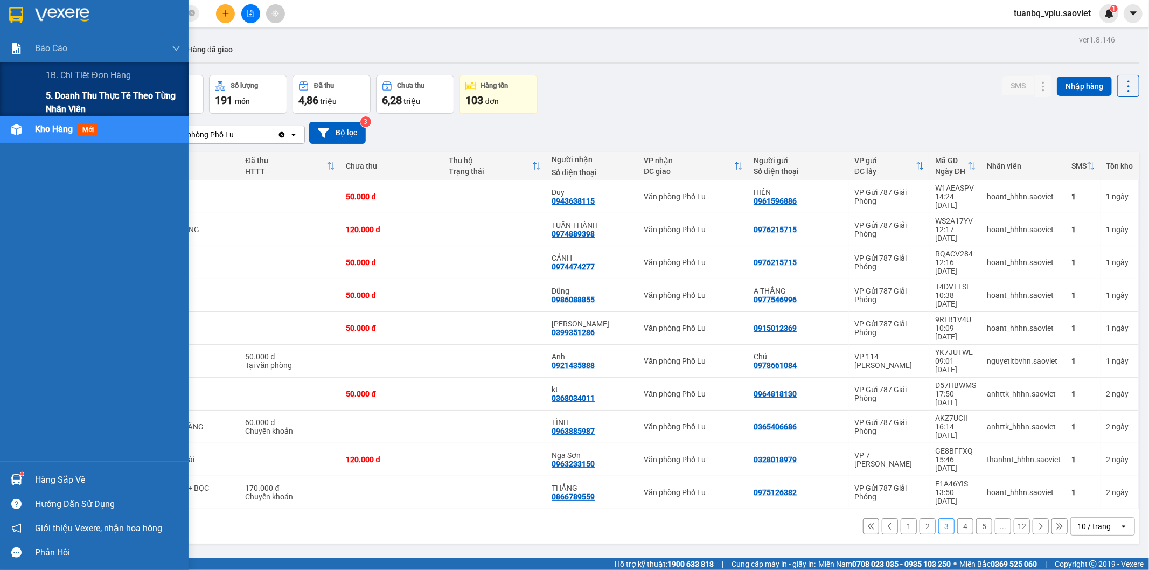
click at [92, 99] on span "5. Doanh thu thực tế theo từng nhân viên" at bounding box center [113, 102] width 135 height 27
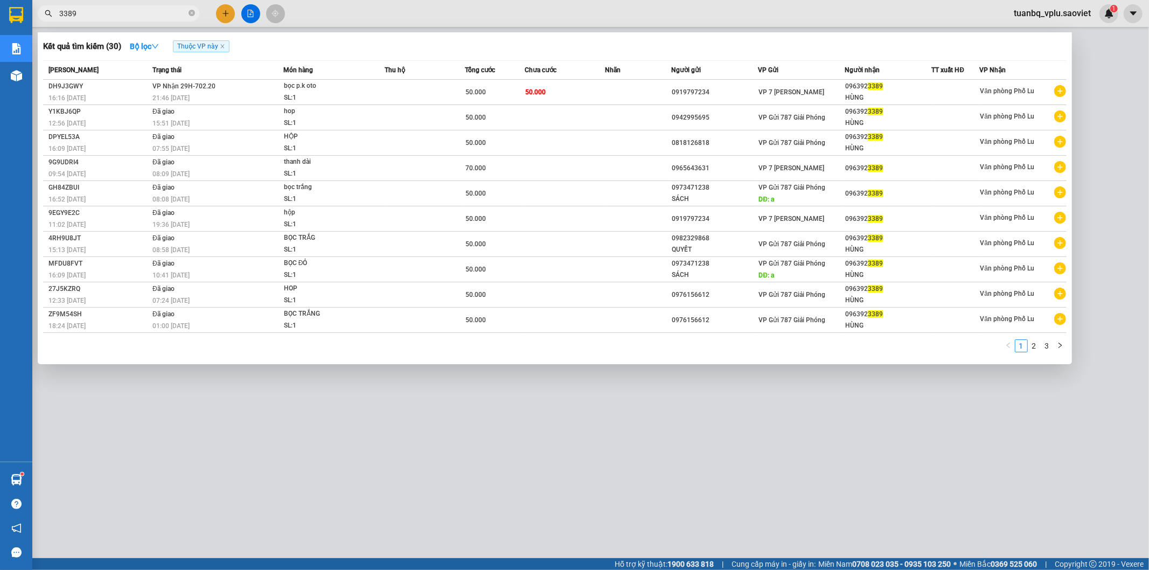
click at [98, 8] on input "3389" at bounding box center [122, 14] width 127 height 12
click at [225, 10] on div at bounding box center [574, 285] width 1149 height 570
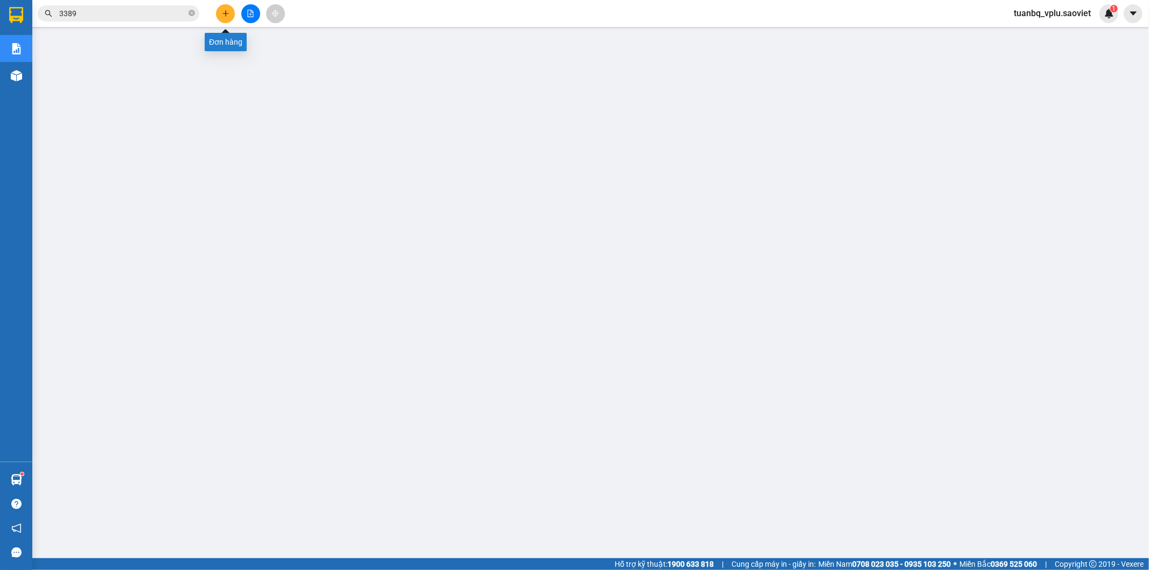
click at [225, 10] on icon "plus" at bounding box center [226, 14] width 8 height 8
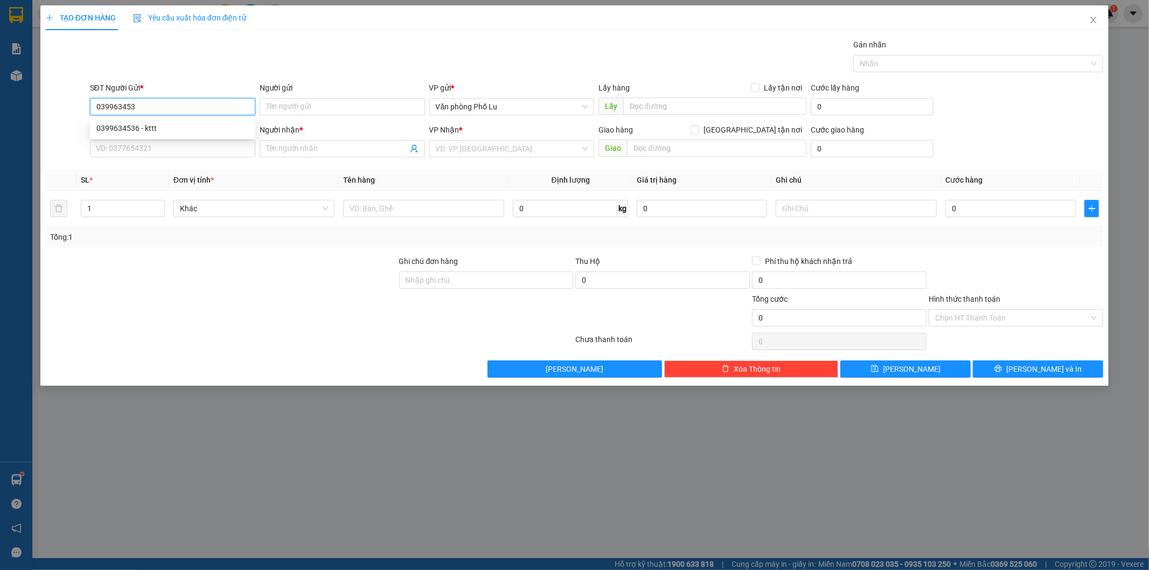
type input "0399634536"
click at [171, 127] on div "0399634536 - kttt" at bounding box center [172, 128] width 152 height 12
type input "kttt"
type input "03480469130"
type input "ktttt"
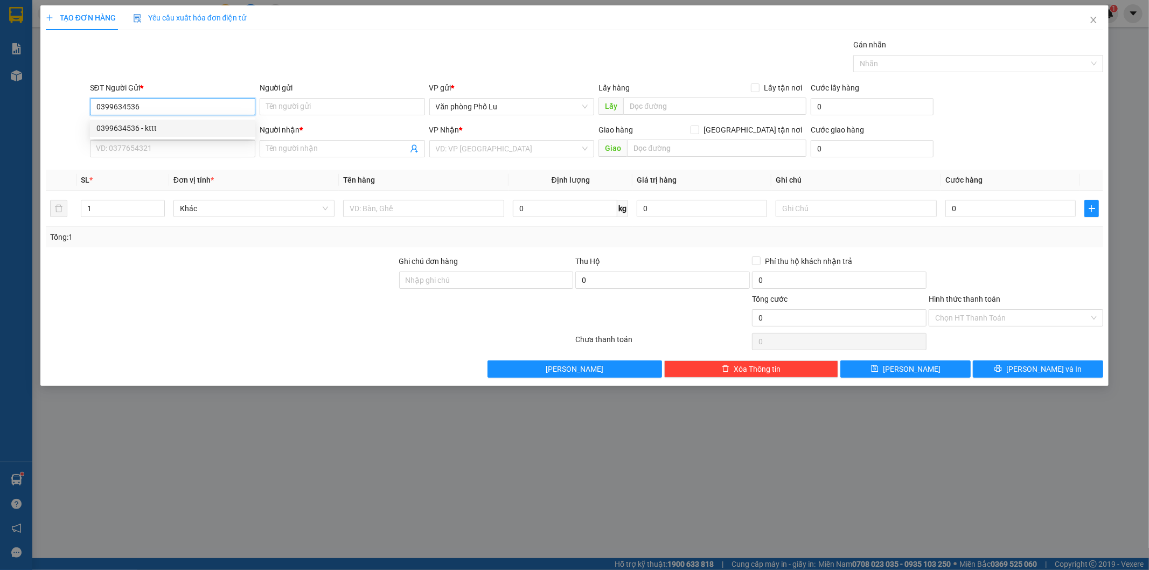
type input "0348046130 số đúng"
type input "0399634536"
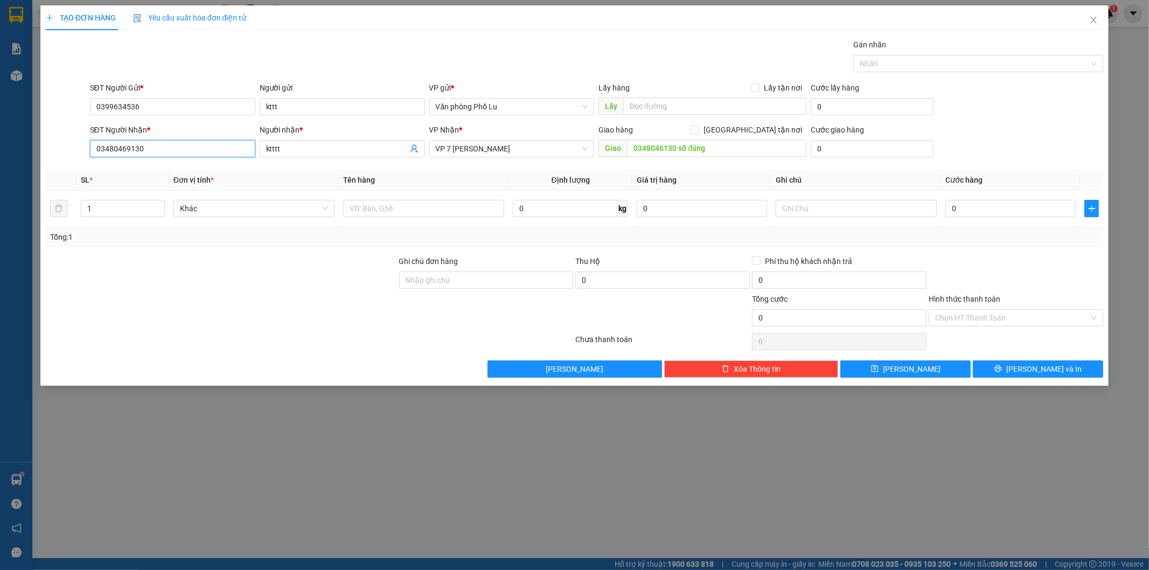
click at [150, 152] on input "03480469130" at bounding box center [172, 148] width 165 height 17
click at [735, 141] on input "0348046130 số đúng" at bounding box center [716, 147] width 179 height 17
drag, startPoint x: 675, startPoint y: 148, endPoint x: 629, endPoint y: 152, distance: 46.5
click at [629, 152] on input "0348046130 số đúng" at bounding box center [716, 147] width 179 height 17
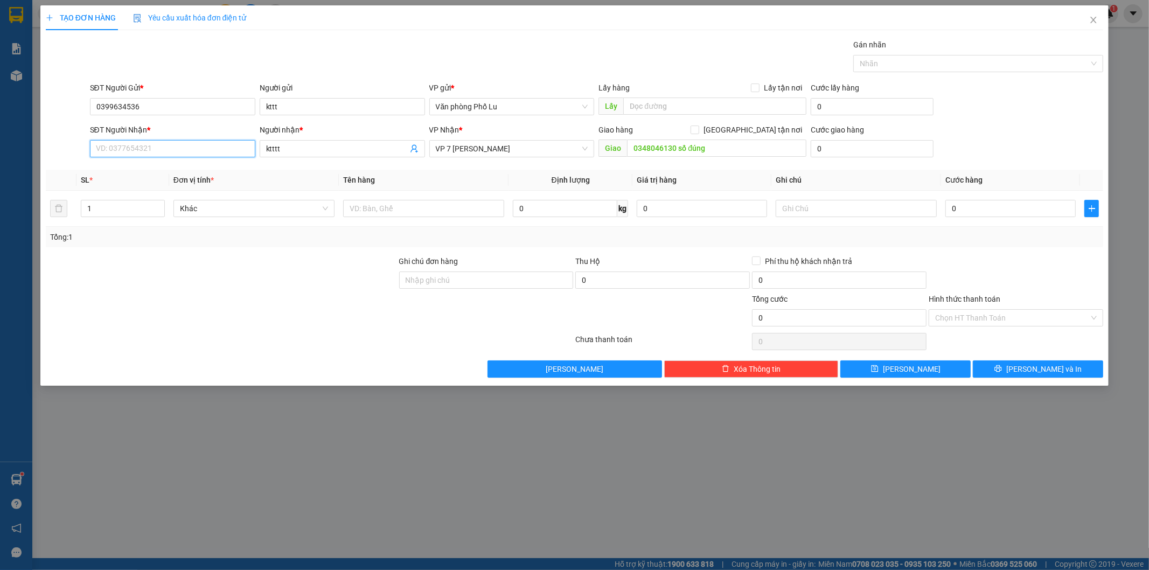
click at [148, 146] on input "SĐT Người Nhận *" at bounding box center [172, 148] width 165 height 17
paste input "0348046130"
type input "0348046130"
click at [163, 277] on div at bounding box center [221, 274] width 353 height 38
click at [720, 143] on input "0348046130 số đúng" at bounding box center [716, 147] width 179 height 17
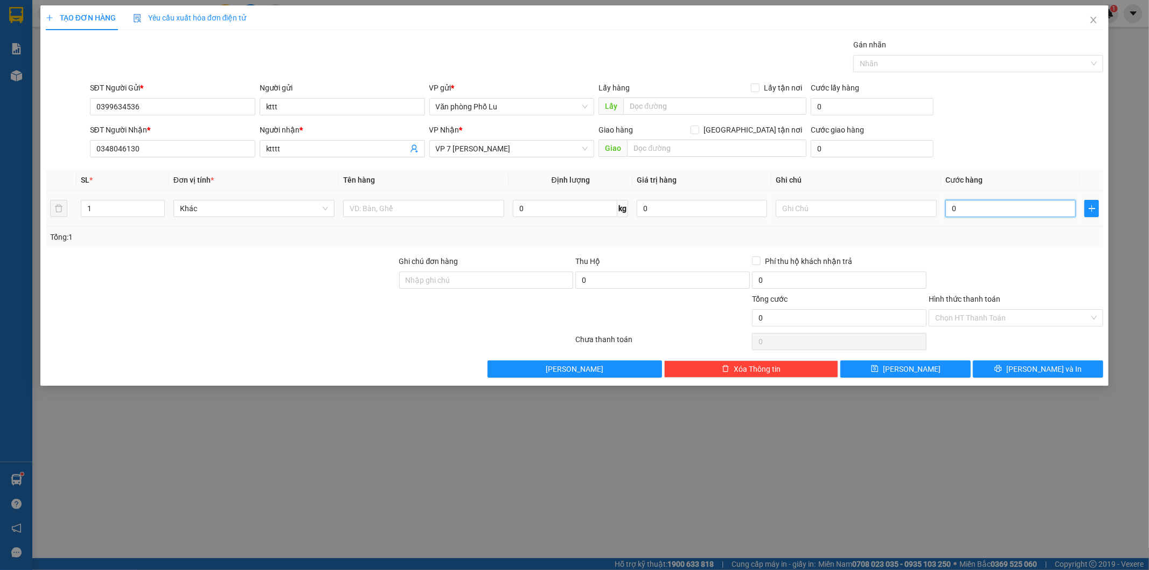
click at [973, 203] on input "0" at bounding box center [1010, 208] width 130 height 17
paste input "5"
type input "50"
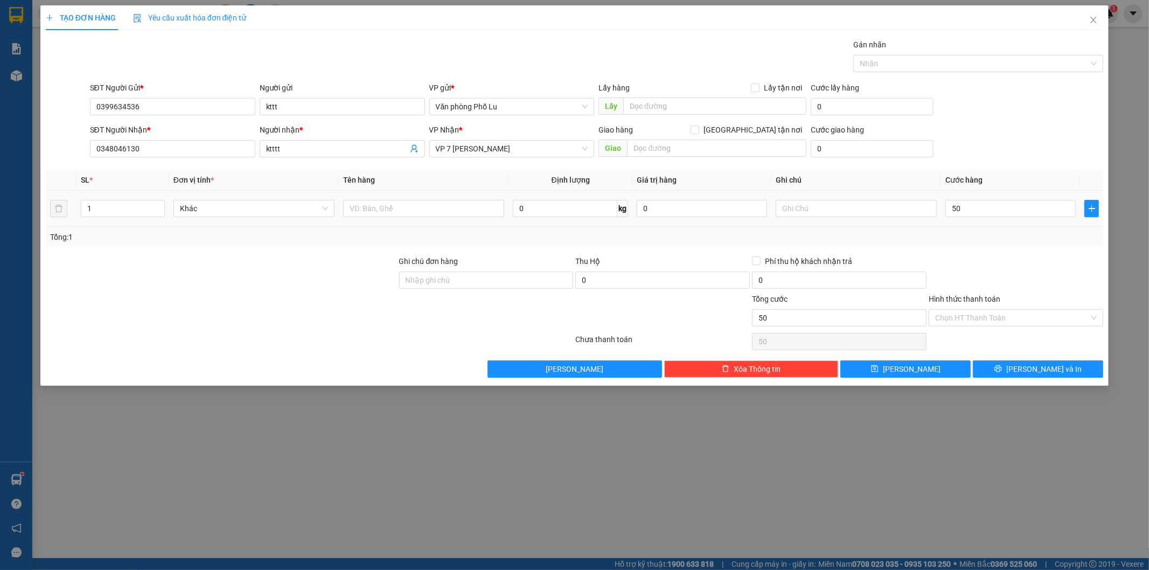
type input "50.000"
click at [1006, 254] on div "Transit Pickup Surcharge Ids Transit Deliver Surcharge Ids Transit Deliver Surc…" at bounding box center [575, 208] width 1058 height 339
click at [1055, 372] on span "[PERSON_NAME] và In" at bounding box center [1043, 369] width 75 height 12
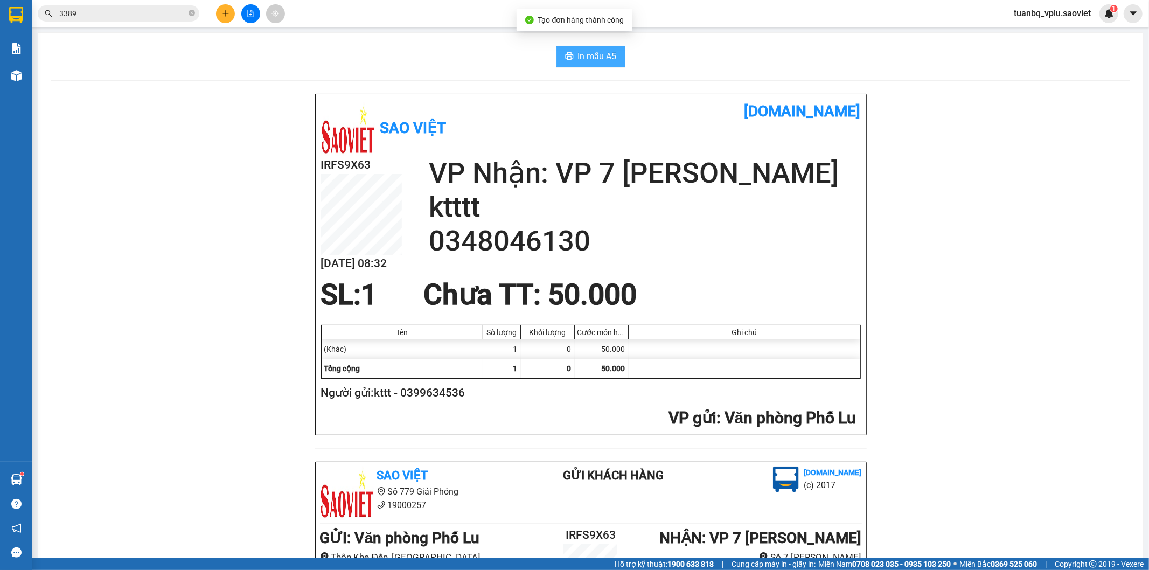
click at [569, 60] on button "In mẫu A5" at bounding box center [590, 57] width 69 height 22
click at [237, 16] on div at bounding box center [250, 13] width 81 height 19
click at [219, 13] on button at bounding box center [225, 13] width 19 height 19
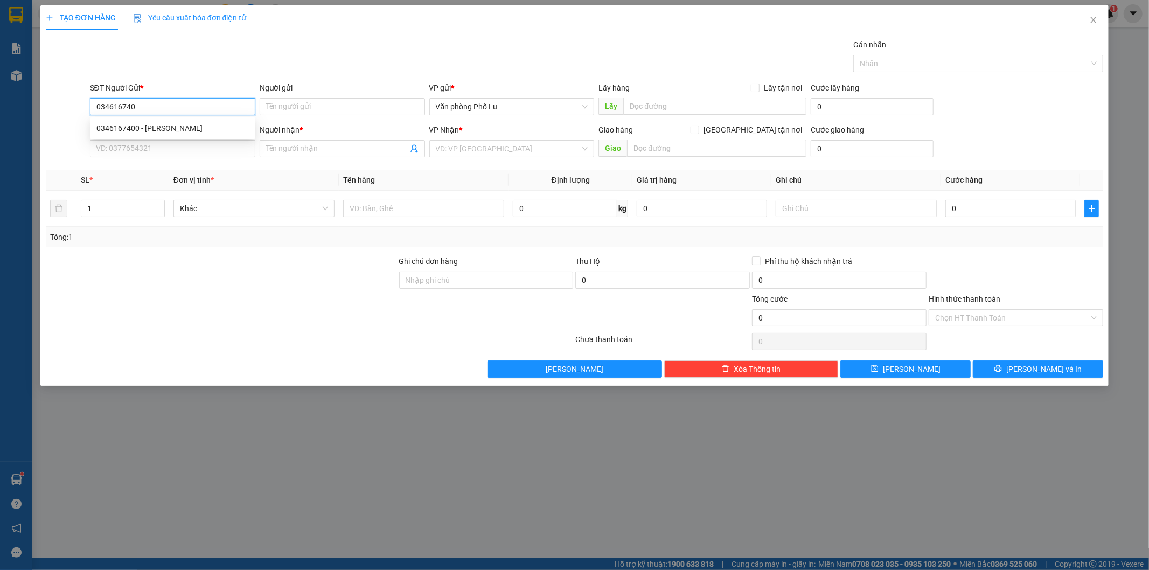
type input "0346167400"
click at [177, 127] on div "0346167400 - [PERSON_NAME]" at bounding box center [172, 128] width 152 height 12
type input "[PERSON_NAME]"
type input "0985250645"
type input "[PERSON_NAME] Yến"
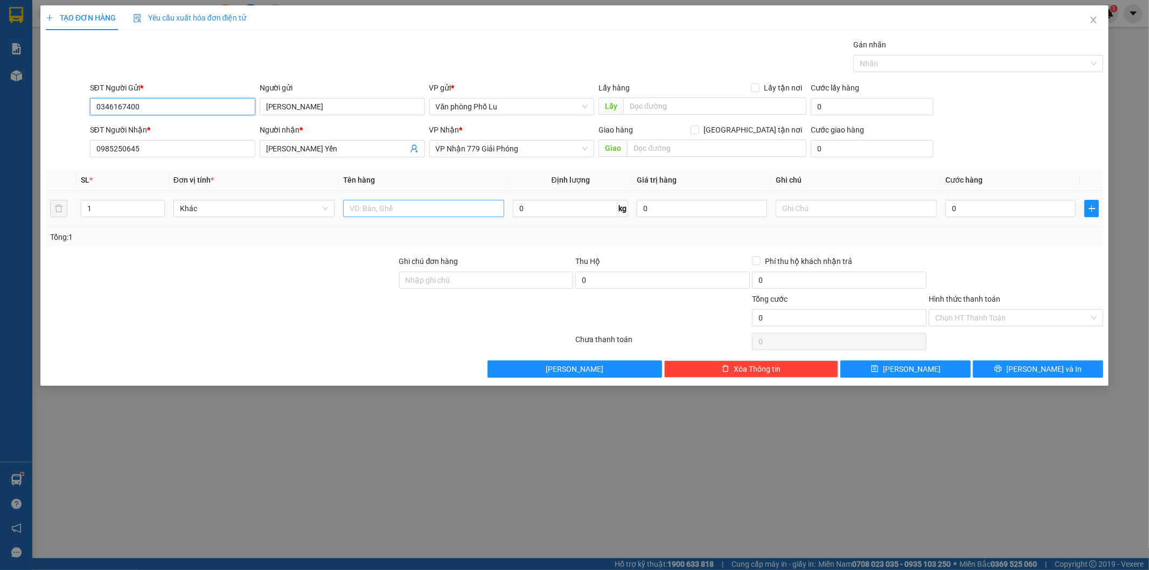
type input "0346167400"
click at [370, 207] on input "text" at bounding box center [423, 208] width 161 height 17
type input "xốp"
click at [980, 217] on input "0" at bounding box center [1010, 208] width 130 height 17
paste input "5"
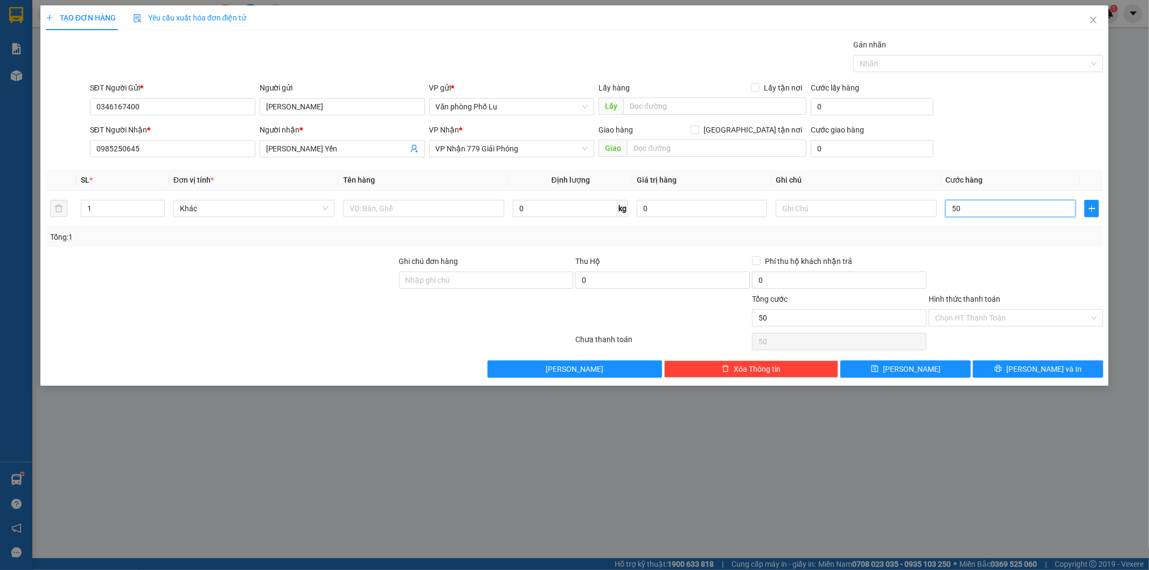
type input "50"
click at [979, 266] on div at bounding box center [1015, 274] width 177 height 38
type input "50.000"
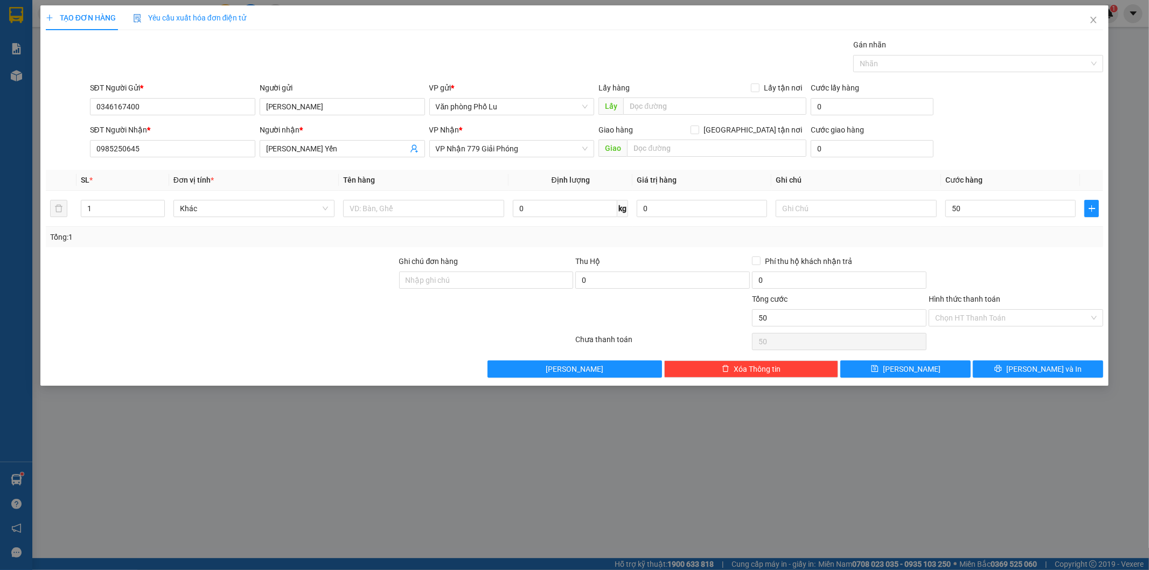
type input "50.000"
click at [1008, 314] on input "Hình thức thanh toán" at bounding box center [1012, 318] width 154 height 16
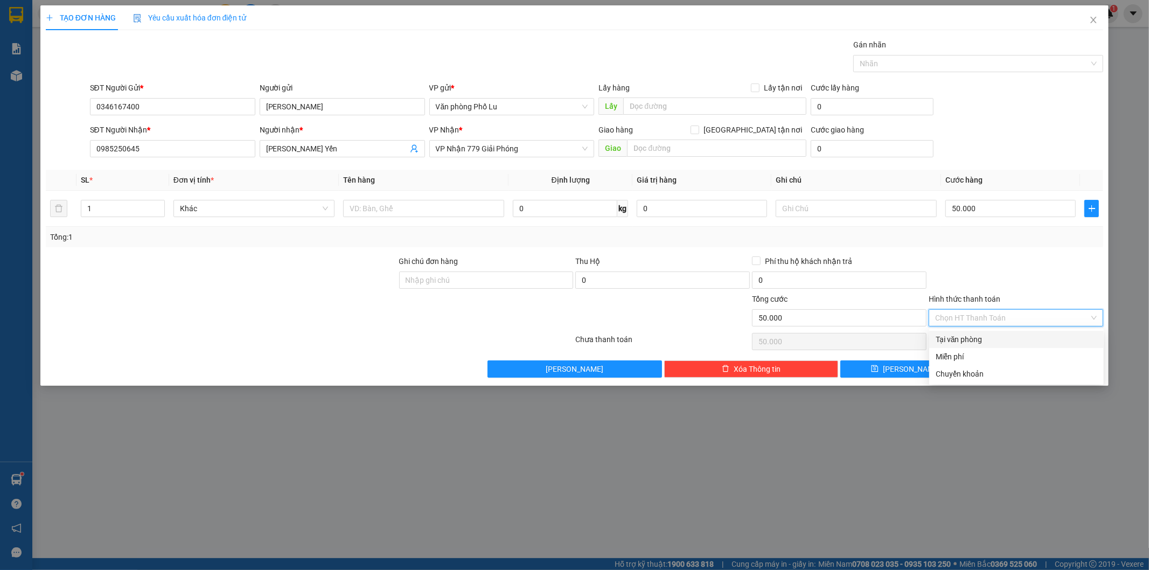
click at [976, 337] on div "Tại văn phòng" at bounding box center [1017, 339] width 162 height 12
click at [1006, 272] on div at bounding box center [1015, 274] width 177 height 38
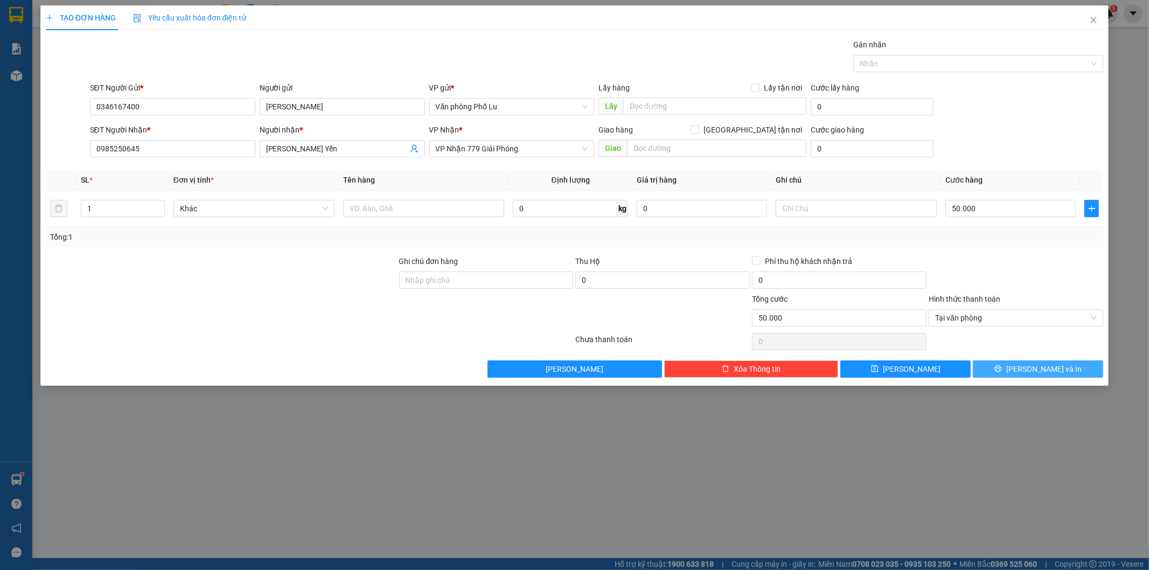
click at [1014, 366] on button "[PERSON_NAME] và In" at bounding box center [1038, 368] width 130 height 17
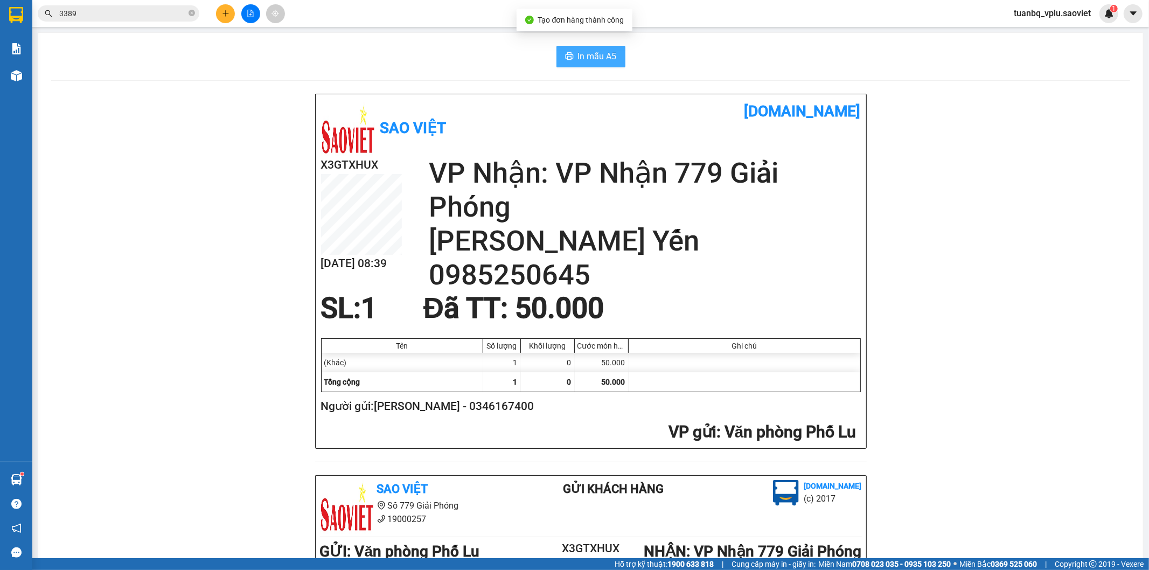
click at [595, 54] on span "In mẫu A5" at bounding box center [597, 56] width 39 height 13
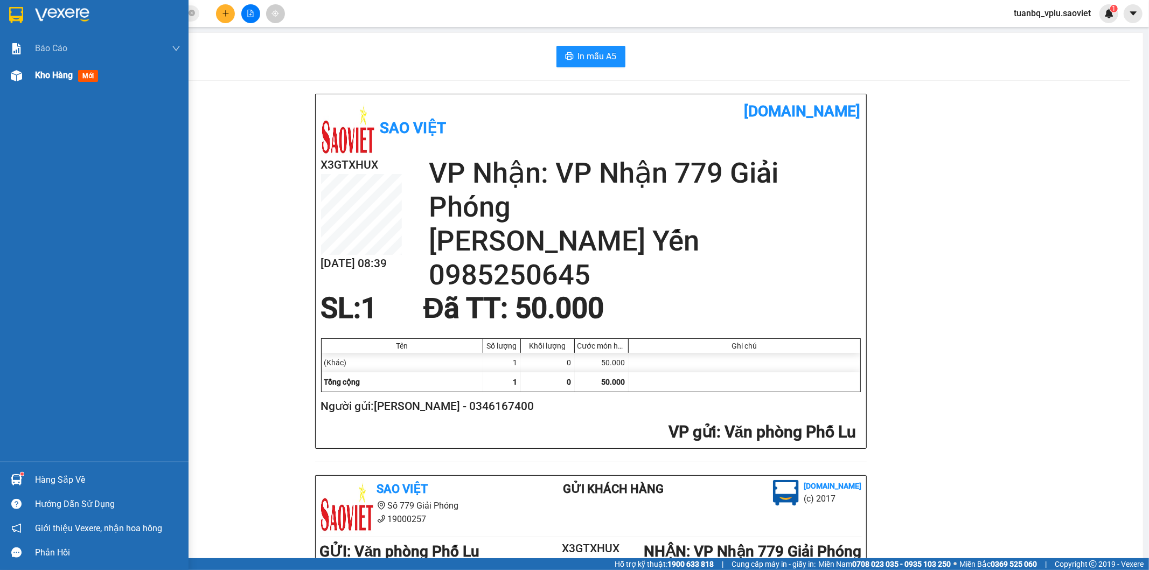
click at [59, 77] on span "Kho hàng" at bounding box center [54, 75] width 38 height 10
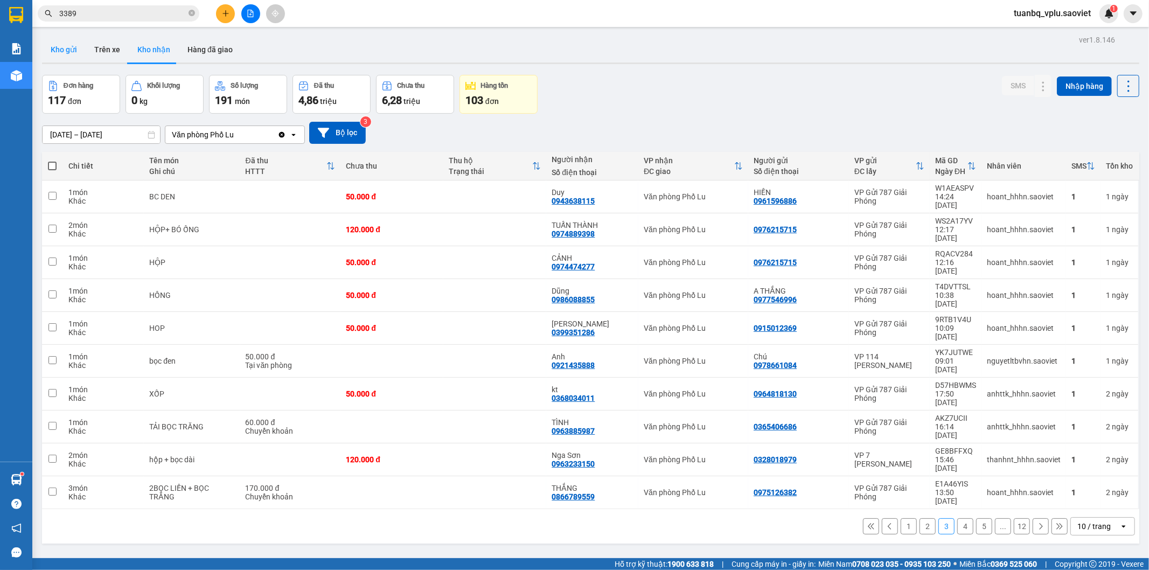
click at [70, 57] on button "Kho gửi" at bounding box center [64, 50] width 44 height 26
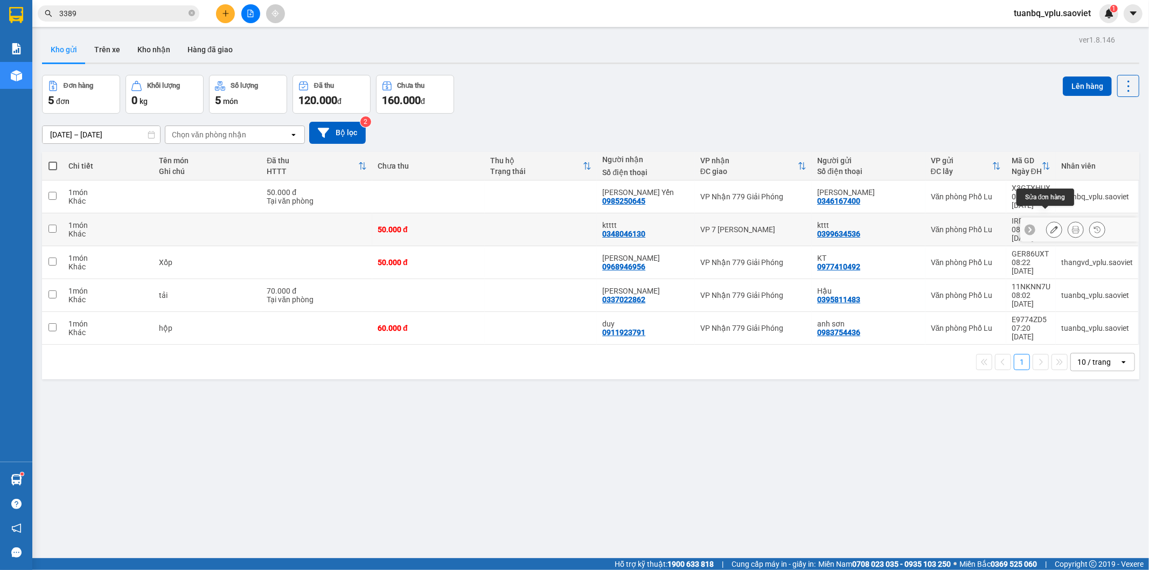
click at [1050, 226] on icon at bounding box center [1054, 230] width 8 height 8
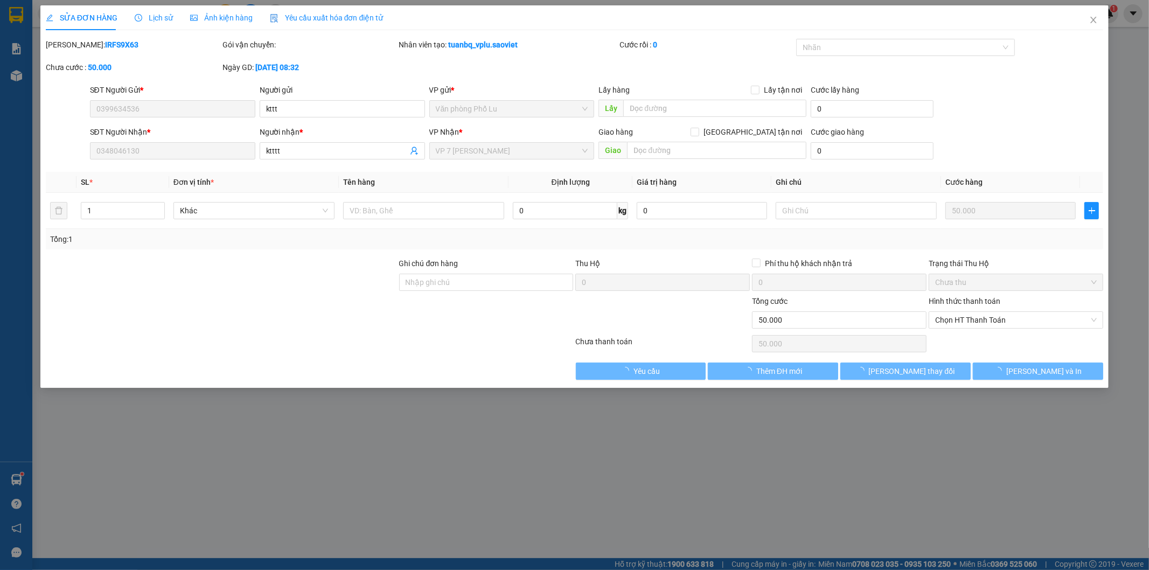
type input "0399634536"
type input "kttt"
type input "0348046130"
type input "ktttt"
type input "0"
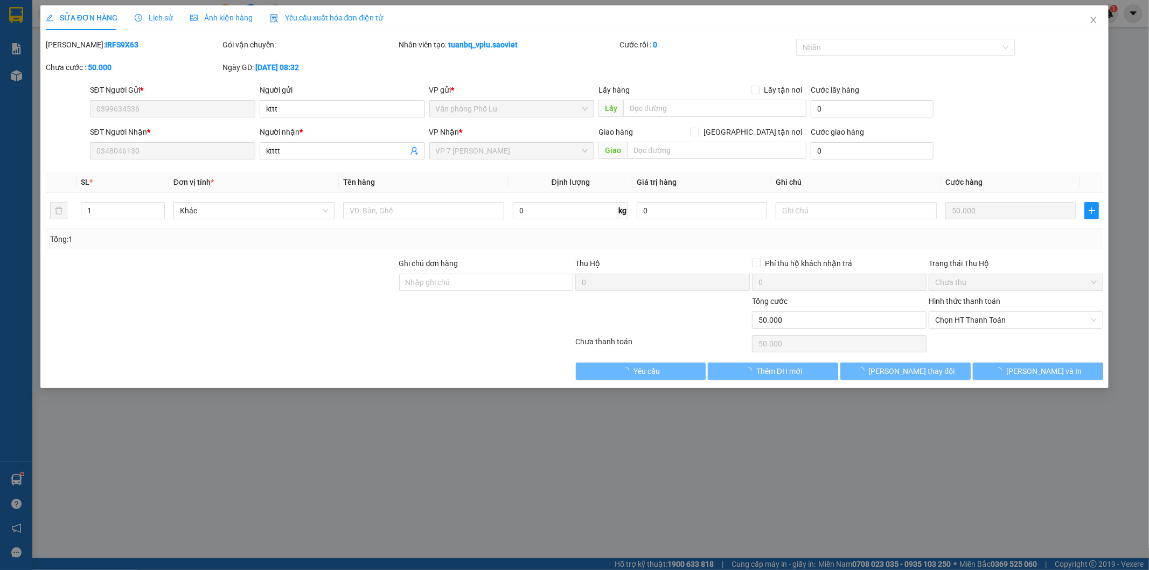
type input "50.000"
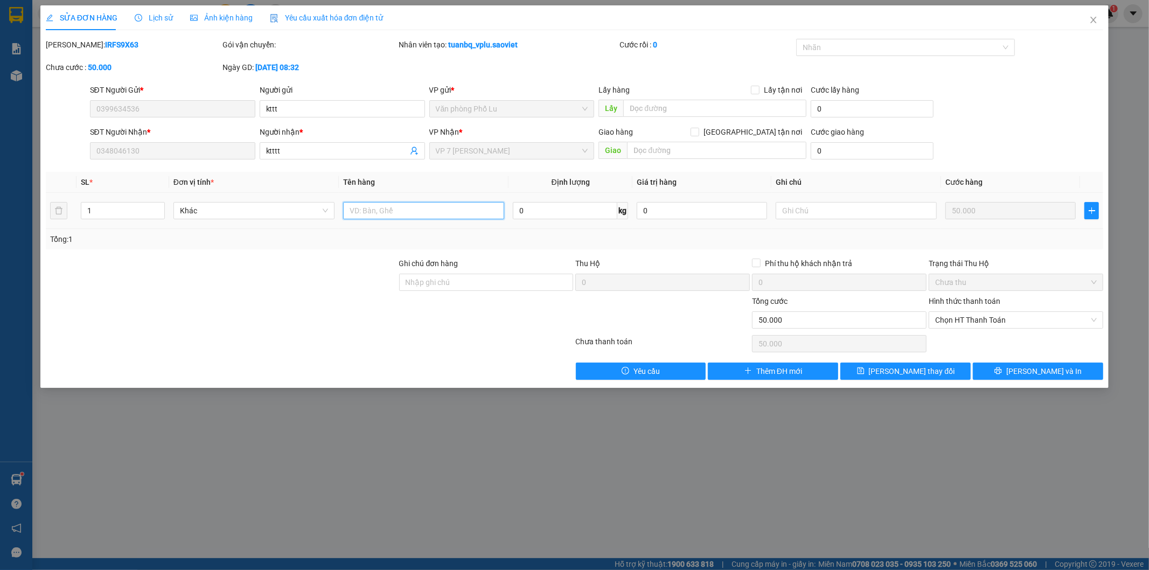
click at [400, 211] on input "text" at bounding box center [423, 210] width 161 height 17
click at [933, 362] on button "[PERSON_NAME] thay đổi" at bounding box center [905, 370] width 130 height 17
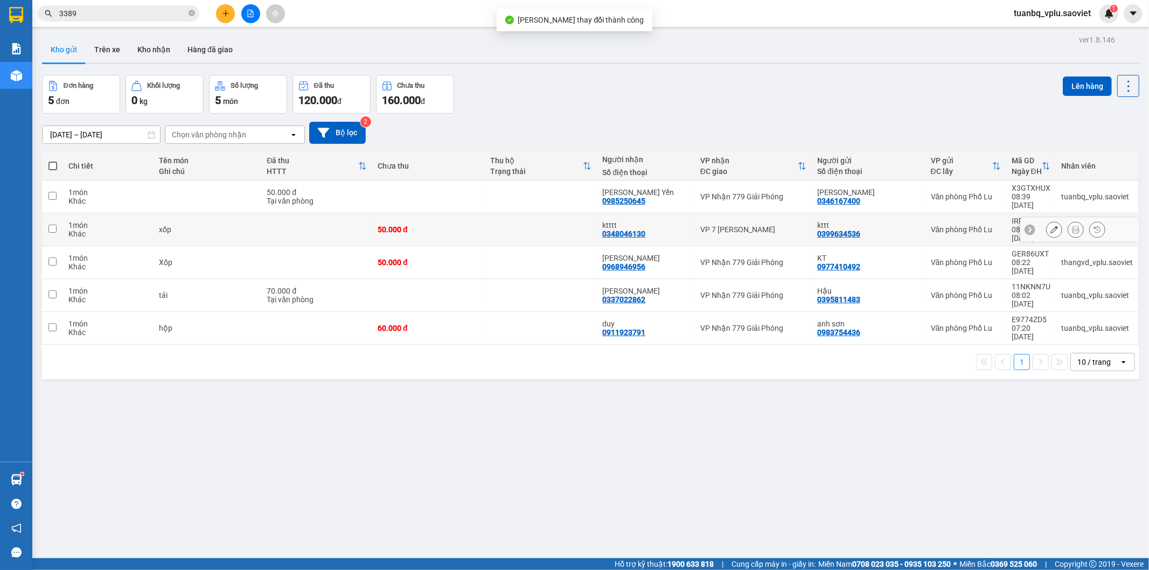
click at [494, 217] on td at bounding box center [541, 229] width 113 height 33
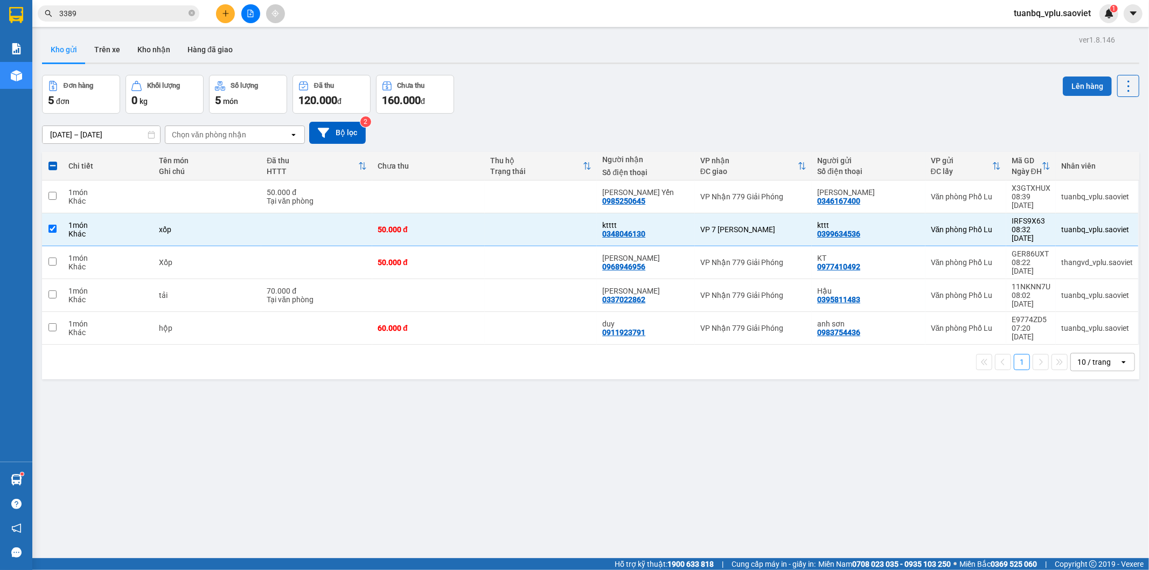
click at [1076, 83] on button "Lên hàng" at bounding box center [1087, 85] width 49 height 19
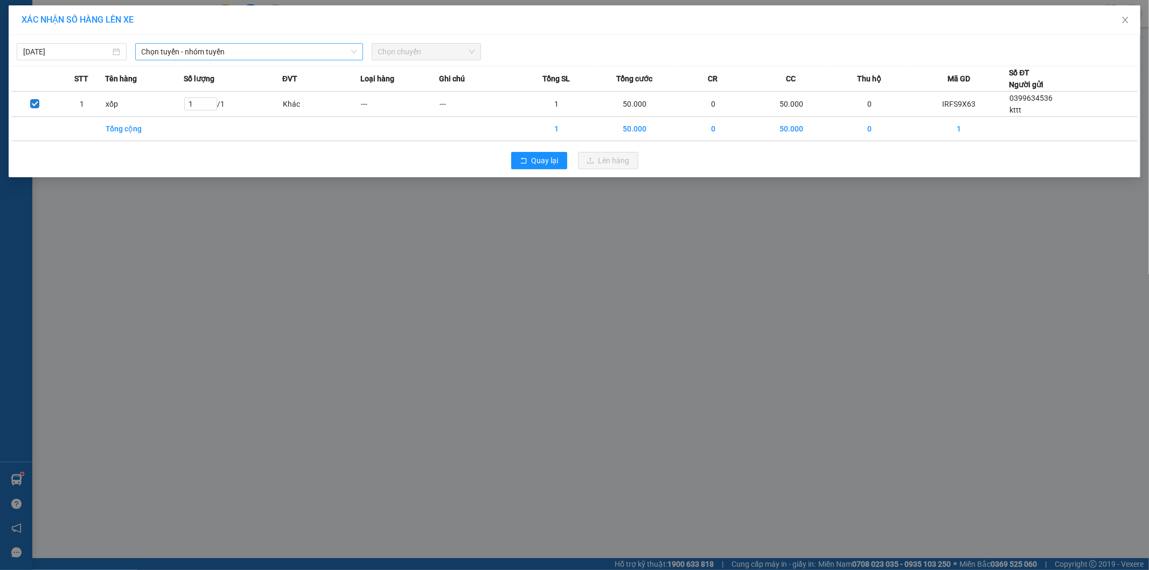
click at [196, 51] on span "Chọn tuyến - nhóm tuyến" at bounding box center [249, 52] width 215 height 16
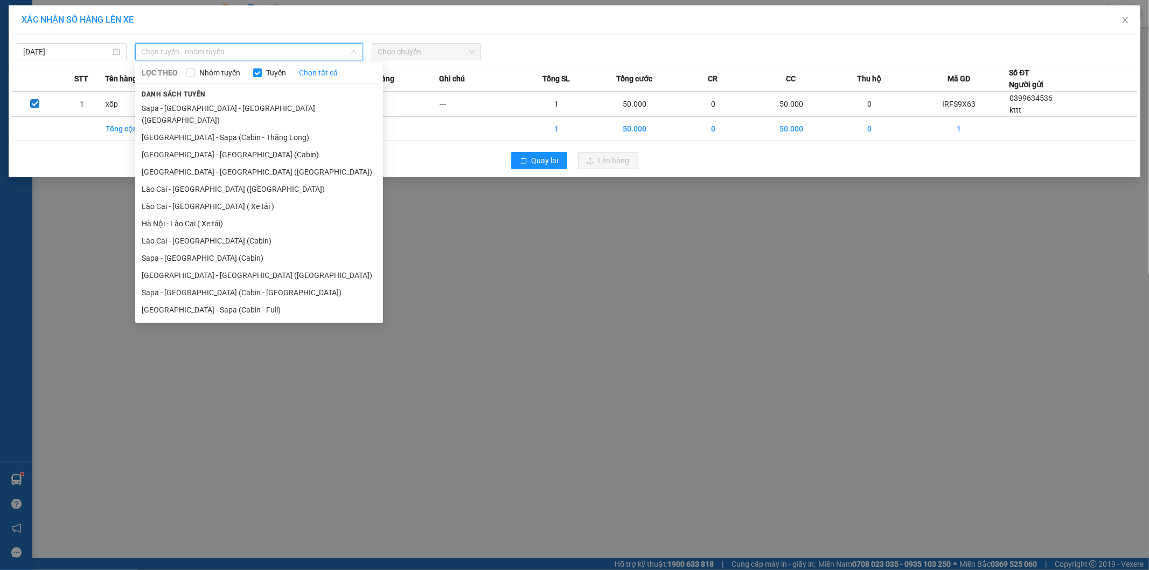
drag, startPoint x: 235, startPoint y: 169, endPoint x: 254, endPoint y: 158, distance: 21.4
click at [234, 180] on li "Lào Cai - [GEOGRAPHIC_DATA] ([GEOGRAPHIC_DATA])" at bounding box center [259, 188] width 248 height 17
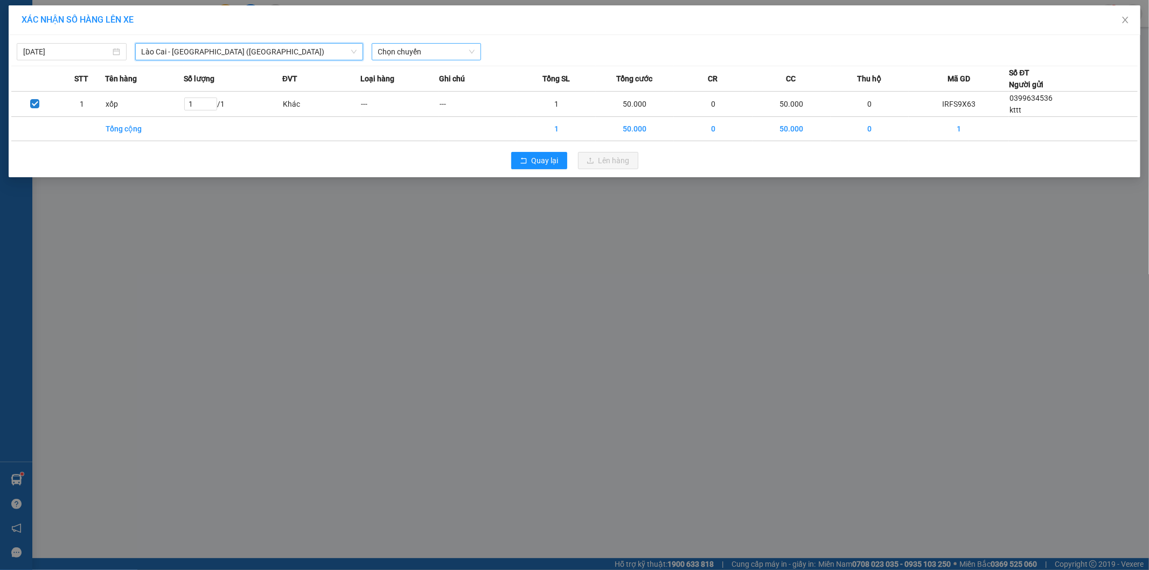
click at [444, 47] on span "Chọn chuyến" at bounding box center [426, 52] width 97 height 16
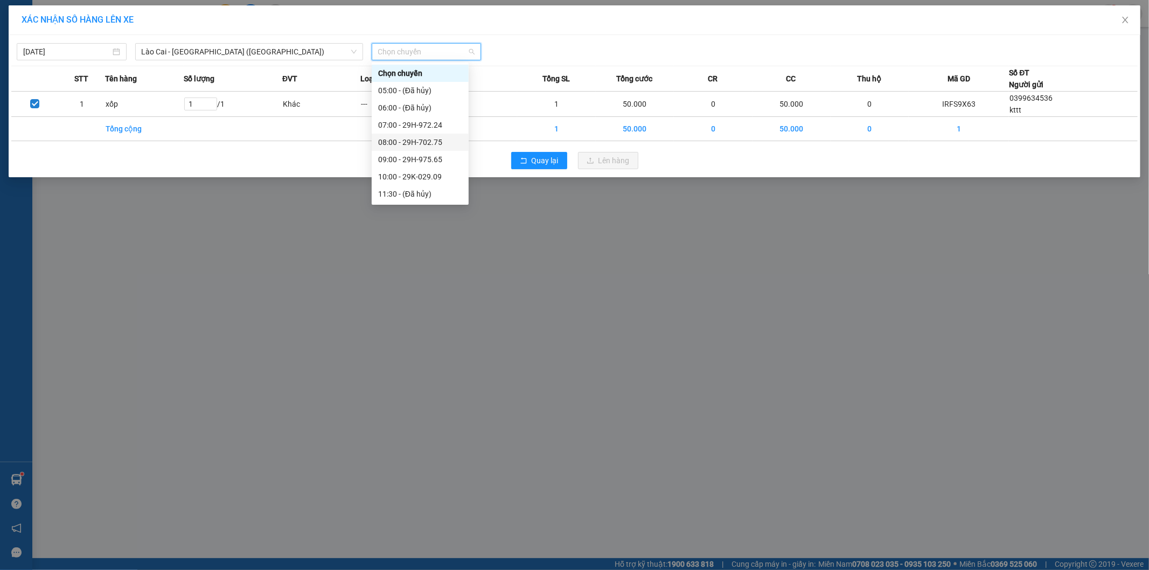
click at [438, 141] on div "08:00 - 29H-702.75" at bounding box center [420, 142] width 84 height 12
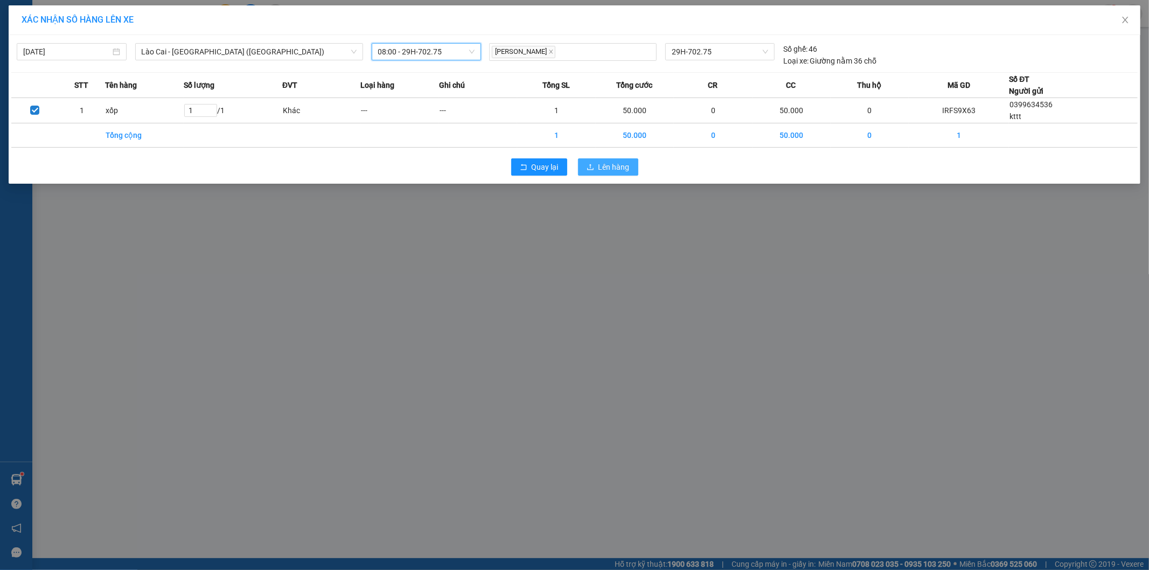
click at [622, 168] on span "Lên hàng" at bounding box center [613, 167] width 31 height 12
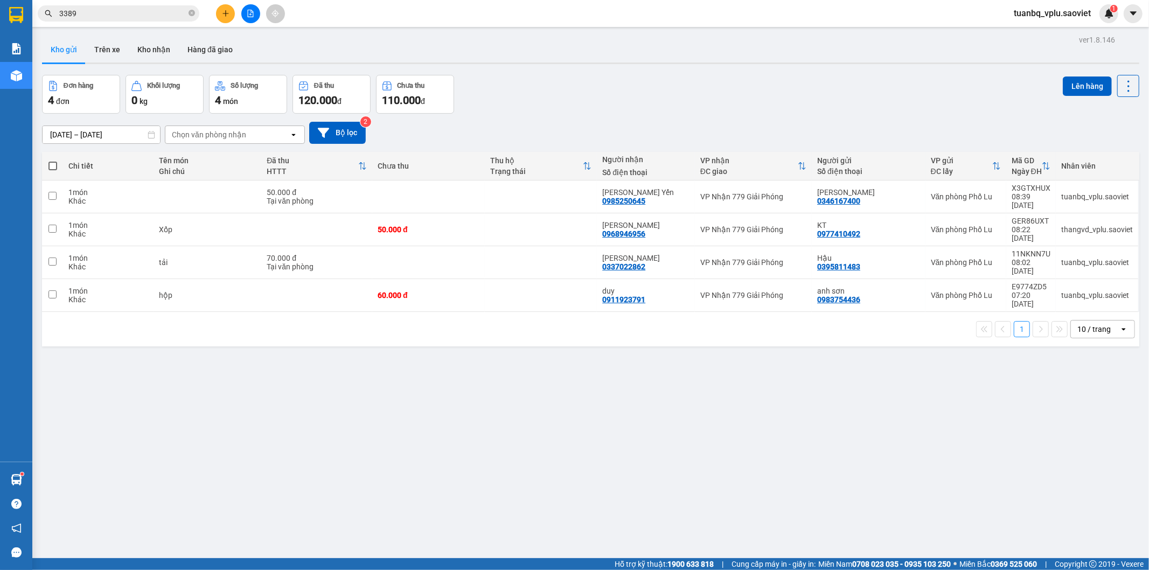
click at [100, 6] on span "3389" at bounding box center [119, 13] width 162 height 16
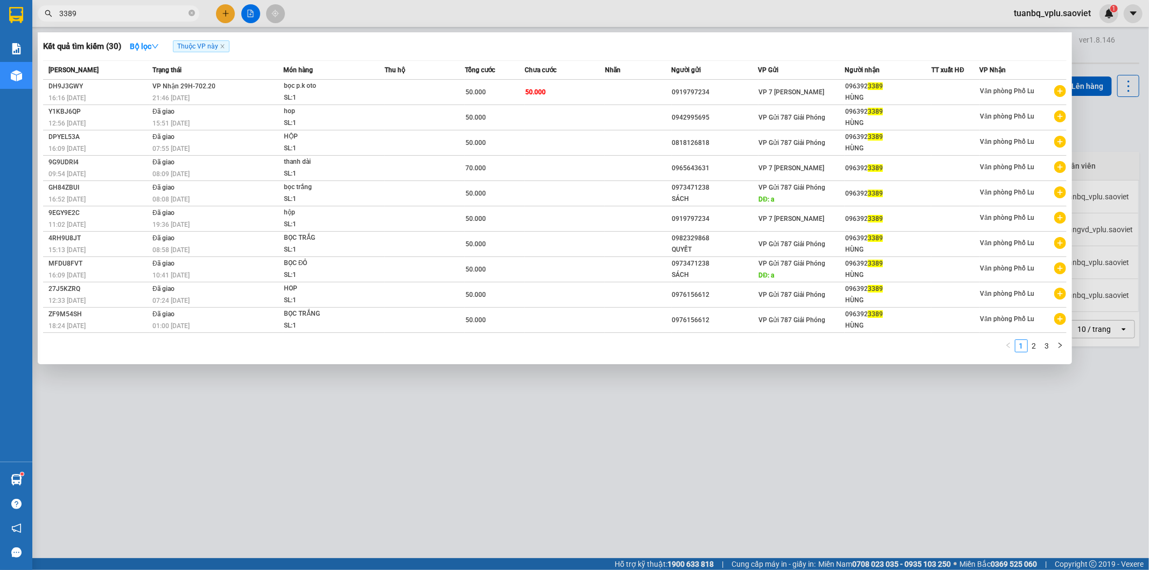
click at [97, 10] on input "3389" at bounding box center [122, 14] width 127 height 12
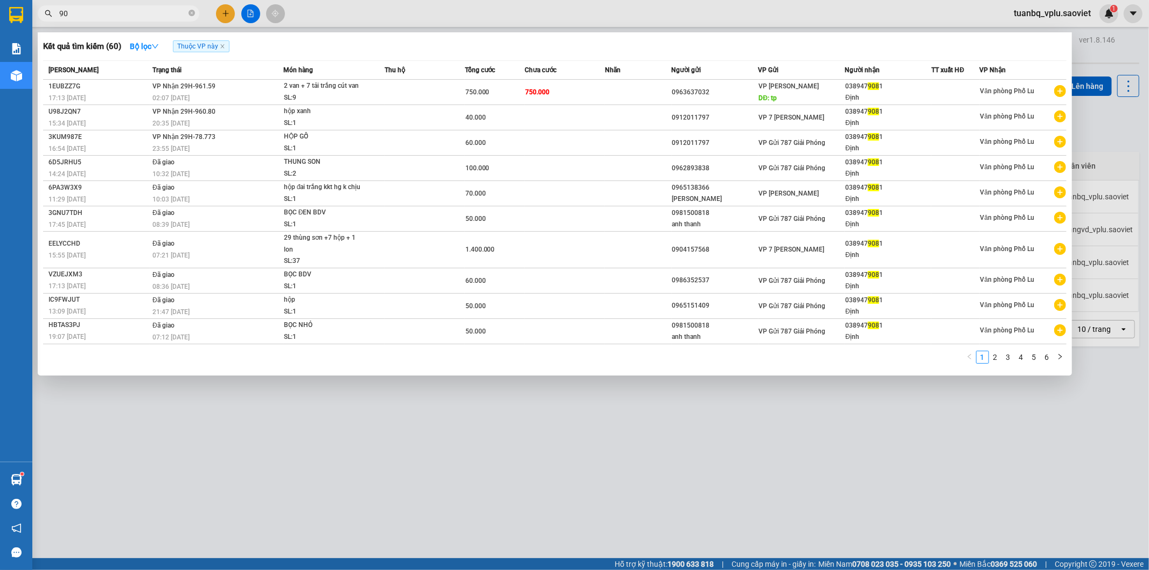
type input "9"
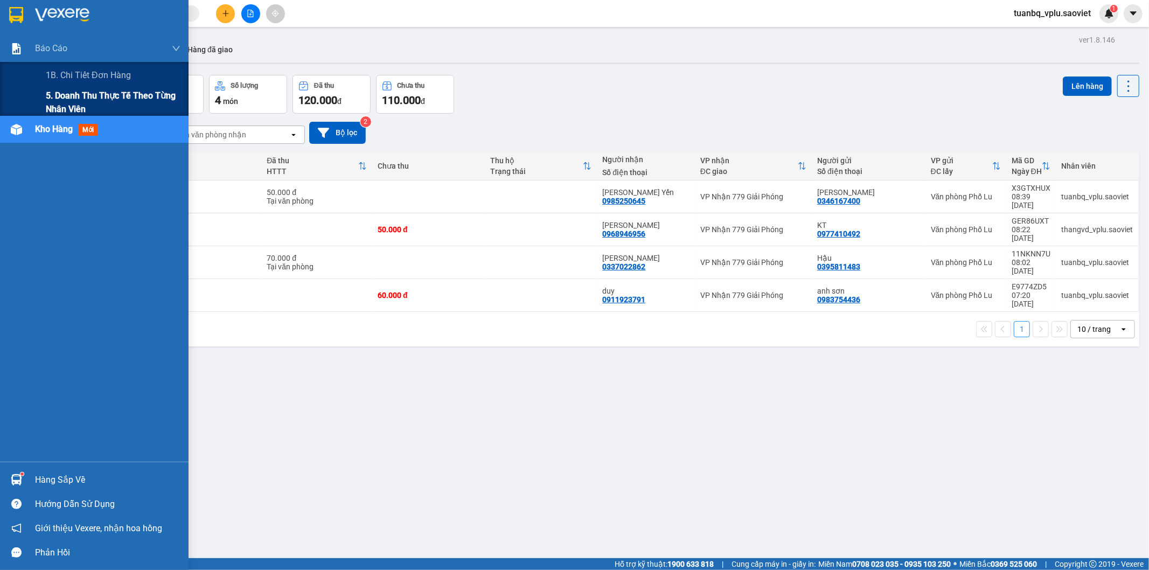
click at [59, 99] on span "5. Doanh thu thực tế theo từng nhân viên" at bounding box center [113, 102] width 135 height 27
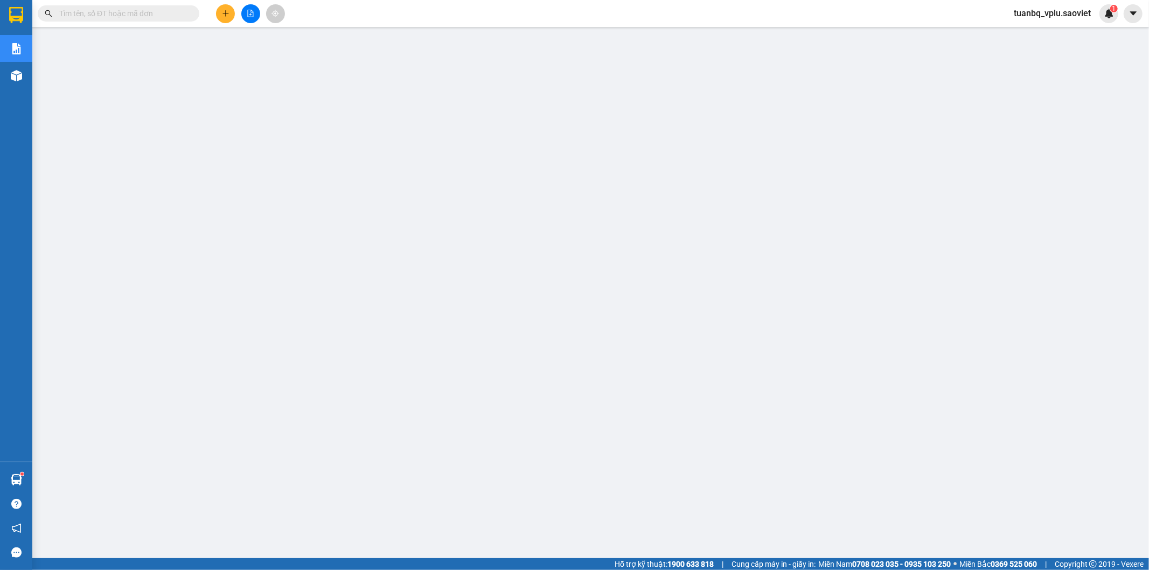
click at [788, 19] on div "Kết quả tìm kiếm ( 60 ) Bộ lọc Thuộc VP này Mã ĐH Trạng thái Món hàng Thu hộ Tổ…" at bounding box center [574, 13] width 1149 height 27
click at [218, 11] on button at bounding box center [225, 13] width 19 height 19
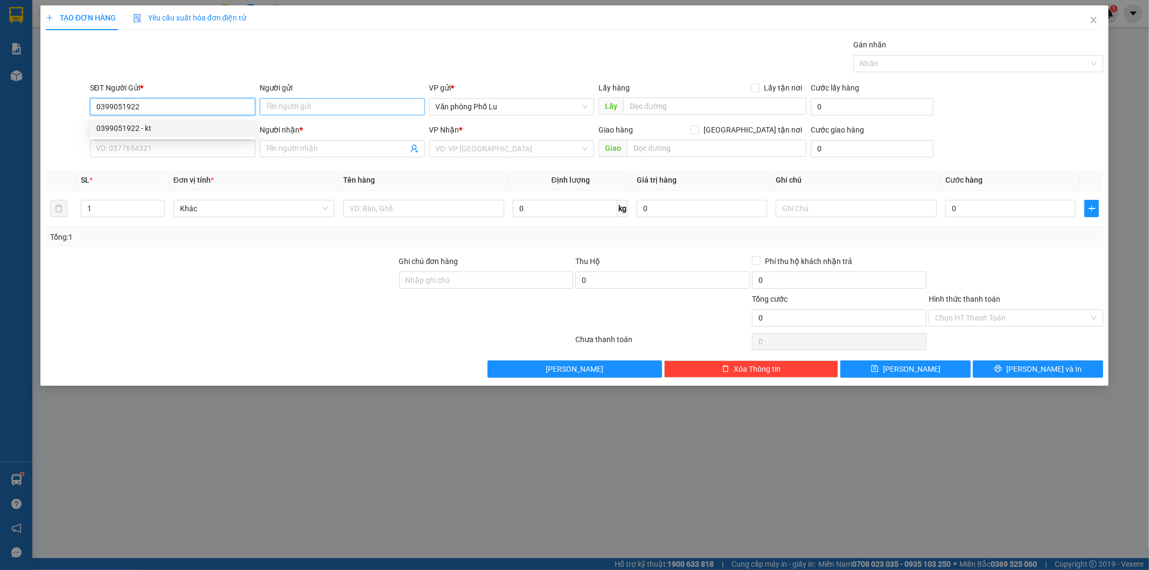
type input "0399051922"
click at [353, 104] on input "Người gửi" at bounding box center [342, 106] width 165 height 17
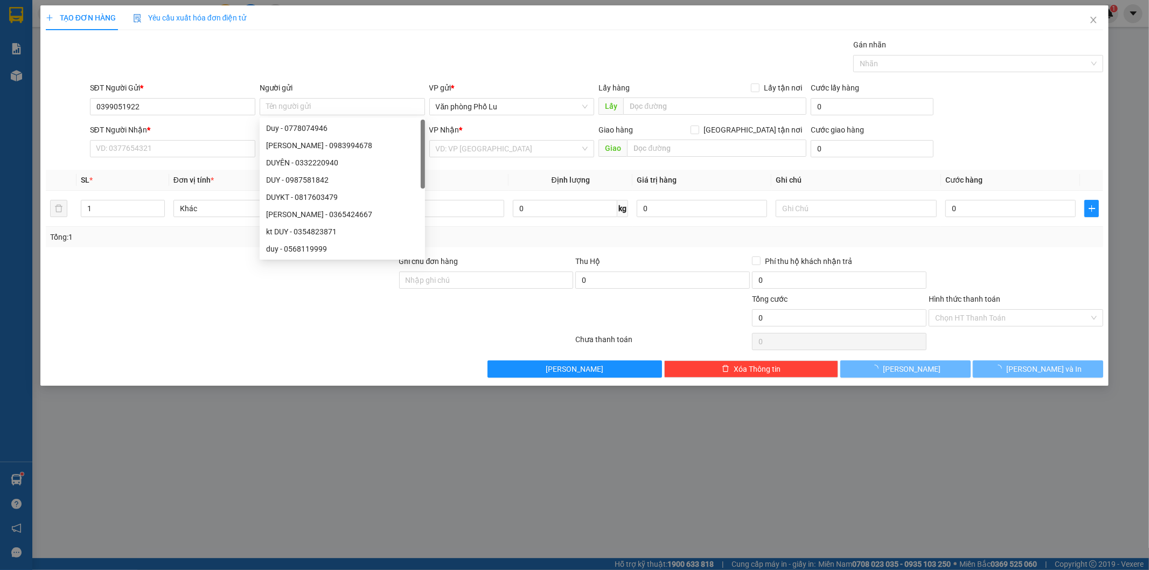
click at [185, 124] on div "SĐT Người Nhận *" at bounding box center [172, 130] width 165 height 12
click at [185, 140] on input "SĐT Người Nhận *" at bounding box center [172, 148] width 165 height 17
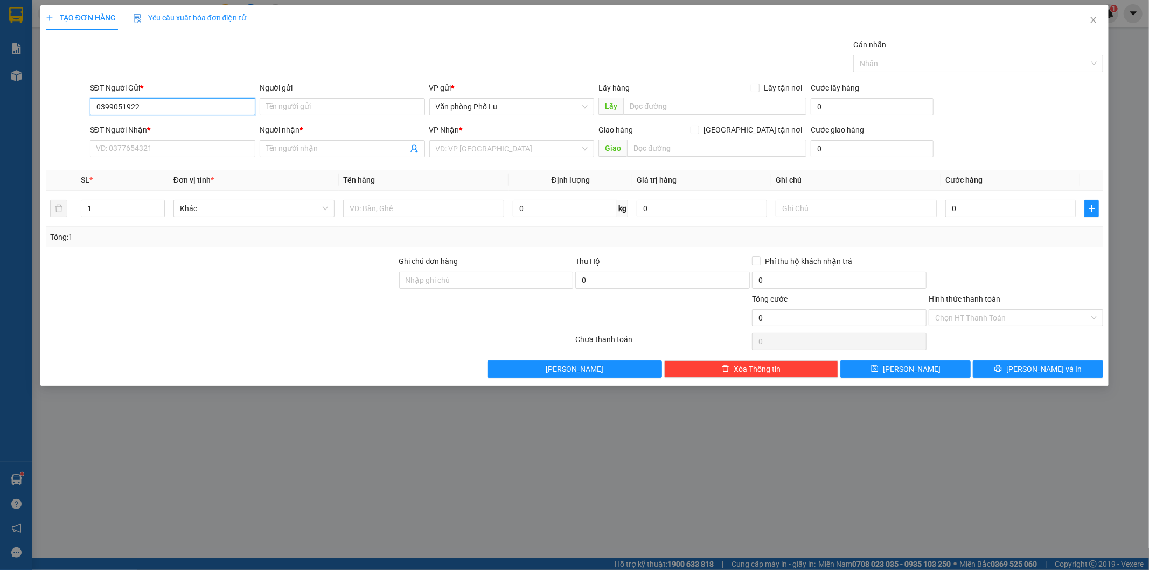
click at [173, 103] on input "0399051922" at bounding box center [172, 106] width 165 height 17
click at [156, 126] on div "0399051922 - kt" at bounding box center [172, 128] width 152 height 12
type input "kt"
type input "0352789382"
type input "chị tiên(hàng đến gọi khách luôn)"
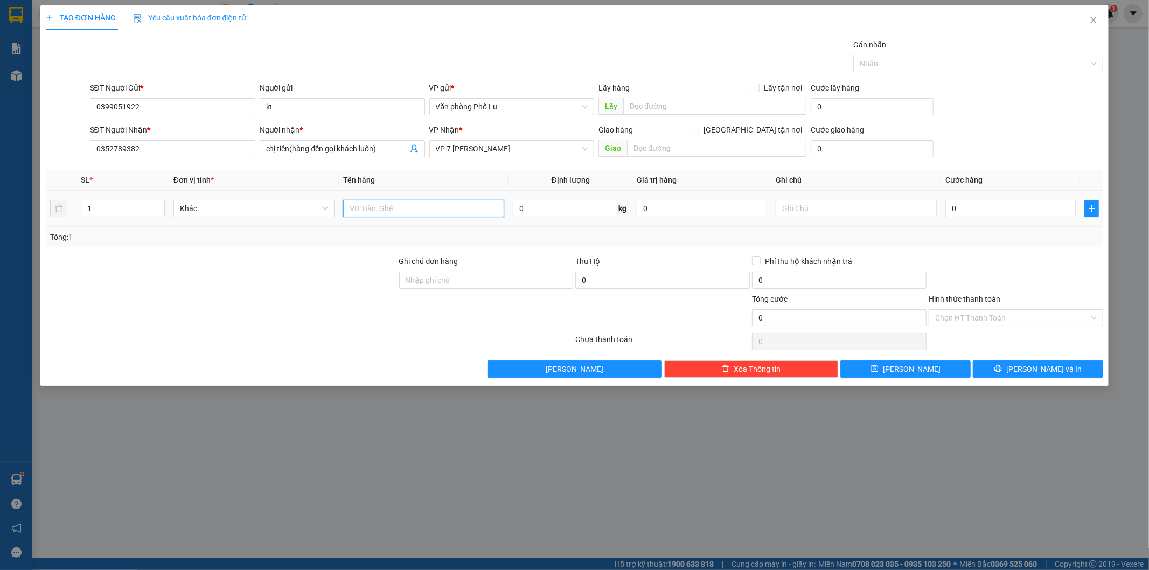
click at [397, 211] on input "text" at bounding box center [423, 208] width 161 height 17
type input "xốp+"
click at [968, 205] on input "0" at bounding box center [1010, 208] width 130 height 17
paste input "9"
type input "90"
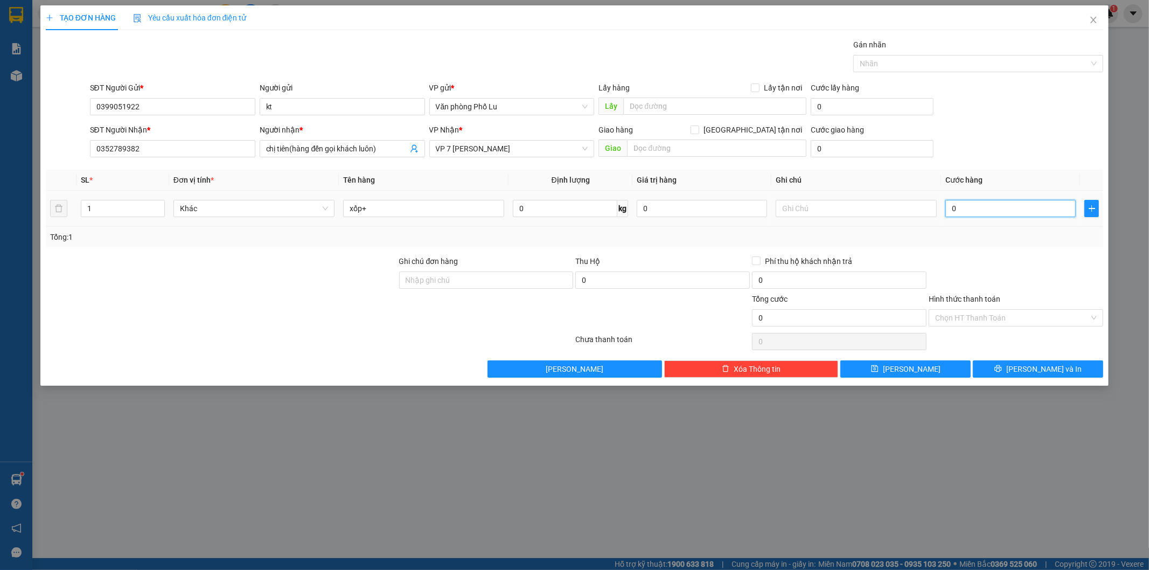
type input "90"
type input "90.000"
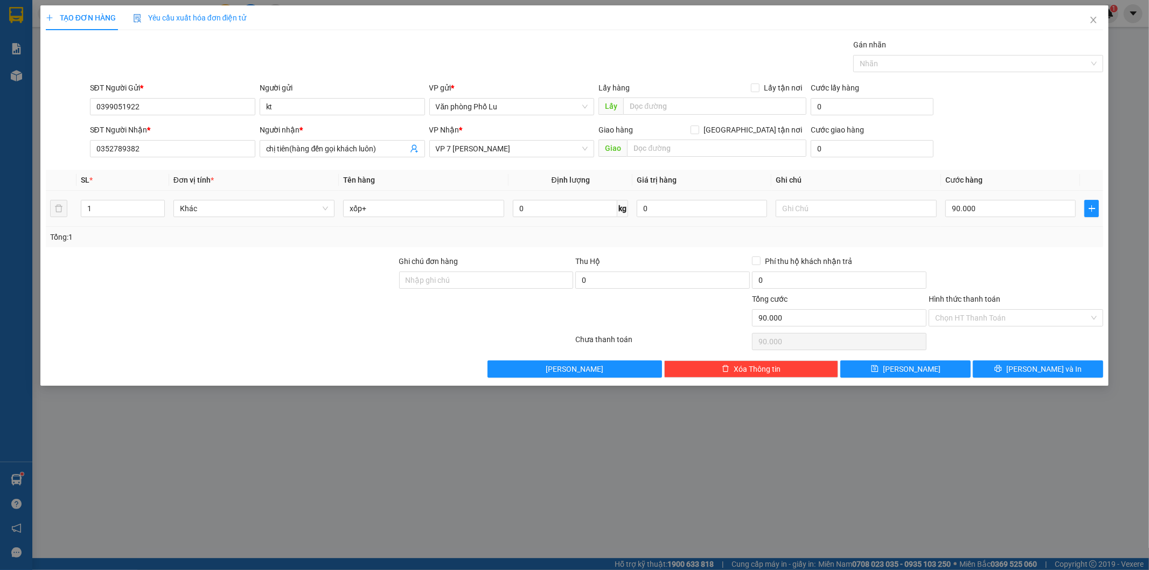
click at [973, 262] on div at bounding box center [1015, 274] width 177 height 38
click at [119, 207] on input "1" at bounding box center [122, 208] width 83 height 16
type input "2"
click at [405, 209] on input "xốp+" at bounding box center [423, 208] width 161 height 17
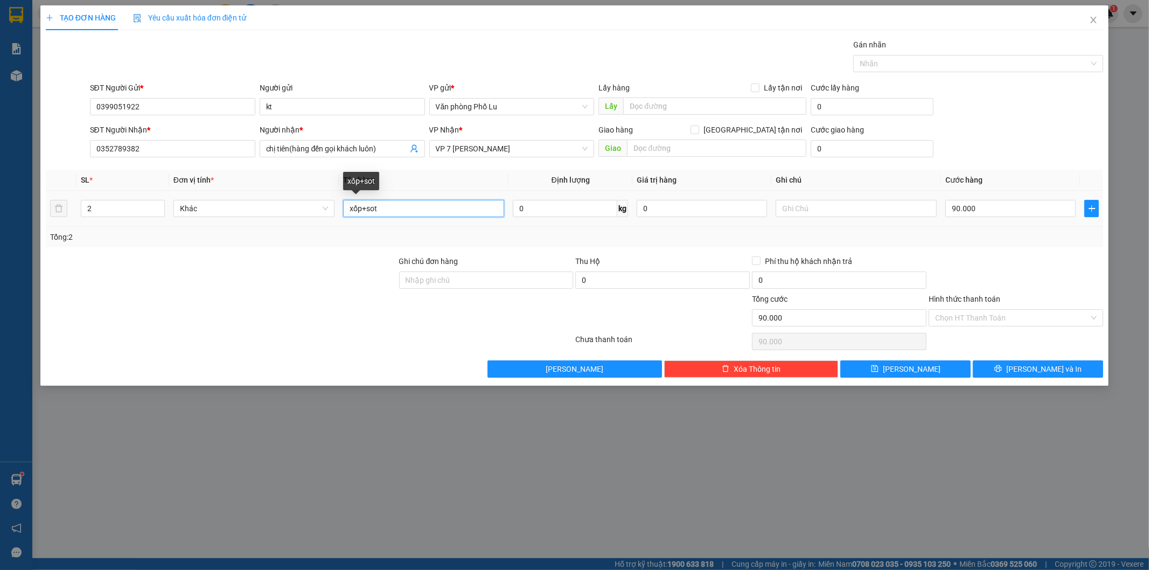
type input "xốp+sọt"
click at [1000, 320] on input "Hình thức thanh toán" at bounding box center [1012, 318] width 154 height 16
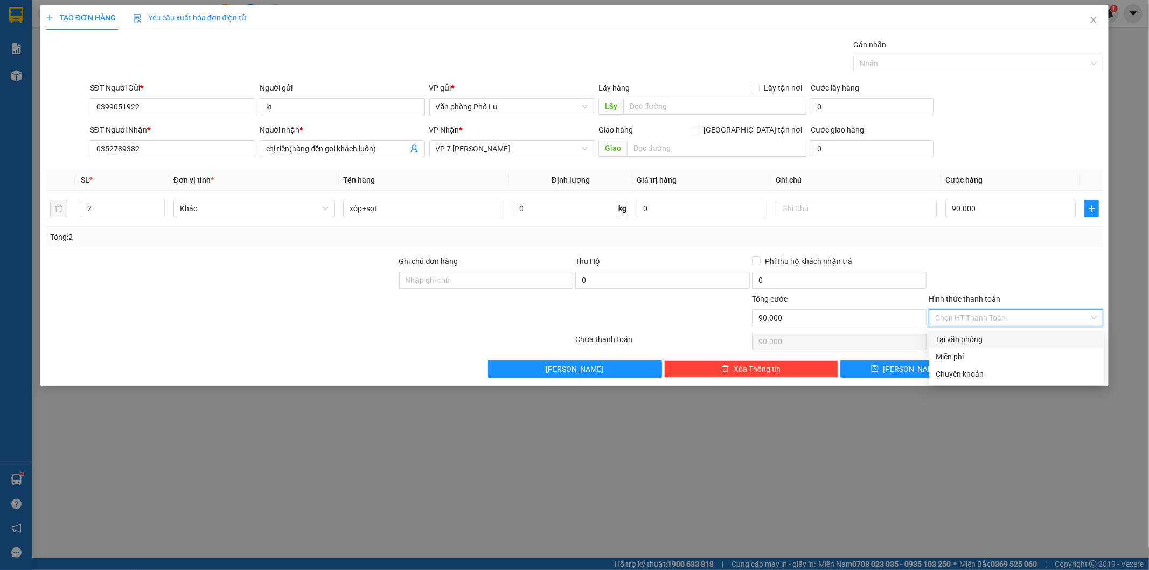
click at [989, 340] on div "Tại văn phòng" at bounding box center [1017, 339] width 162 height 12
click at [1032, 365] on span "[PERSON_NAME] và In" at bounding box center [1043, 369] width 75 height 12
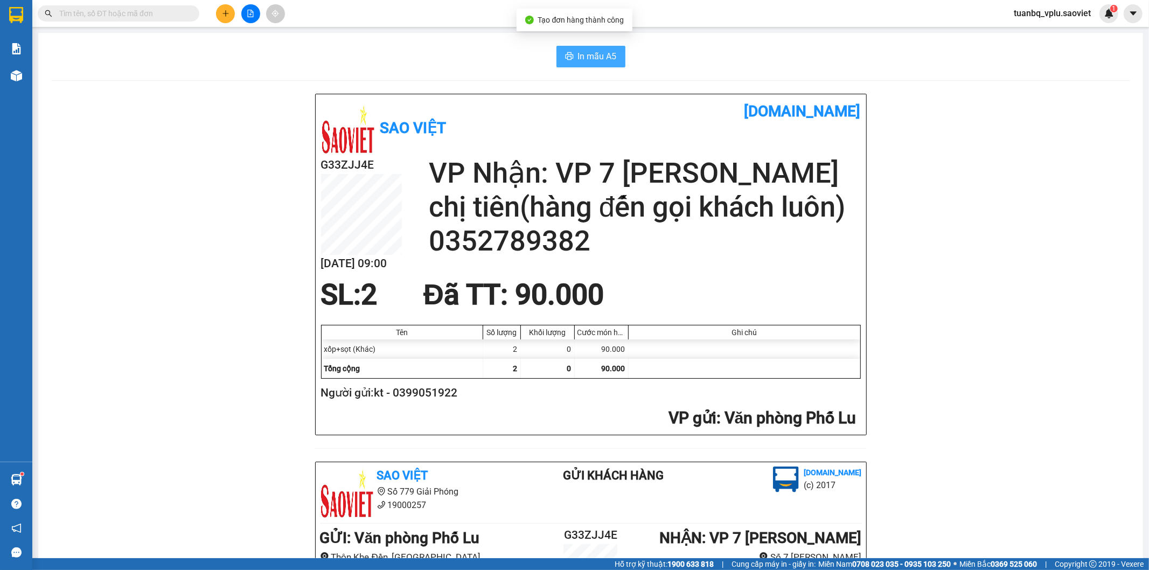
click at [602, 57] on span "In mẫu A5" at bounding box center [597, 56] width 39 height 13
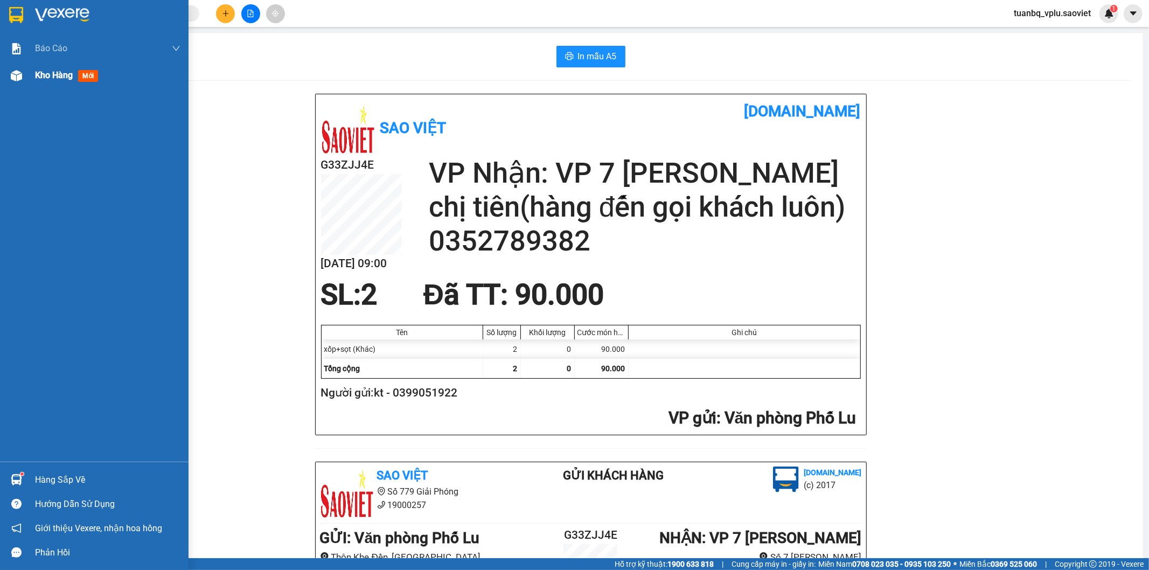
click at [69, 76] on span "Kho hàng" at bounding box center [54, 75] width 38 height 10
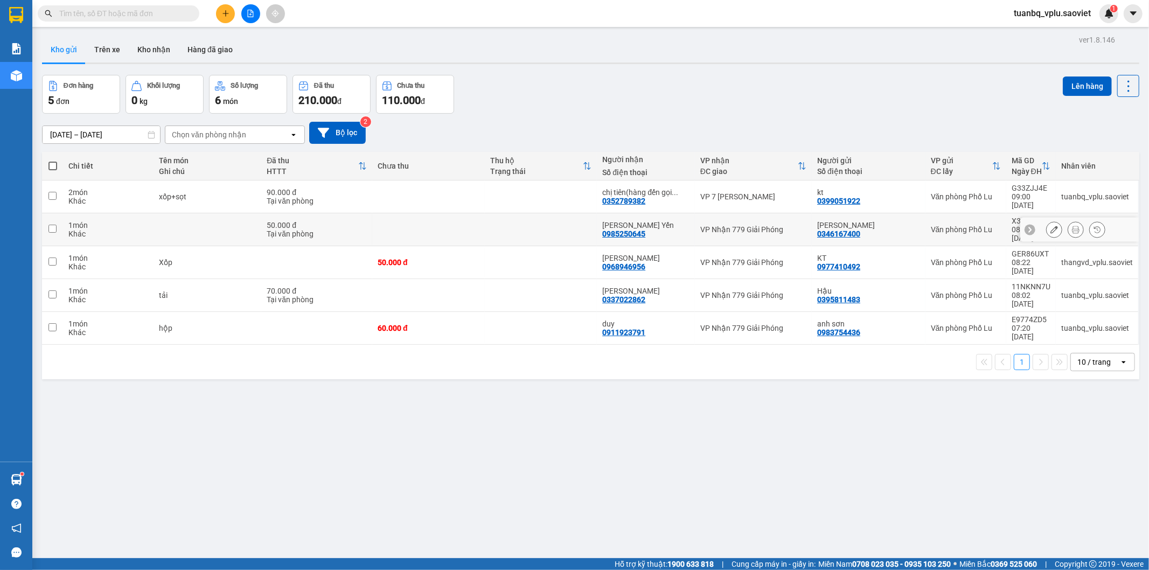
click at [461, 204] on td at bounding box center [428, 196] width 113 height 33
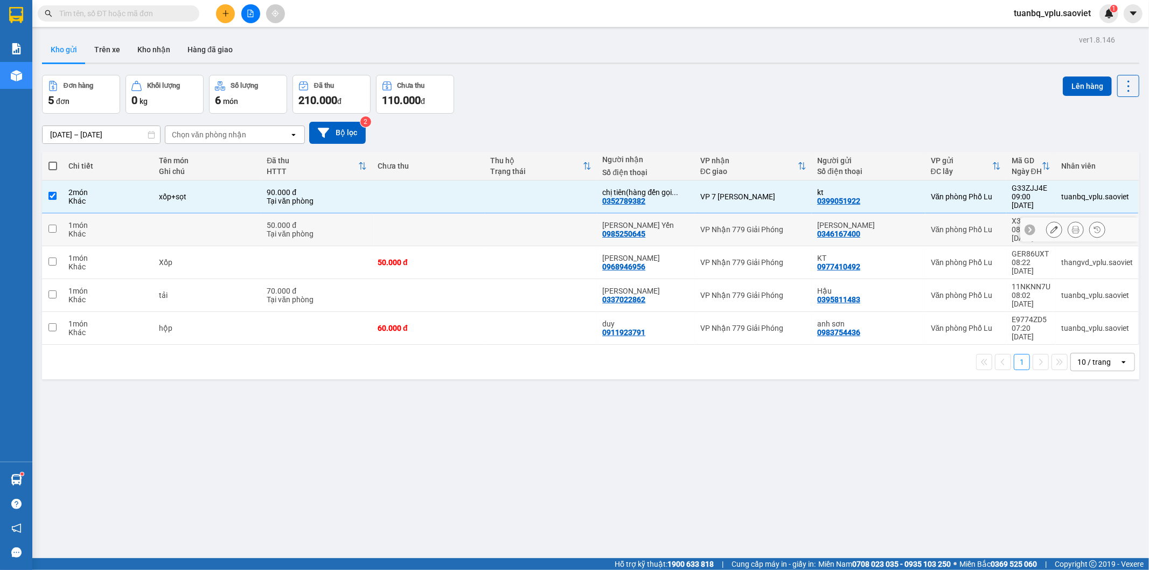
click at [443, 222] on td at bounding box center [428, 229] width 113 height 33
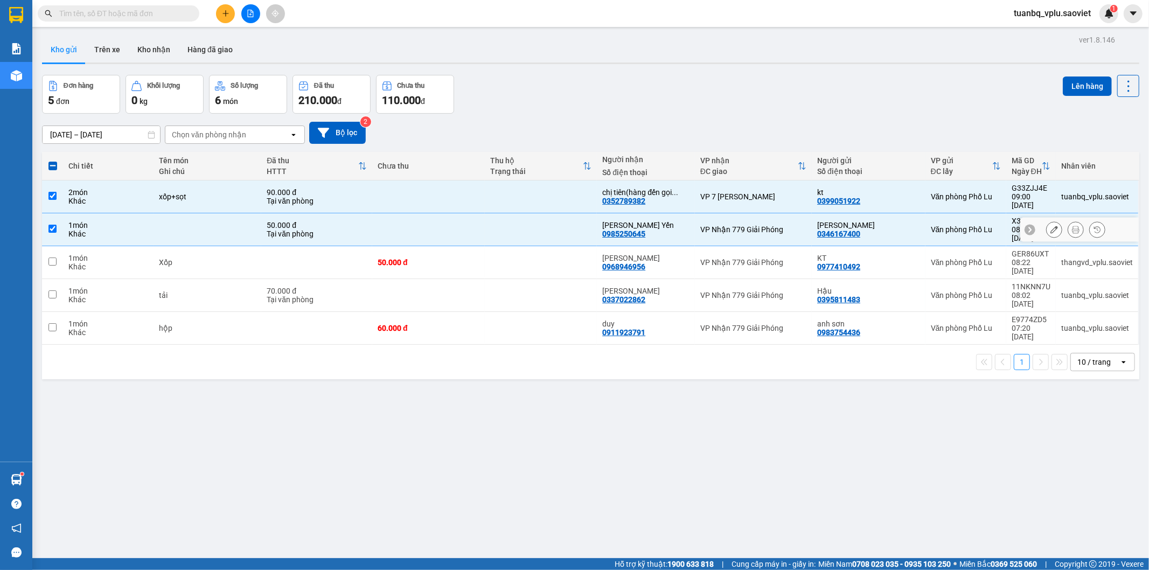
click at [435, 258] on div "50.000 đ" at bounding box center [429, 262] width 102 height 9
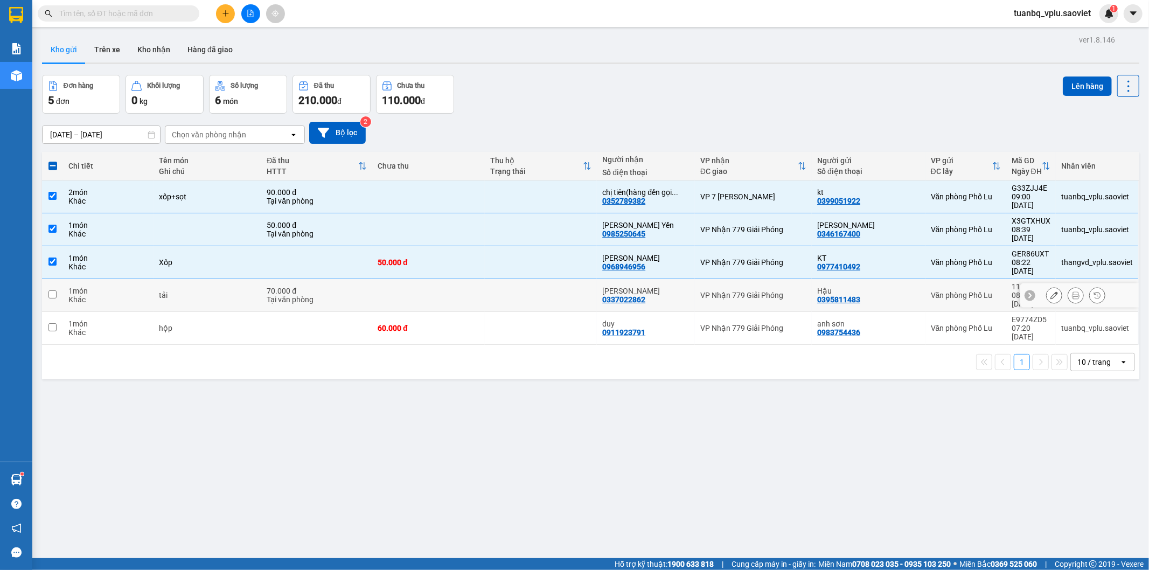
click at [421, 279] on td at bounding box center [428, 295] width 113 height 33
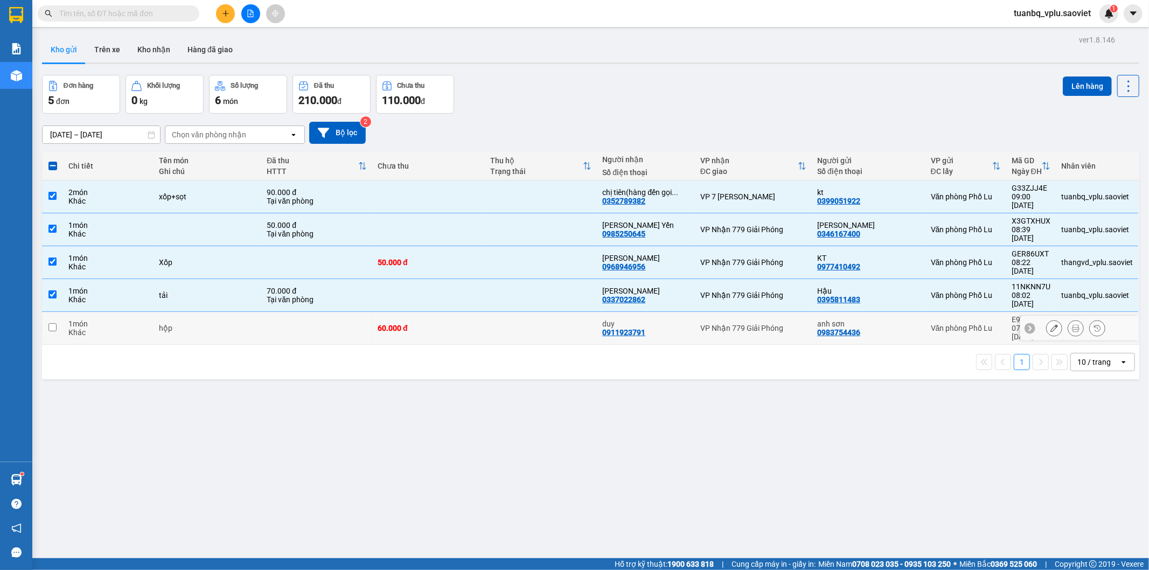
click at [415, 324] on div "60.000 đ" at bounding box center [429, 328] width 102 height 9
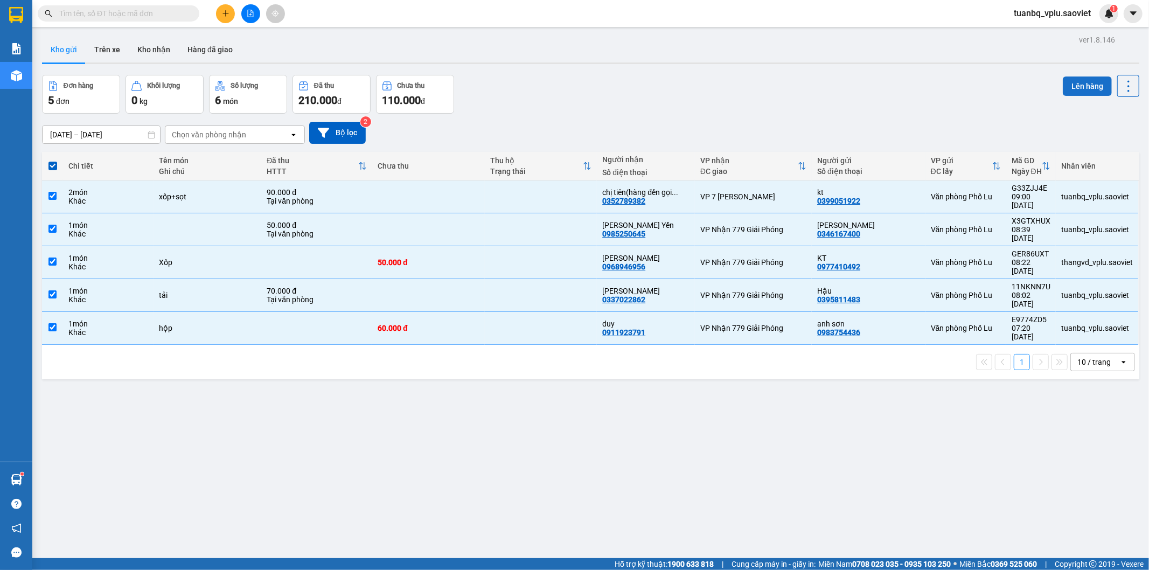
click at [1079, 82] on button "Lên hàng" at bounding box center [1087, 85] width 49 height 19
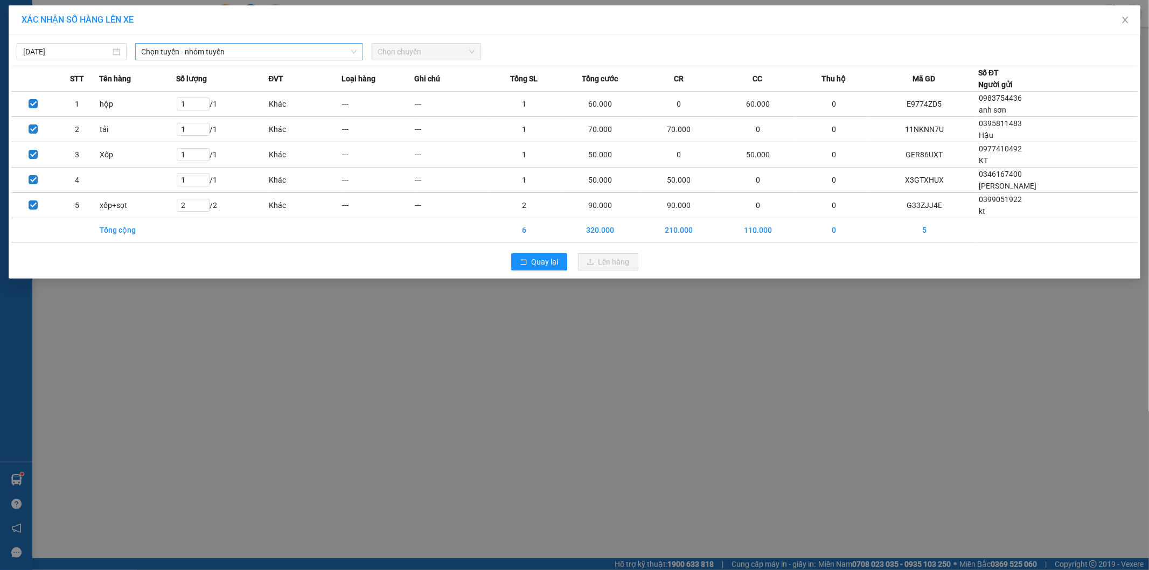
click at [240, 50] on span "Chọn tuyến - nhóm tuyến" at bounding box center [249, 52] width 215 height 16
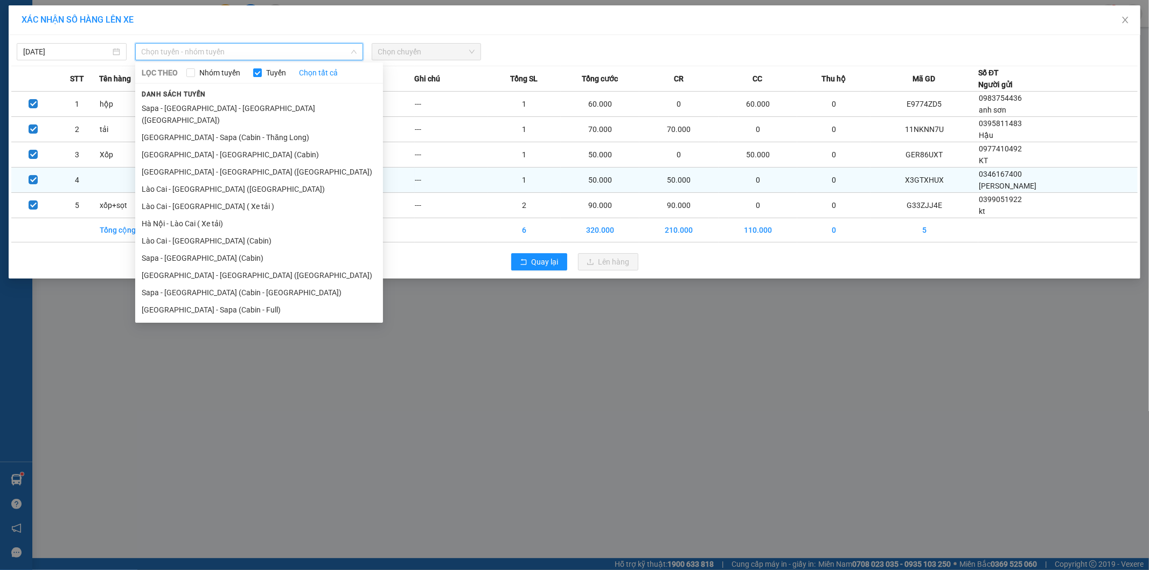
drag, startPoint x: 322, startPoint y: 178, endPoint x: 303, endPoint y: 179, distance: 18.9
click at [316, 180] on li "Lào Cai - [GEOGRAPHIC_DATA] ([GEOGRAPHIC_DATA])" at bounding box center [259, 188] width 248 height 17
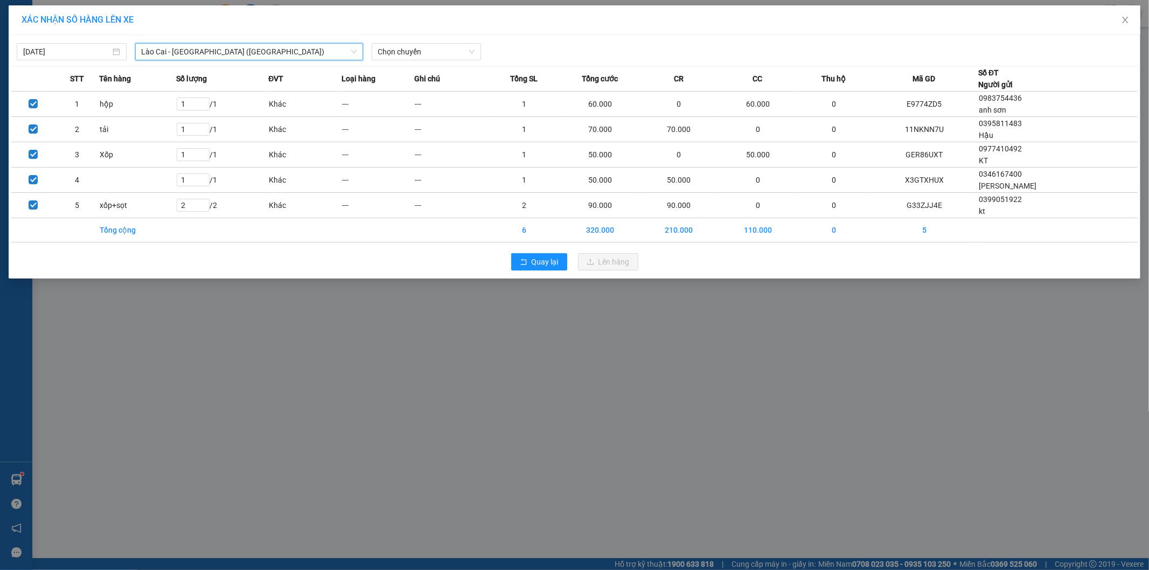
click at [239, 58] on span "Lào Cai - [GEOGRAPHIC_DATA] ([GEOGRAPHIC_DATA])" at bounding box center [249, 52] width 215 height 16
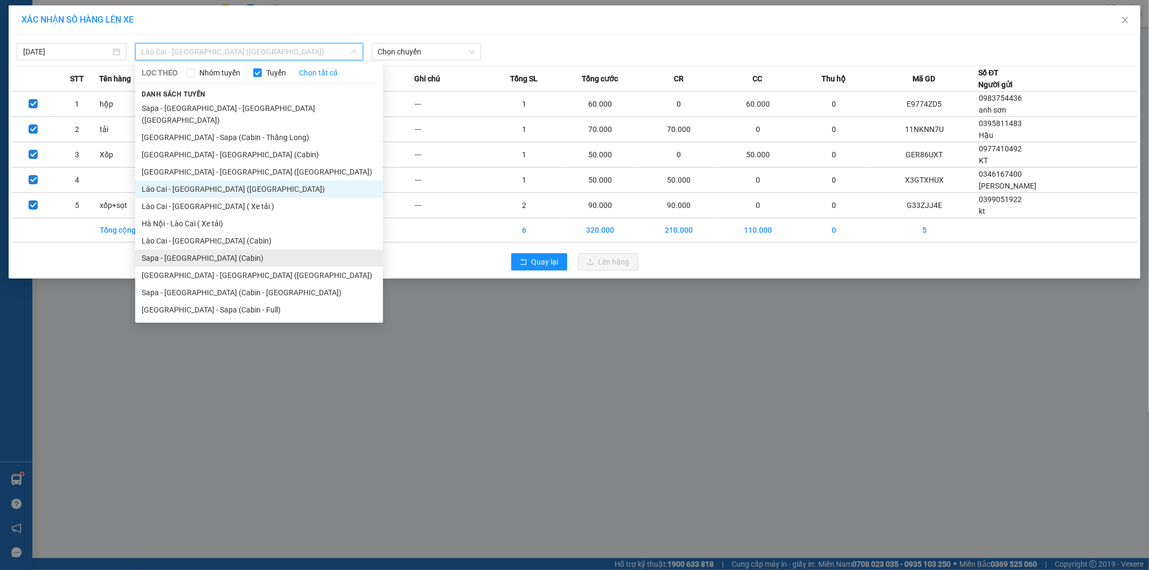
click at [203, 249] on li "Sapa - [GEOGRAPHIC_DATA] (Cabin)" at bounding box center [259, 257] width 248 height 17
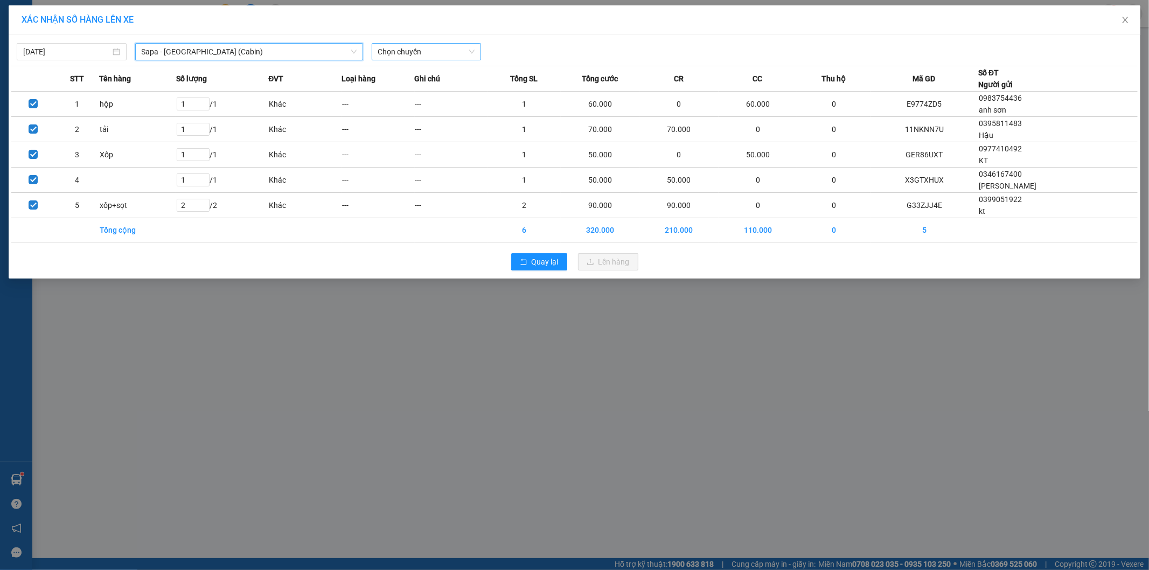
click at [429, 51] on span "Chọn chuyến" at bounding box center [426, 52] width 97 height 16
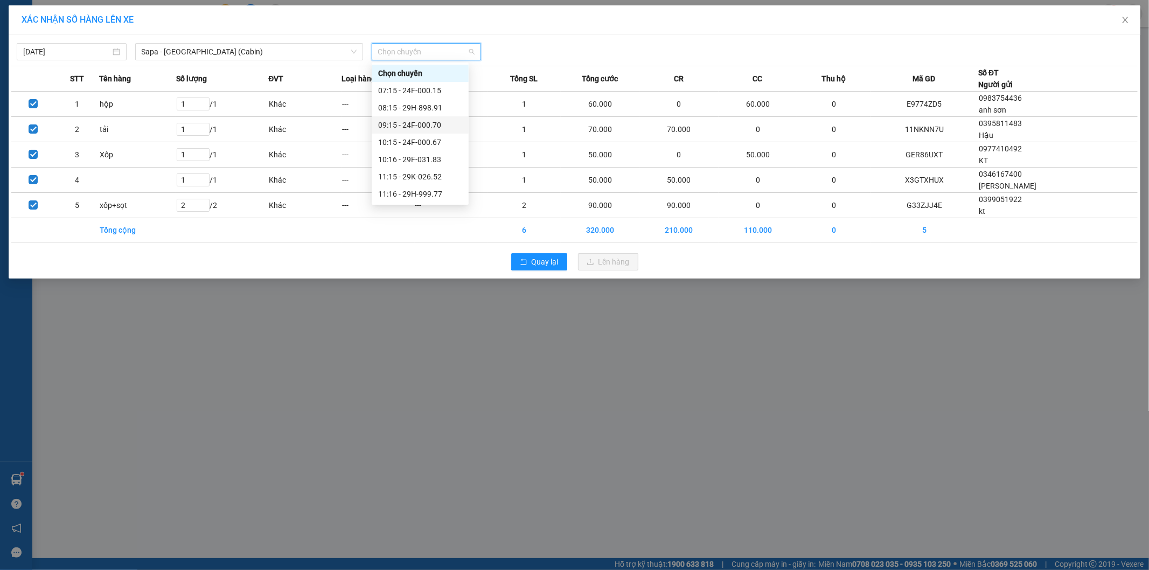
click at [438, 122] on div "09:15 - 24F-000.70" at bounding box center [420, 125] width 84 height 12
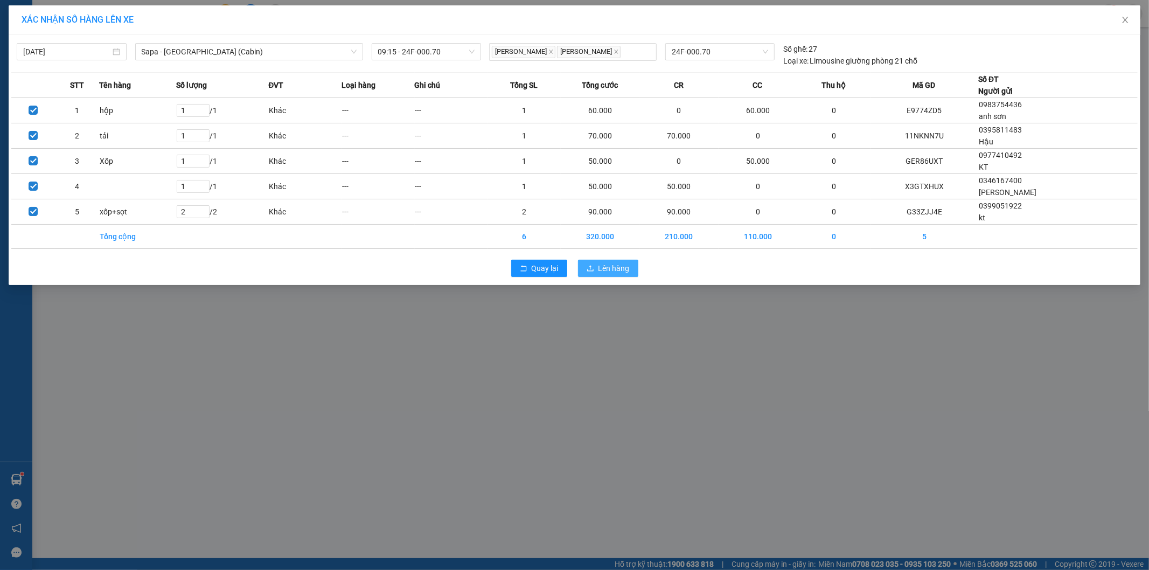
click at [616, 266] on span "Lên hàng" at bounding box center [613, 268] width 31 height 12
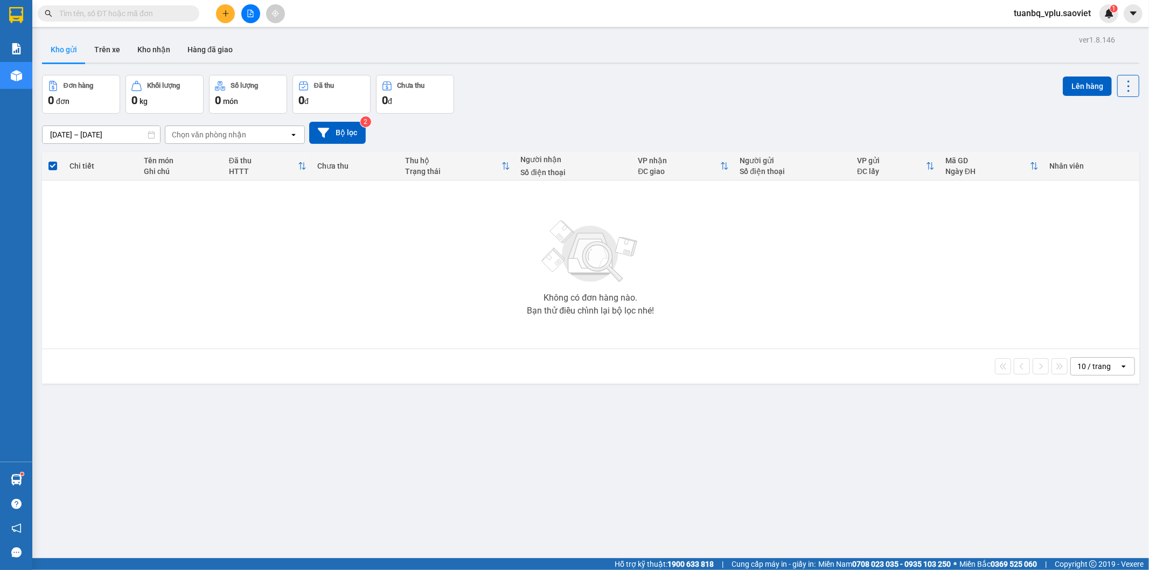
click at [86, 15] on input "text" at bounding box center [122, 14] width 127 height 12
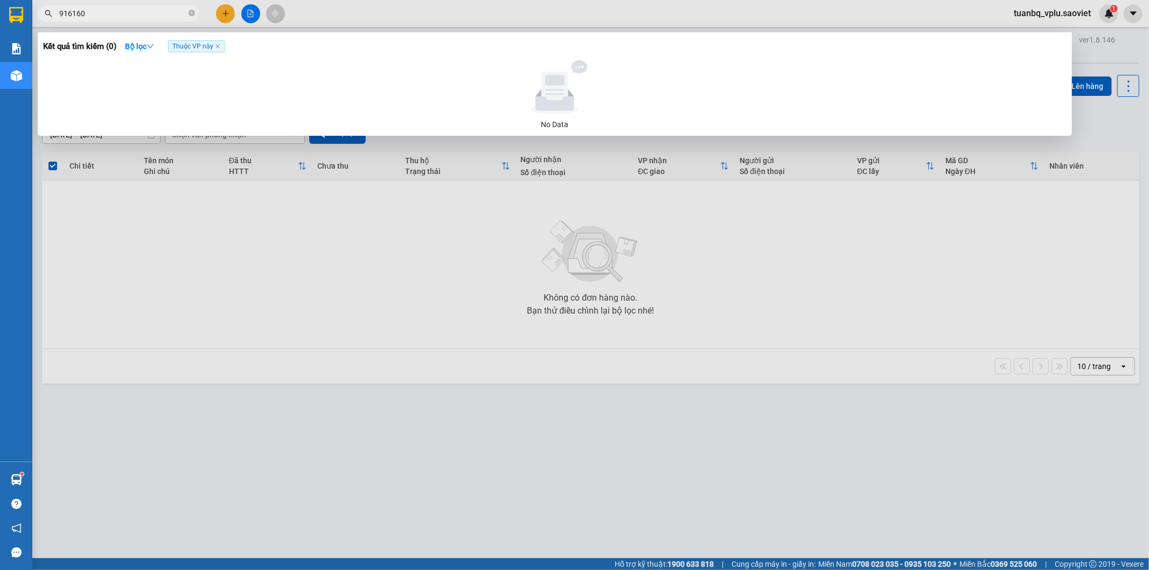
click at [87, 16] on input "916160" at bounding box center [122, 14] width 127 height 12
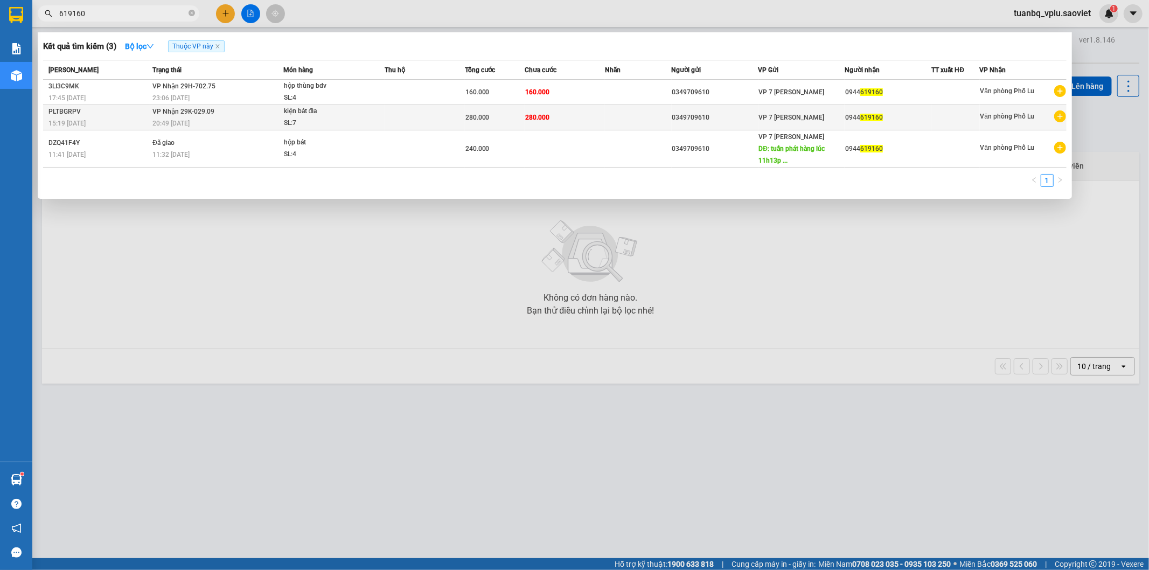
type input "619160"
click at [607, 111] on td at bounding box center [638, 117] width 67 height 25
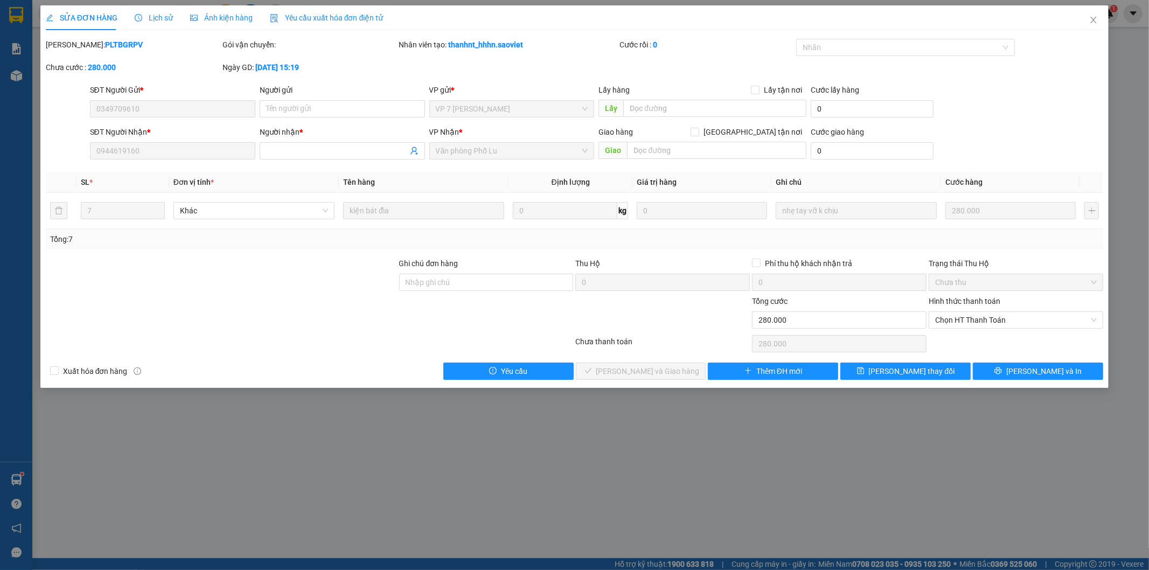
type input "0349709610"
type input "0944619160"
type input "0"
type input "280.000"
click at [983, 324] on span "Chọn HT Thanh Toán" at bounding box center [1016, 320] width 162 height 16
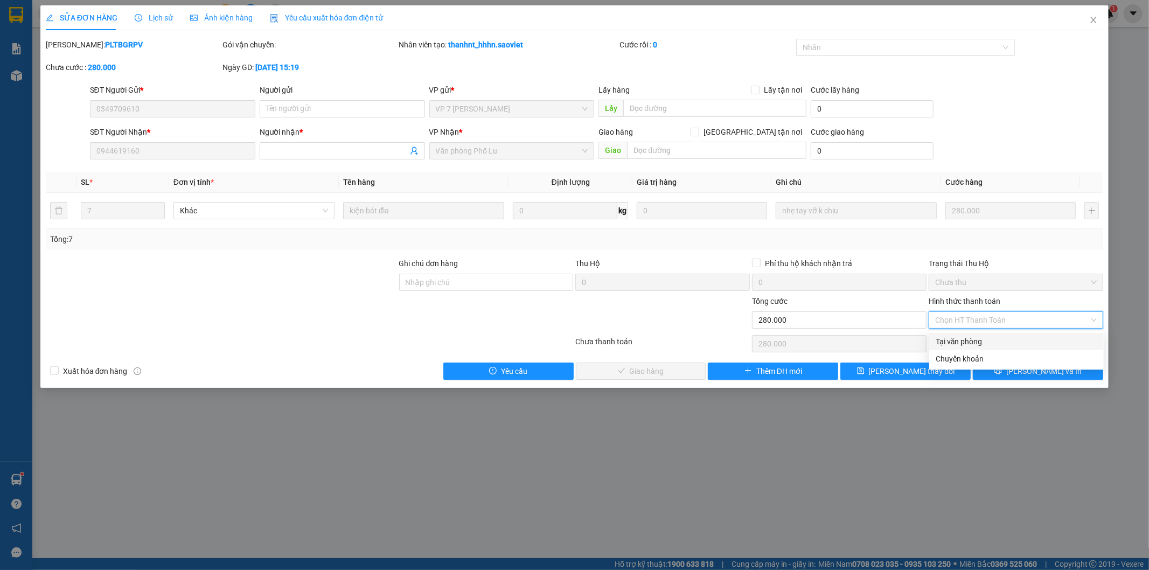
click at [989, 334] on div "Tại văn phòng" at bounding box center [1016, 341] width 174 height 17
type input "0"
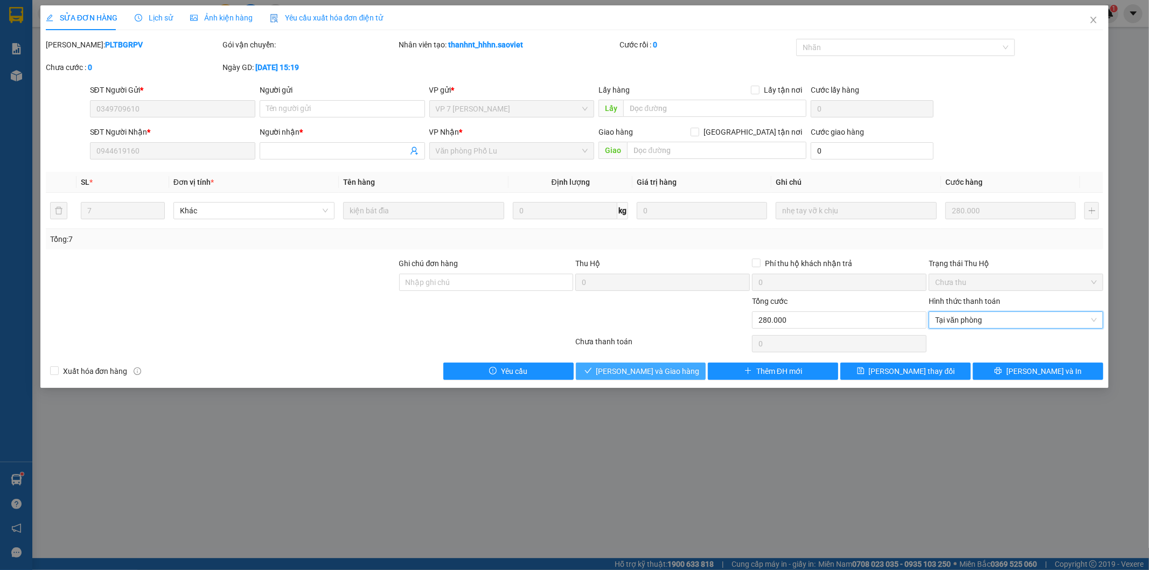
click at [656, 374] on span "[PERSON_NAME] và Giao hàng" at bounding box center [647, 371] width 103 height 12
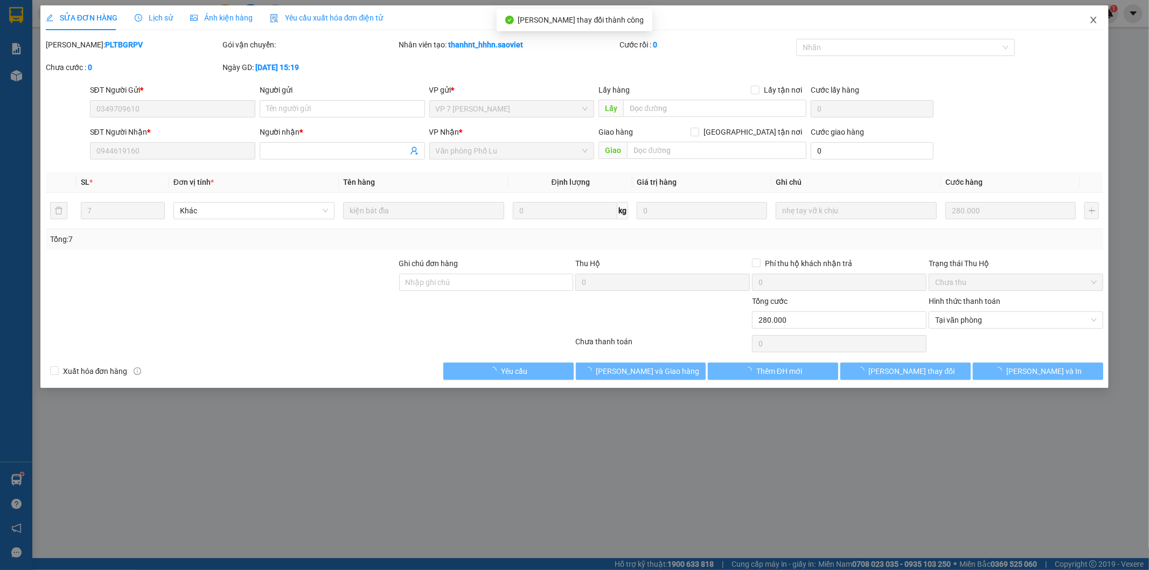
click at [1095, 20] on icon "close" at bounding box center [1093, 20] width 9 height 9
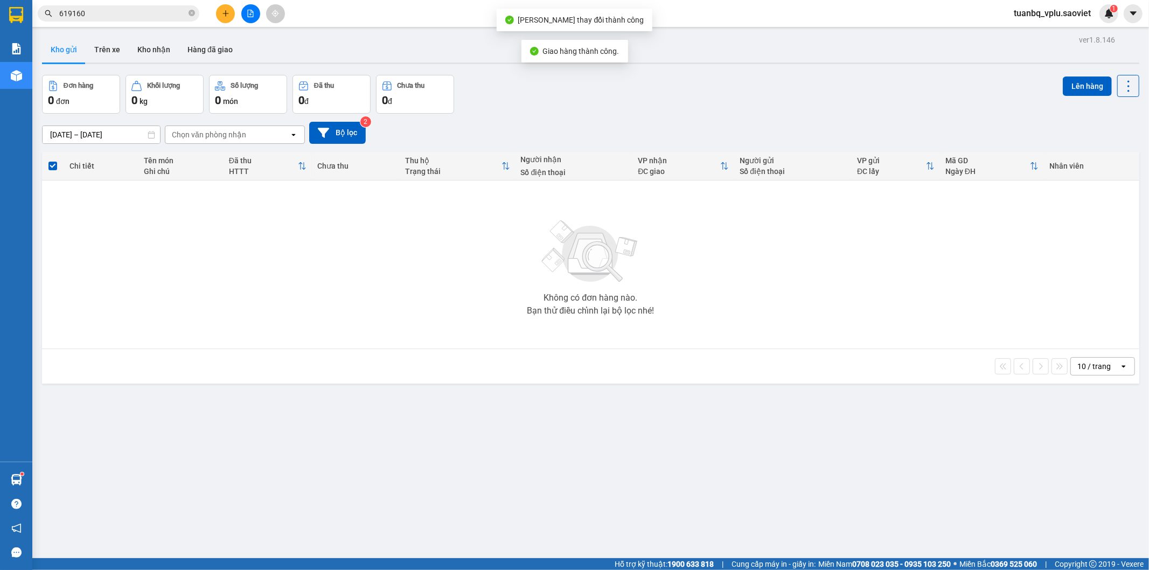
click at [114, 10] on input "619160" at bounding box center [122, 14] width 127 height 12
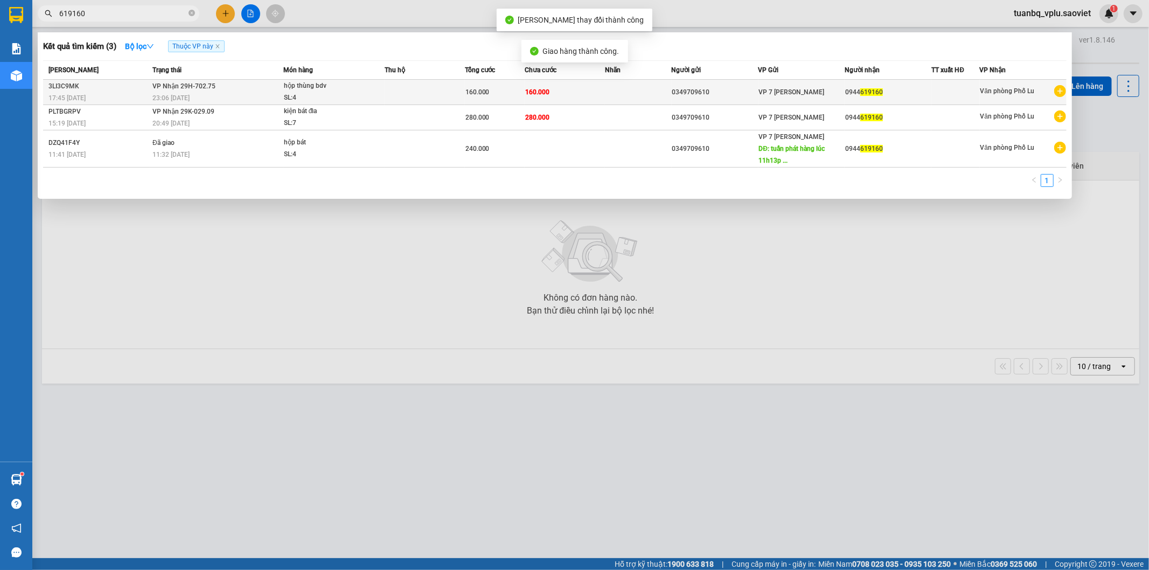
click at [491, 92] on div "160.000" at bounding box center [494, 92] width 59 height 12
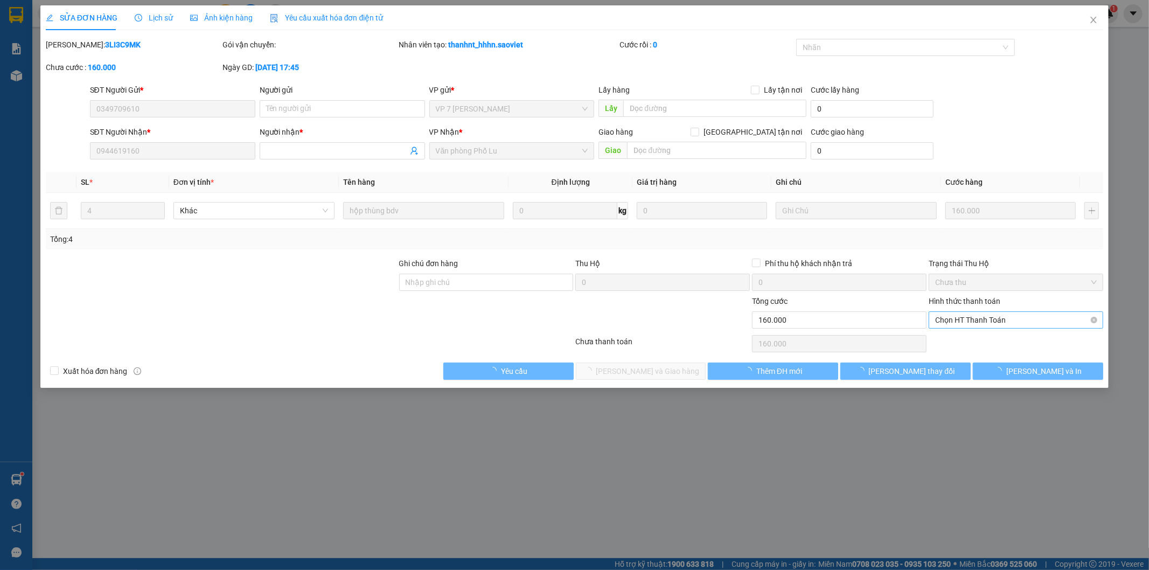
click at [994, 320] on span "Chọn HT Thanh Toán" at bounding box center [1016, 320] width 162 height 16
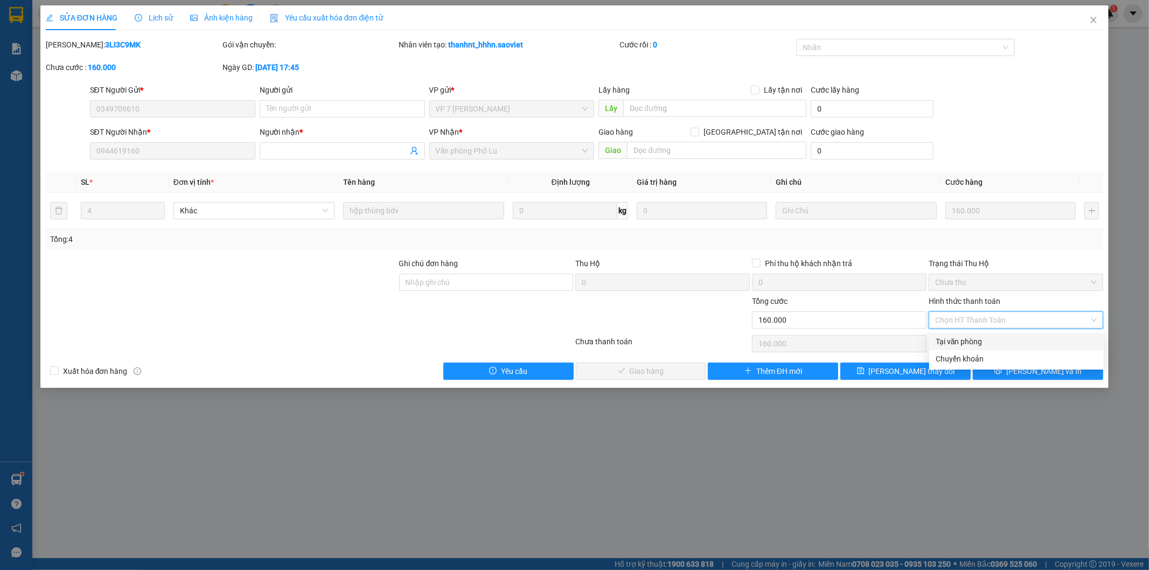
click at [985, 340] on div "Tại văn phòng" at bounding box center [1017, 342] width 162 height 12
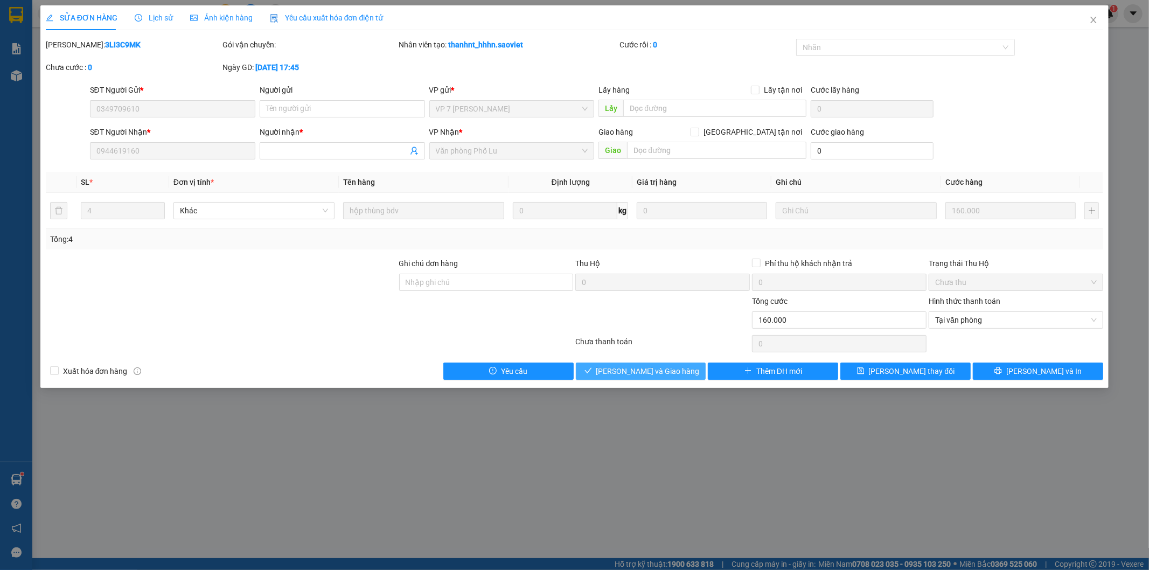
click at [648, 373] on span "[PERSON_NAME] và Giao hàng" at bounding box center [647, 371] width 103 height 12
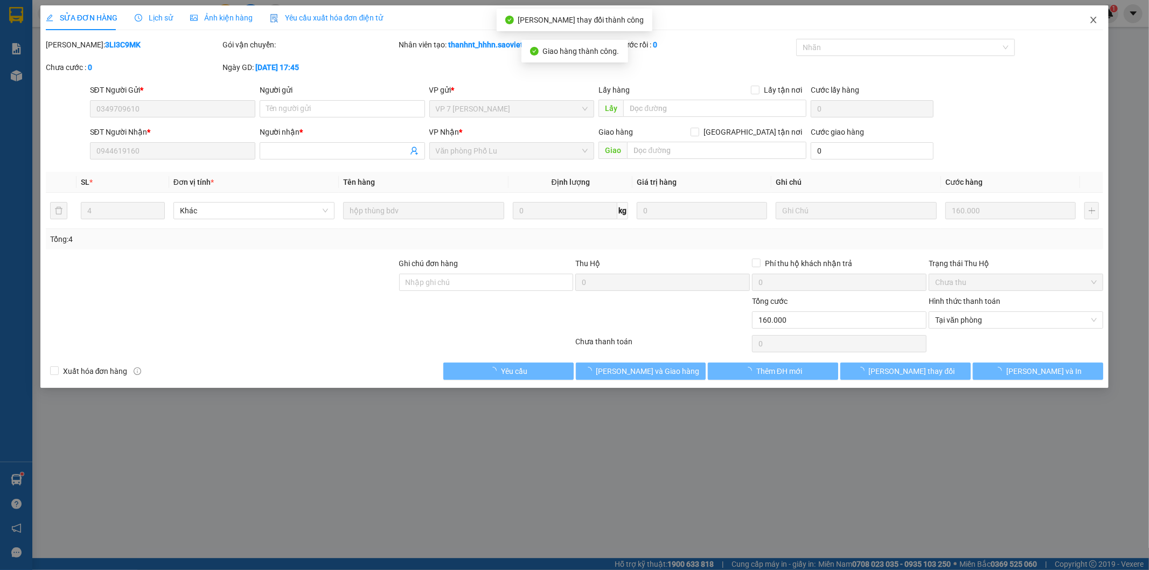
click at [1096, 23] on icon "close" at bounding box center [1094, 20] width 6 height 6
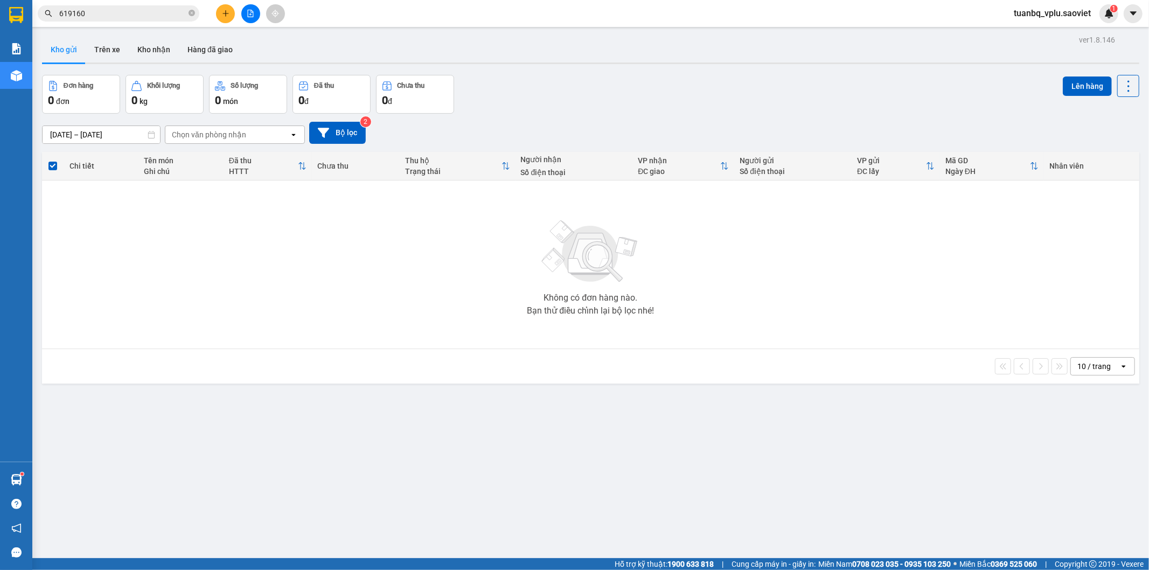
click at [224, 13] on icon "plus" at bounding box center [225, 13] width 6 height 1
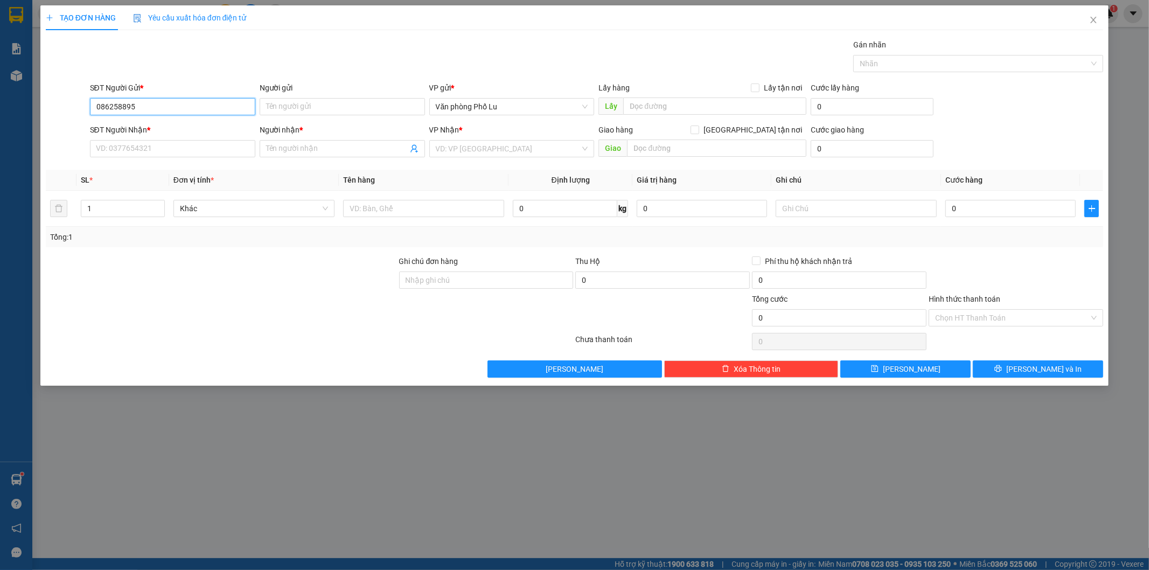
type input "0862588958"
click at [181, 130] on div "0862588958 - dương" at bounding box center [172, 128] width 152 height 12
type input "dương"
type input "0904042209"
type input "kt"
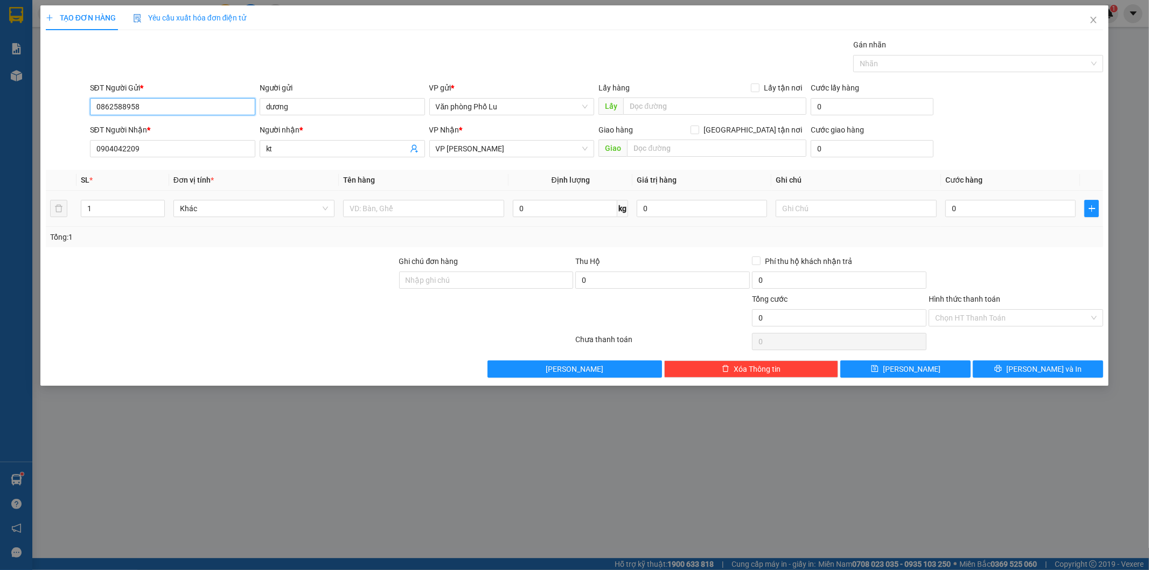
type input "0862588958"
click at [984, 218] on div "0" at bounding box center [1010, 209] width 130 height 22
click at [968, 209] on input "0" at bounding box center [1010, 208] width 130 height 17
click at [421, 209] on input "text" at bounding box center [423, 208] width 161 height 17
type input "hồ"
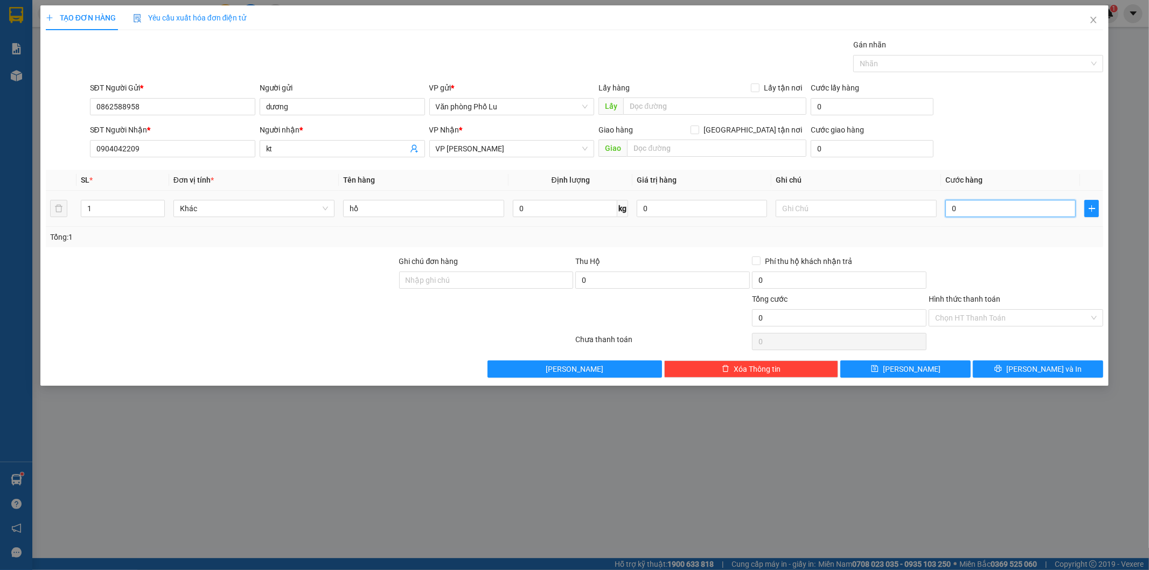
click at [967, 201] on input "0" at bounding box center [1010, 208] width 130 height 17
paste input "4"
type input "40"
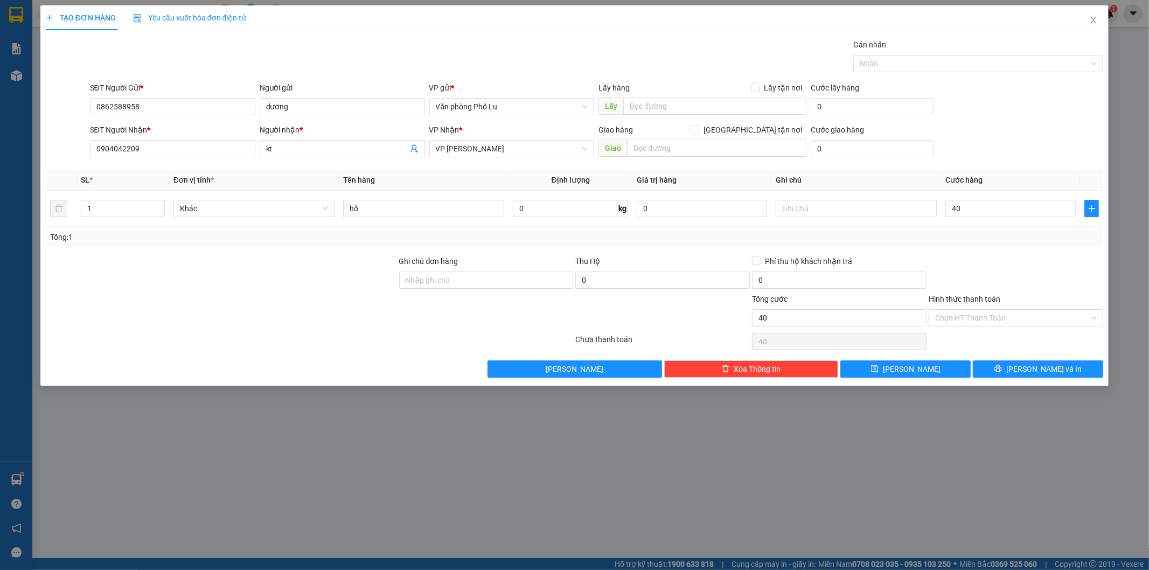
type input "40.000"
click at [994, 240] on div "Tổng: 1" at bounding box center [574, 237] width 1049 height 12
click at [982, 313] on input "Hình thức thanh toán" at bounding box center [1012, 318] width 154 height 16
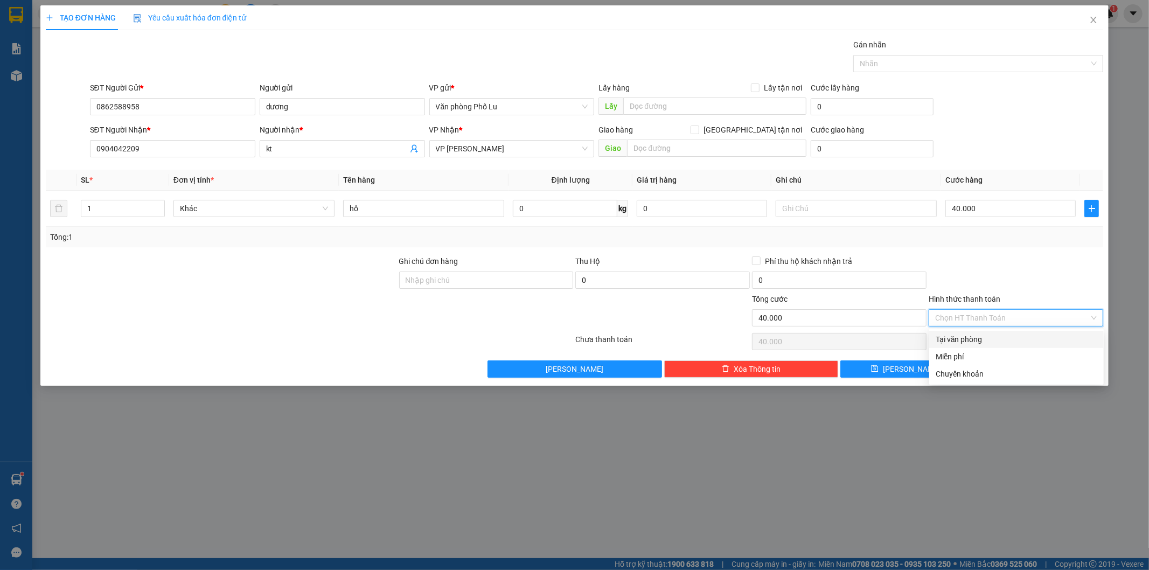
click at [967, 337] on div "Tại văn phòng" at bounding box center [1017, 339] width 162 height 12
click at [1040, 368] on span "[PERSON_NAME] và In" at bounding box center [1043, 369] width 75 height 12
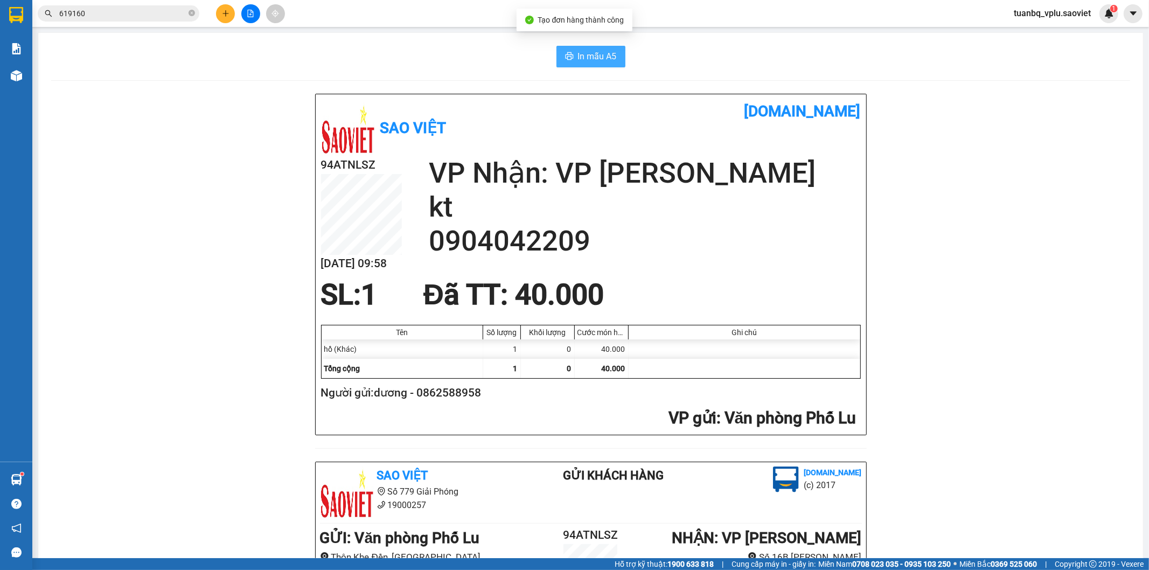
click at [594, 46] on button "In mẫu A5" at bounding box center [590, 57] width 69 height 22
click at [146, 12] on input "619160" at bounding box center [122, 14] width 127 height 12
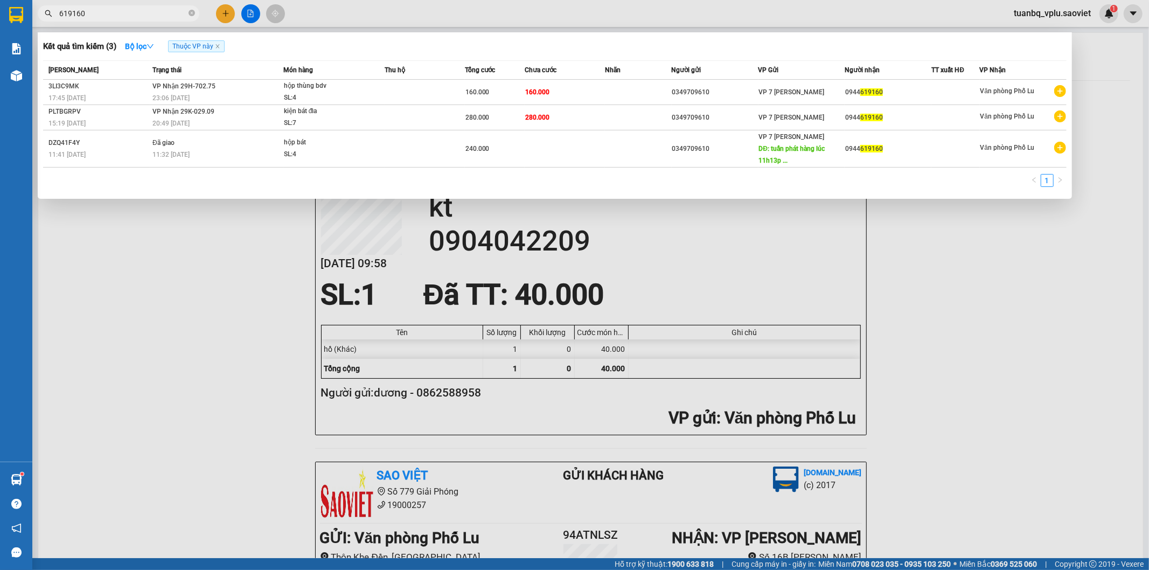
click at [146, 12] on input "619160" at bounding box center [122, 14] width 127 height 12
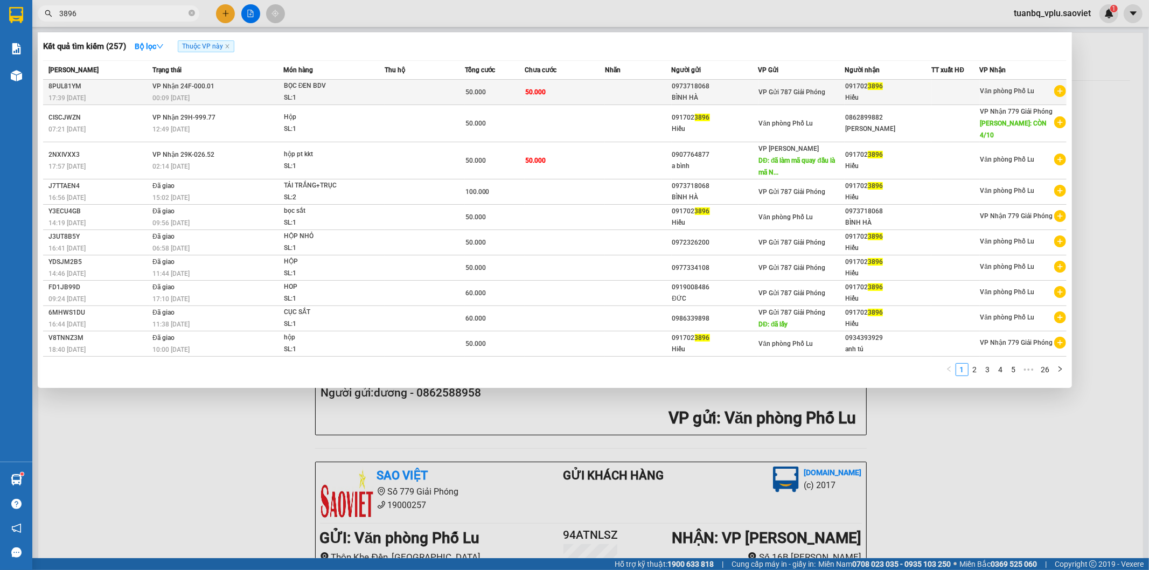
type input "3896"
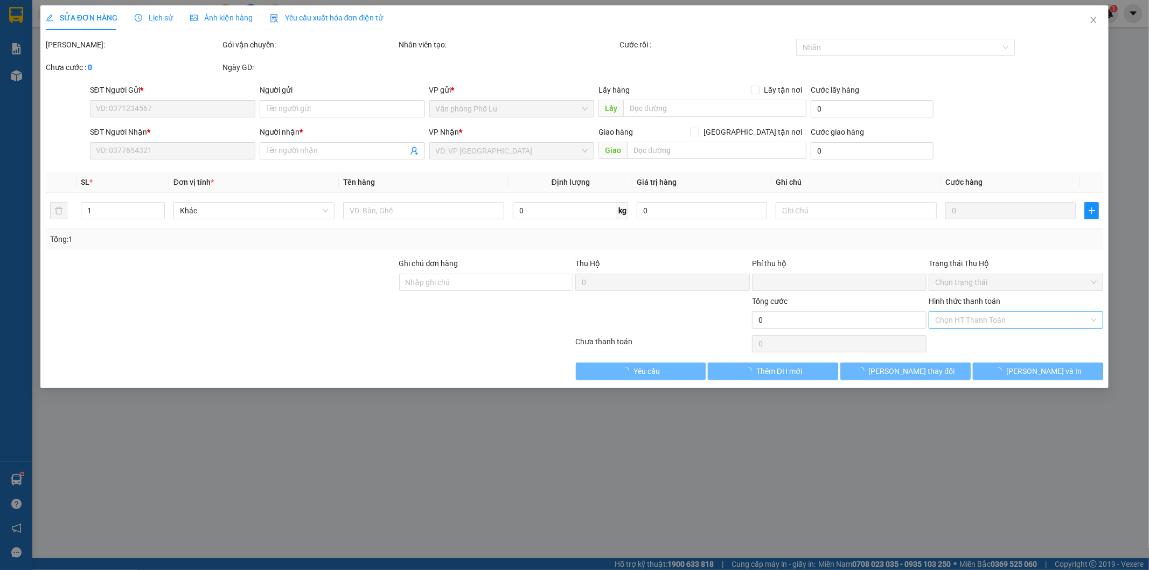
type input "0973718068"
type input "BÌNH HÀ"
type input "0917023896"
type input "Hiếu"
type input "0"
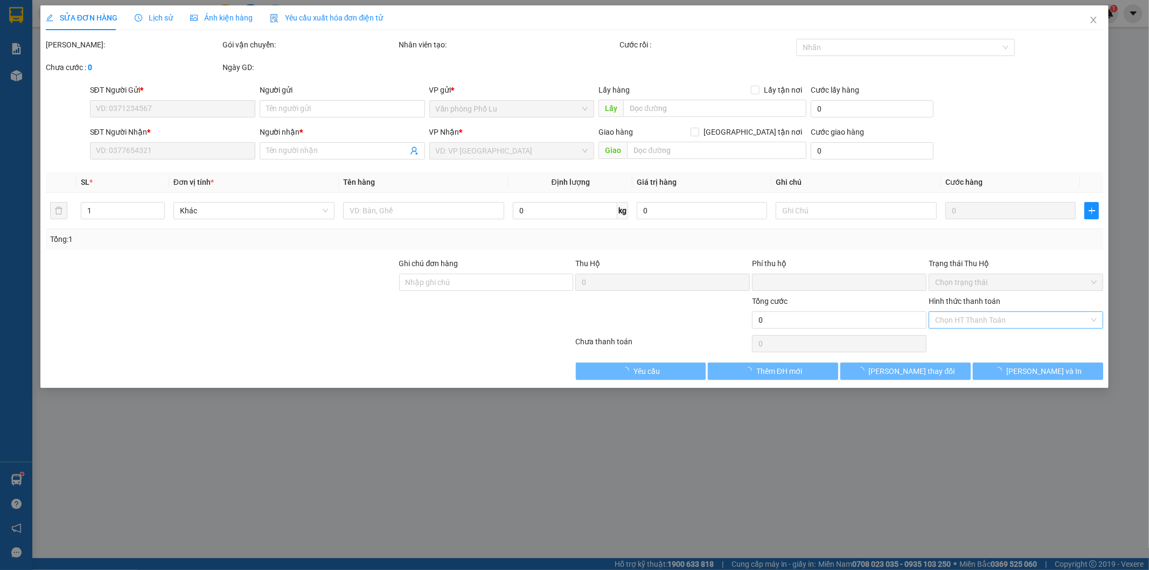
type input "50.000"
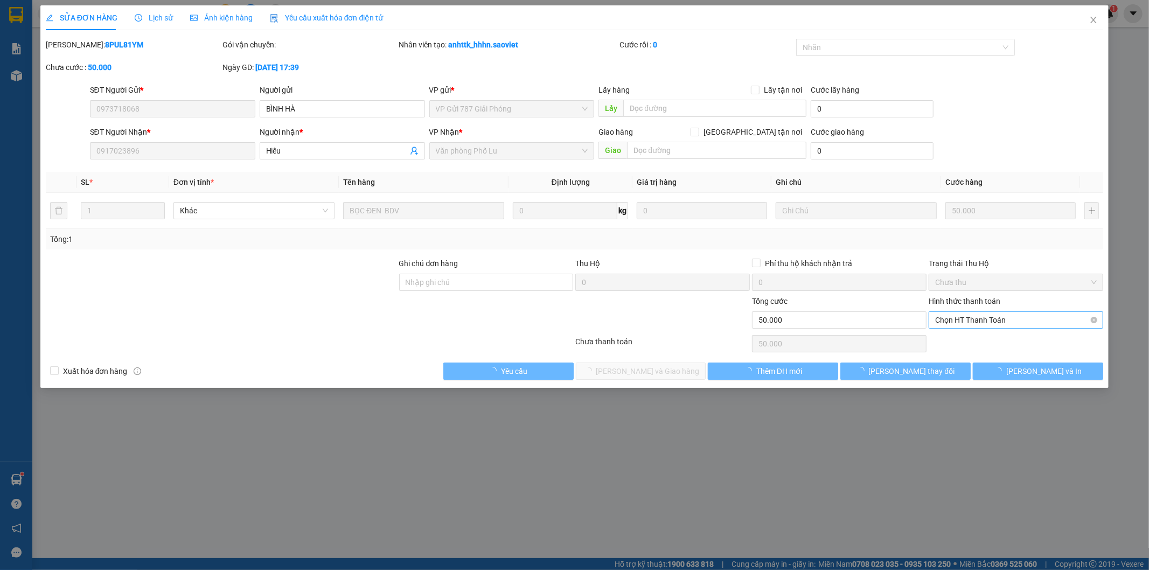
click at [992, 315] on span "Chọn HT Thanh Toán" at bounding box center [1016, 320] width 162 height 16
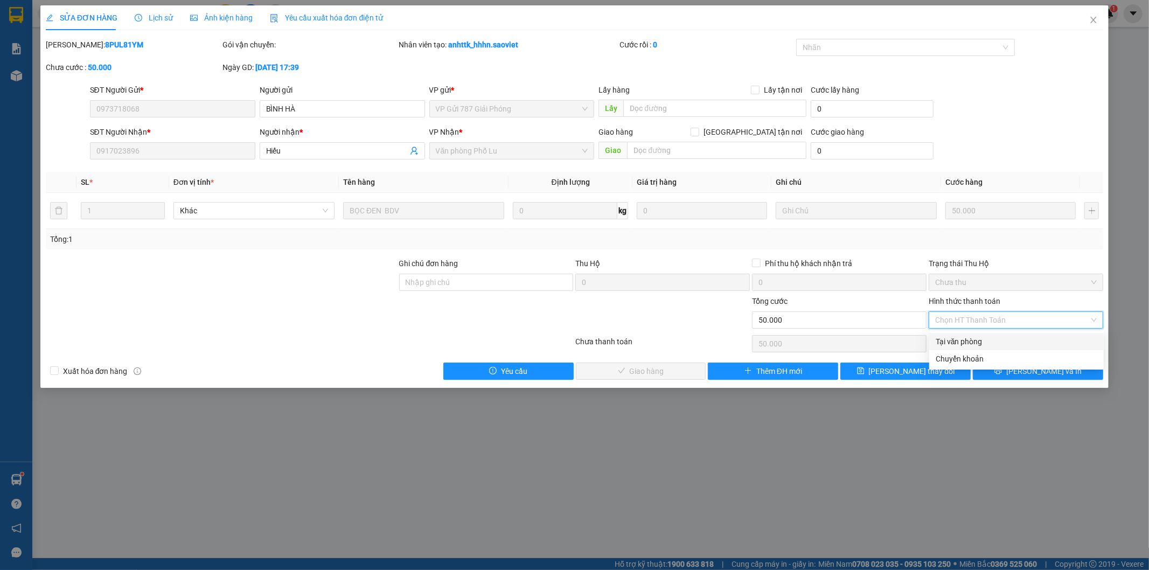
click at [963, 337] on div "Tại văn phòng" at bounding box center [1017, 342] width 162 height 12
type input "0"
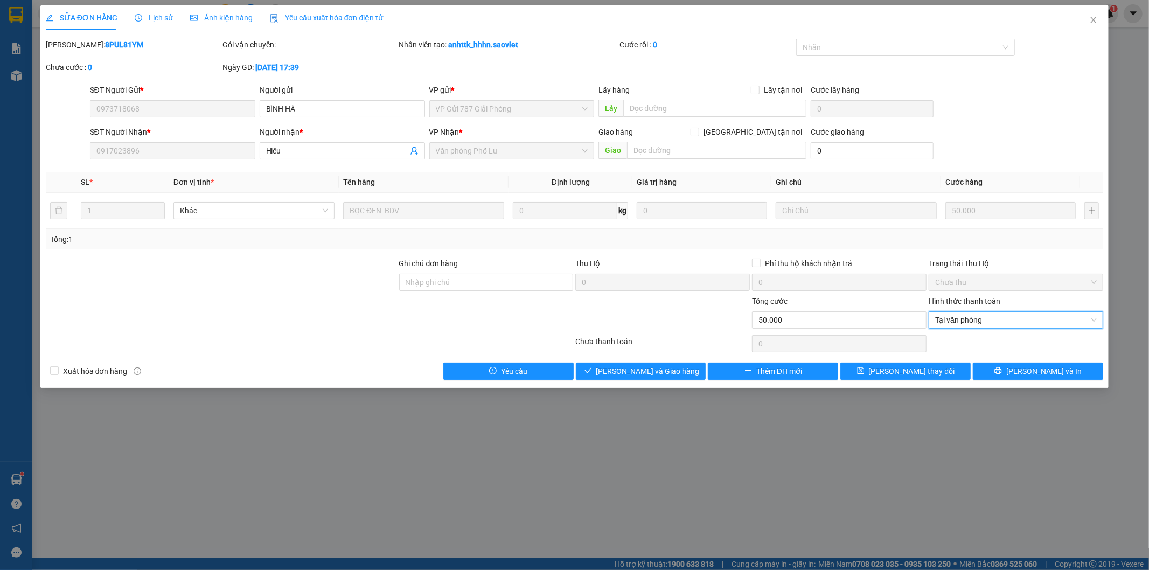
click at [641, 361] on div "Total Paid Fee 0 Total UnPaid Fee 50.000 Cash Collection Total Fee Mã ĐH: 8PUL8…" at bounding box center [575, 209] width 1058 height 341
click at [659, 362] on button "[PERSON_NAME] và Giao hàng" at bounding box center [641, 370] width 130 height 17
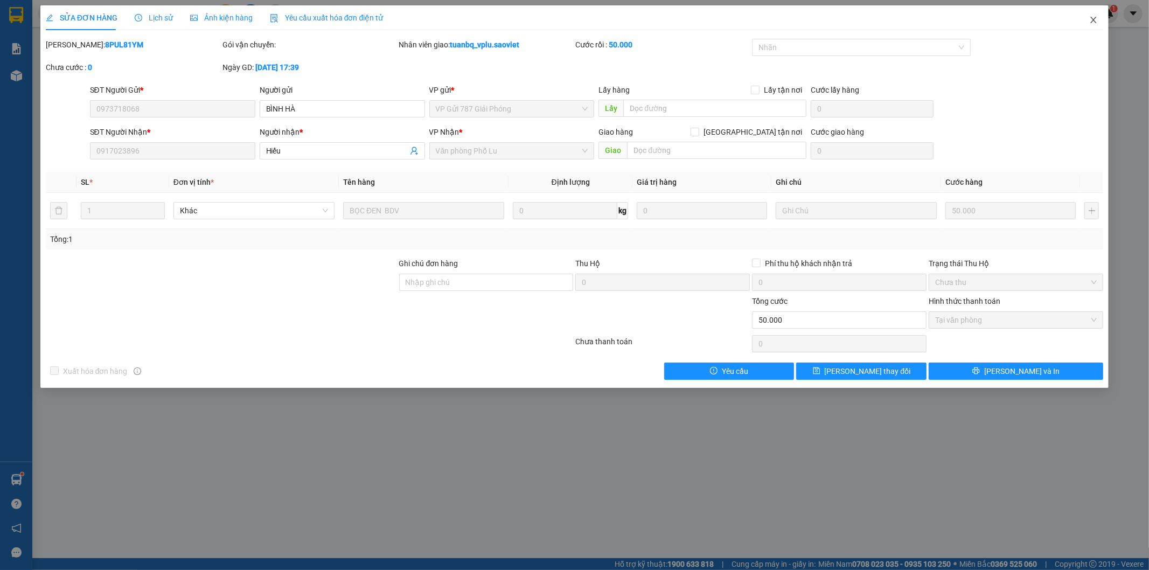
click at [1092, 25] on span "Close" at bounding box center [1093, 20] width 30 height 30
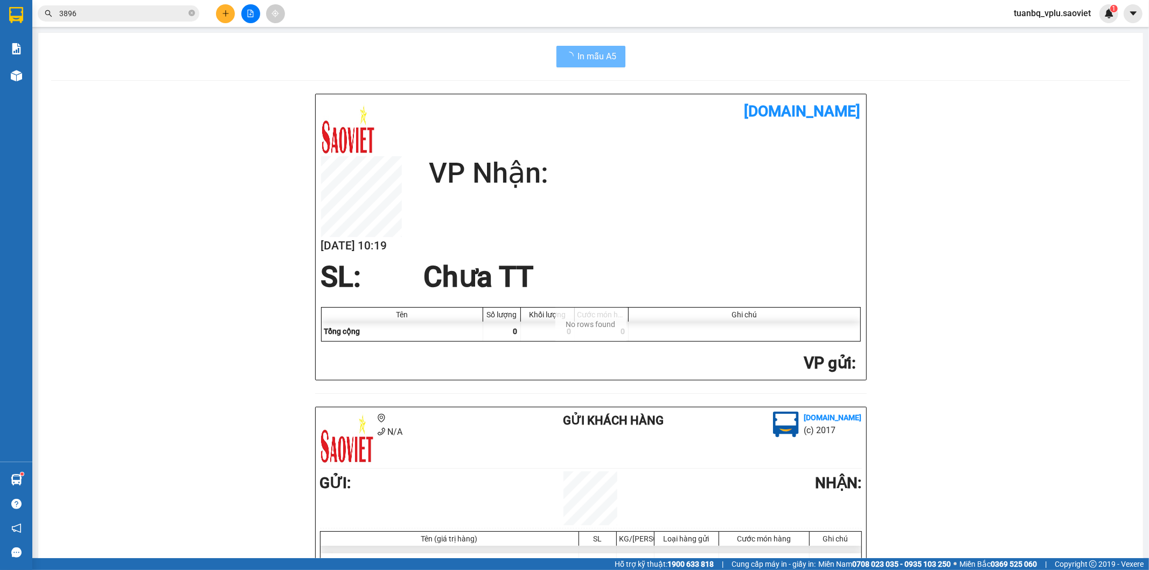
click at [143, 9] on input "3896" at bounding box center [122, 14] width 127 height 12
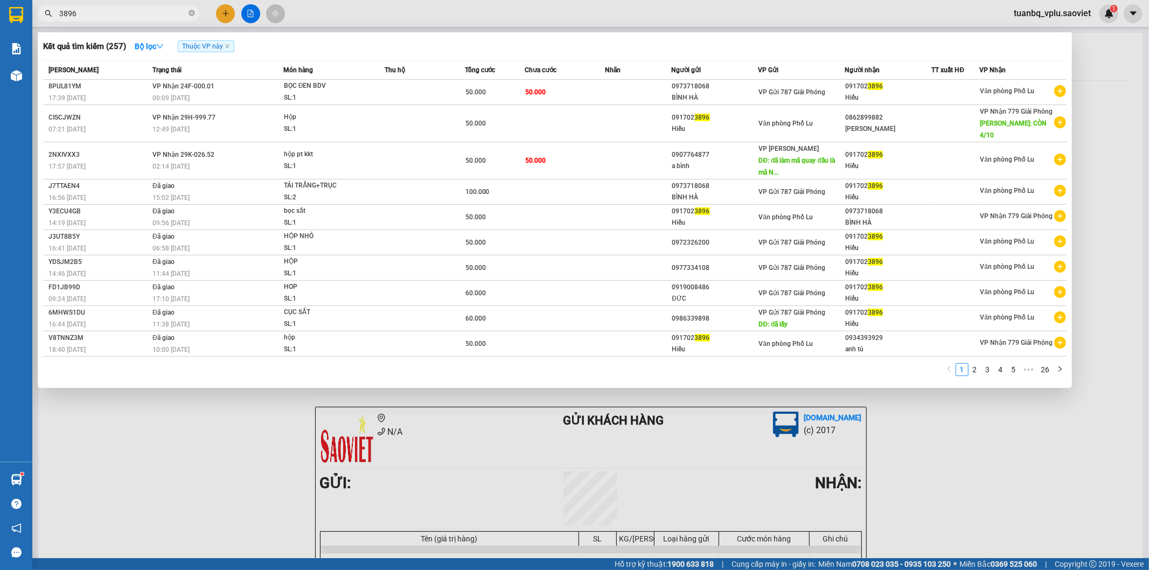
click at [141, 9] on input "3896" at bounding box center [122, 14] width 127 height 12
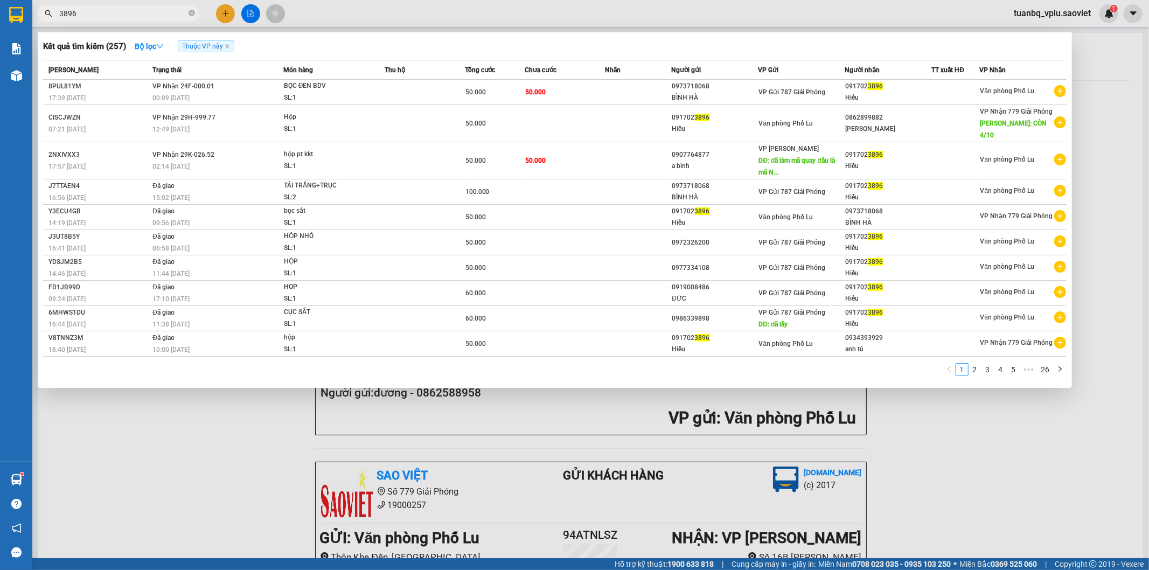
click at [140, 9] on input "3896" at bounding box center [122, 14] width 127 height 12
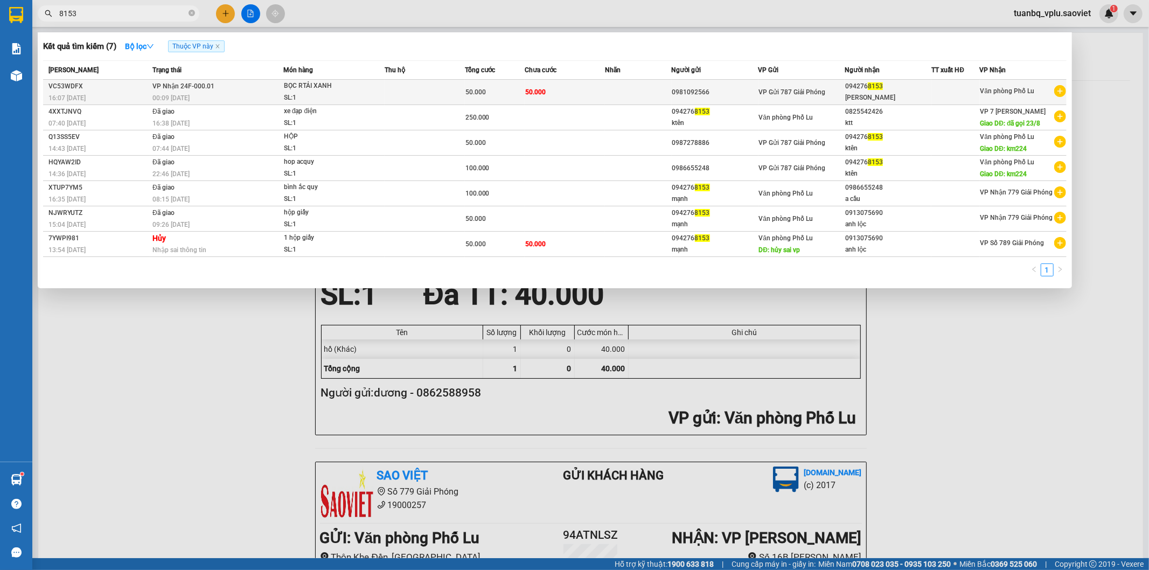
type input "8153"
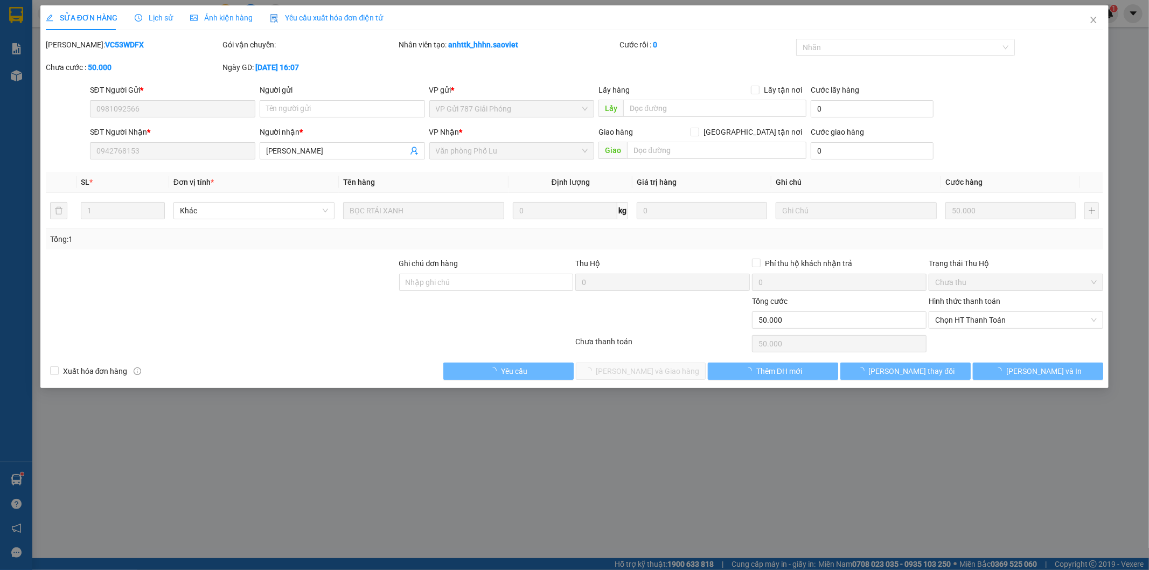
type input "0981092566"
type input "0942768153"
type input "[PERSON_NAME]"
type input "0"
type input "50.000"
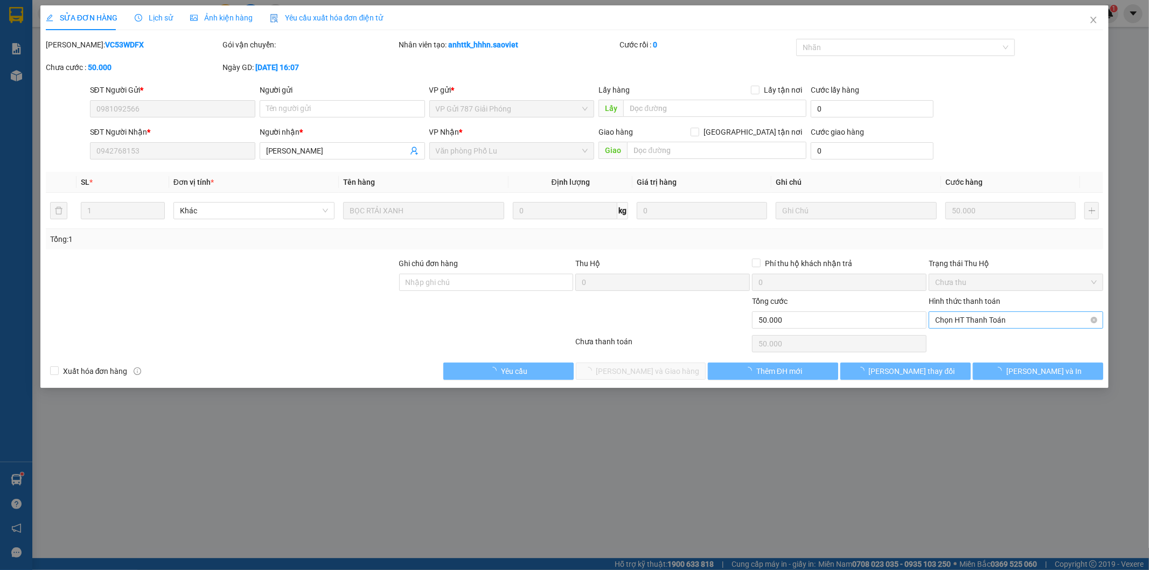
click at [988, 320] on span "Chọn HT Thanh Toán" at bounding box center [1016, 320] width 162 height 16
click at [989, 339] on div "Tại văn phòng" at bounding box center [1017, 342] width 162 height 12
type input "0"
click at [689, 375] on button "[PERSON_NAME] và Giao hàng" at bounding box center [641, 370] width 130 height 17
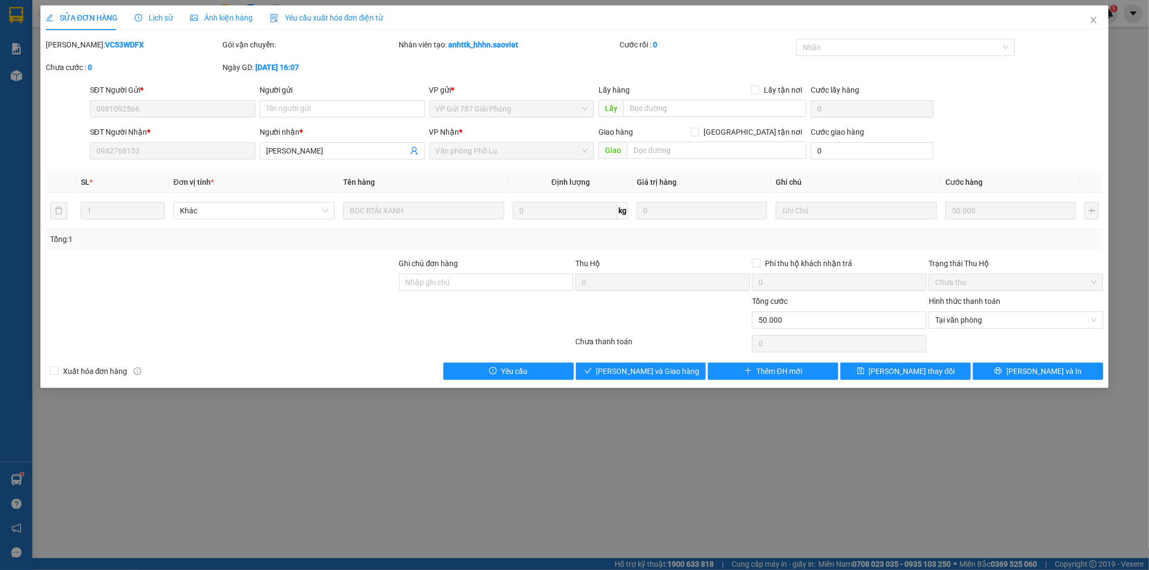
drag, startPoint x: 435, startPoint y: 410, endPoint x: 1, endPoint y: 464, distance: 437.5
click at [97, 483] on div "SỬA ĐƠN HÀNG Lịch sử Ảnh kiện hàng Yêu cầu xuất hóa đơn điện tử Total Paid Fee …" at bounding box center [574, 285] width 1149 height 570
click at [1088, 24] on span "Close" at bounding box center [1093, 20] width 30 height 30
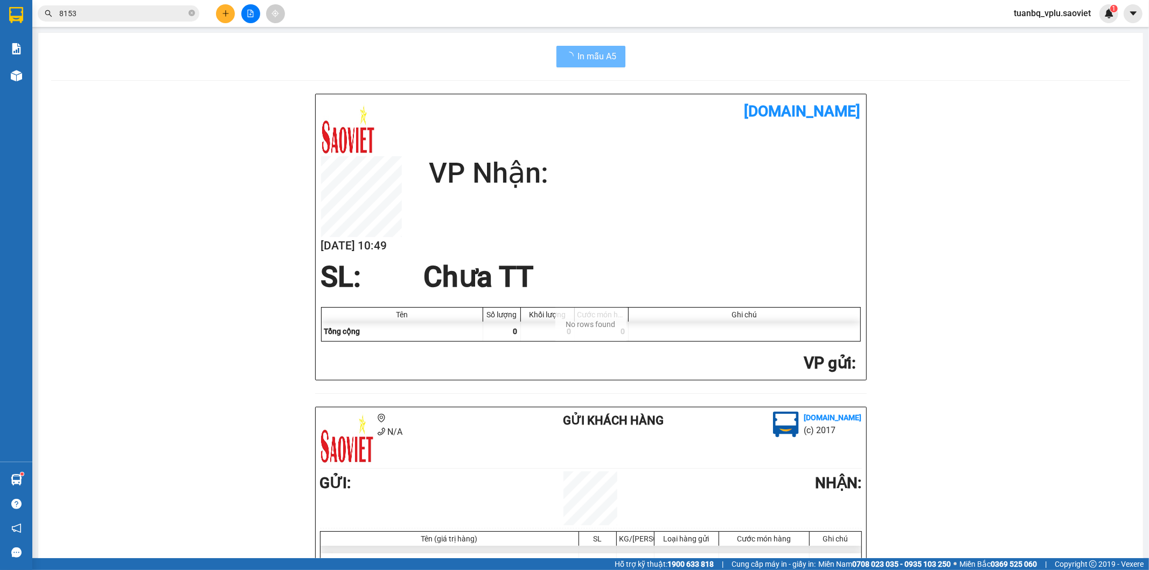
click at [130, 14] on input "8153" at bounding box center [122, 14] width 127 height 12
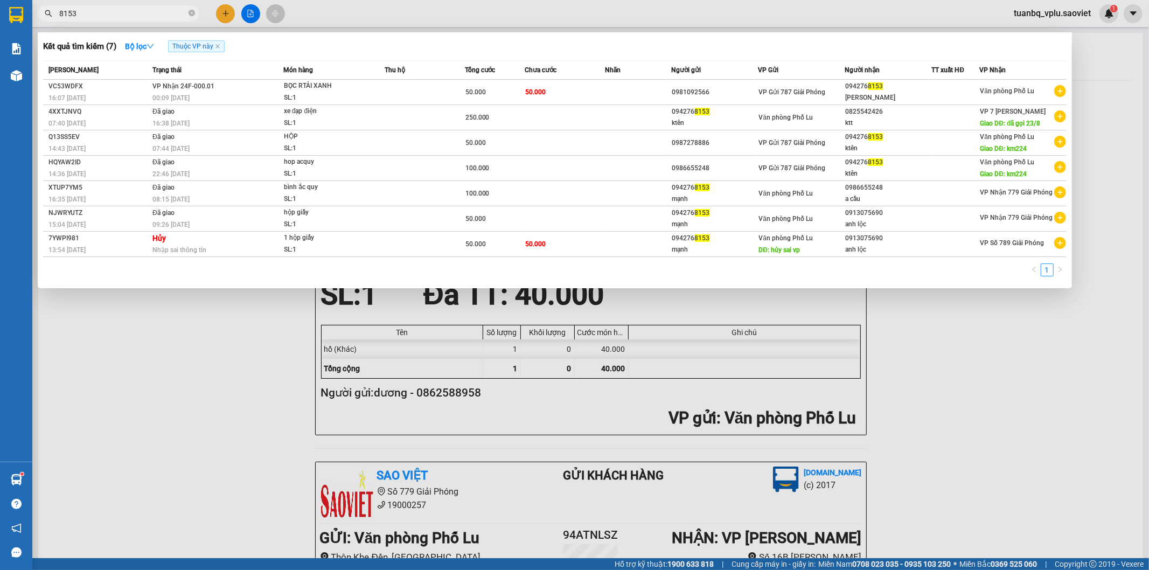
click at [130, 14] on input "8153" at bounding box center [122, 14] width 127 height 12
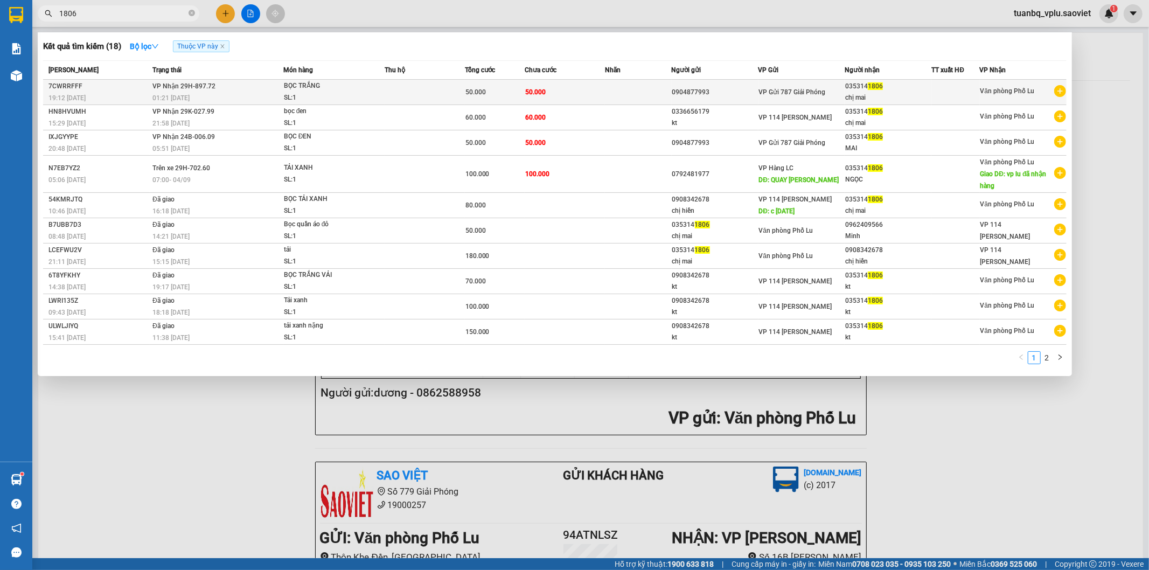
type input "1806"
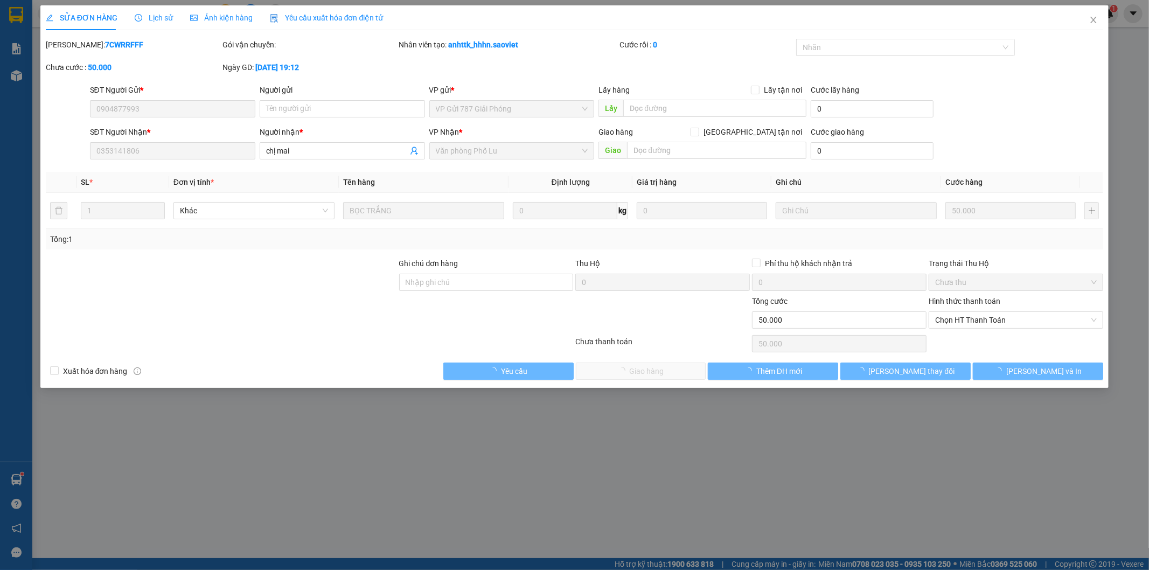
type input "0904877993"
type input "0353141806"
type input "chị mai"
type input "0"
type input "50.000"
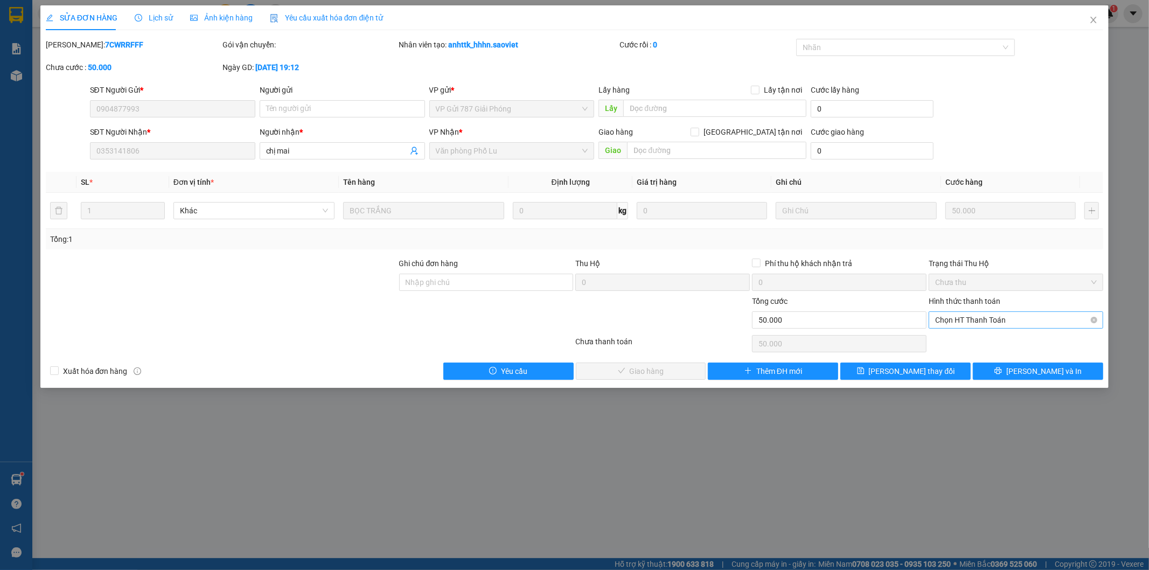
click at [985, 319] on span "Chọn HT Thanh Toán" at bounding box center [1016, 320] width 162 height 16
click at [975, 344] on div "Tại văn phòng" at bounding box center [1017, 342] width 162 height 12
type input "0"
click at [658, 366] on span "[PERSON_NAME] và Giao hàng" at bounding box center [647, 371] width 103 height 12
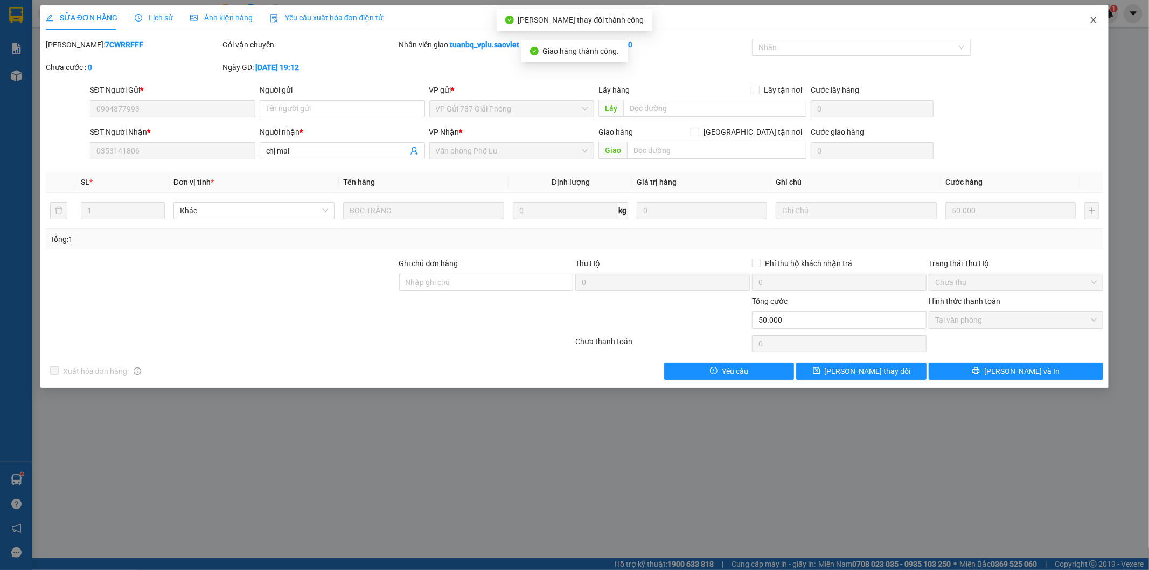
click at [1091, 18] on icon "close" at bounding box center [1093, 20] width 9 height 9
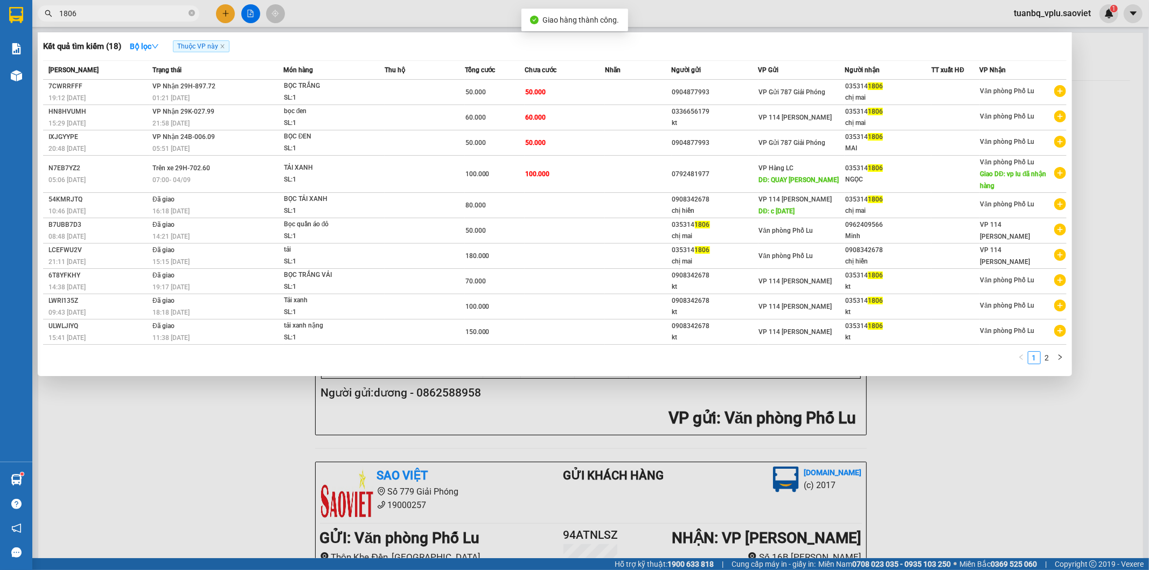
click at [128, 15] on input "1806" at bounding box center [122, 14] width 127 height 12
click at [232, 125] on div "21:58 [DATE]" at bounding box center [217, 123] width 130 height 12
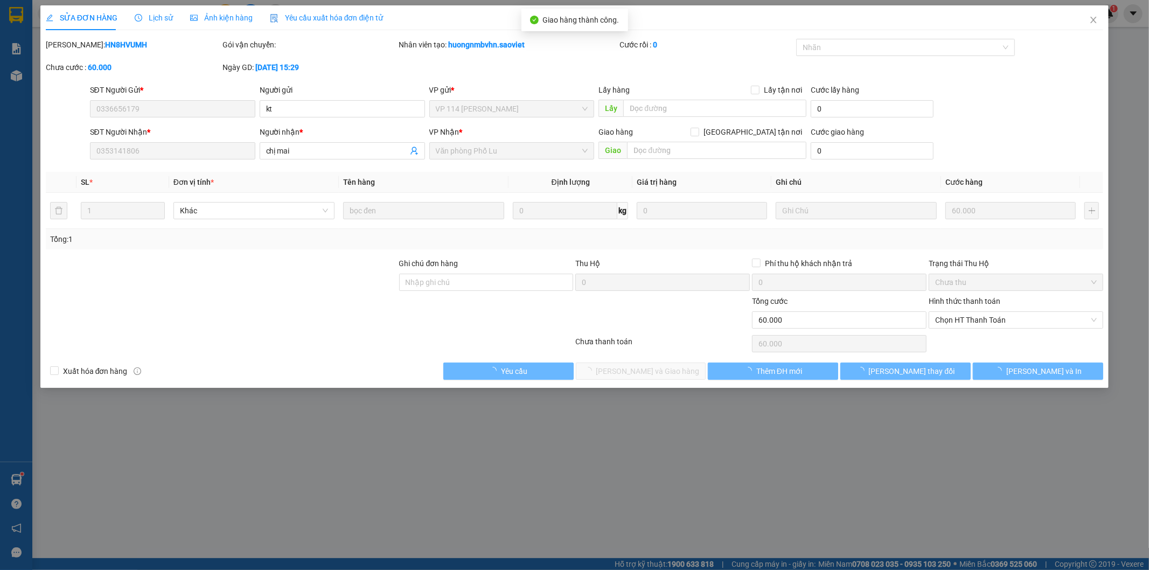
type input "0336656179"
type input "kt"
type input "0353141806"
type input "chị mai"
type input "0"
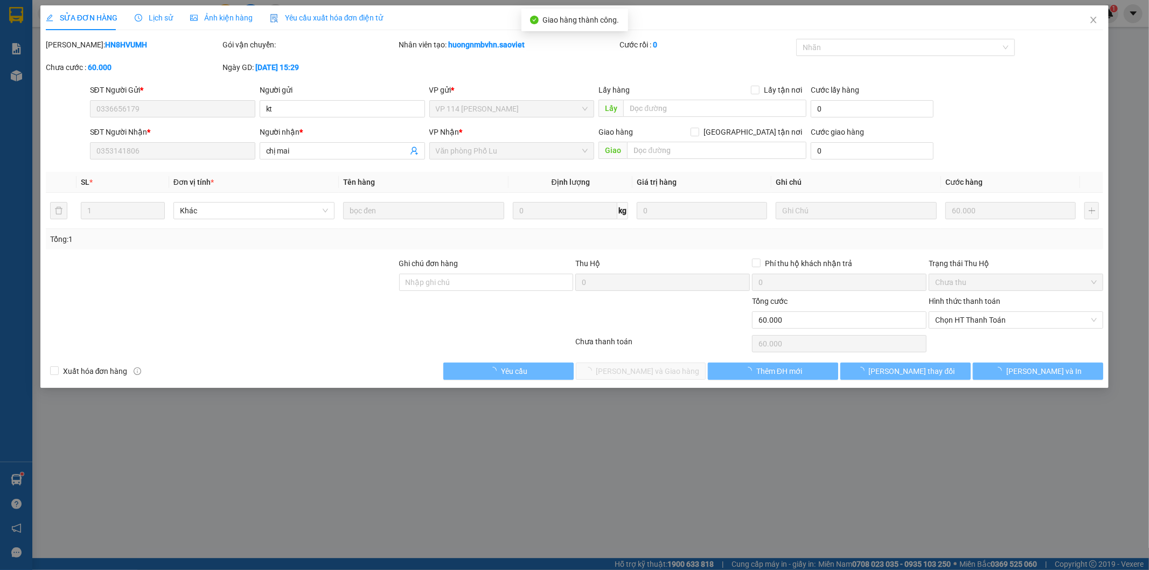
type input "60.000"
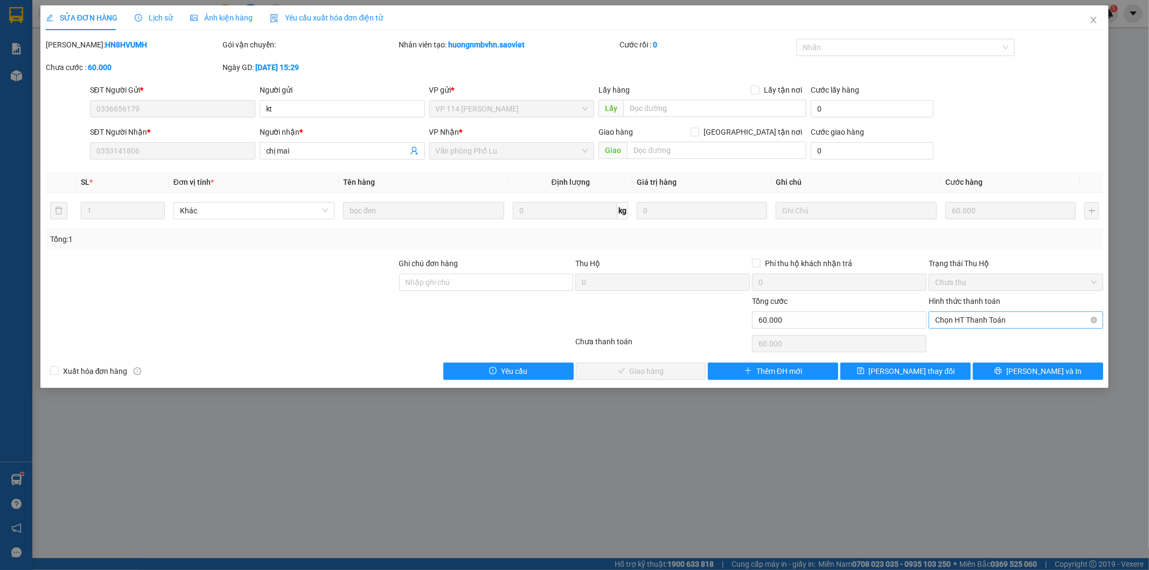
click at [959, 323] on span "Chọn HT Thanh Toán" at bounding box center [1016, 320] width 162 height 16
click at [945, 343] on div "Tại văn phòng" at bounding box center [1017, 342] width 162 height 12
type input "0"
click at [661, 365] on span "[PERSON_NAME] và Giao hàng" at bounding box center [647, 371] width 103 height 12
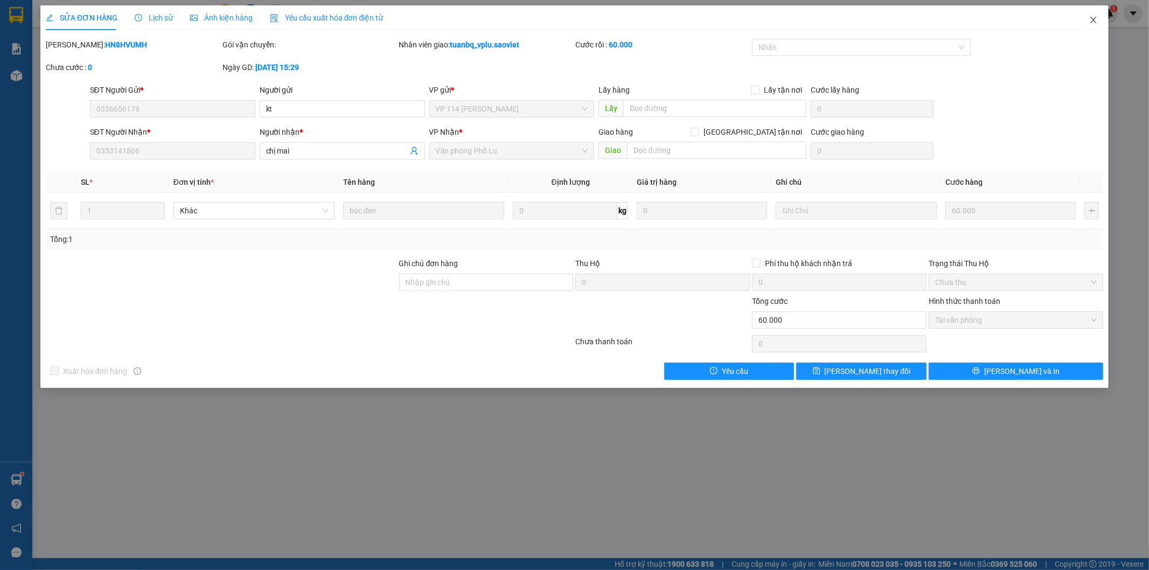
click at [1091, 18] on icon "close" at bounding box center [1093, 20] width 9 height 9
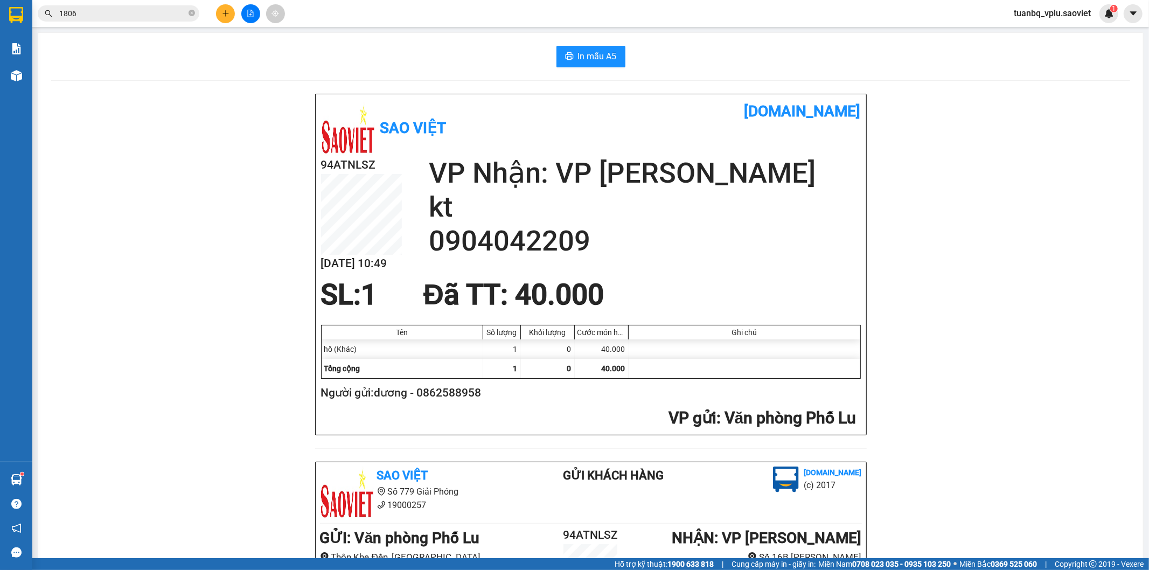
click at [113, 10] on input "1806" at bounding box center [122, 14] width 127 height 12
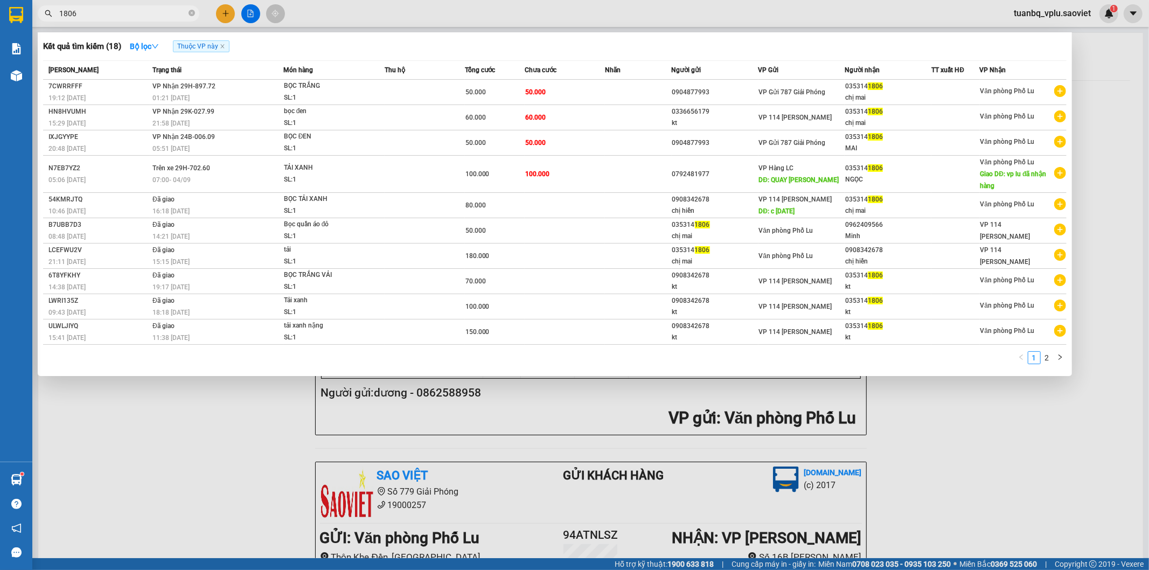
click at [112, 10] on input "1806" at bounding box center [122, 14] width 127 height 12
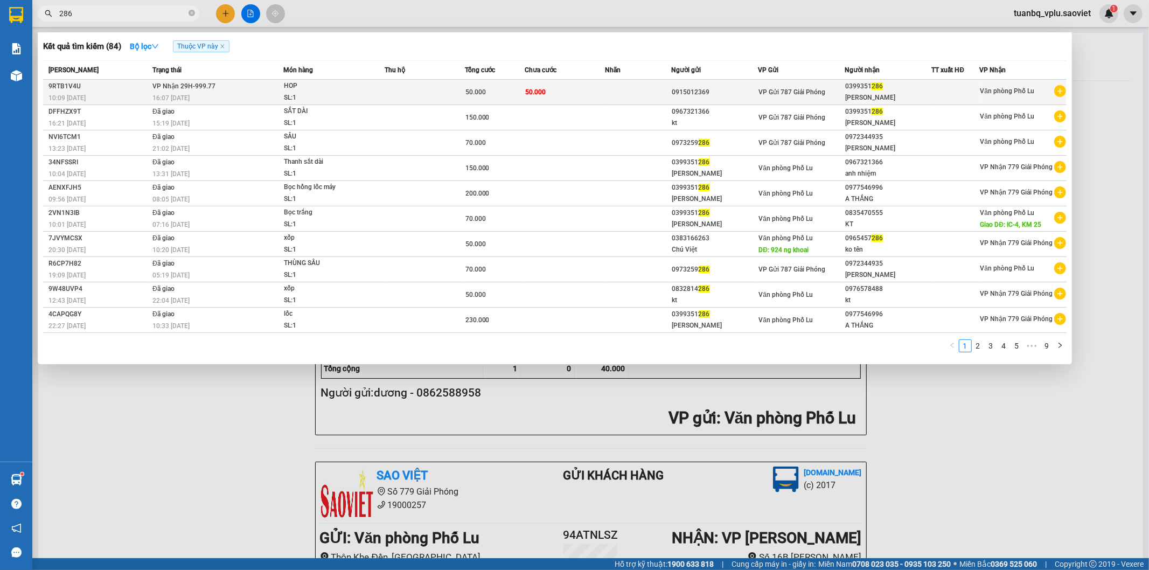
type input "286"
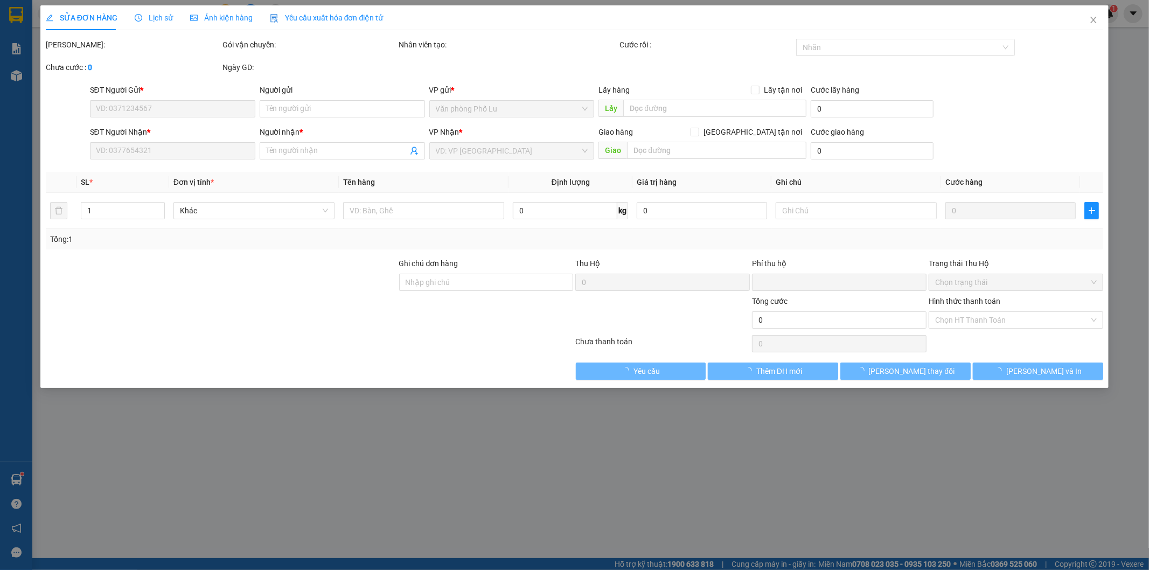
type input "0915012369"
type input "0399351286"
type input "[PERSON_NAME]"
type input "0"
type input "50.000"
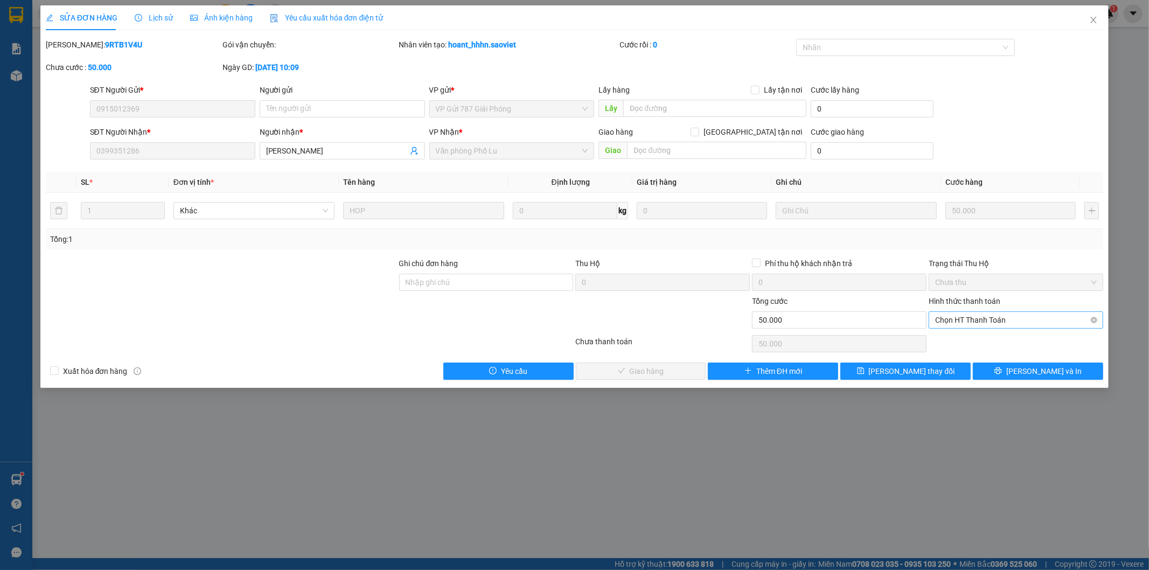
click at [990, 313] on span "Chọn HT Thanh Toán" at bounding box center [1016, 320] width 162 height 16
click at [963, 338] on div "Tại văn phòng" at bounding box center [1017, 342] width 162 height 12
type input "0"
click at [665, 371] on span "[PERSON_NAME] và Giao hàng" at bounding box center [647, 371] width 103 height 12
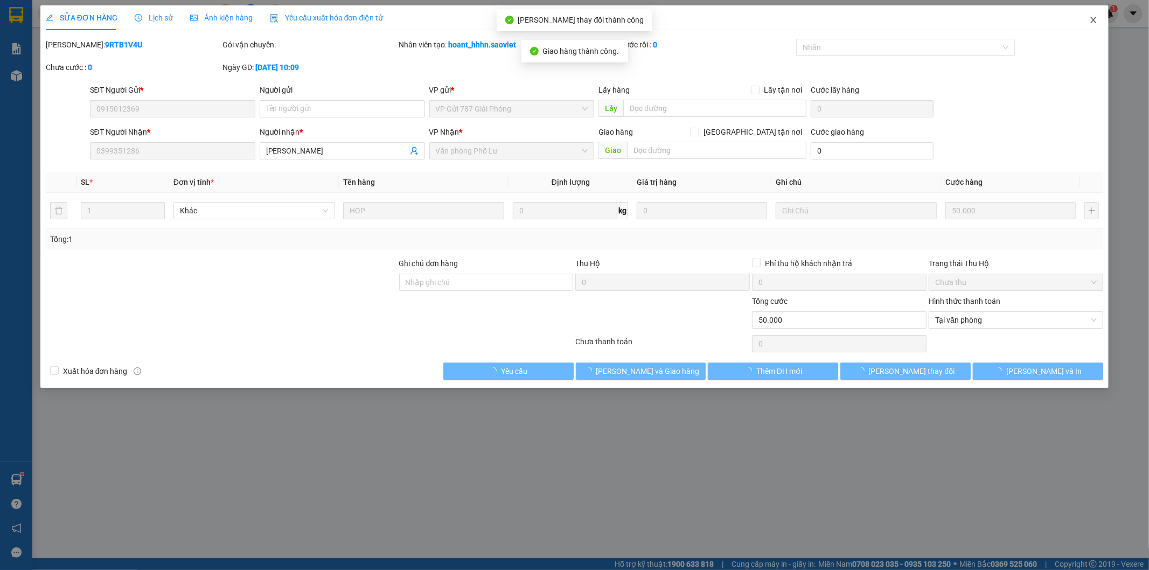
click at [1094, 23] on icon "close" at bounding box center [1093, 20] width 9 height 9
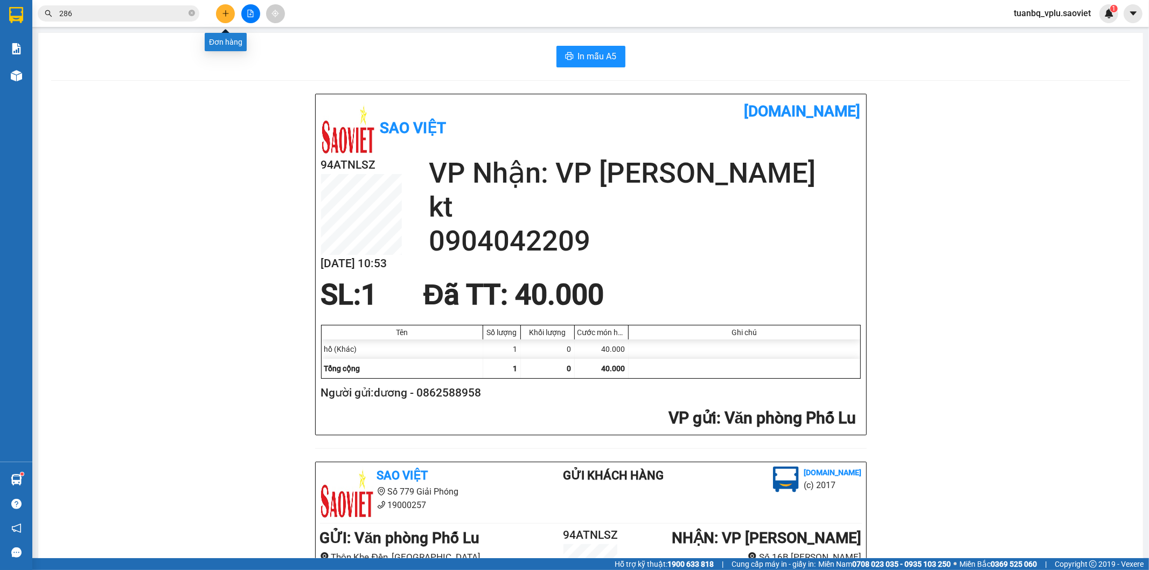
click at [234, 17] on button at bounding box center [225, 13] width 19 height 19
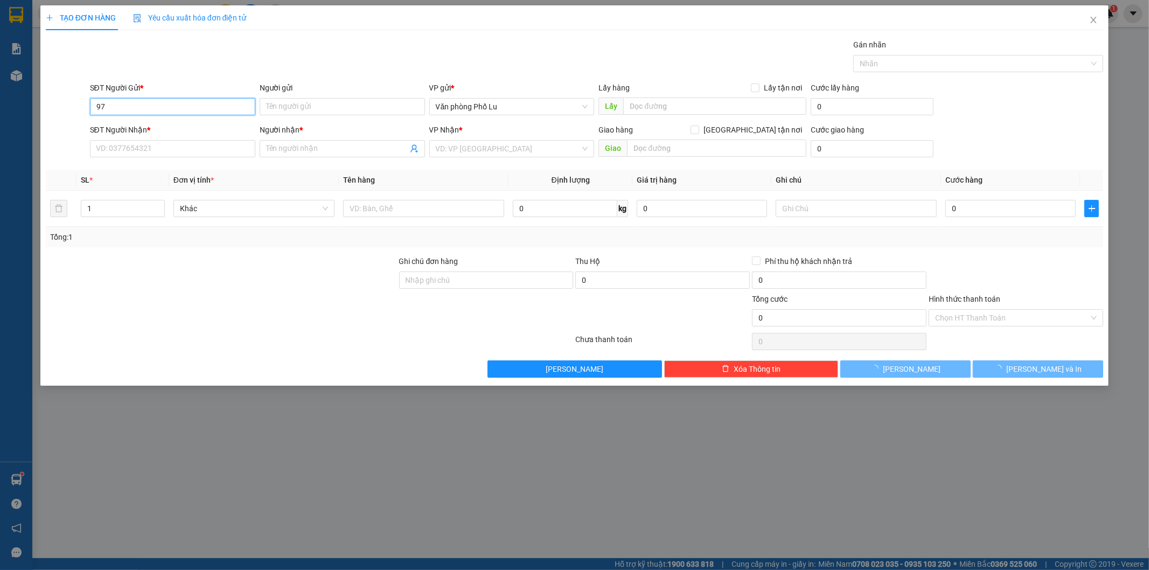
type input "9"
type input "0974712454"
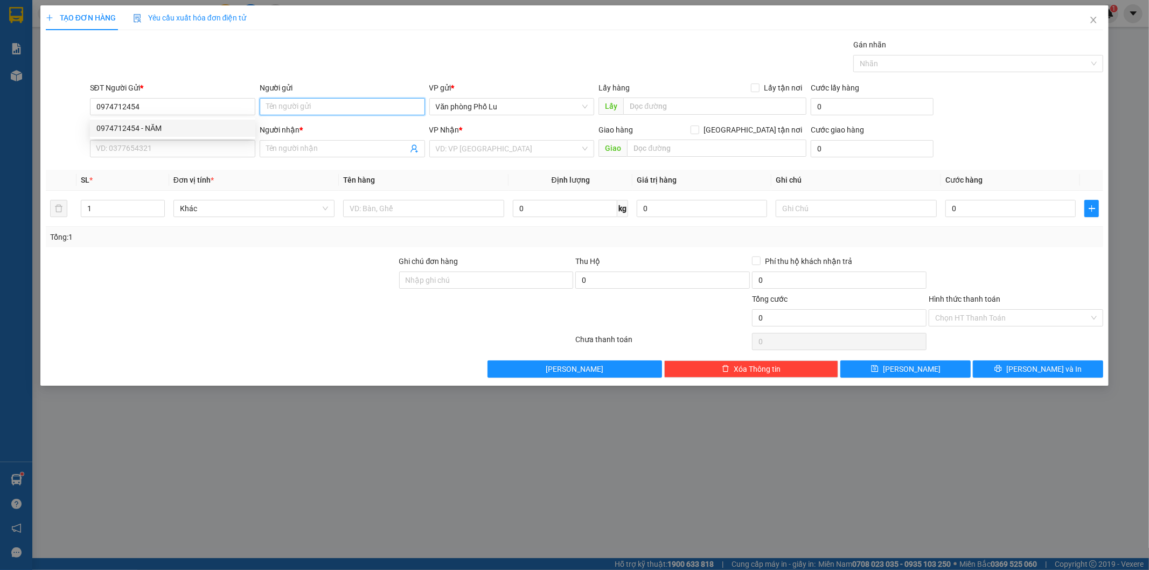
click at [303, 114] on input "Người gửi" at bounding box center [342, 106] width 165 height 17
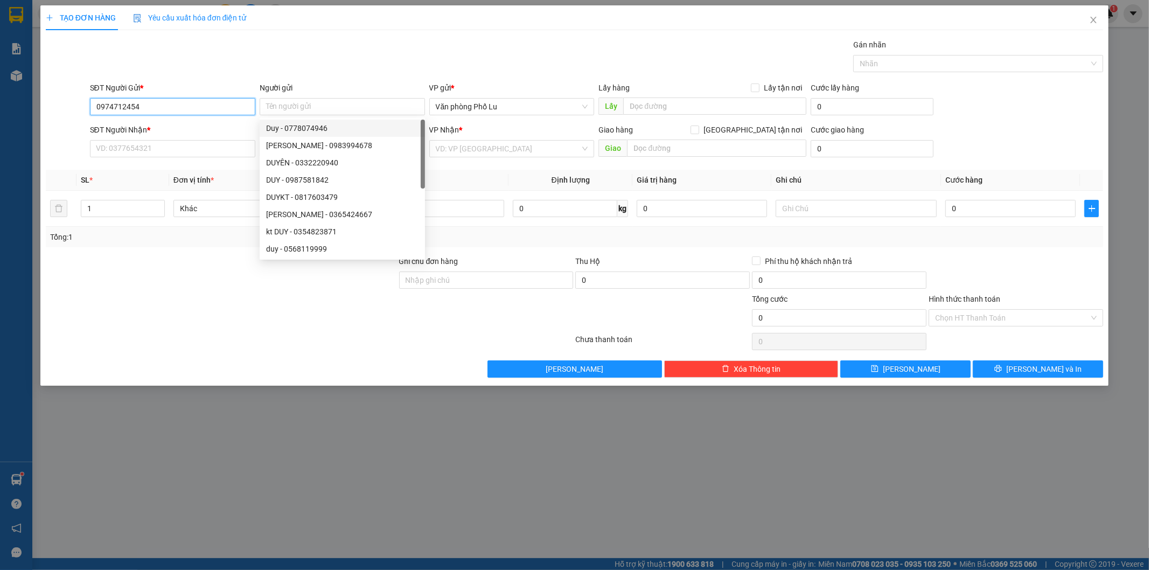
click at [165, 108] on input "0974712454" at bounding box center [172, 106] width 165 height 17
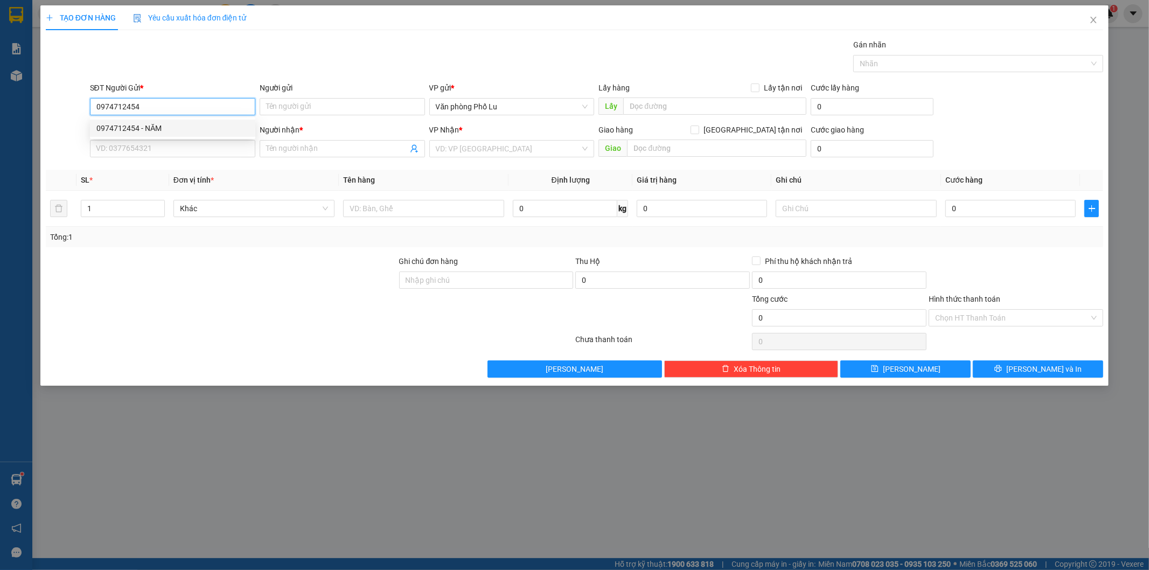
click at [157, 127] on div "0974712454 - NĂM" at bounding box center [172, 128] width 152 height 12
type input "NĂM"
type input "0862759950"
type input "Chị Trang"
type input "đã gọi khách ok 21/9"
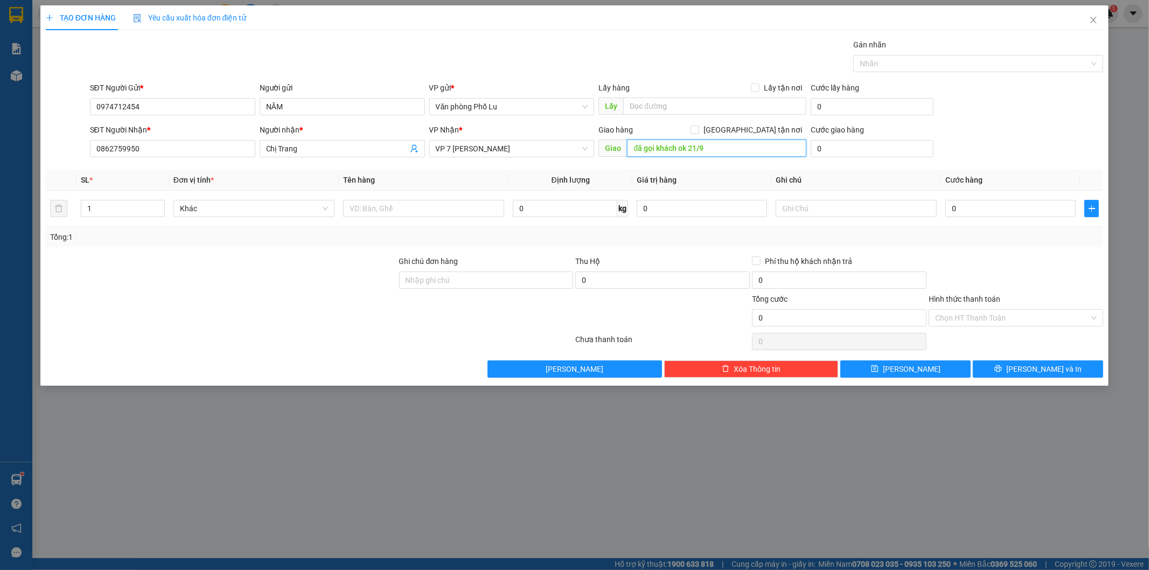
click at [718, 152] on input "đã gọi khách ok 21/9" at bounding box center [716, 147] width 179 height 17
click at [330, 155] on span "Chị Trang" at bounding box center [342, 148] width 165 height 17
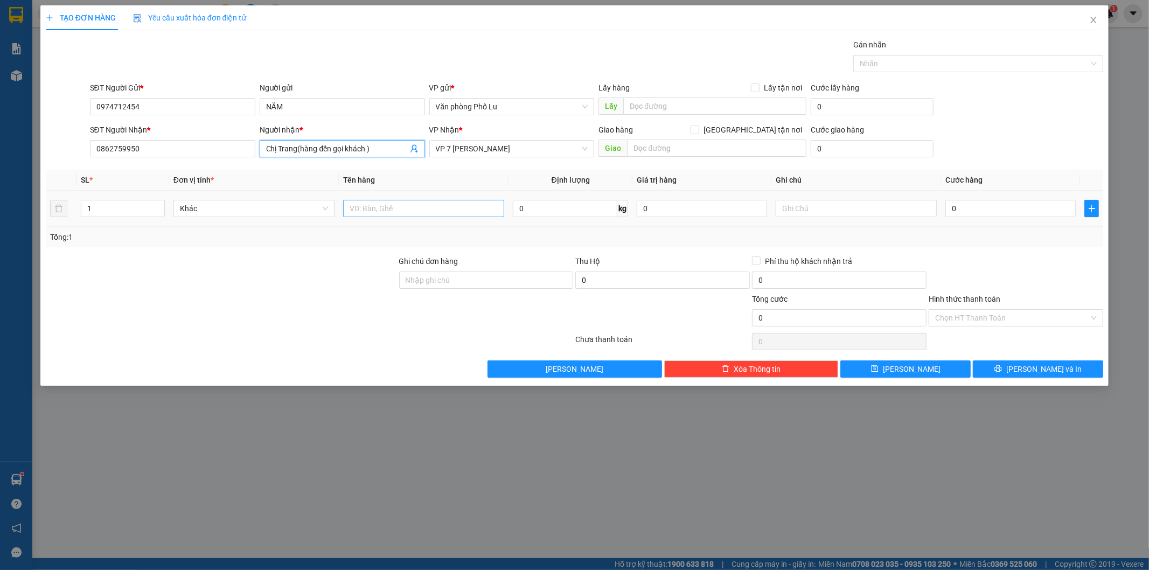
type input "Chị Trang(hàng đến gọi khách )"
click at [386, 214] on input "text" at bounding box center [423, 208] width 161 height 17
type input "xốp"
click at [983, 207] on input "0" at bounding box center [1010, 208] width 130 height 17
click at [1000, 266] on div at bounding box center [1015, 274] width 177 height 38
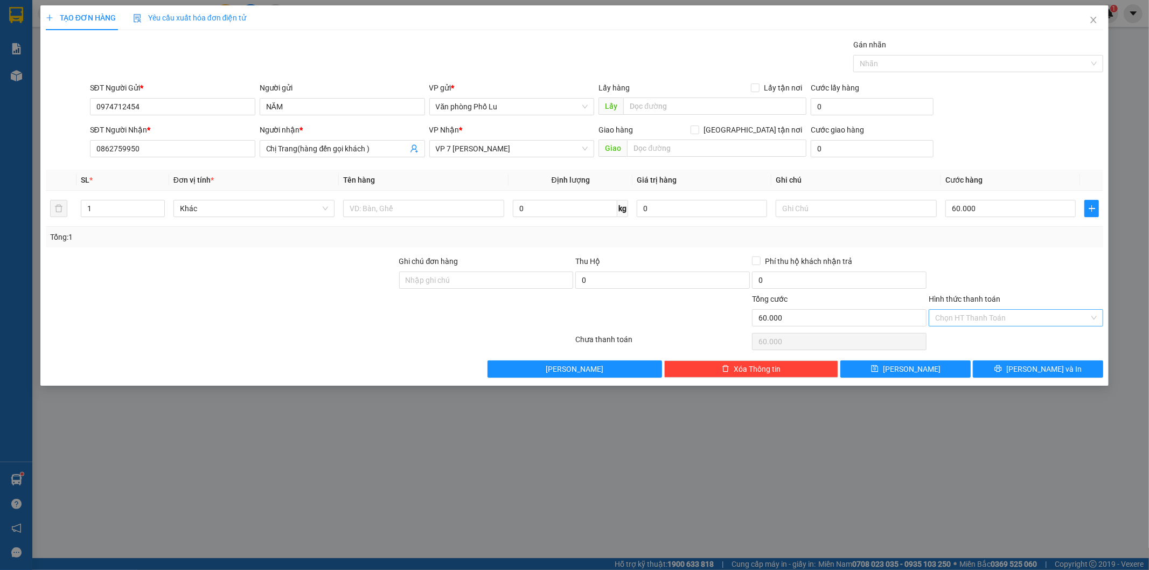
click at [1020, 316] on input "Hình thức thanh toán" at bounding box center [1012, 318] width 154 height 16
click at [990, 337] on div "Tại văn phòng" at bounding box center [1017, 339] width 162 height 12
click at [1045, 378] on button "[PERSON_NAME] và In" at bounding box center [1038, 368] width 130 height 17
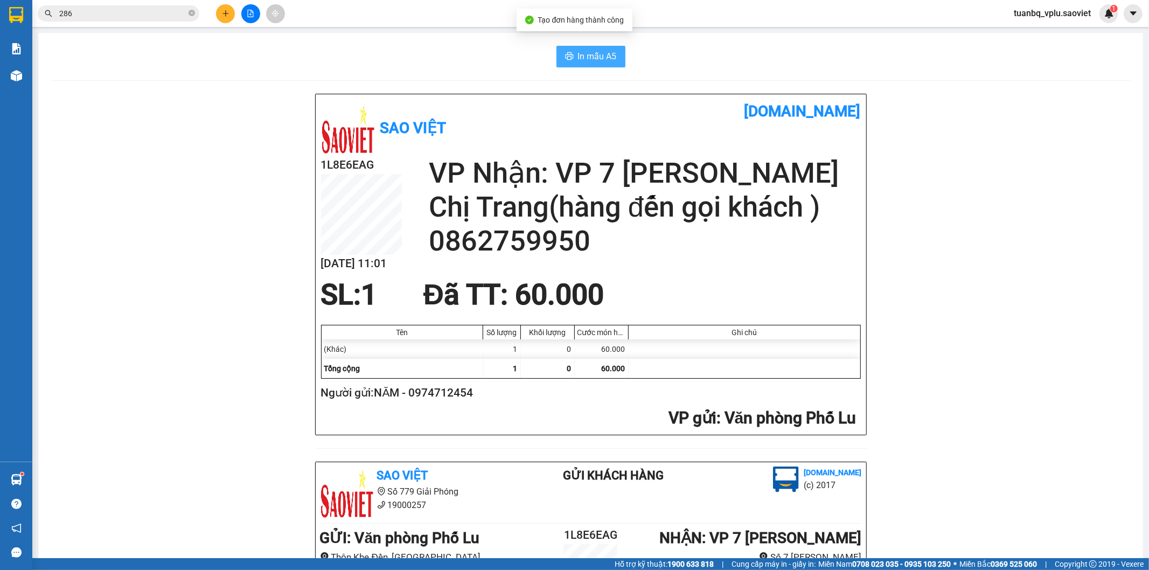
click at [591, 55] on span "In mẫu A5" at bounding box center [597, 56] width 39 height 13
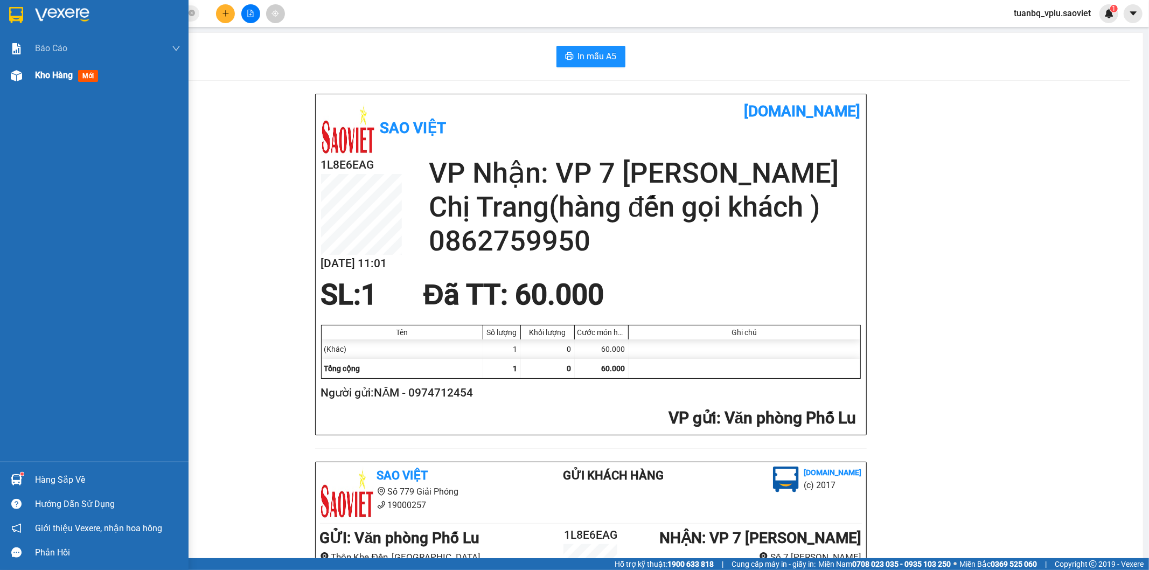
click at [66, 72] on span "Kho hàng" at bounding box center [54, 75] width 38 height 10
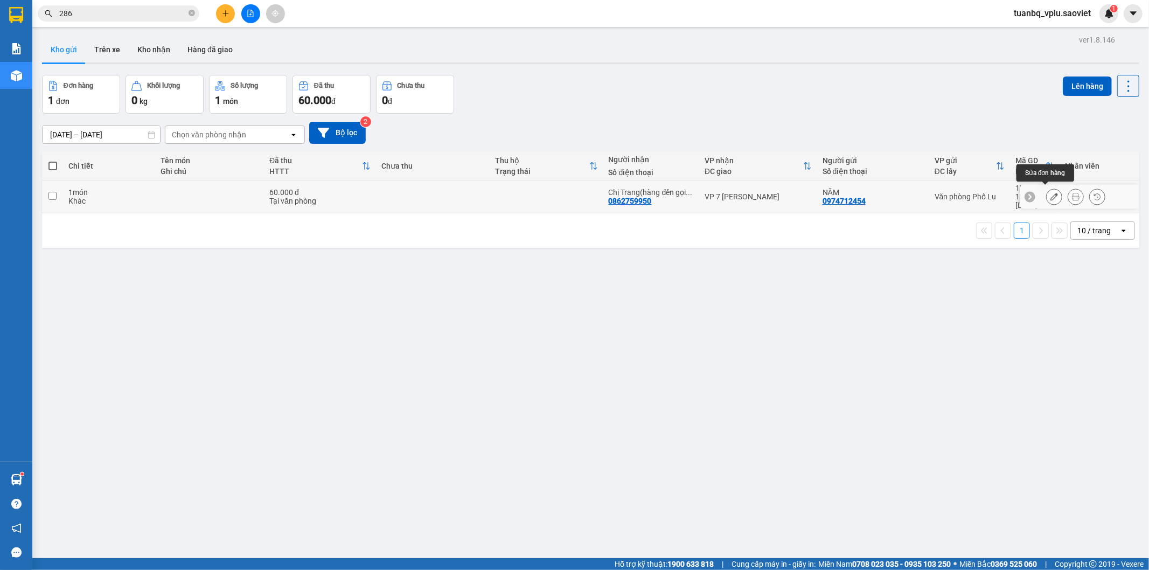
click at [1046, 196] on button at bounding box center [1053, 196] width 15 height 19
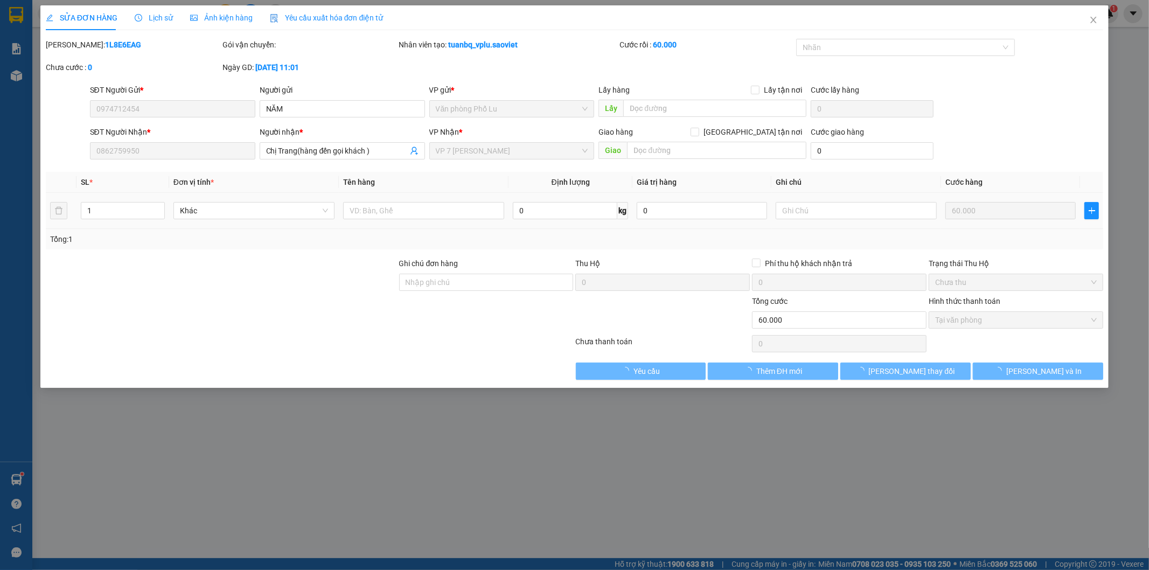
click at [375, 211] on input "text" at bounding box center [423, 210] width 161 height 17
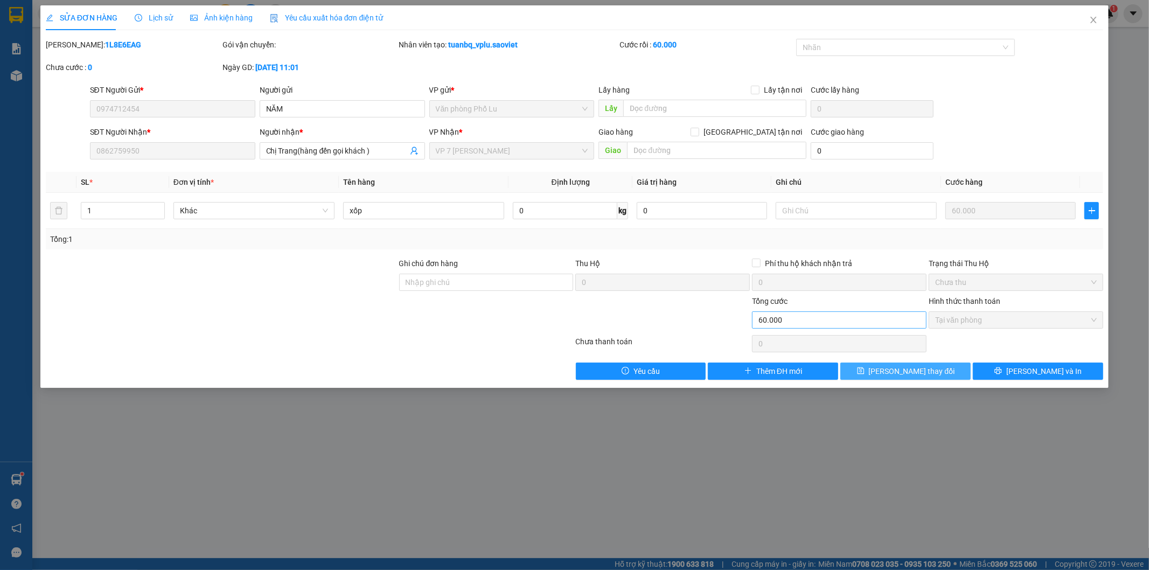
click at [945, 374] on button "[PERSON_NAME] thay đổi" at bounding box center [905, 370] width 130 height 17
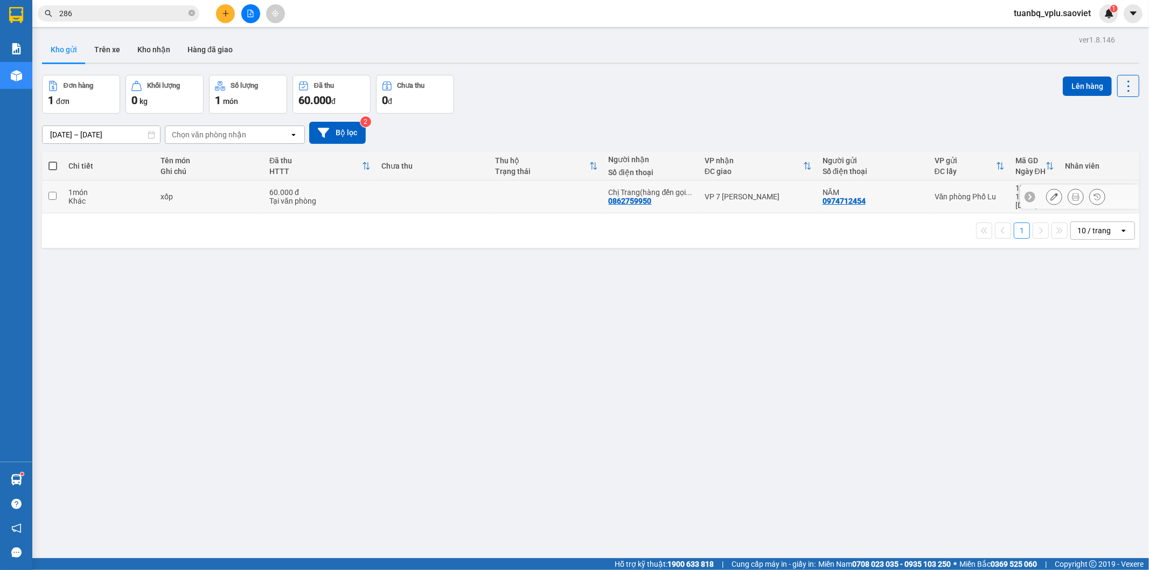
click at [531, 194] on td at bounding box center [547, 196] width 114 height 33
checkbox input "true"
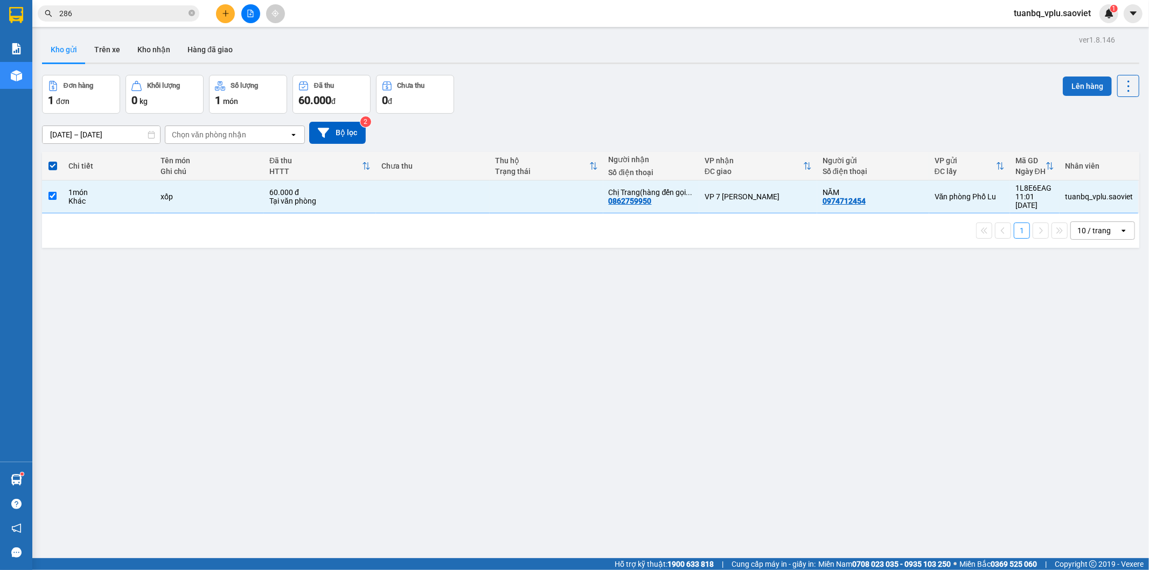
click at [1076, 92] on button "Lên hàng" at bounding box center [1087, 85] width 49 height 19
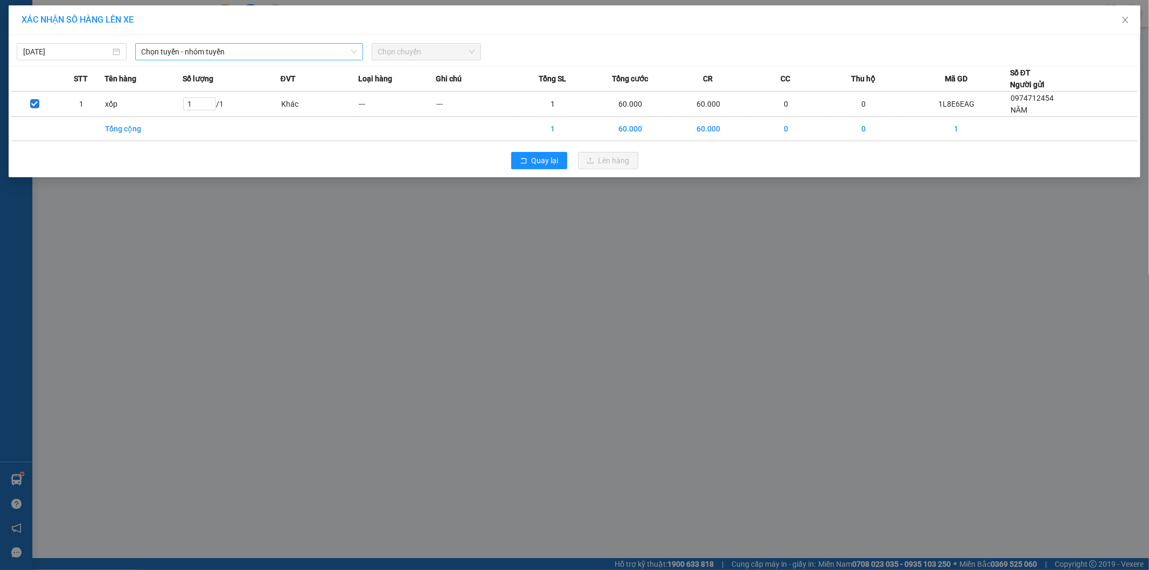
click at [259, 49] on span "Chọn tuyến - nhóm tuyến" at bounding box center [249, 52] width 215 height 16
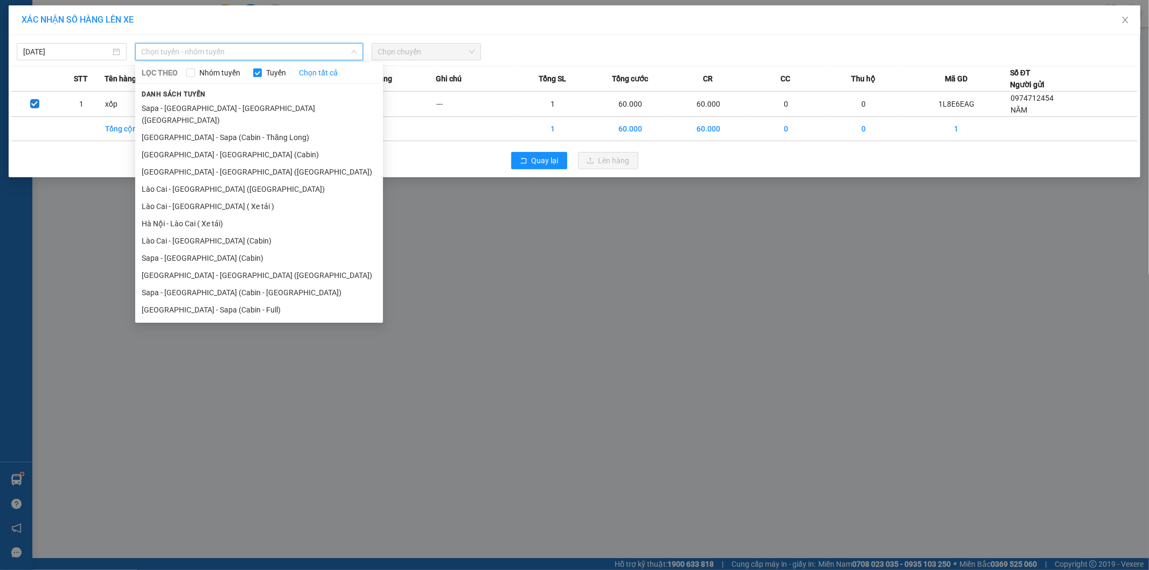
click at [210, 249] on li "Sapa - [GEOGRAPHIC_DATA] (Cabin)" at bounding box center [259, 257] width 248 height 17
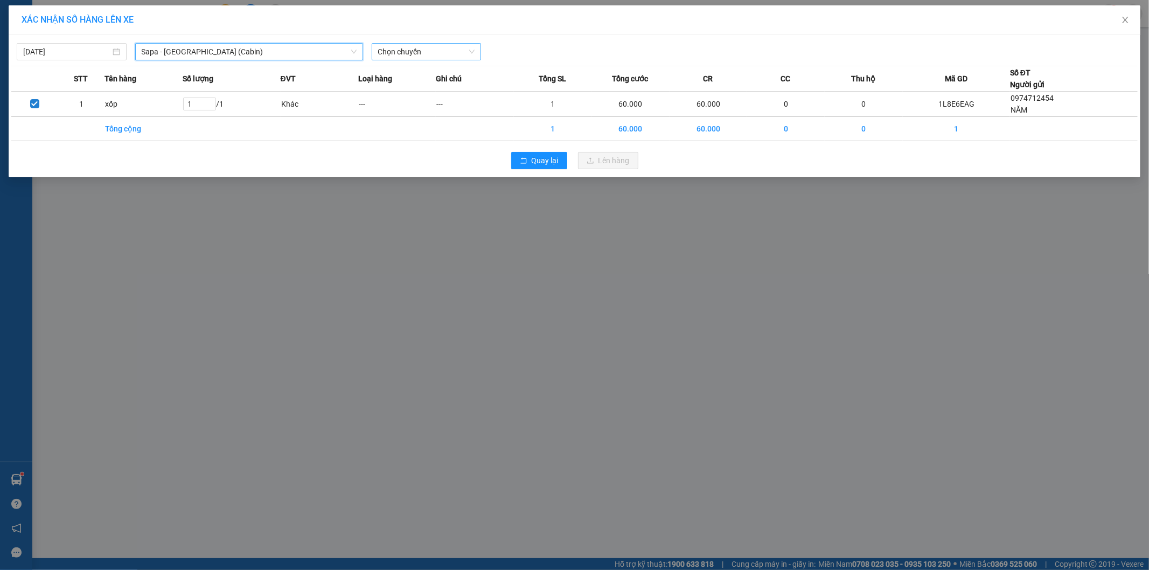
click at [379, 58] on span "Chọn chuyến" at bounding box center [426, 52] width 97 height 16
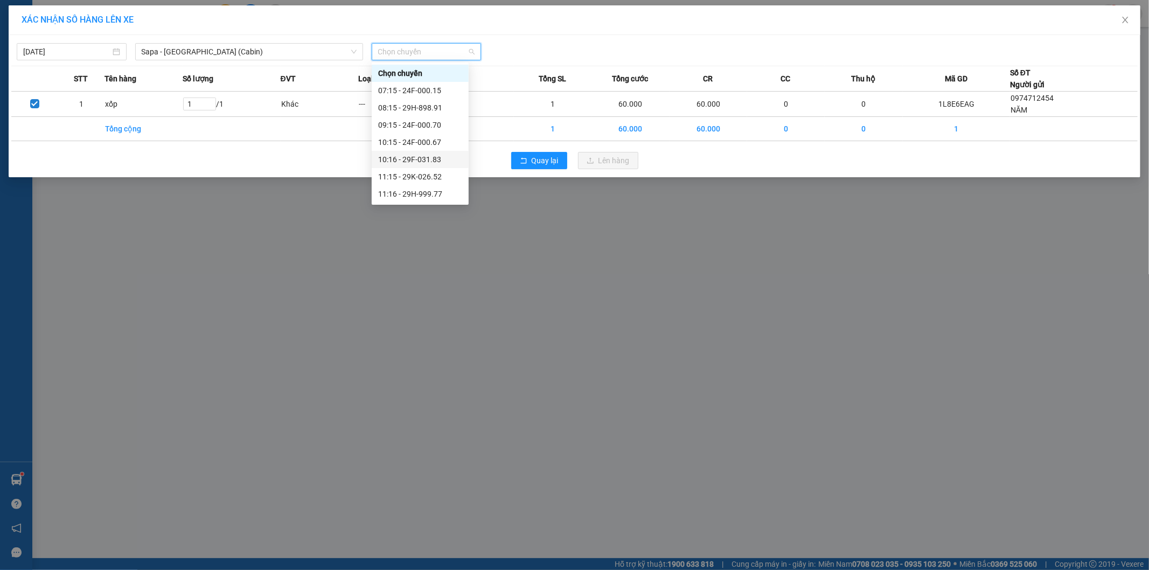
click at [431, 160] on div "10:16 - 29F-031.83" at bounding box center [420, 159] width 84 height 12
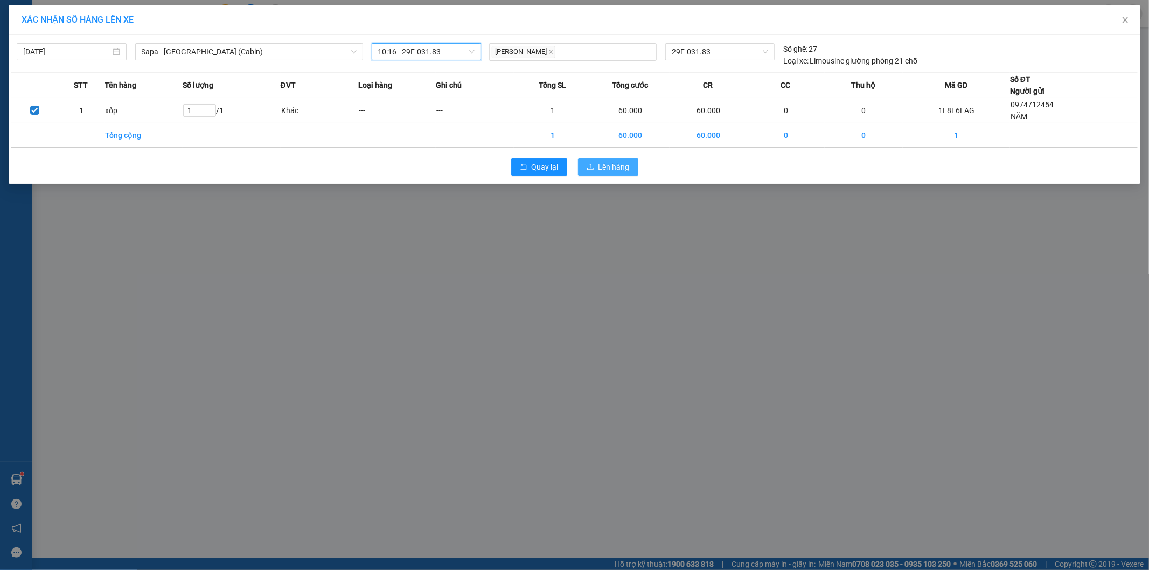
click at [601, 167] on span "Lên hàng" at bounding box center [613, 167] width 31 height 12
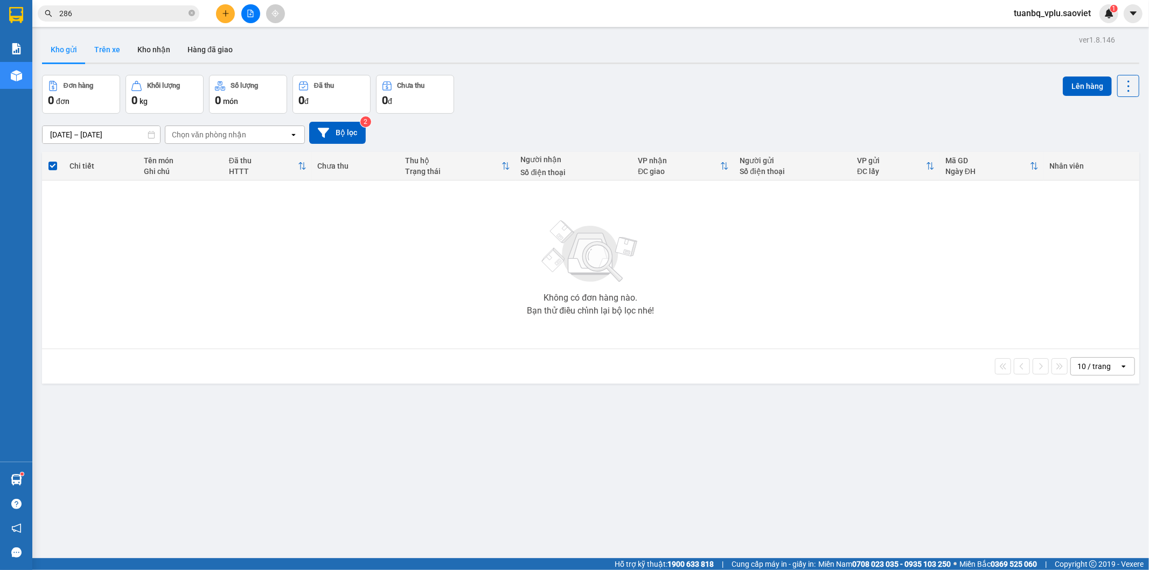
click at [111, 51] on button "Trên xe" at bounding box center [107, 50] width 43 height 26
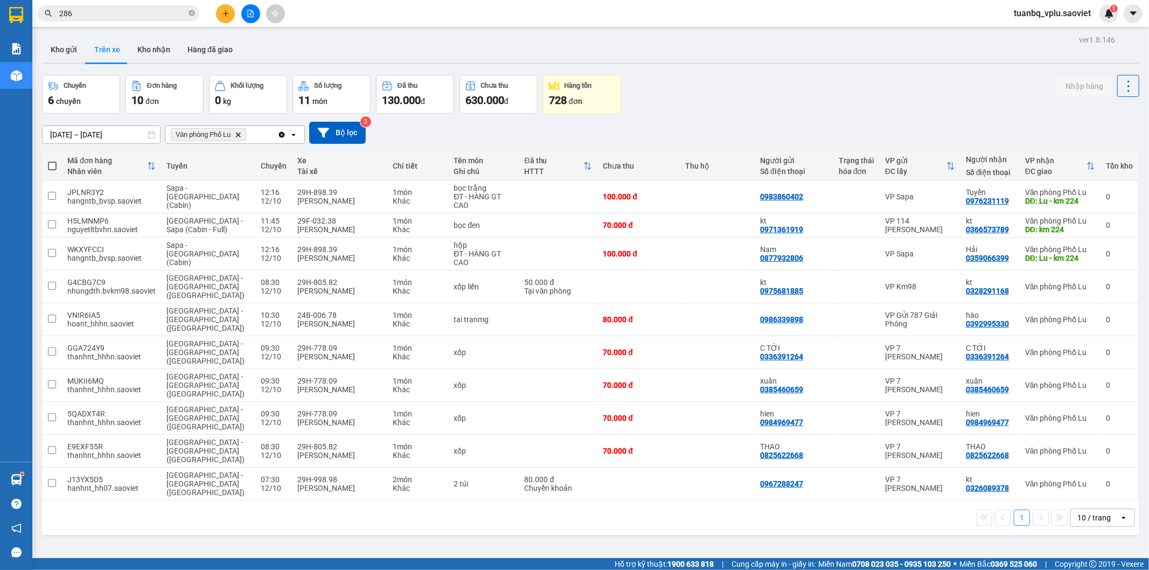
click at [111, 18] on input "286" at bounding box center [122, 14] width 127 height 12
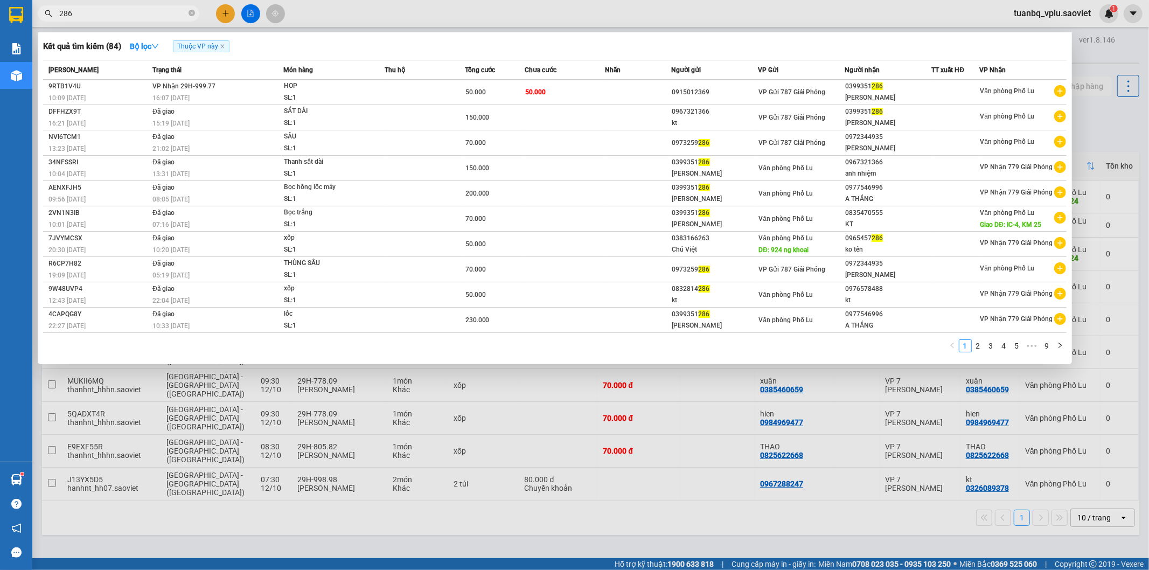
click at [111, 18] on input "286" at bounding box center [122, 14] width 127 height 12
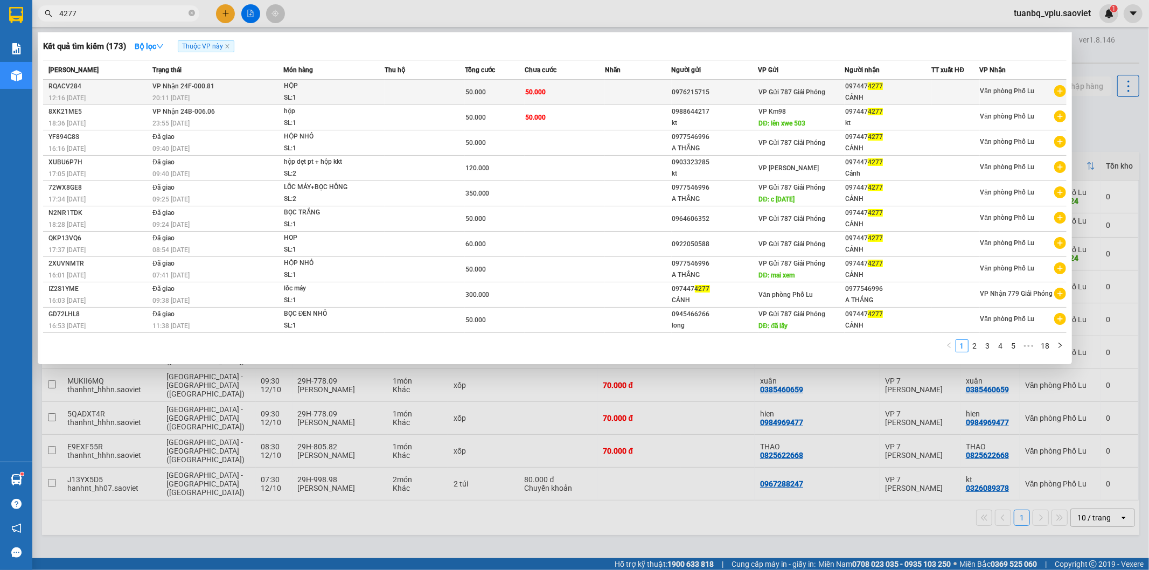
type input "4277"
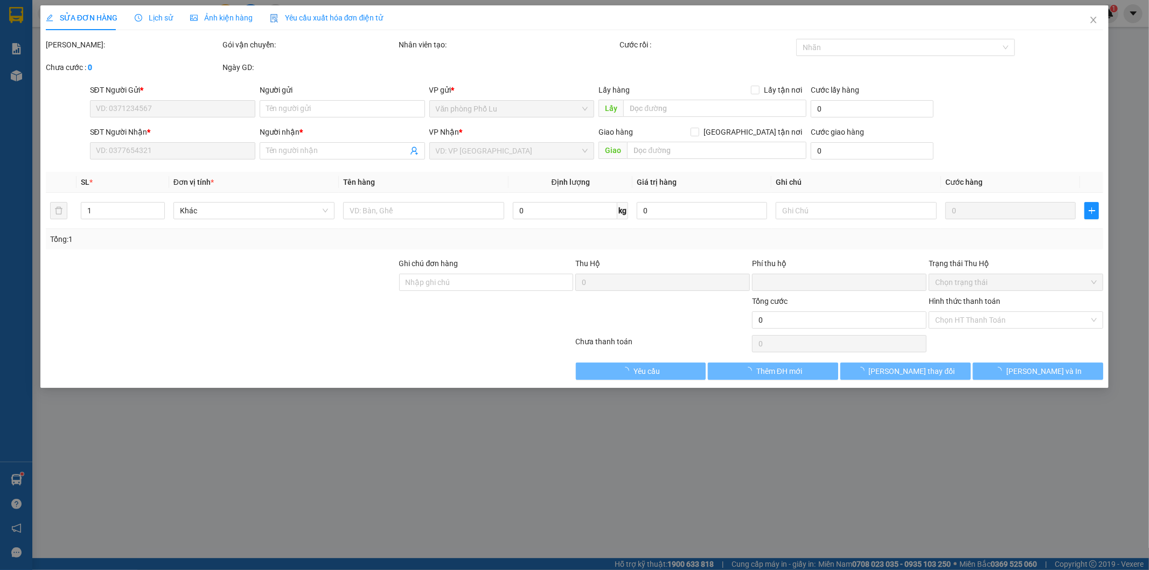
type input "0976215715"
type input "0974474277"
type input "CẢNH"
type input "0"
type input "50.000"
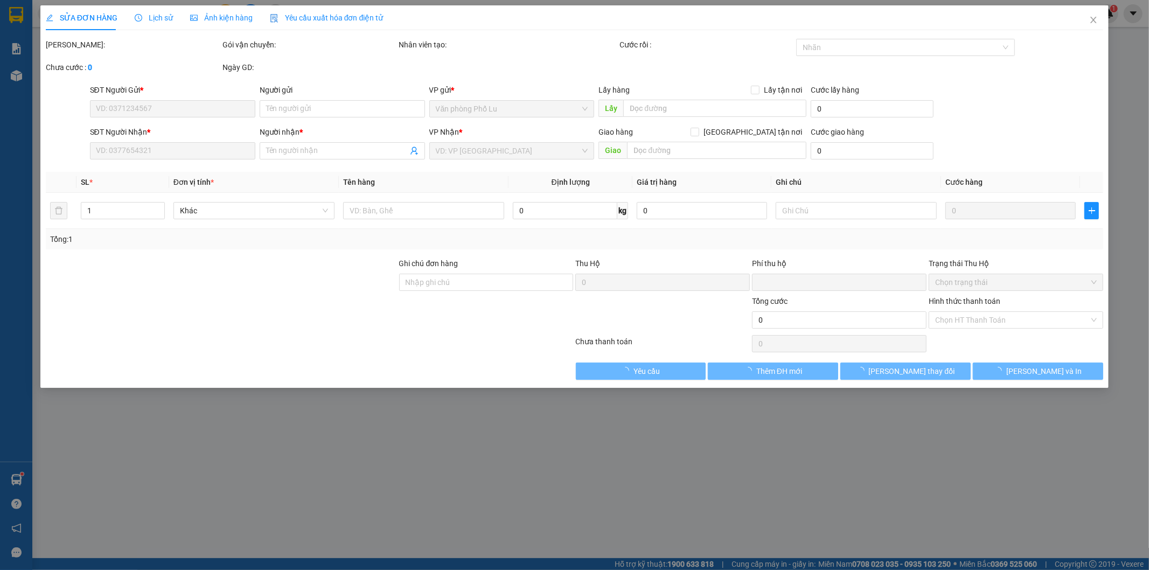
type input "50.000"
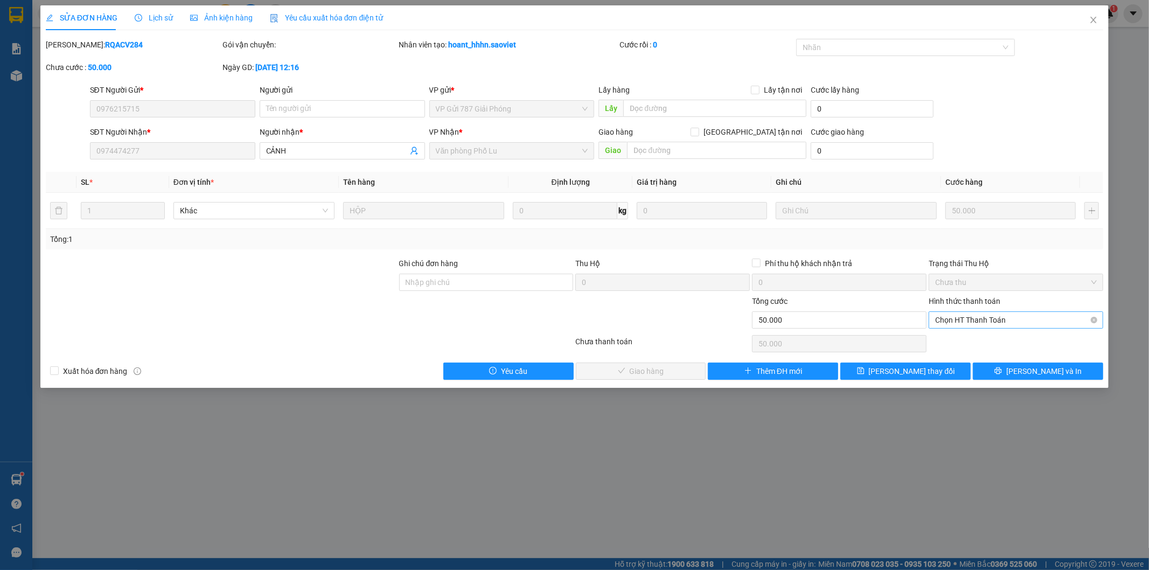
click at [1004, 319] on span "Chọn HT Thanh Toán" at bounding box center [1016, 320] width 162 height 16
click at [978, 340] on div "Tại văn phòng" at bounding box center [1017, 342] width 162 height 12
click at [659, 373] on span "[PERSON_NAME] và Giao hàng" at bounding box center [647, 371] width 103 height 12
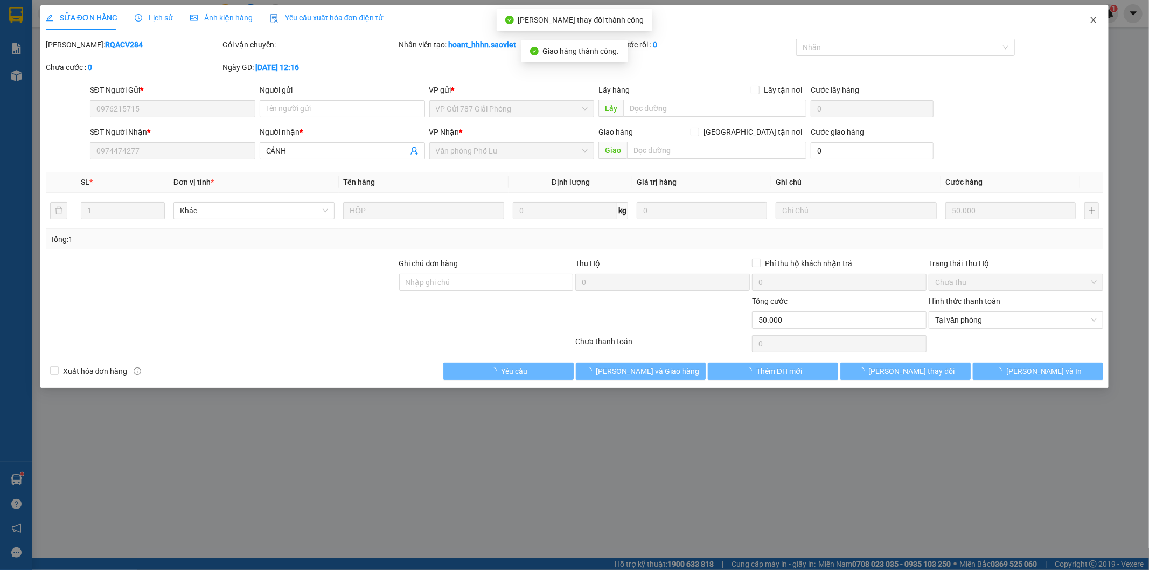
click at [1096, 18] on icon "close" at bounding box center [1093, 20] width 9 height 9
